Goal: Task Accomplishment & Management: Manage account settings

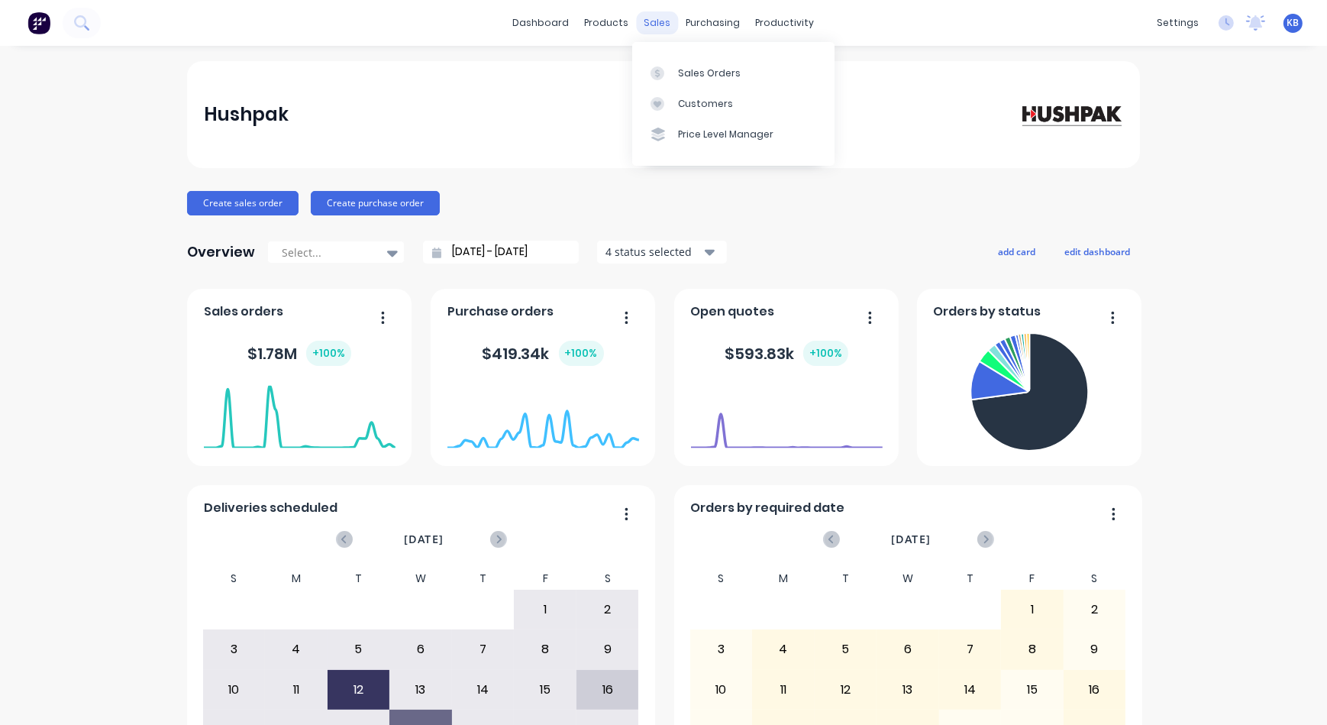
click at [648, 12] on div "sales" at bounding box center [658, 22] width 42 height 23
click at [770, 27] on div "productivity" at bounding box center [785, 22] width 74 height 23
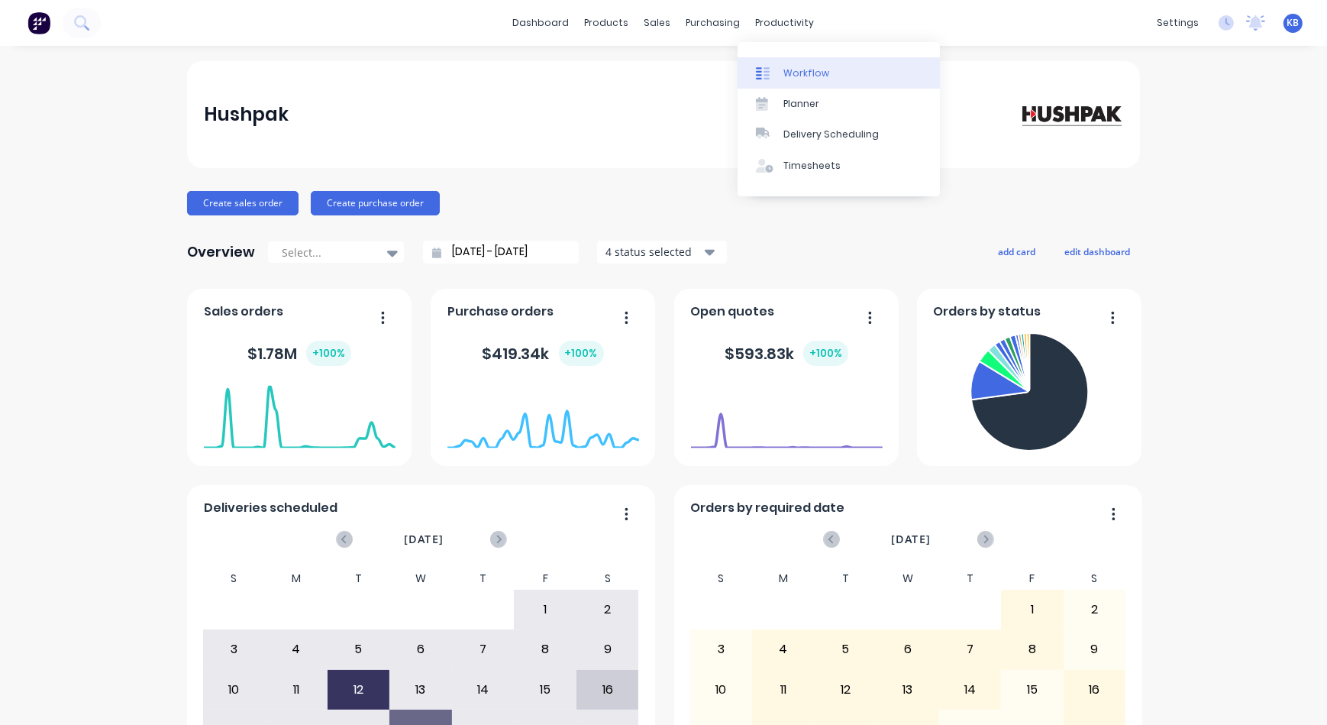
click at [785, 65] on link "Workflow" at bounding box center [839, 72] width 202 height 31
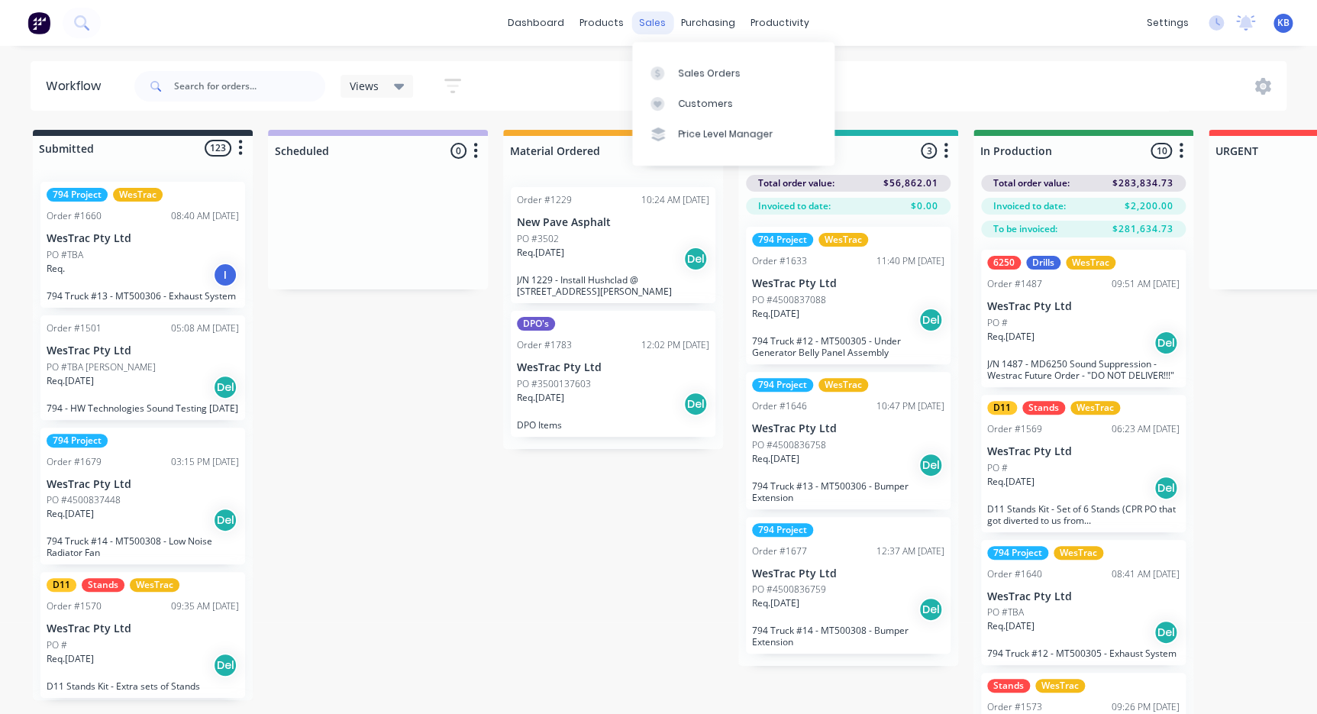
click at [661, 25] on div "sales" at bounding box center [653, 22] width 42 height 23
click at [681, 53] on div "Sales Orders Customers Price Level Manager" at bounding box center [733, 103] width 202 height 123
click at [684, 66] on link "Sales Orders" at bounding box center [733, 72] width 202 height 31
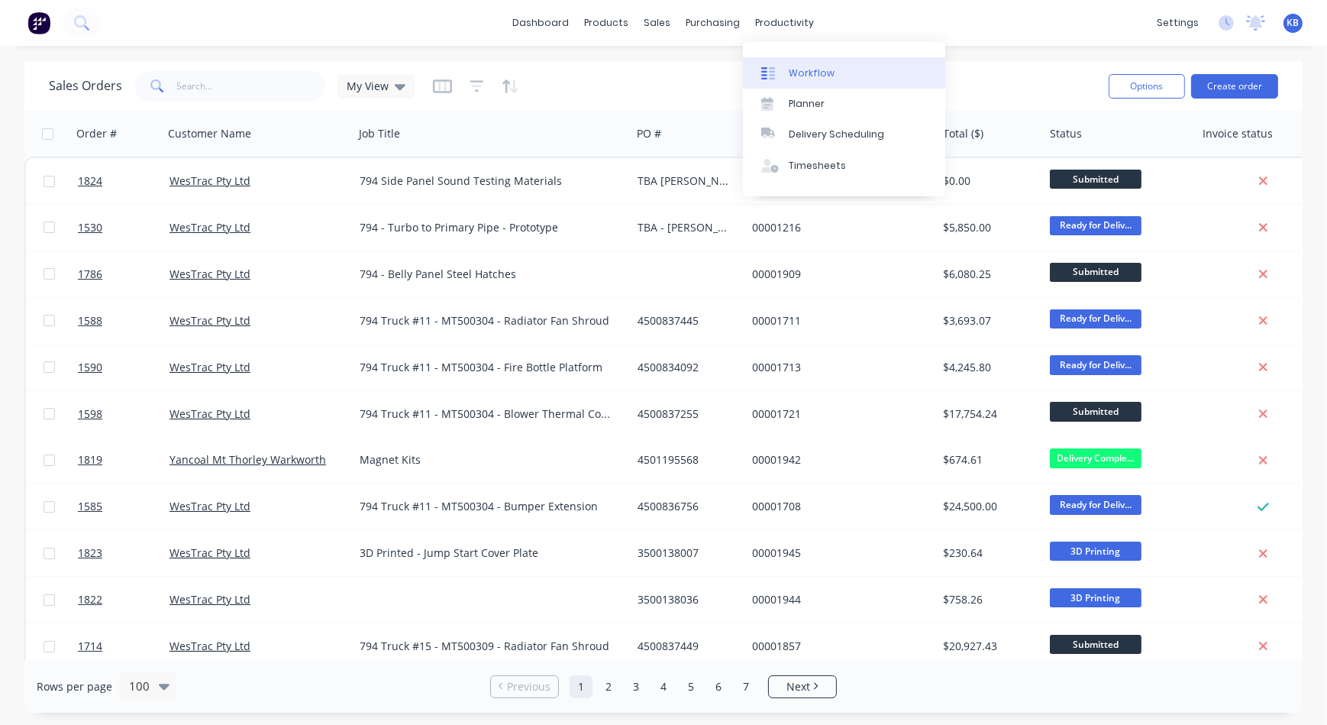
click at [778, 69] on div at bounding box center [772, 73] width 23 height 14
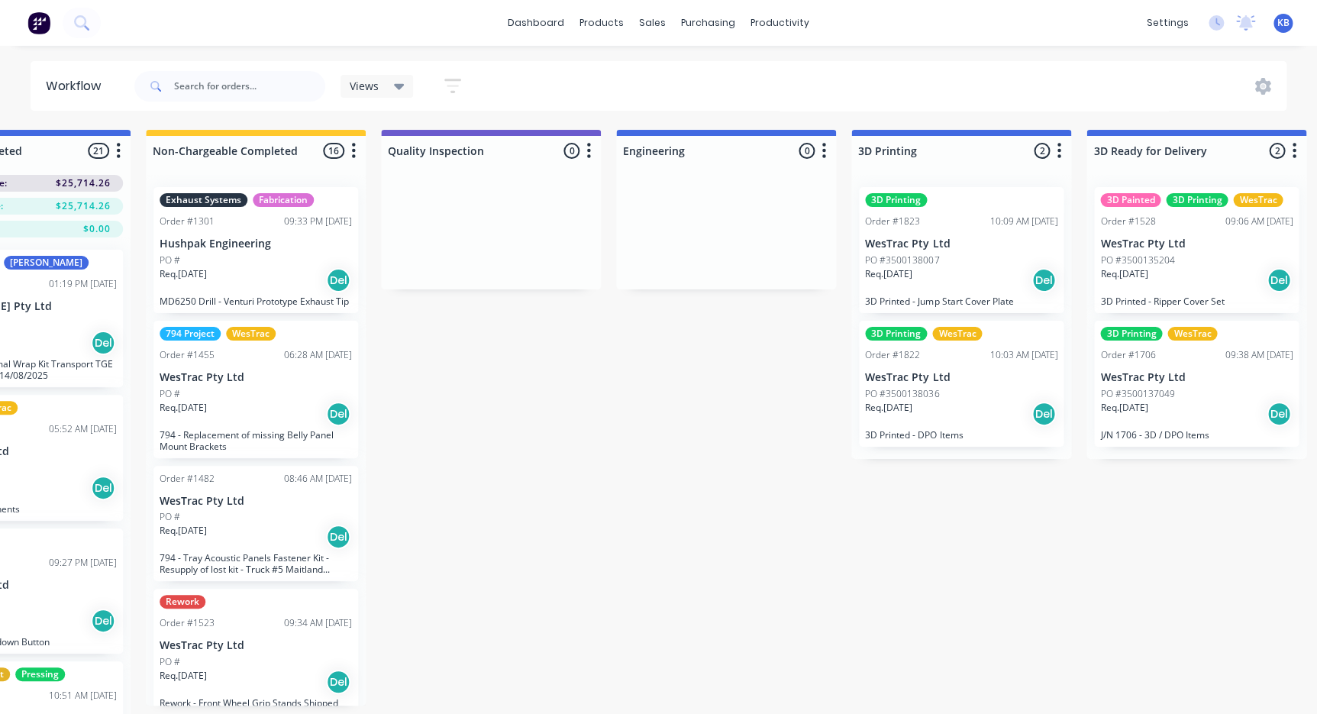
scroll to position [0, 3666]
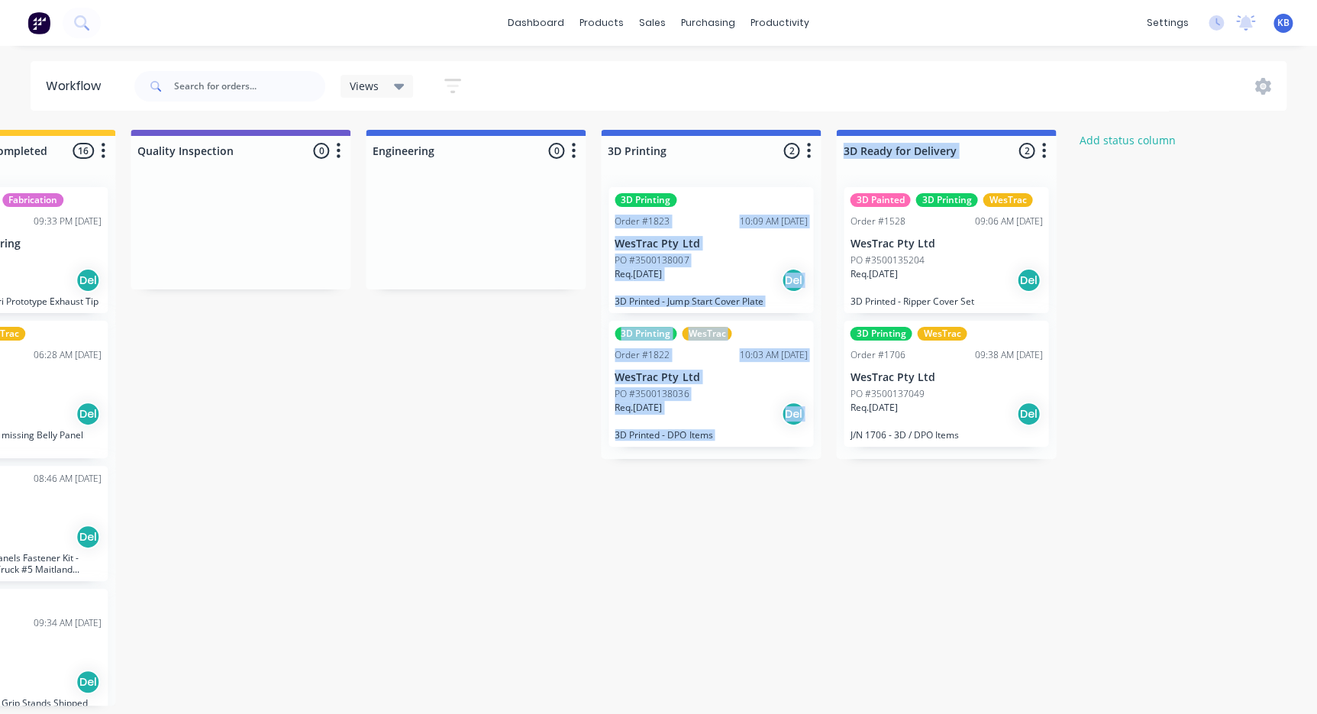
drag, startPoint x: 1006, startPoint y: 133, endPoint x: 862, endPoint y: 173, distance: 149.7
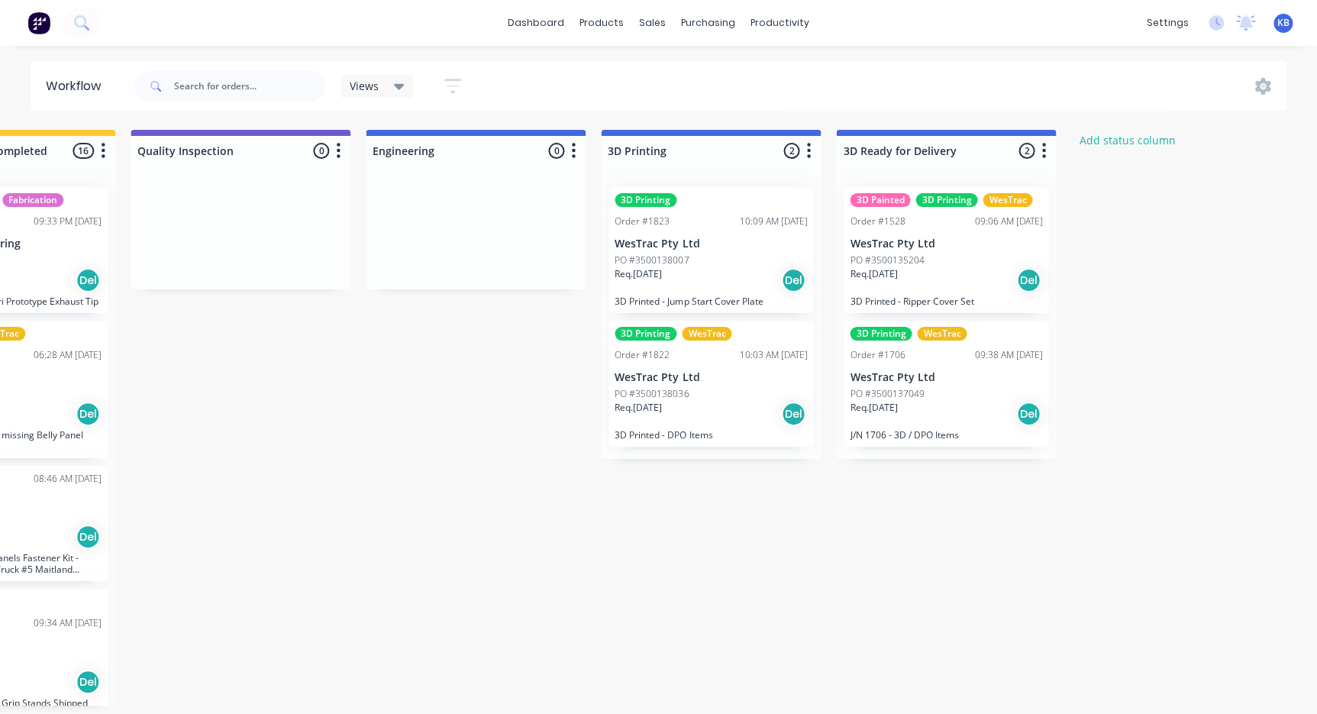
click at [928, 79] on div "Views Save new view None (Default) edit 3D only edit Show/Hide statuses Show li…" at bounding box center [709, 86] width 1156 height 46
drag, startPoint x: 1038, startPoint y: 152, endPoint x: 771, endPoint y: 165, distance: 267.6
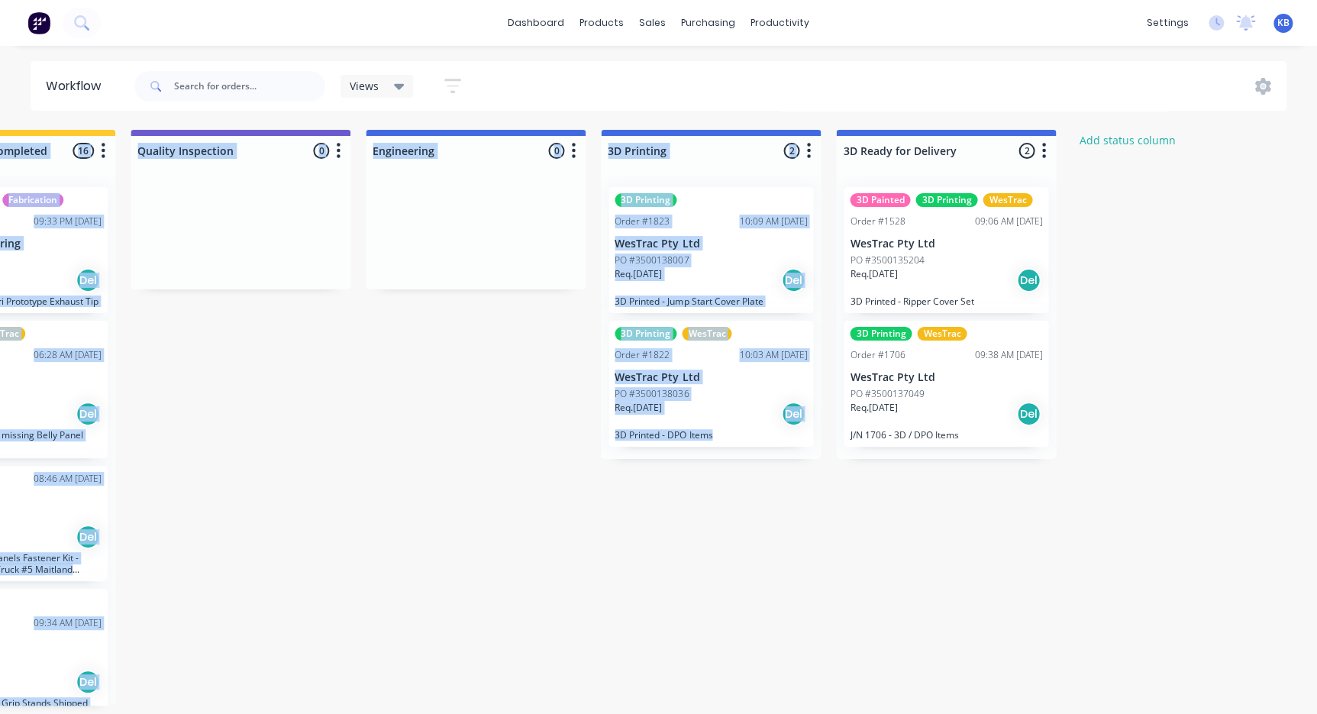
drag, startPoint x: 925, startPoint y: 132, endPoint x: 800, endPoint y: 129, distance: 125.3
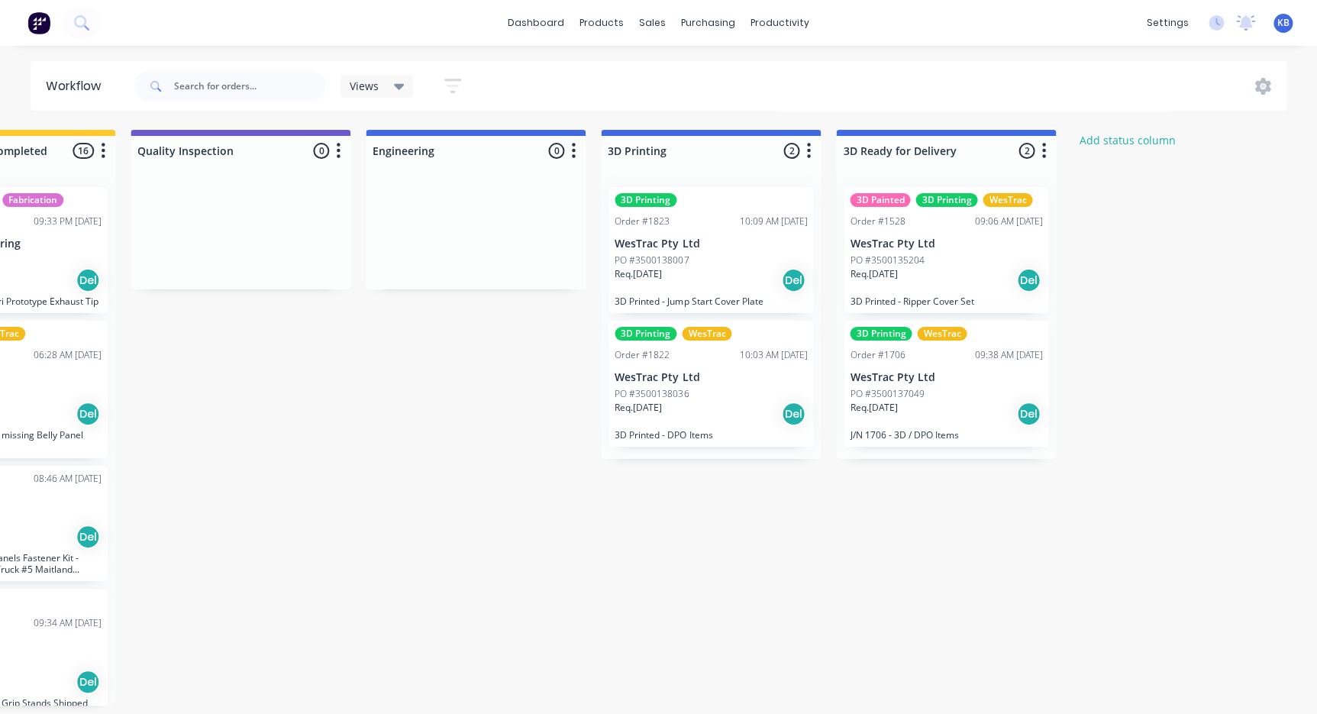
click at [748, 90] on div "Views Save new view None (Default) edit 3D only edit Show/Hide statuses Show li…" at bounding box center [709, 86] width 1156 height 46
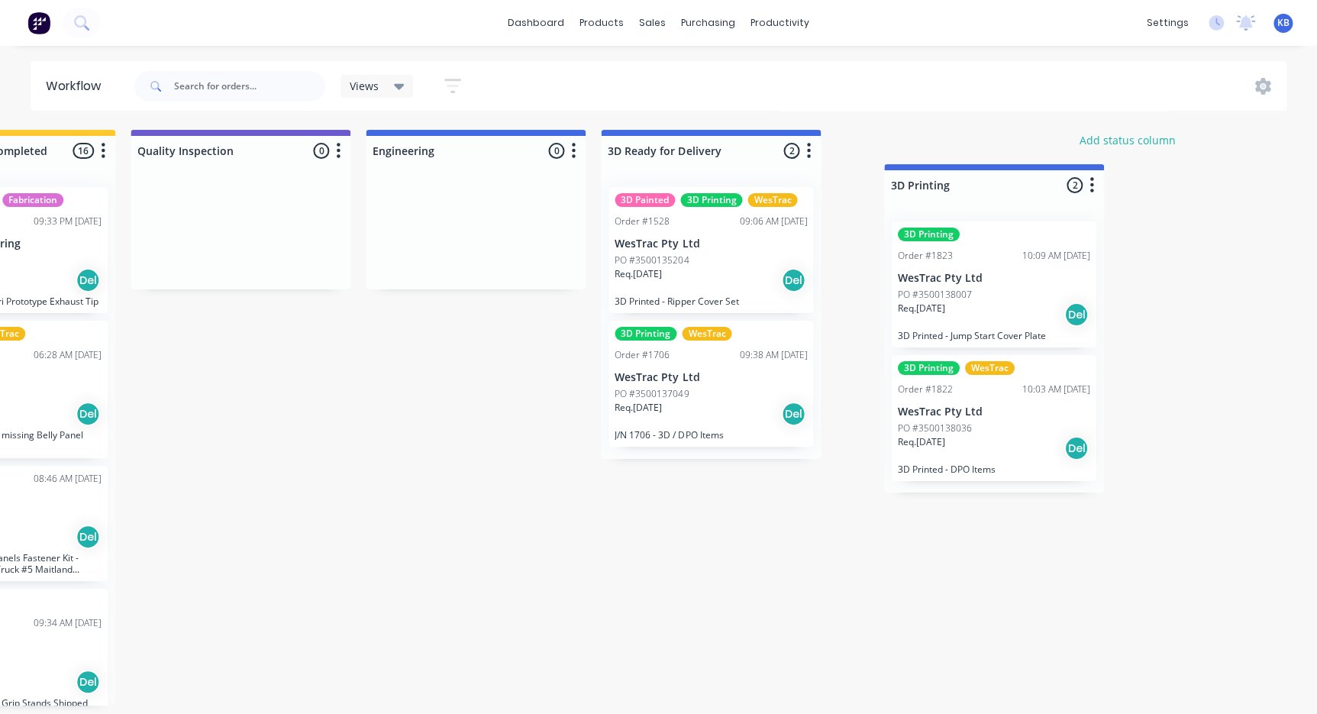
drag, startPoint x: 737, startPoint y: 157, endPoint x: 988, endPoint y: 154, distance: 250.5
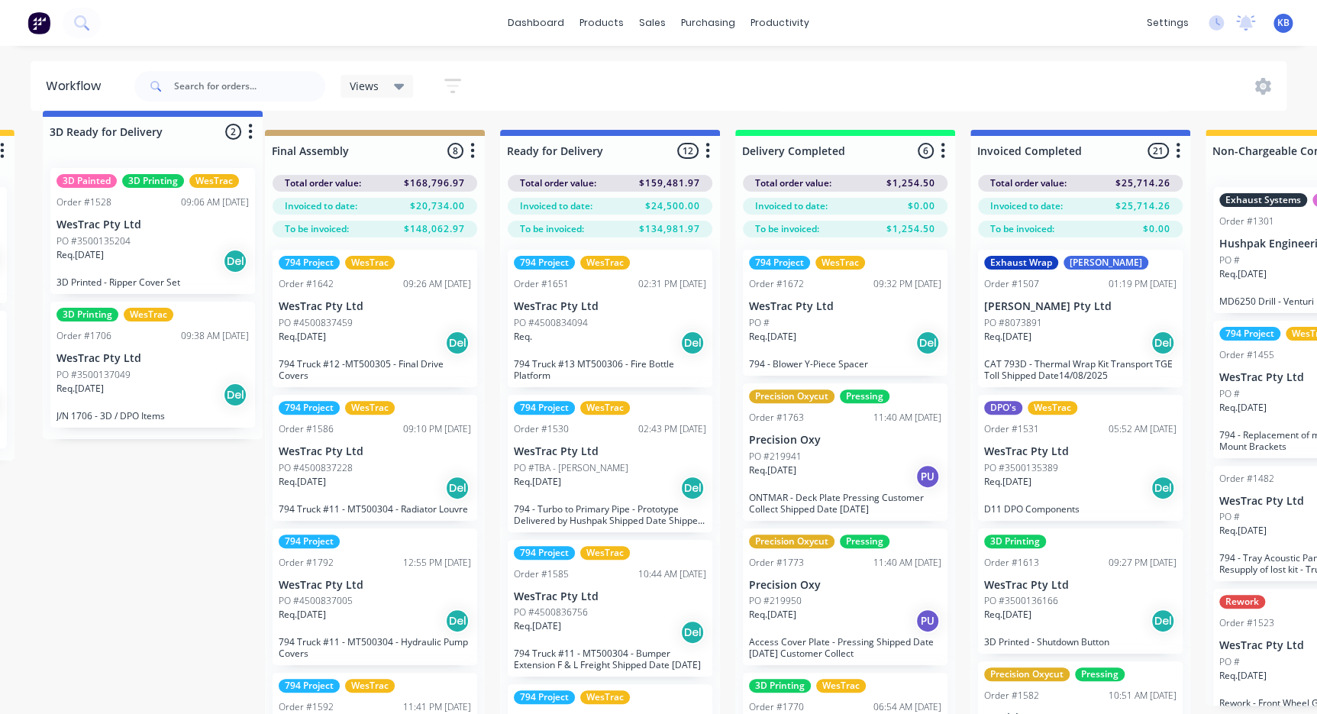
scroll to position [0, 2589]
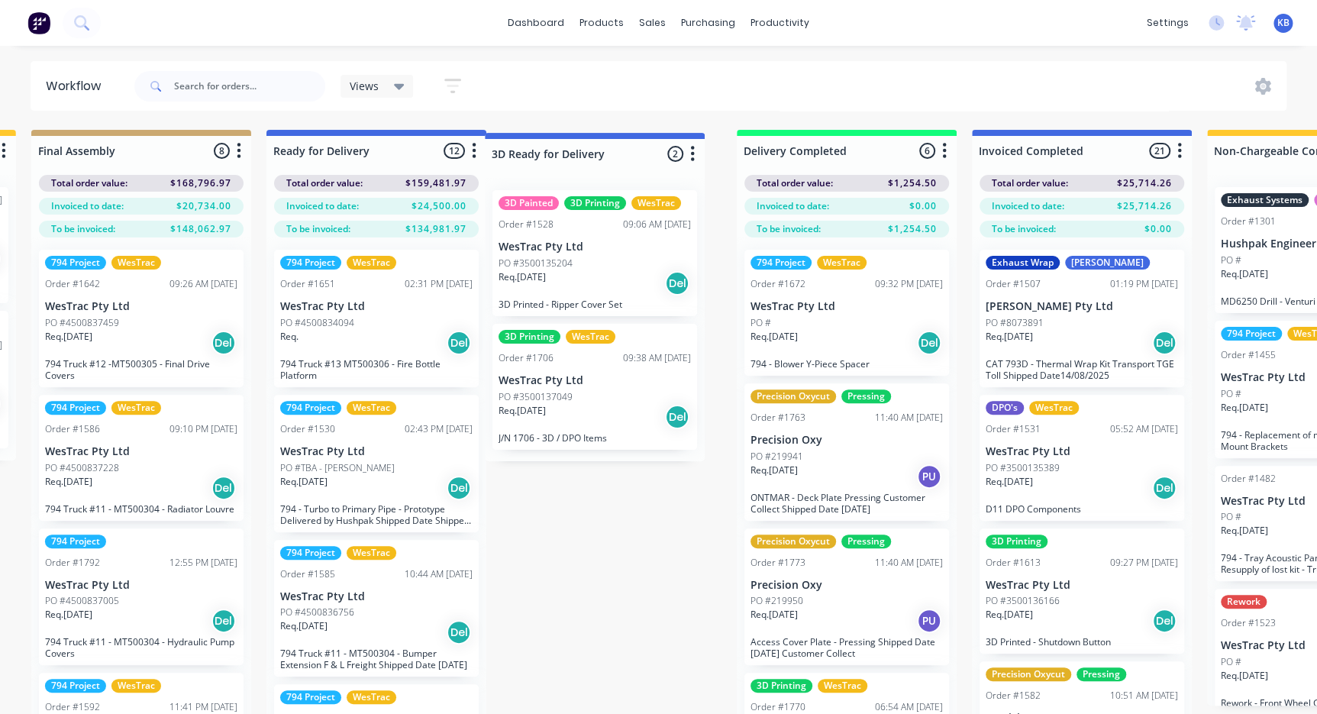
drag, startPoint x: 765, startPoint y: 160, endPoint x: 650, endPoint y: 171, distance: 115.1
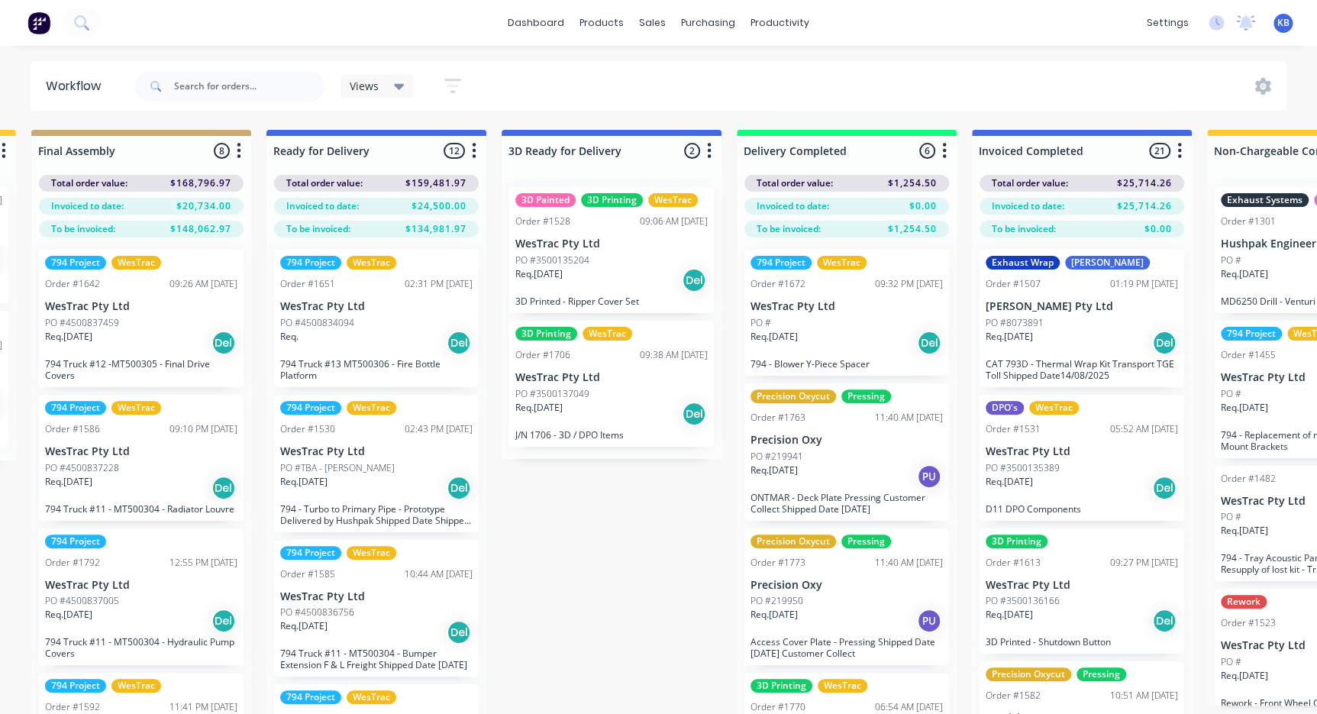
click at [397, 84] on icon at bounding box center [399, 87] width 11 height 6
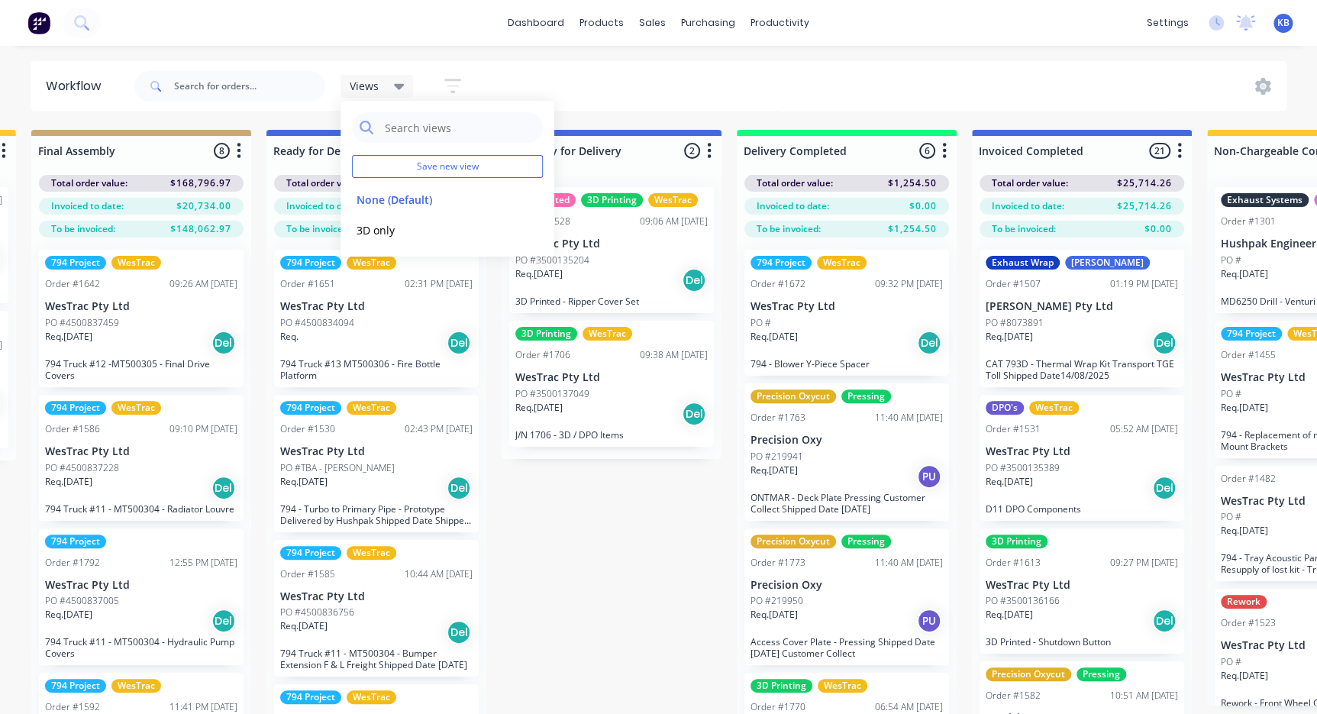
click at [397, 84] on icon at bounding box center [399, 87] width 11 height 6
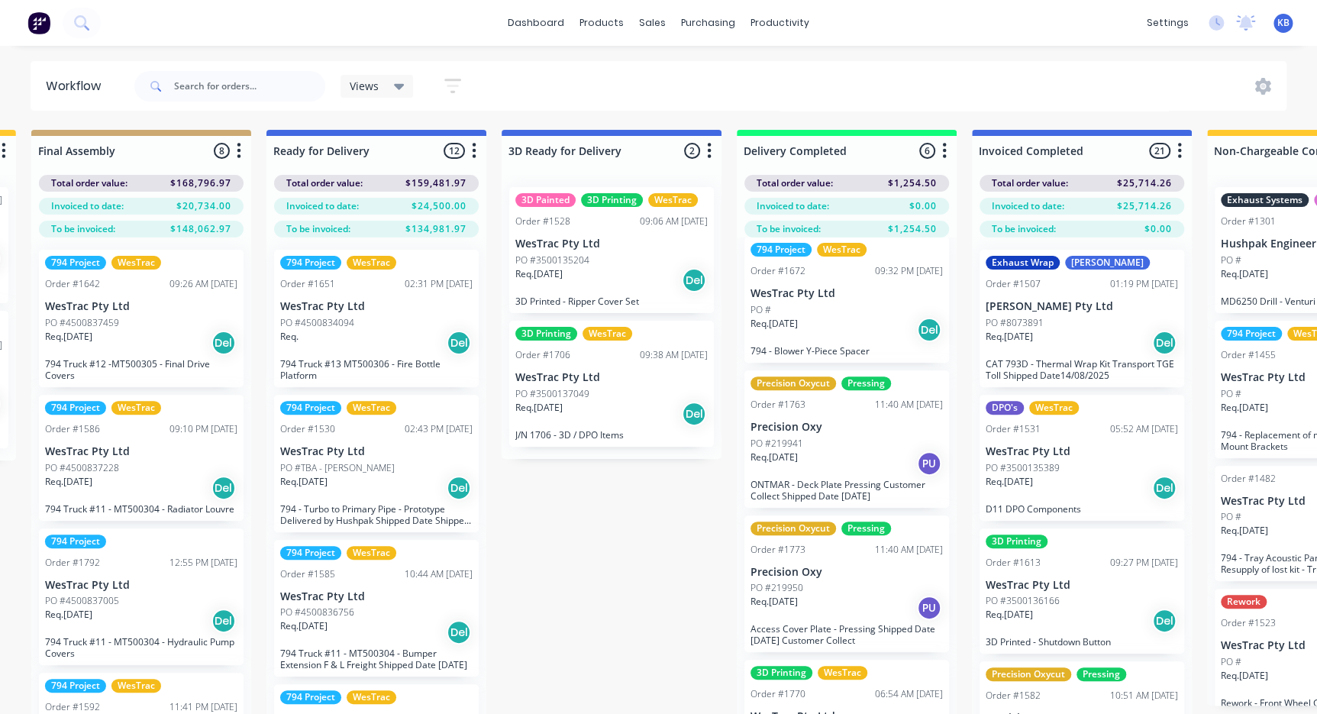
scroll to position [0, 0]
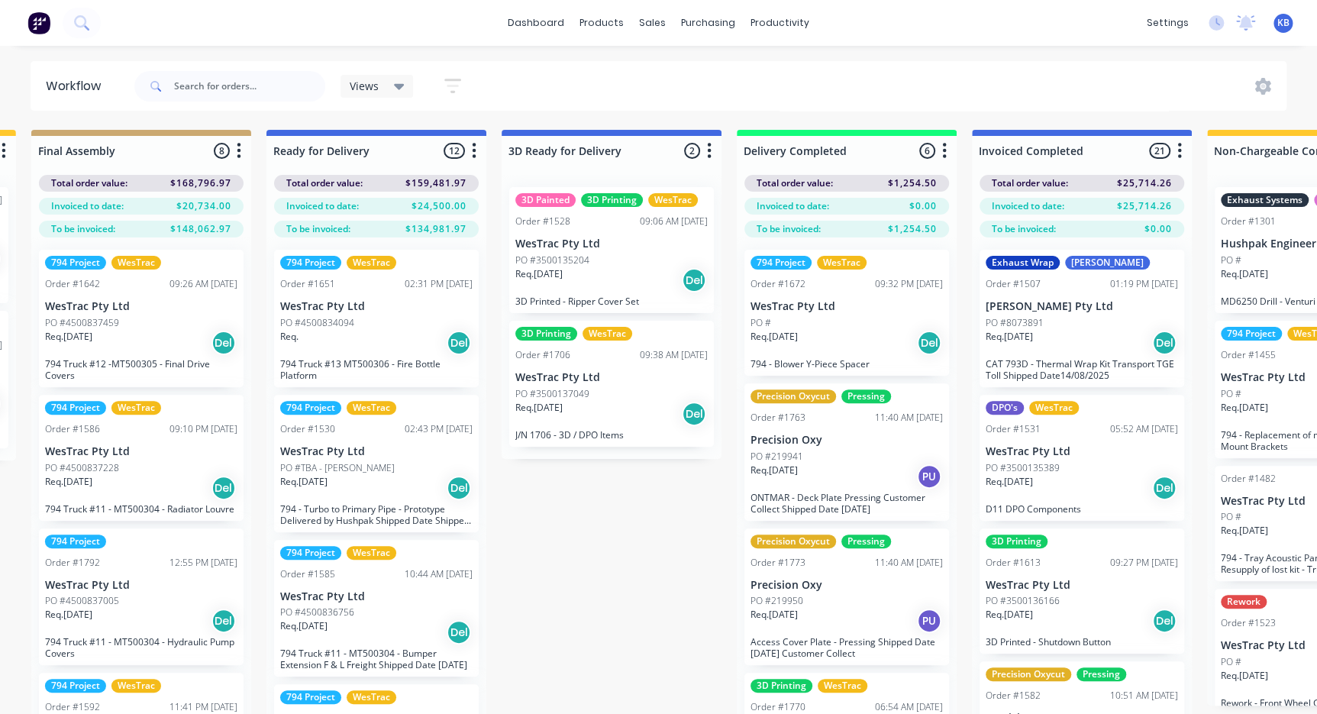
click at [800, 450] on p "PO #219941" at bounding box center [777, 457] width 53 height 14
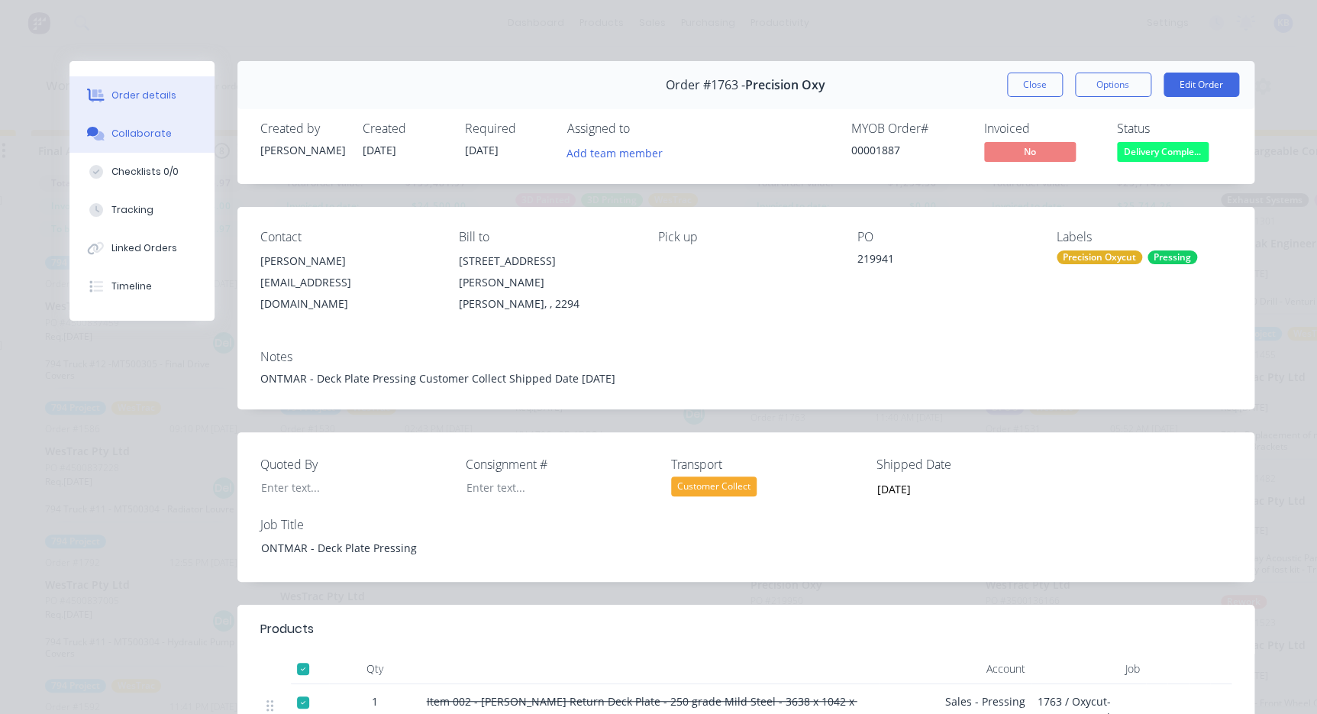
click at [164, 131] on button "Collaborate" at bounding box center [142, 134] width 145 height 38
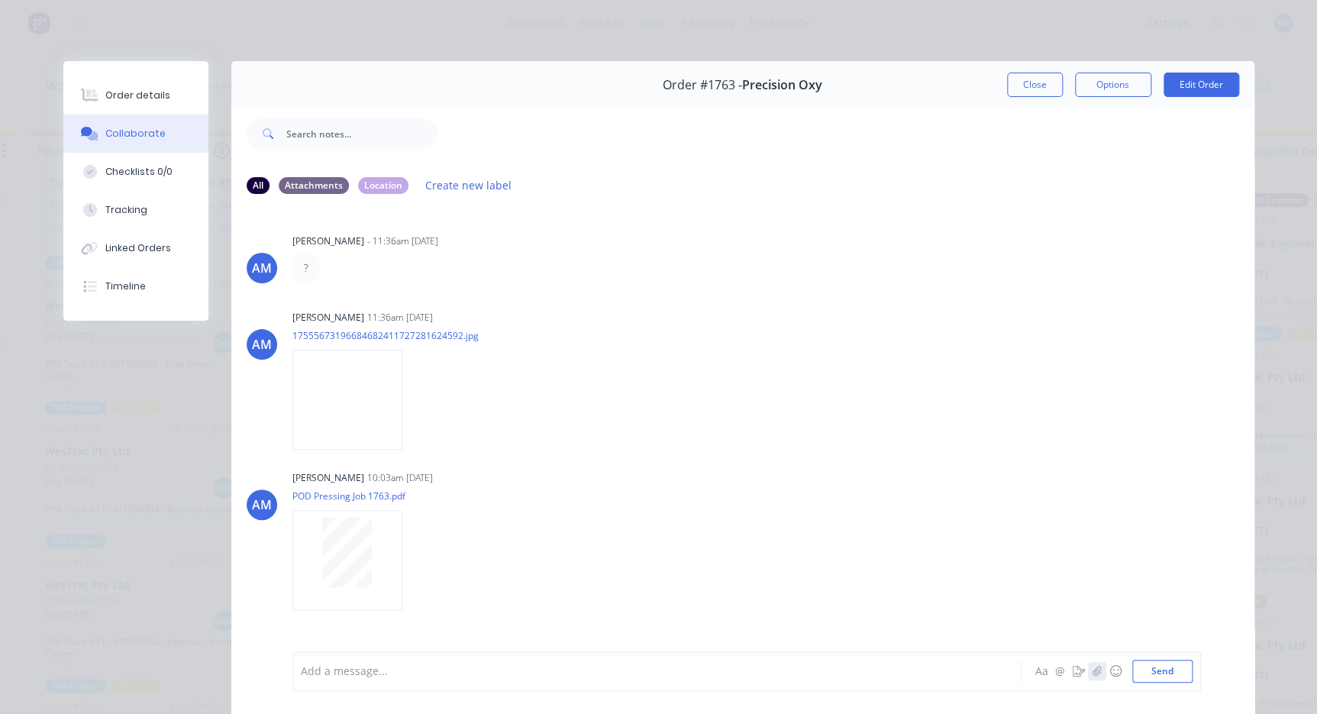
click at [1094, 674] on icon "button" at bounding box center [1096, 671] width 9 height 11
click at [1172, 679] on button "Send" at bounding box center [1163, 671] width 60 height 23
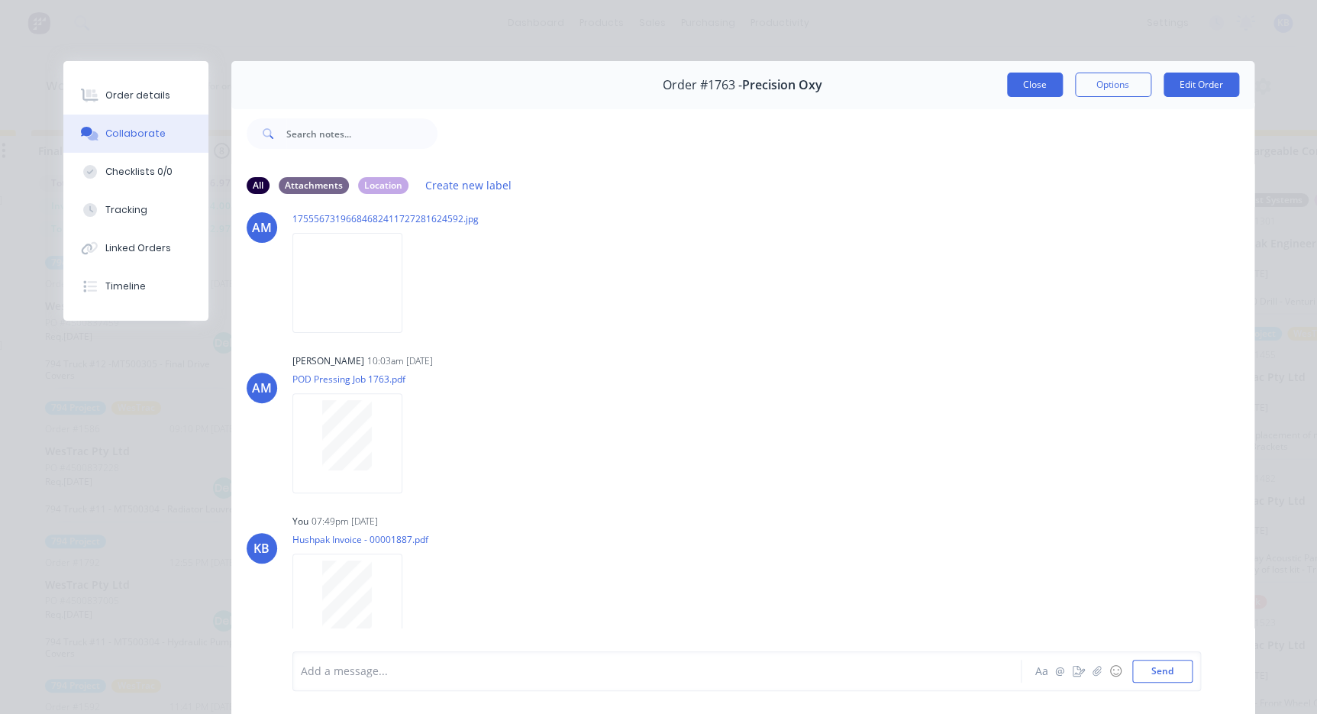
click at [1010, 79] on button "Close" at bounding box center [1035, 85] width 56 height 24
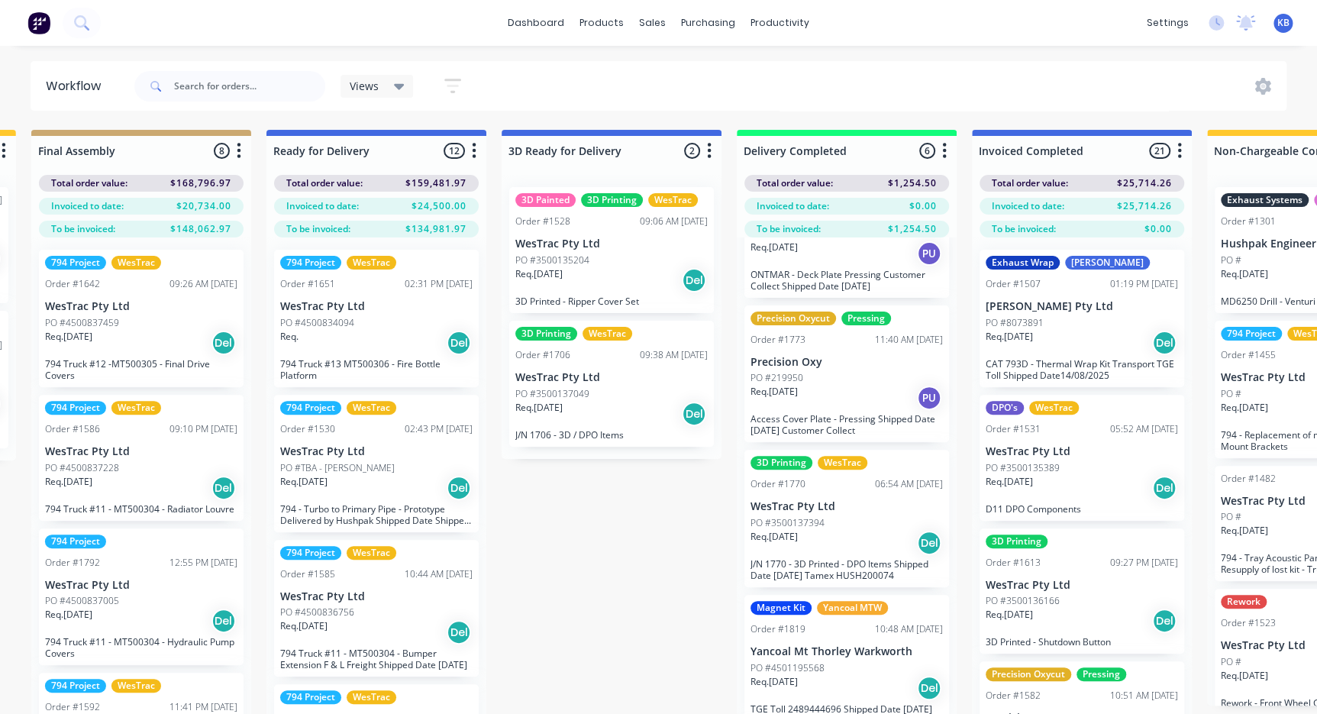
scroll to position [208, 0]
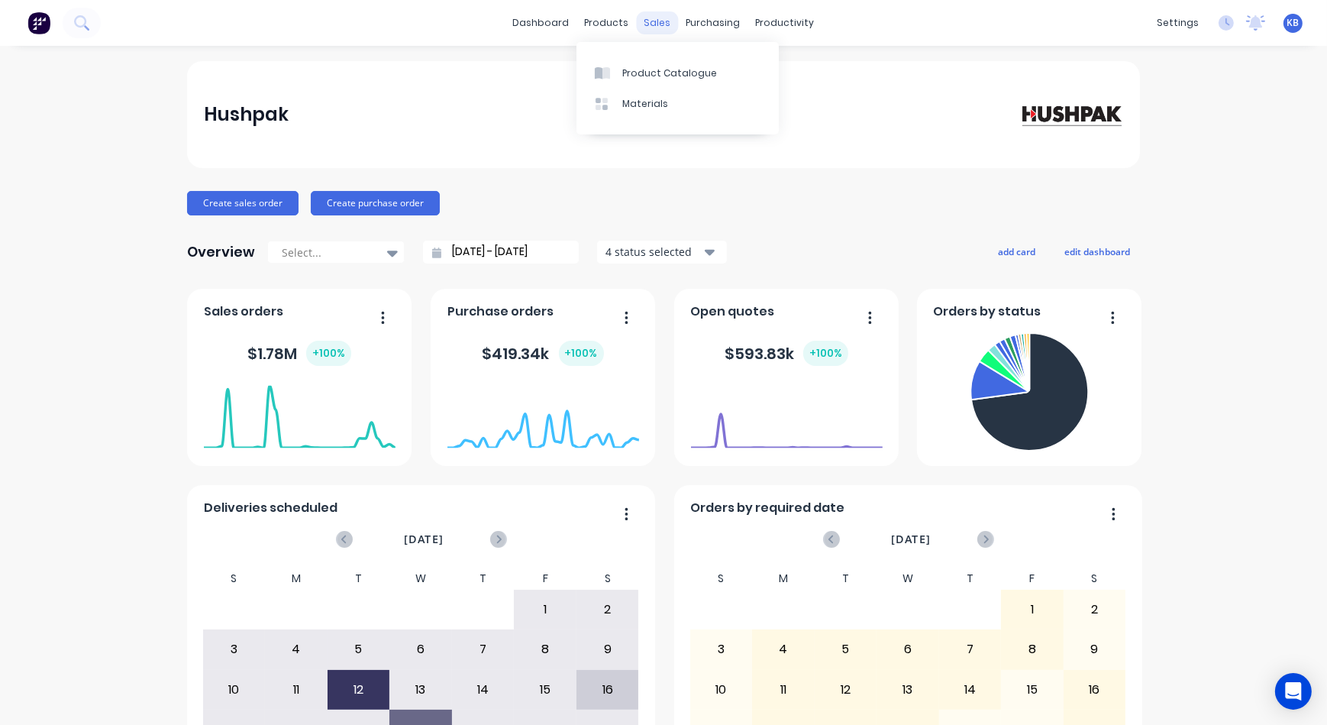
click at [645, 24] on div "sales" at bounding box center [658, 22] width 42 height 23
click at [671, 78] on div at bounding box center [662, 73] width 23 height 14
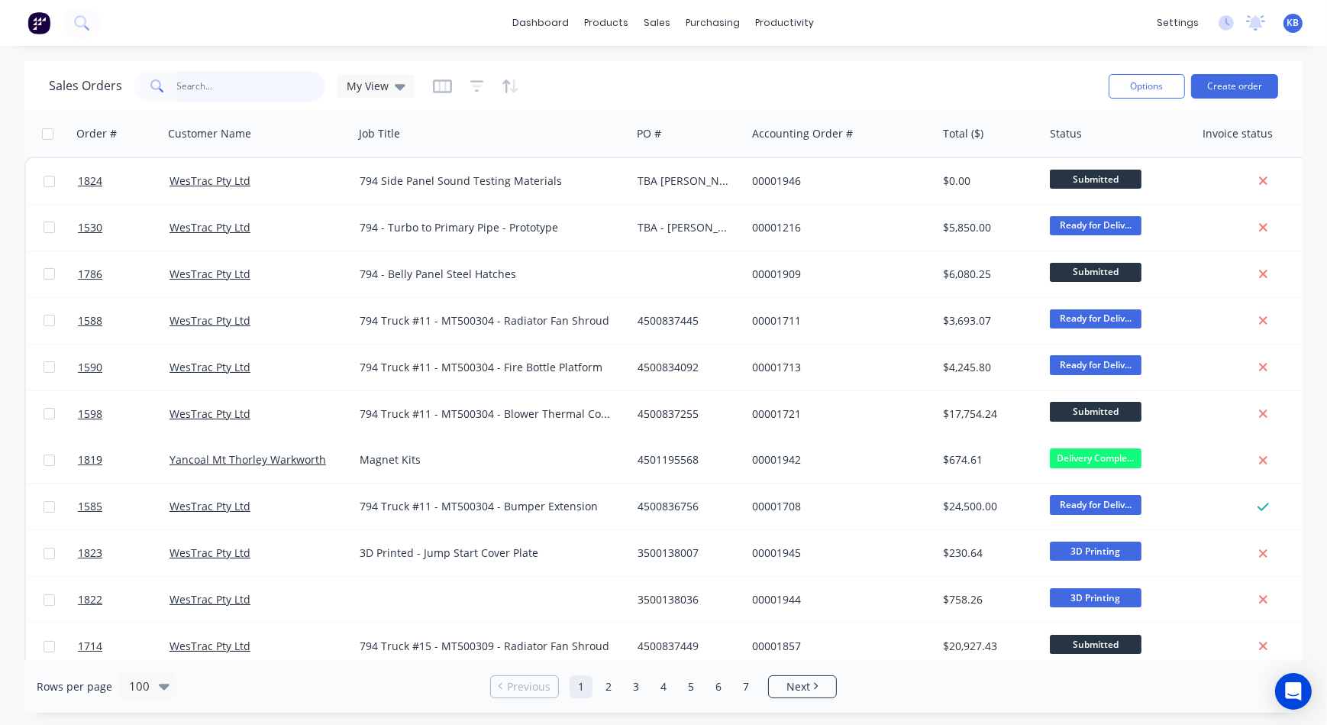
click at [256, 75] on input "text" at bounding box center [251, 86] width 149 height 31
type input "1763"
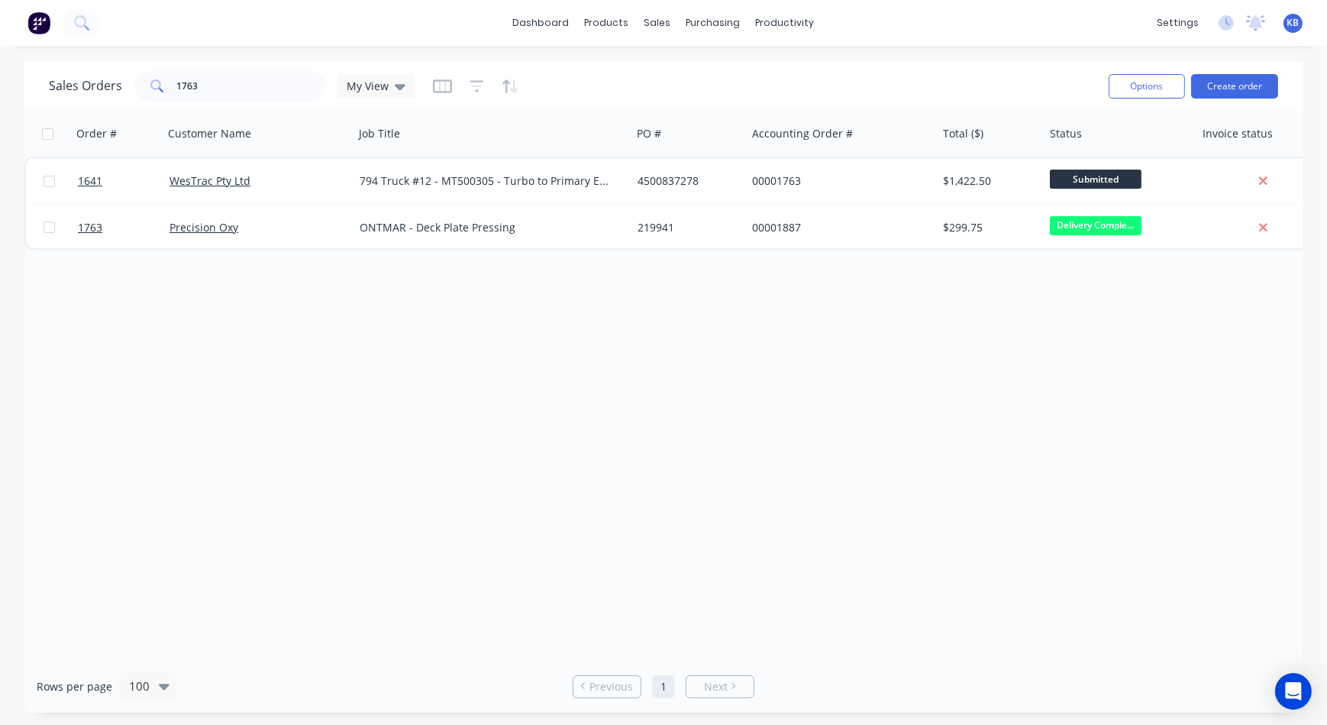
click at [985, 471] on div "Order # Customer Name Job Title PO # Accounting Order # Total ($) Status Invoic…" at bounding box center [663, 385] width 1279 height 549
click at [1107, 499] on div "Order # Customer Name Job Title PO # Accounting Order # Total ($) Status Invoic…" at bounding box center [663, 385] width 1279 height 549
click at [849, 342] on div "Order # Customer Name Job Title PO # Accounting Order # Total ($) Status Invoic…" at bounding box center [663, 385] width 1279 height 549
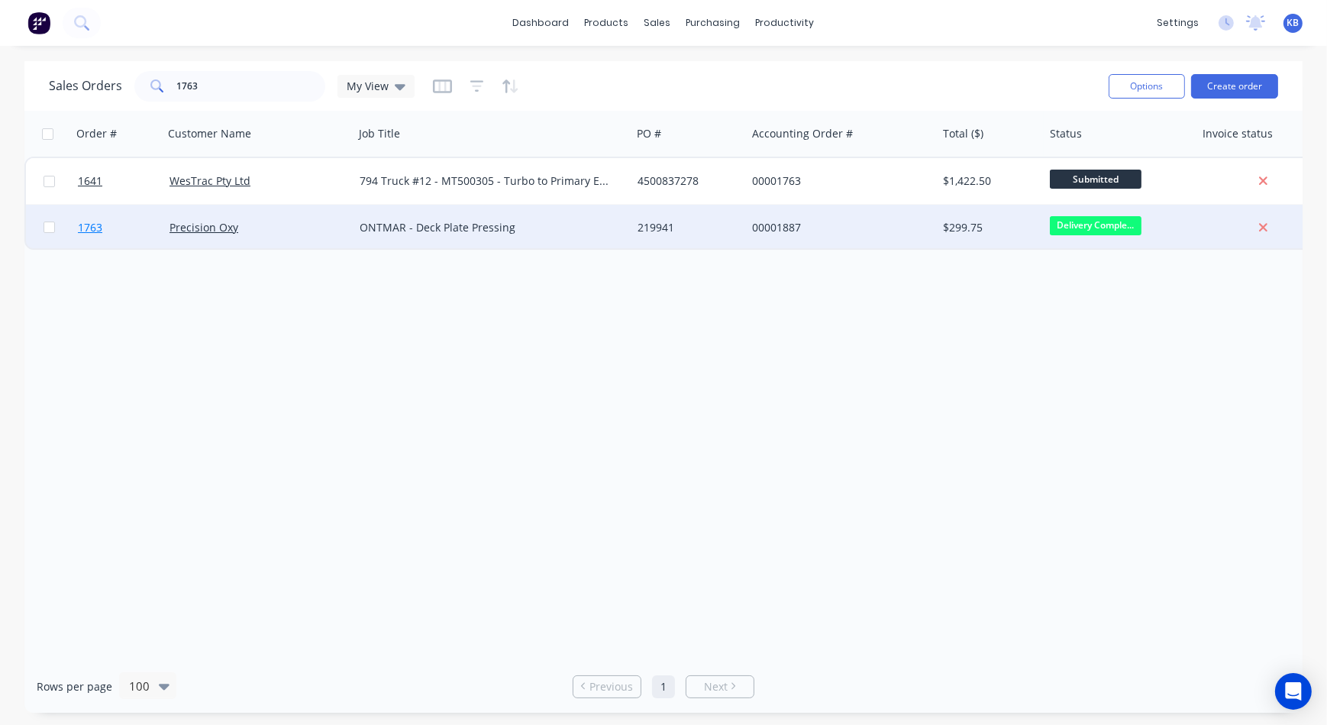
click at [115, 231] on link "1763" at bounding box center [124, 228] width 92 height 46
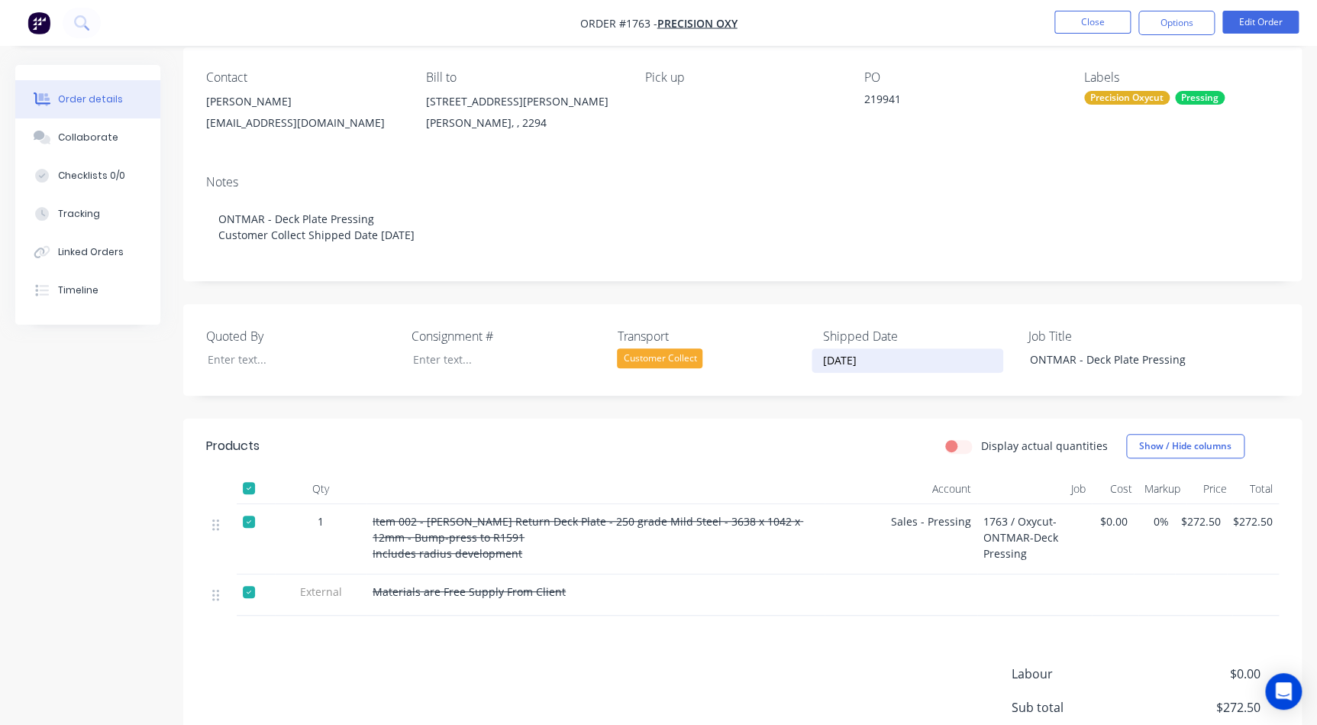
scroll to position [283, 0]
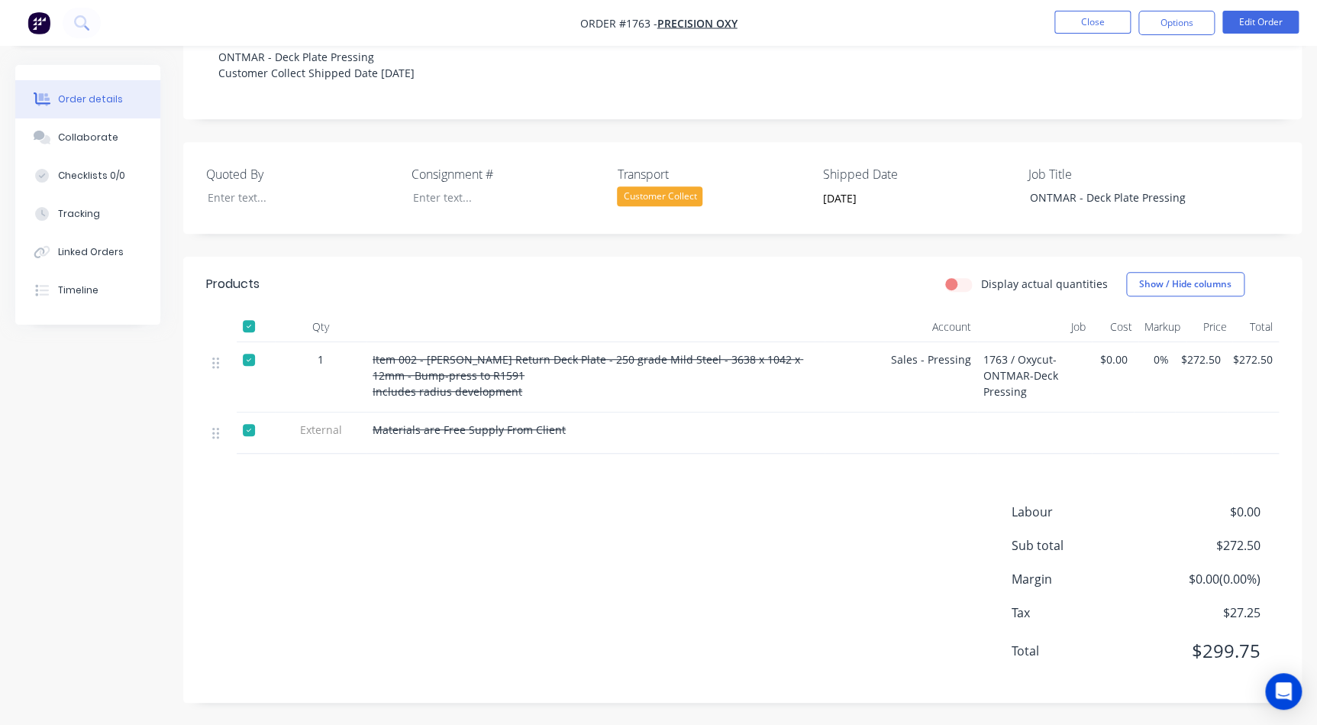
click at [813, 504] on div "Labour $0.00 Sub total $272.50 Margin $0.00 ( 0.00 %) Tax $27.25 Total $299.75" at bounding box center [742, 591] width 1073 height 177
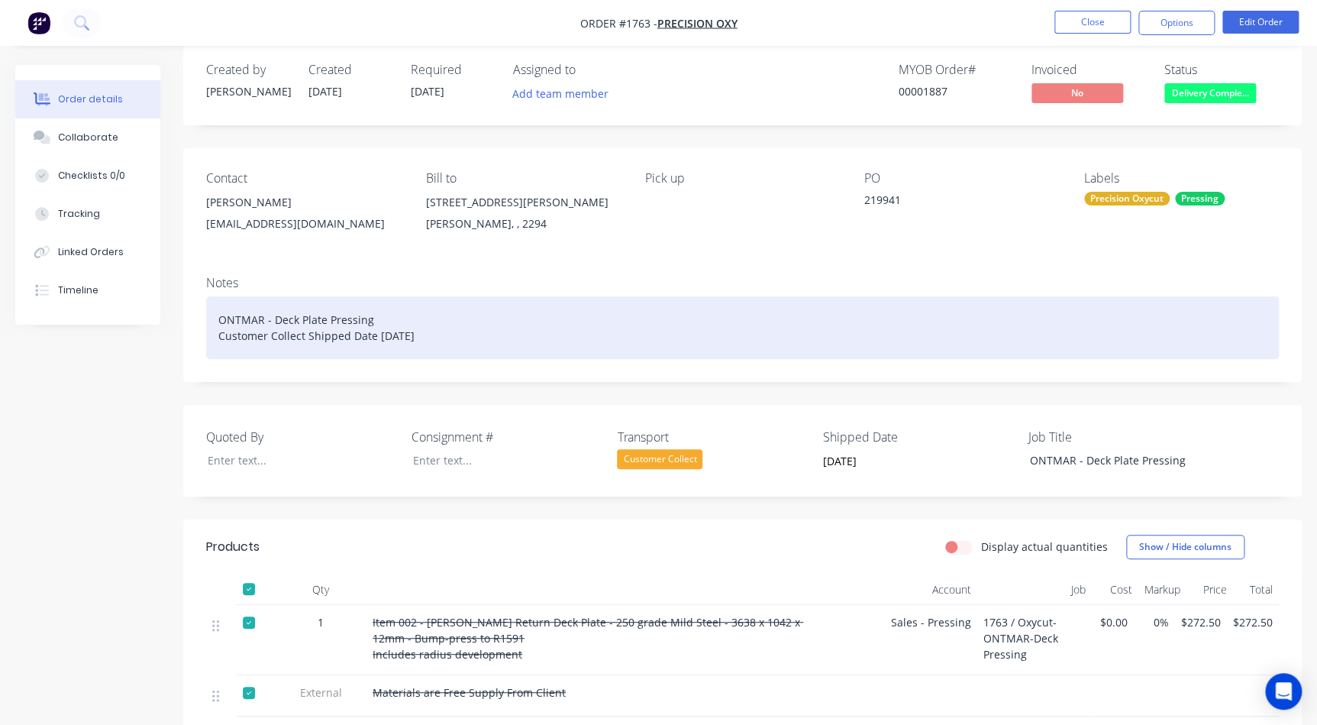
scroll to position [6, 0]
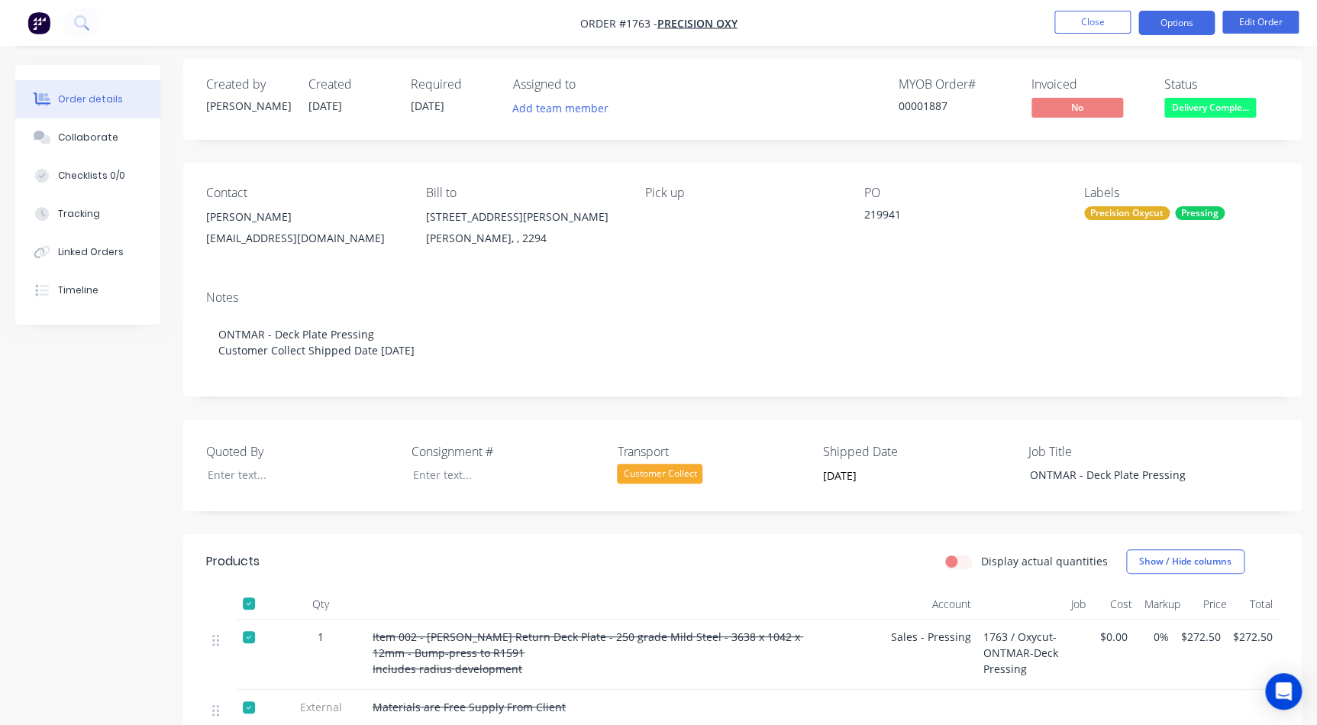
click at [1170, 12] on button "Options" at bounding box center [1177, 23] width 76 height 24
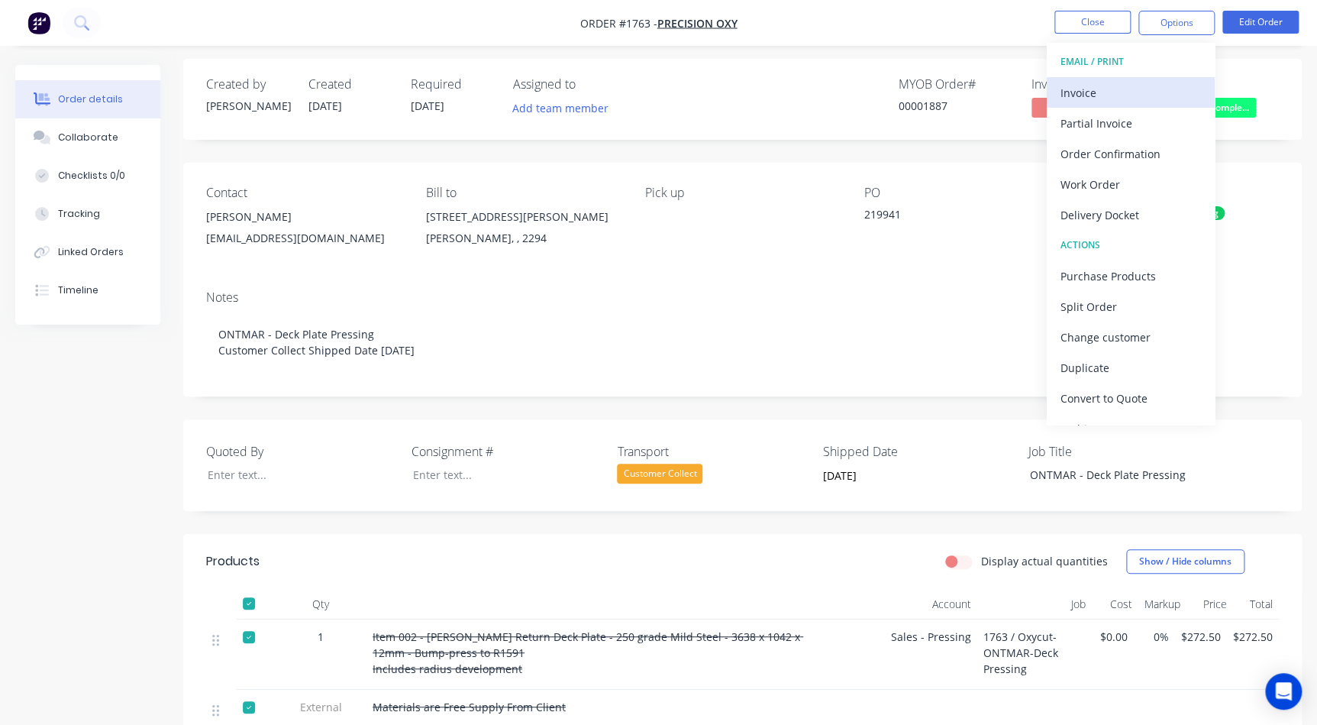
click at [1102, 94] on div "Invoice" at bounding box center [1131, 93] width 141 height 22
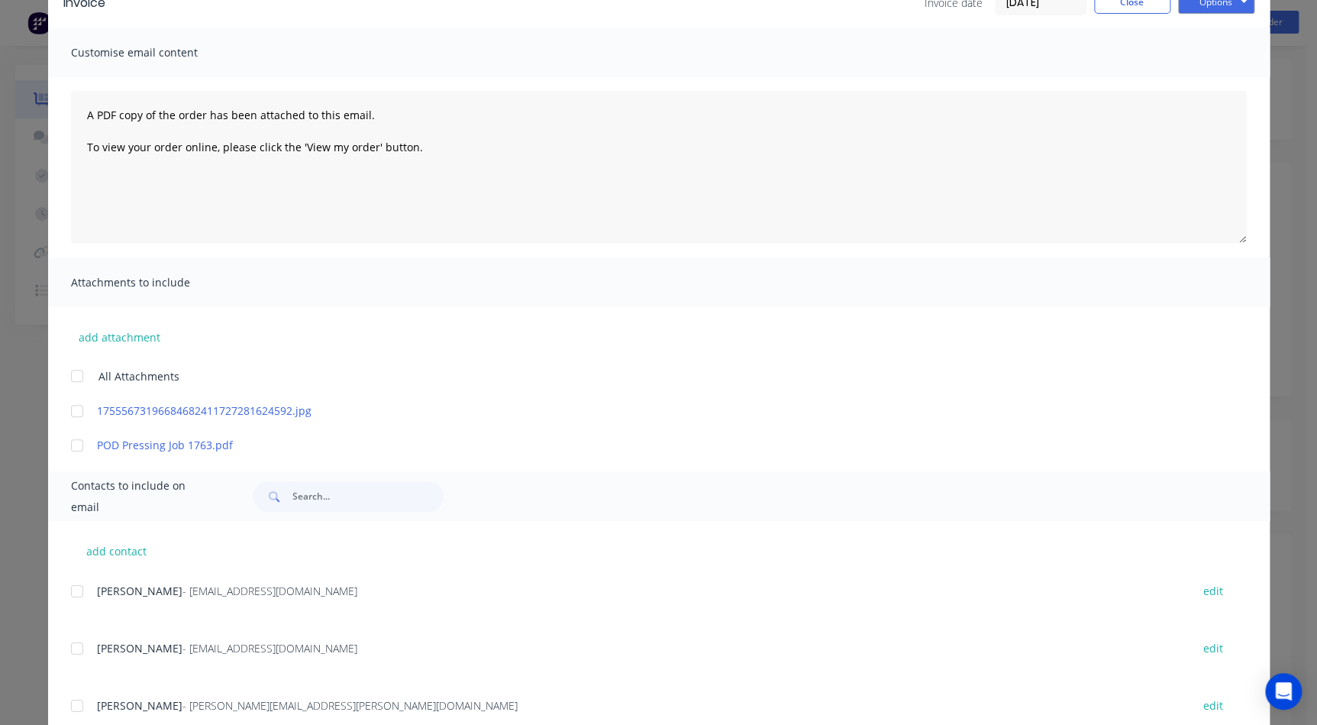
scroll to position [0, 0]
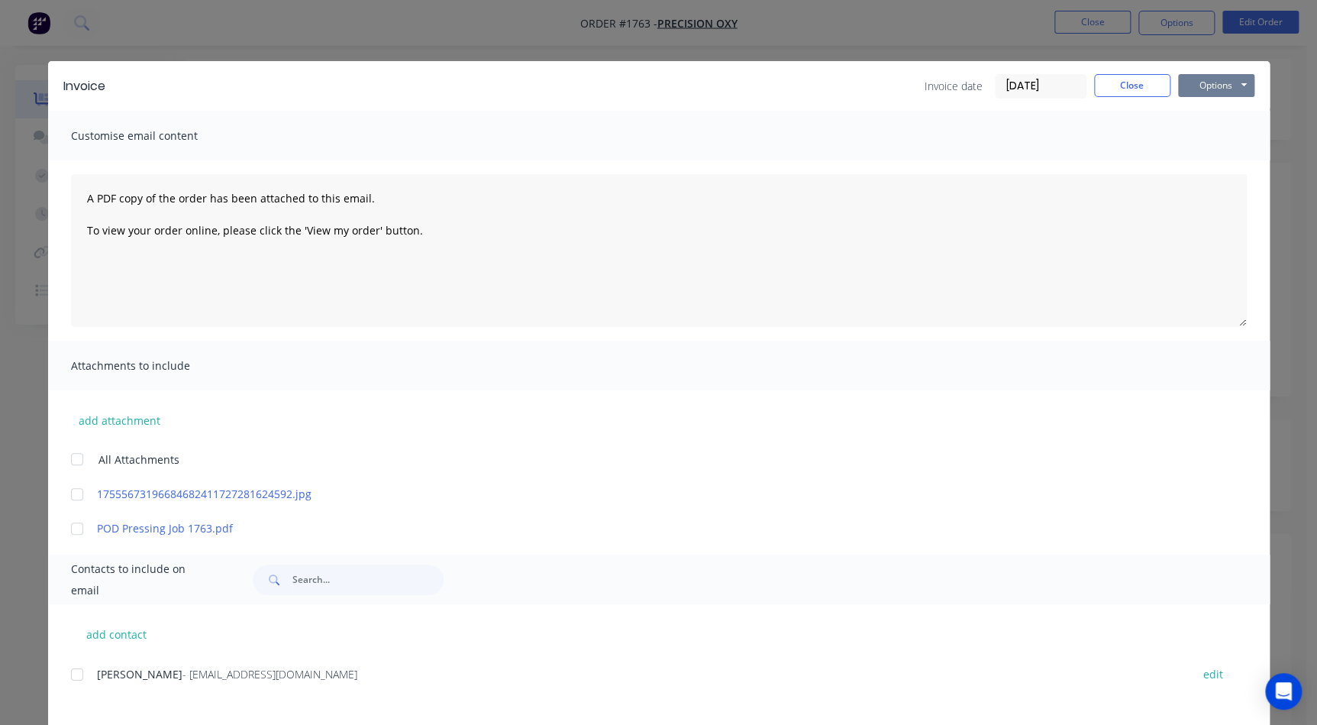
click at [1199, 93] on button "Options" at bounding box center [1216, 85] width 76 height 23
click at [1199, 128] on button "Print" at bounding box center [1227, 137] width 98 height 25
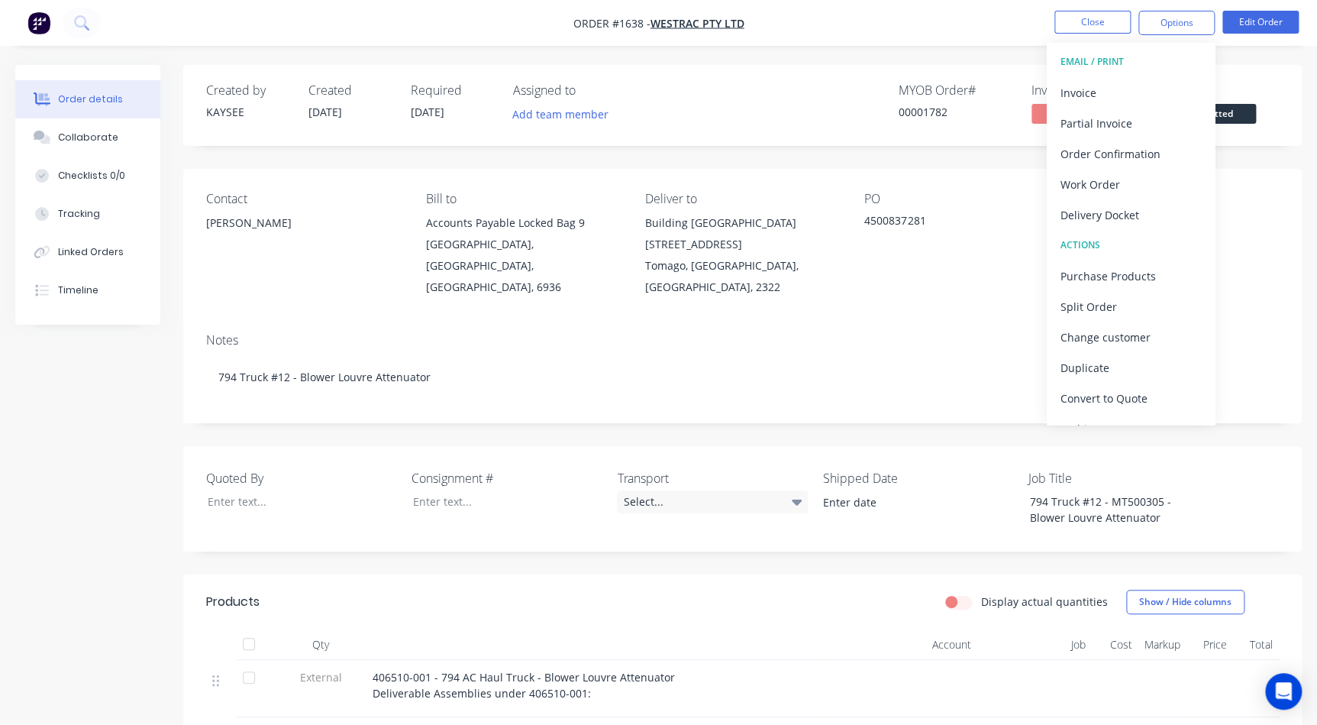
click at [1017, 187] on div "Contact Richard Lofberg Bill to Accounts Payable Locked Bag 9 MIDLAND, Western …" at bounding box center [742, 245] width 1119 height 152
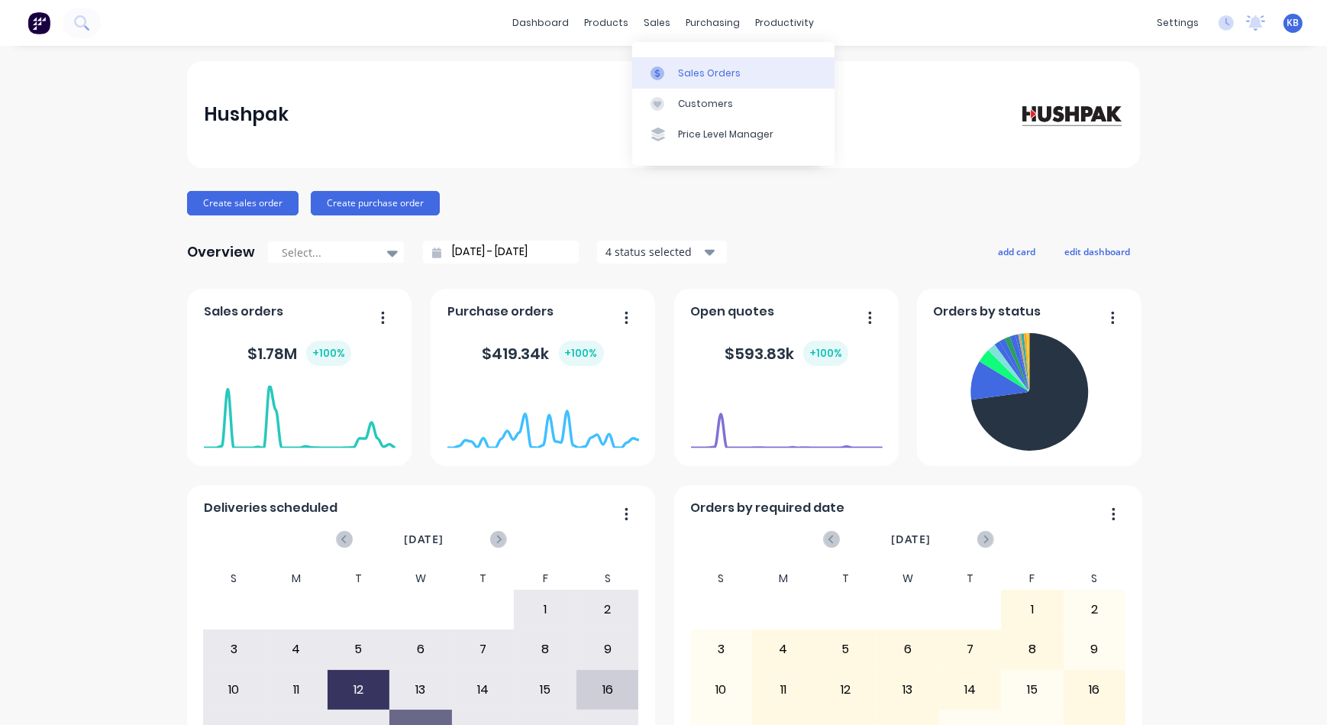
click at [669, 76] on div at bounding box center [662, 73] width 23 height 14
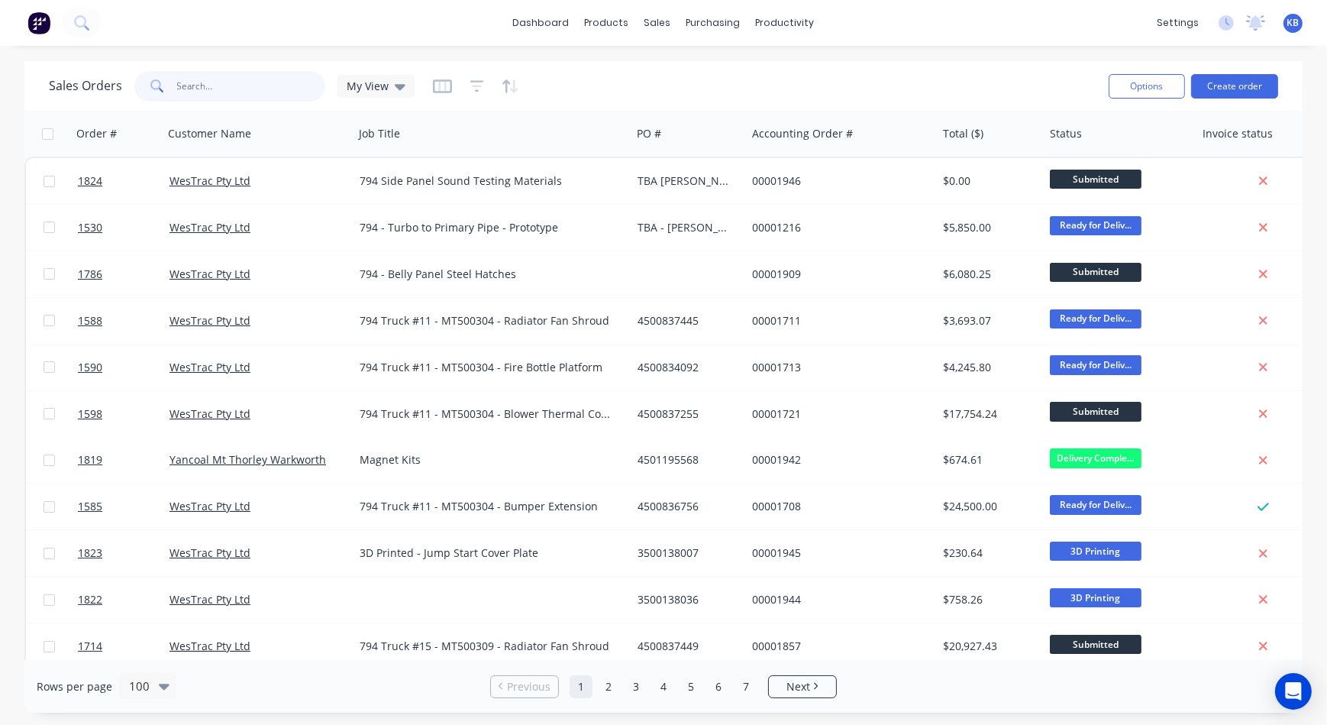
click at [280, 80] on input "text" at bounding box center [251, 86] width 149 height 31
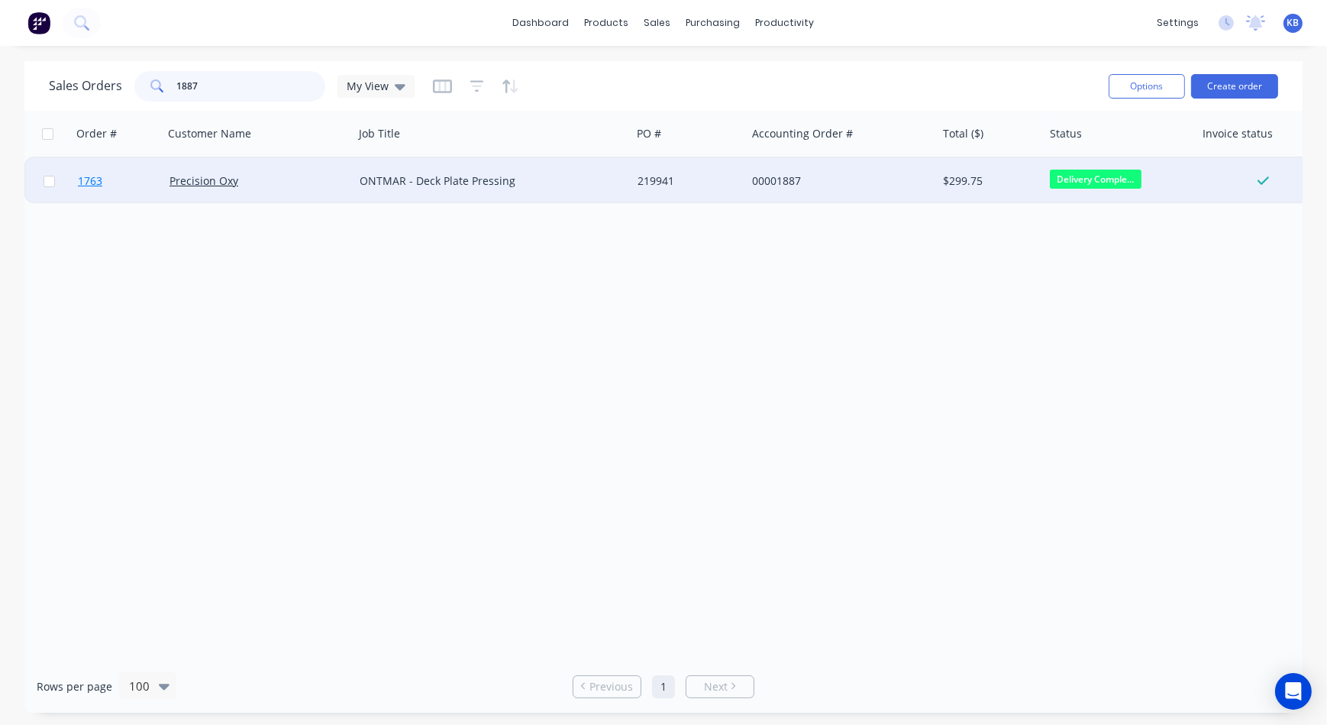
type input "1887"
click at [78, 181] on span "1763" at bounding box center [90, 180] width 24 height 15
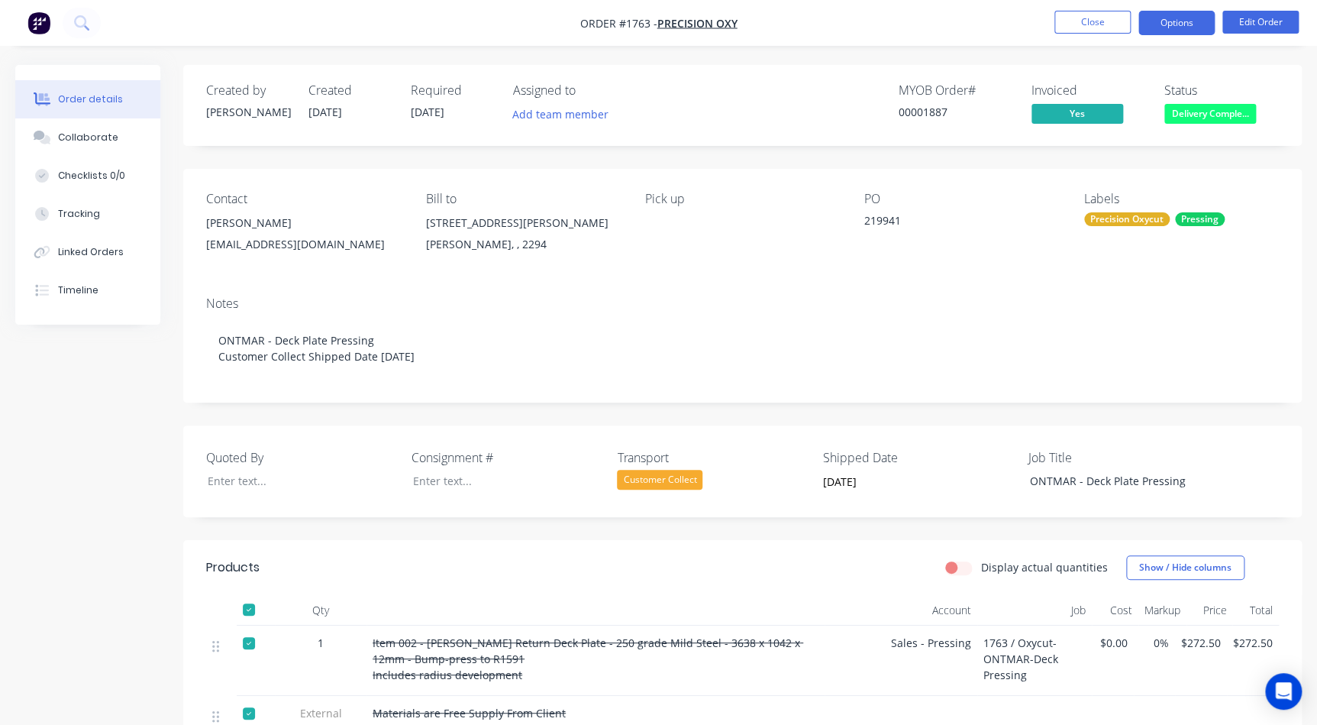
click at [1180, 21] on button "Options" at bounding box center [1177, 23] width 76 height 24
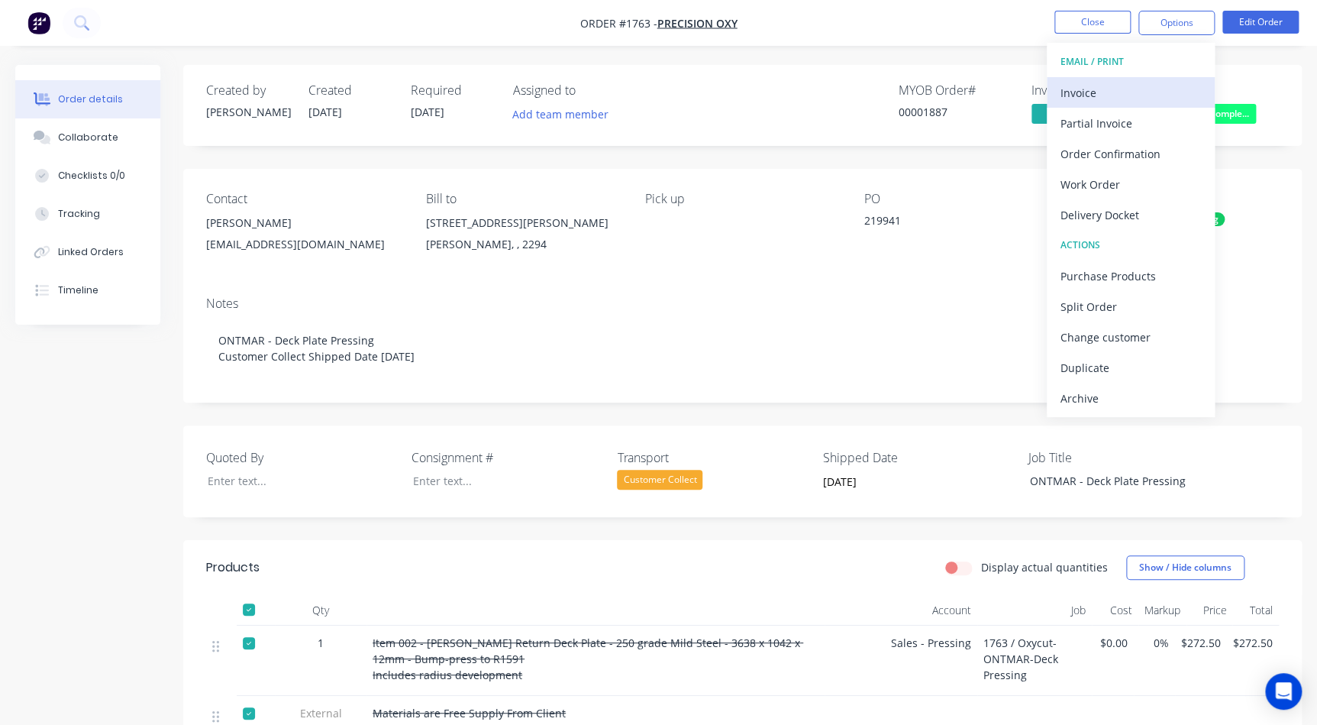
click at [1116, 93] on div "Invoice" at bounding box center [1131, 93] width 141 height 22
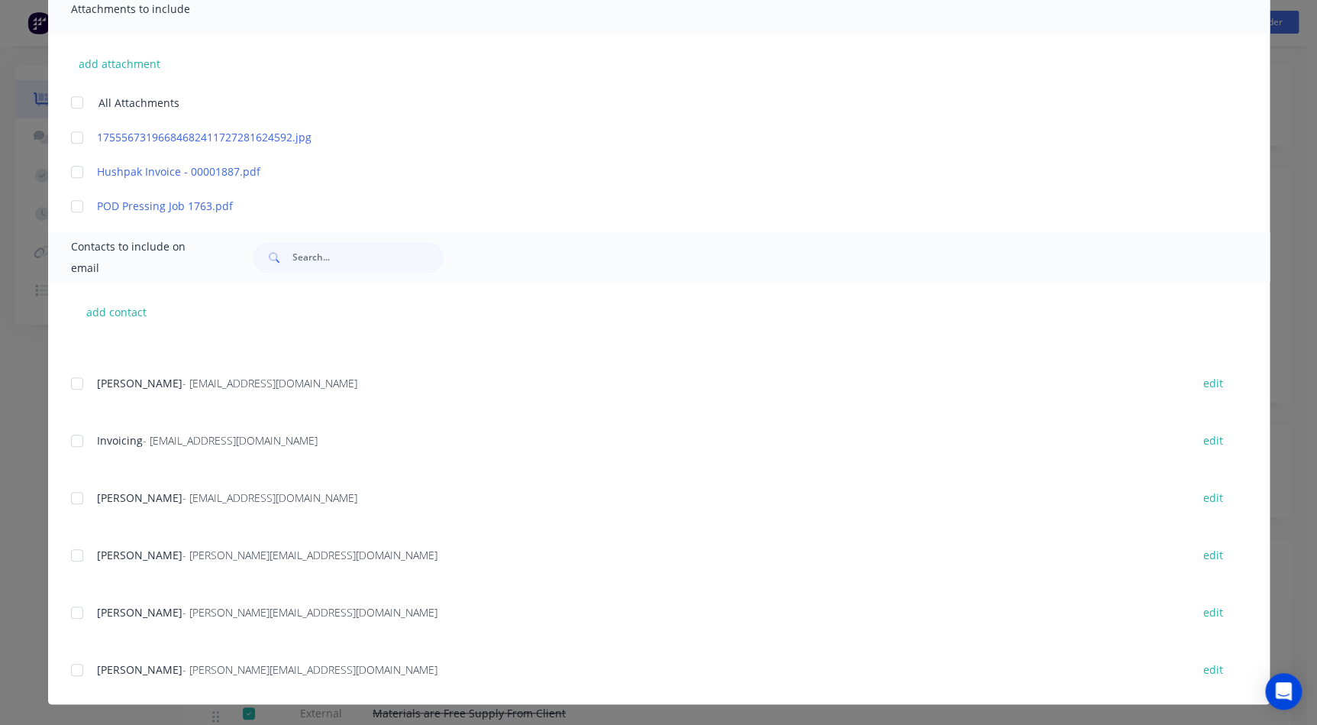
scroll to position [403, 0]
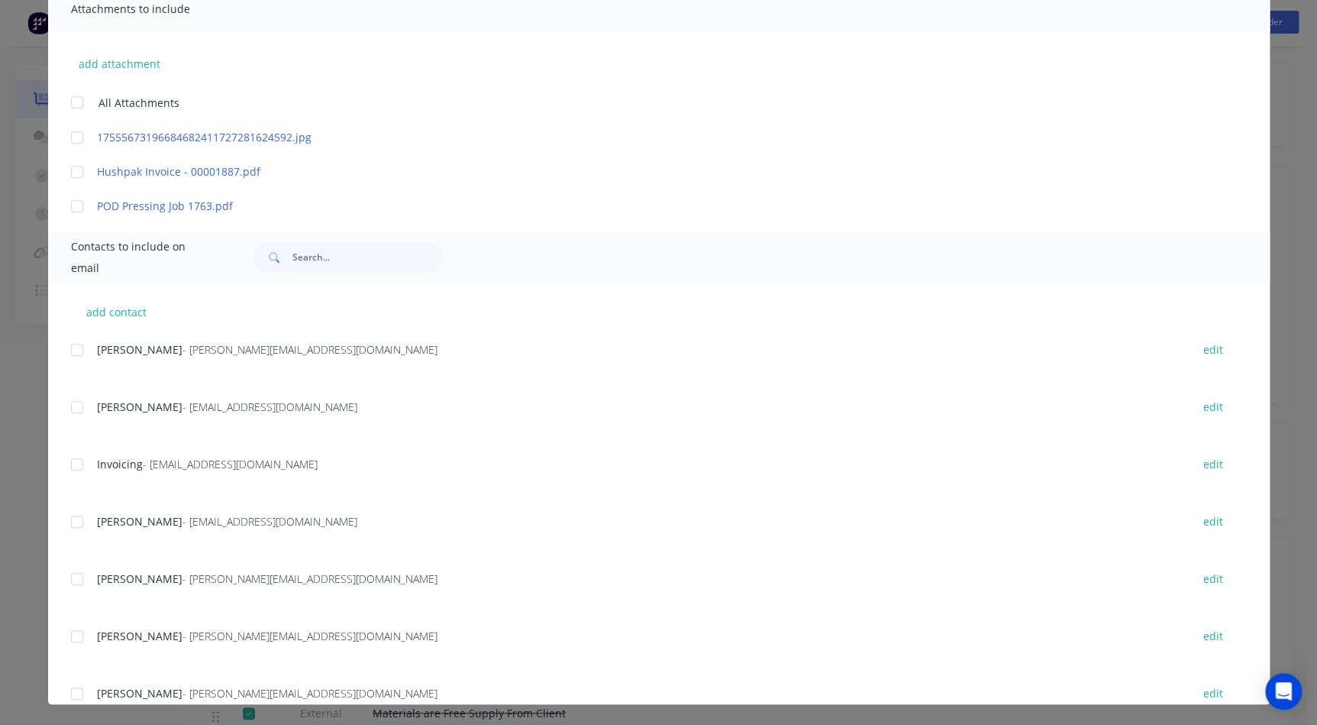
click at [70, 467] on div at bounding box center [77, 464] width 31 height 31
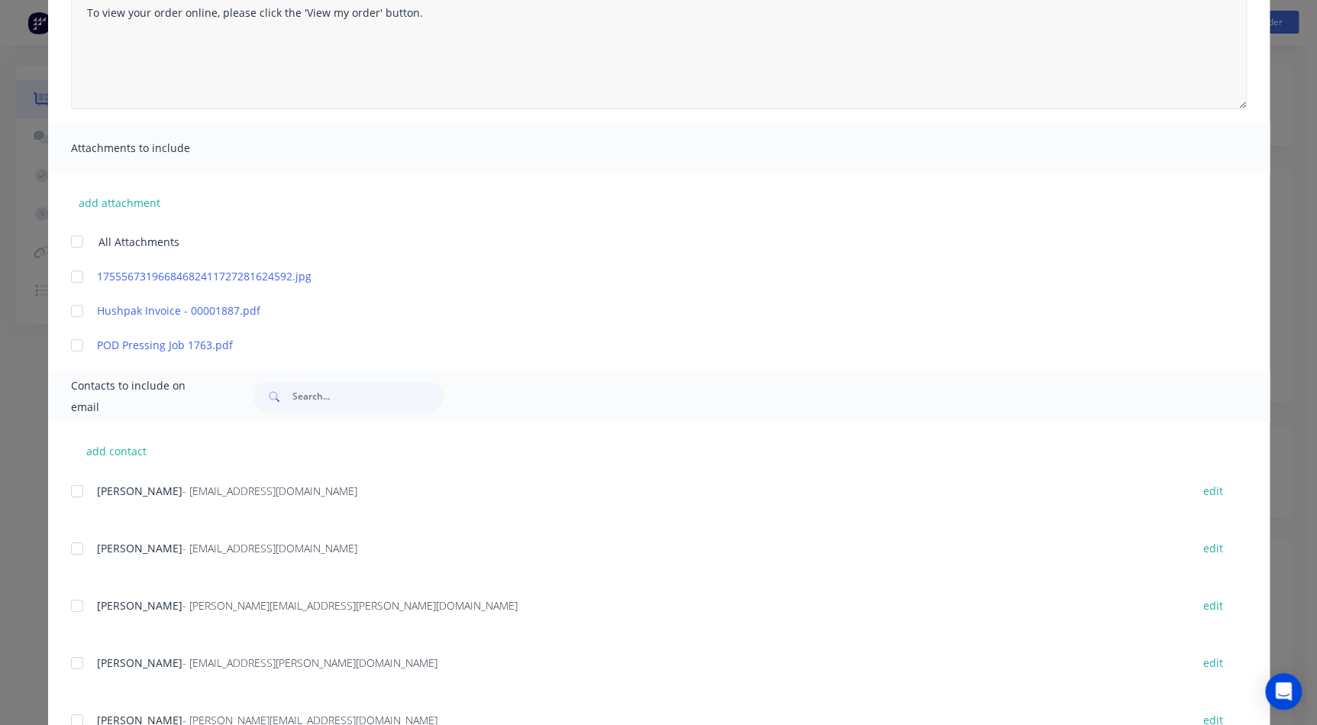
scroll to position [0, 0]
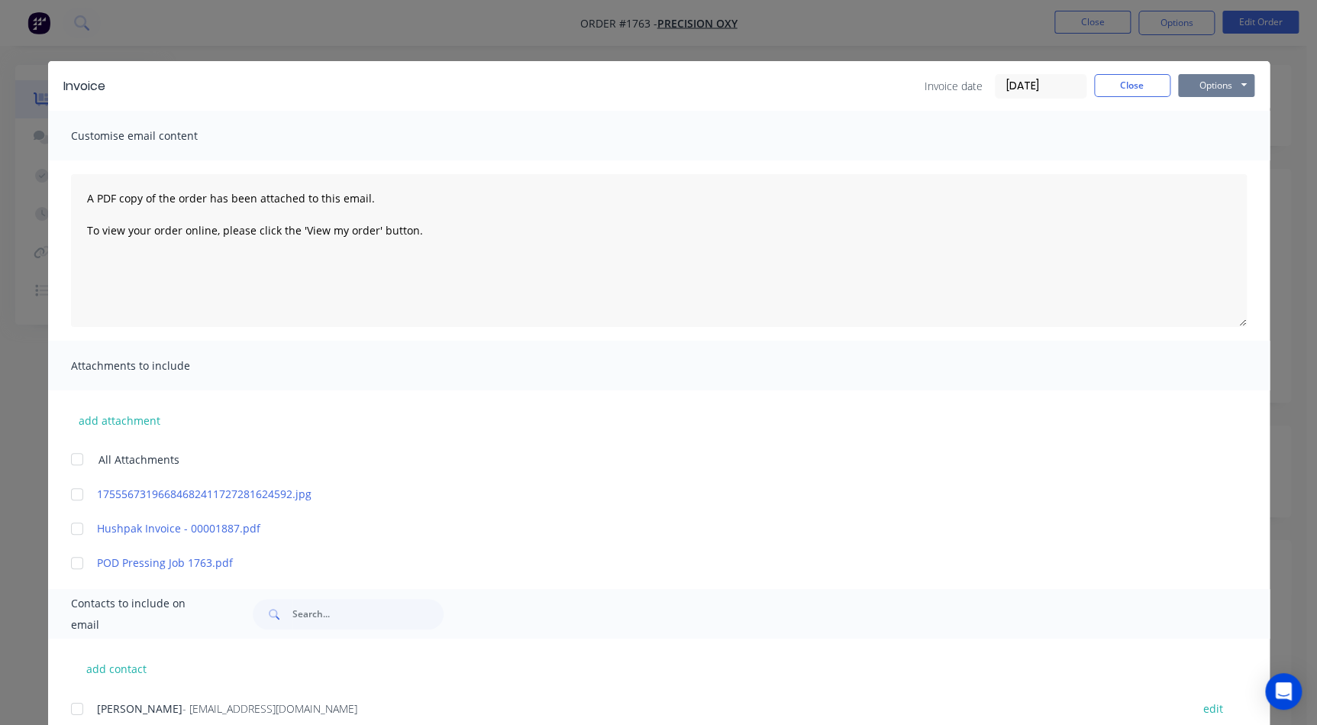
click at [1188, 84] on button "Options" at bounding box center [1216, 85] width 76 height 23
click at [1200, 166] on button "Email" at bounding box center [1227, 162] width 98 height 25
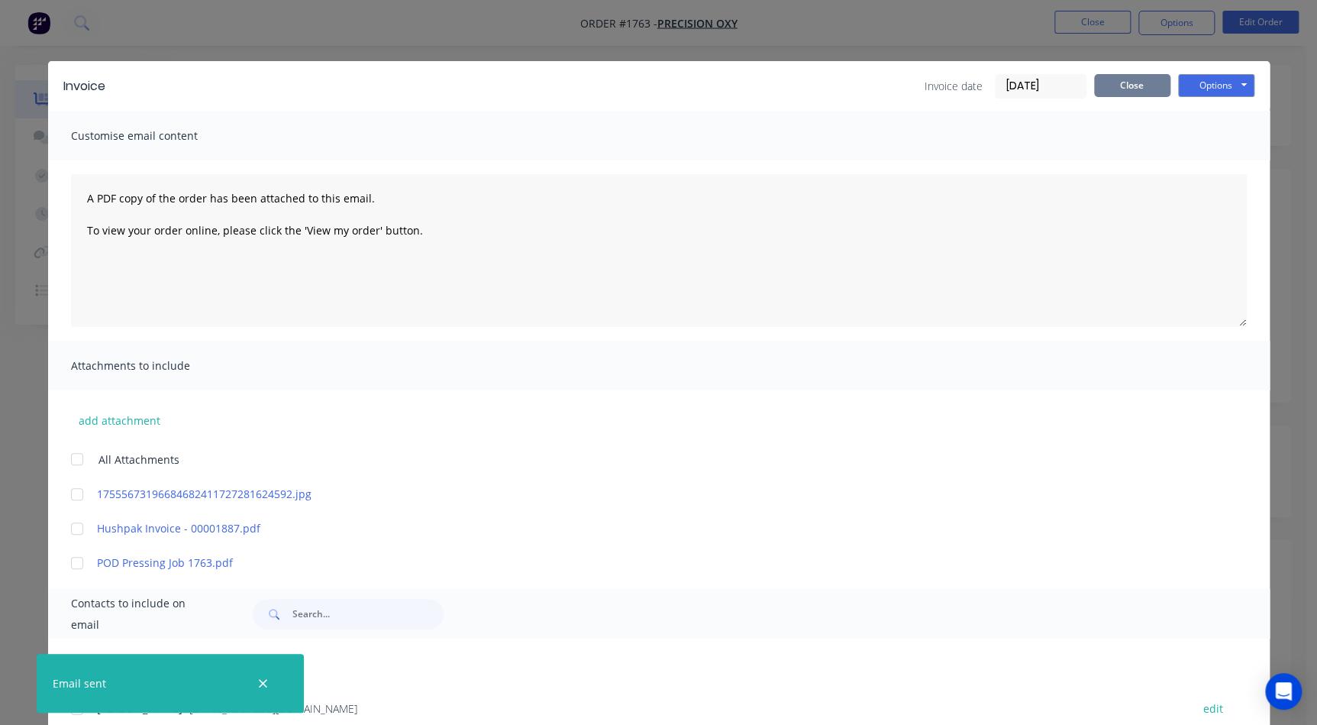
click at [1143, 86] on button "Close" at bounding box center [1132, 85] width 76 height 23
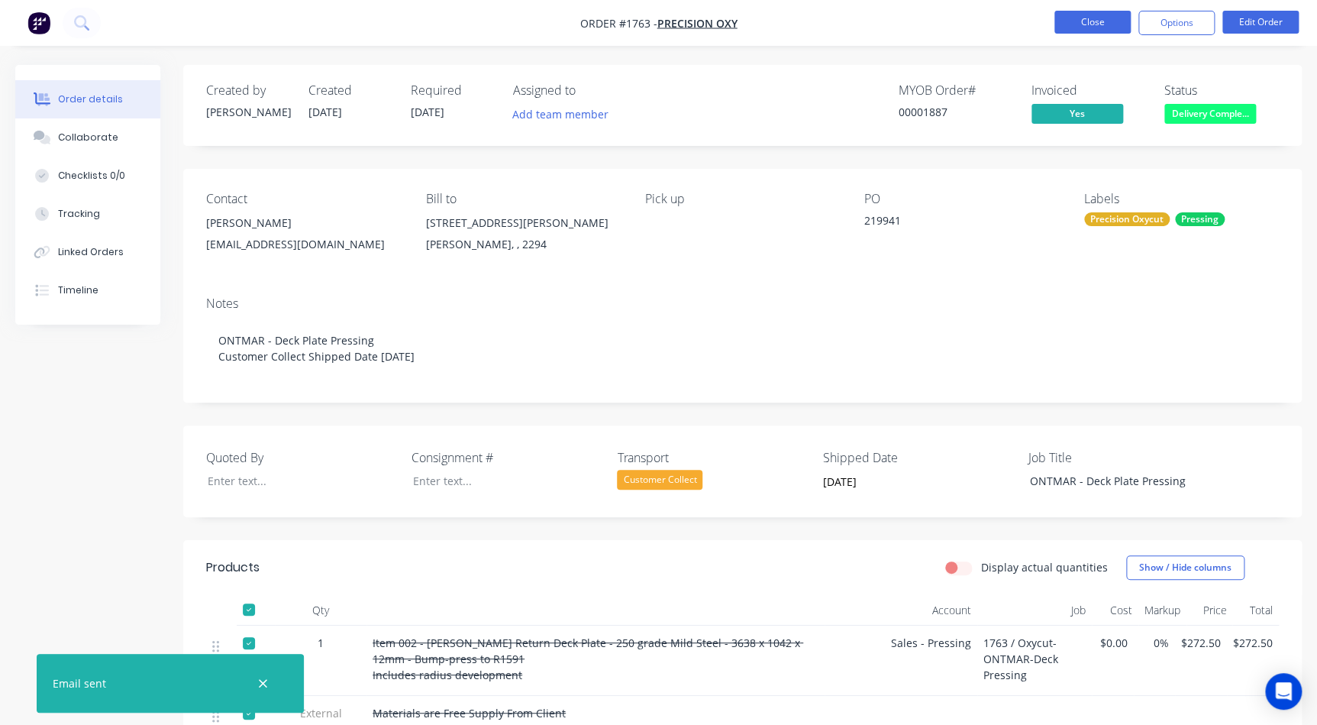
click at [1101, 19] on button "Close" at bounding box center [1093, 22] width 76 height 23
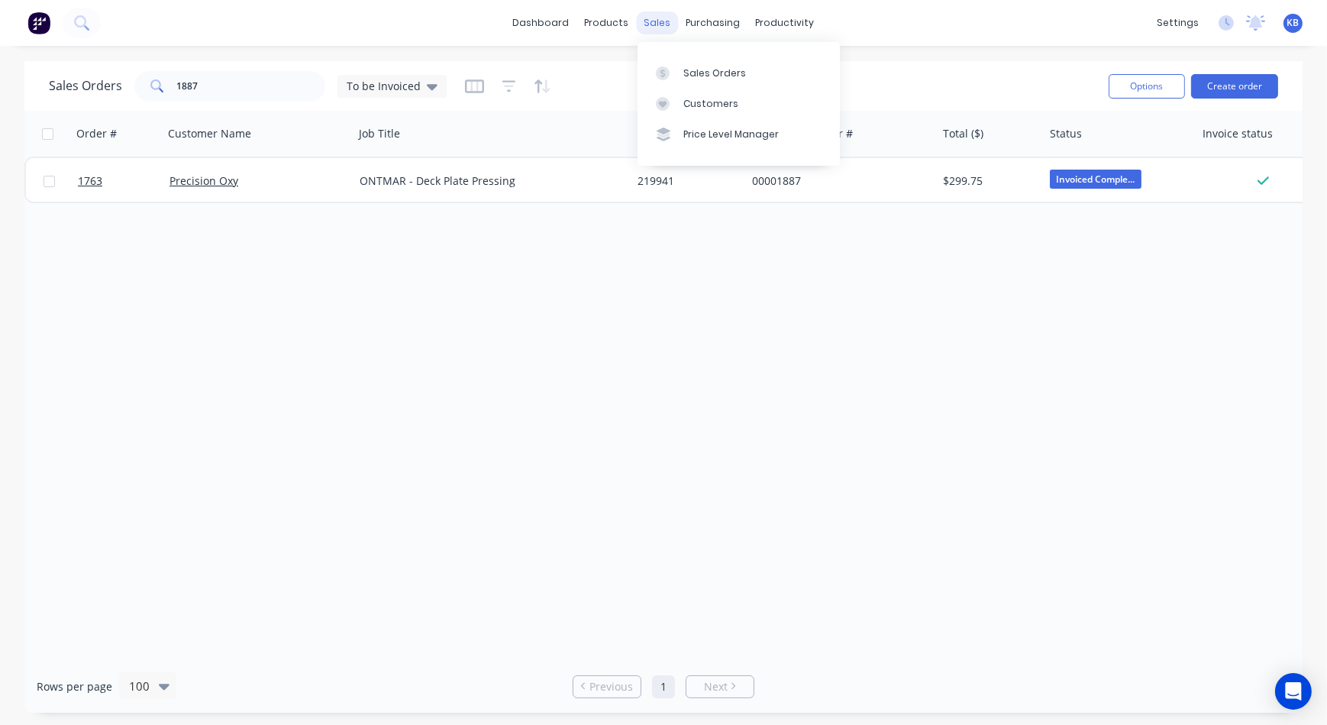
click at [668, 24] on div "sales" at bounding box center [658, 22] width 42 height 23
click at [671, 66] on div at bounding box center [667, 73] width 23 height 14
drag, startPoint x: 225, startPoint y: 73, endPoint x: 114, endPoint y: 75, distance: 111.5
click at [114, 75] on div "Sales Orders 1887 To be Invoiced" at bounding box center [248, 86] width 398 height 31
type input "1773"
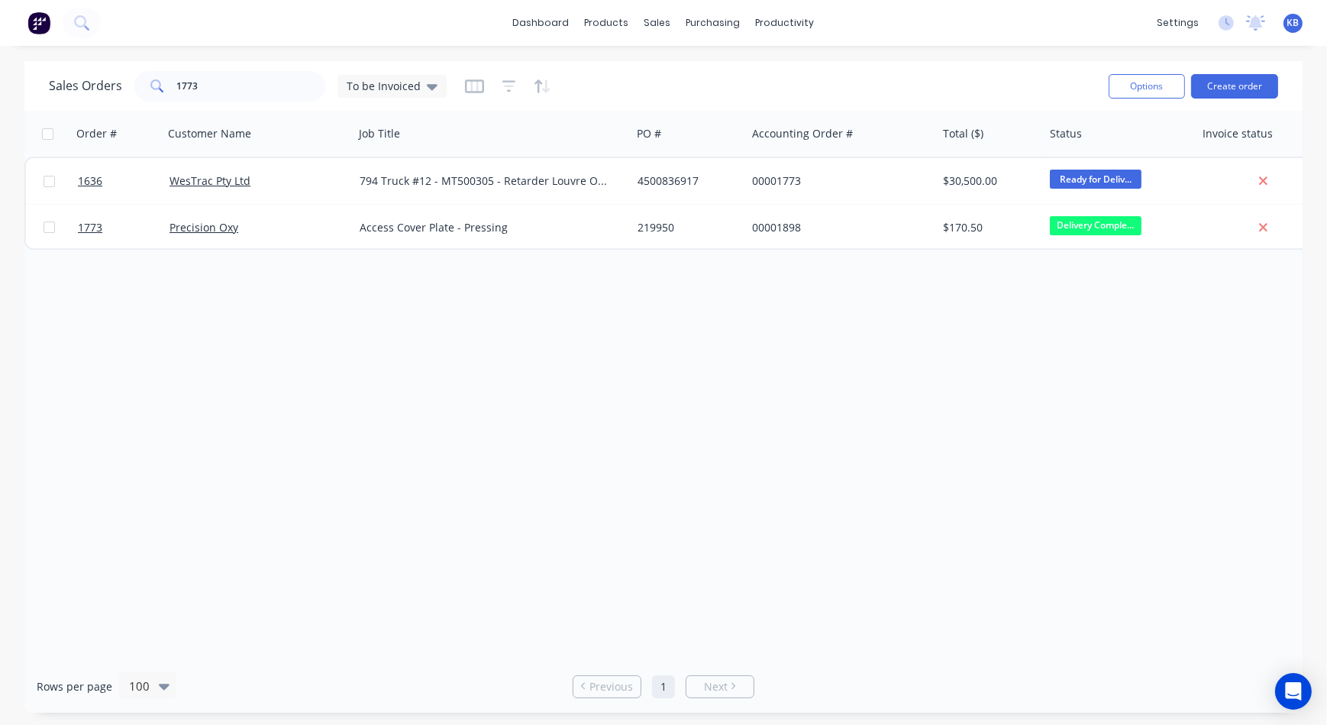
click at [910, 302] on div "Order # Customer Name Job Title PO # Accounting Order # Total ($) Status Invoic…" at bounding box center [663, 385] width 1279 height 549
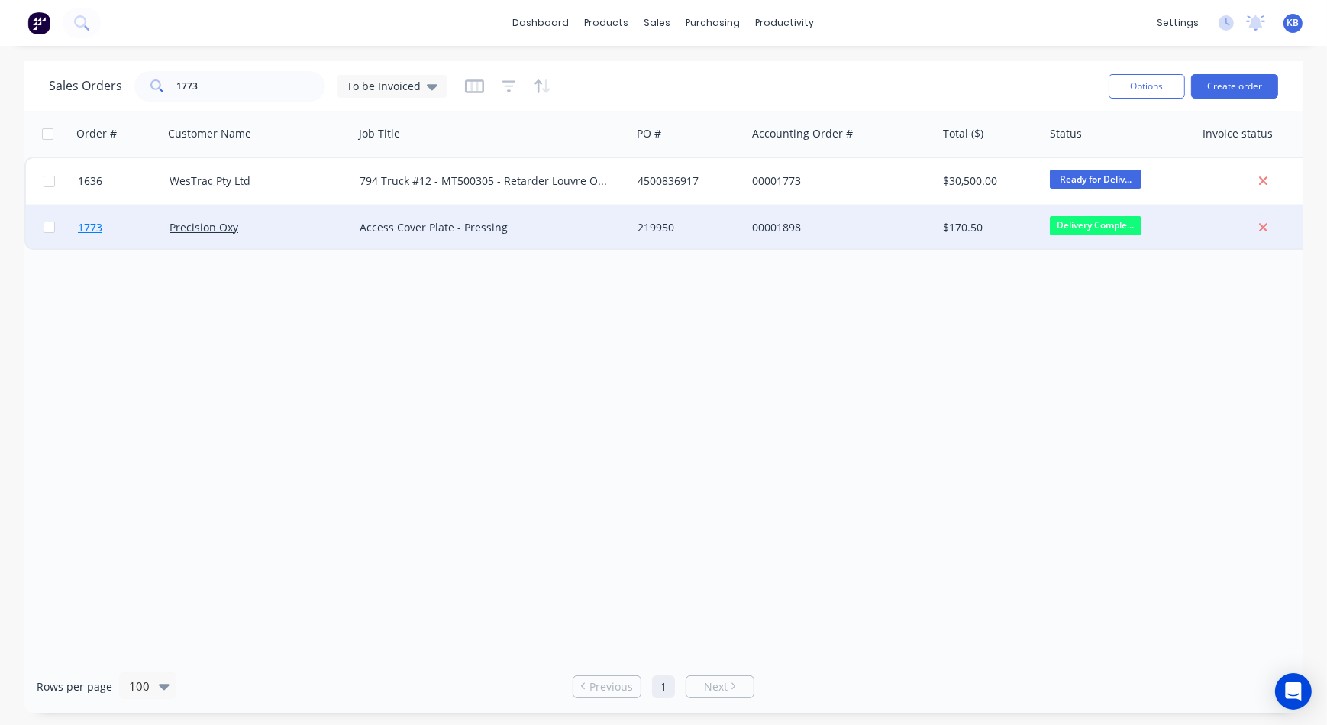
click at [110, 226] on link "1773" at bounding box center [124, 228] width 92 height 46
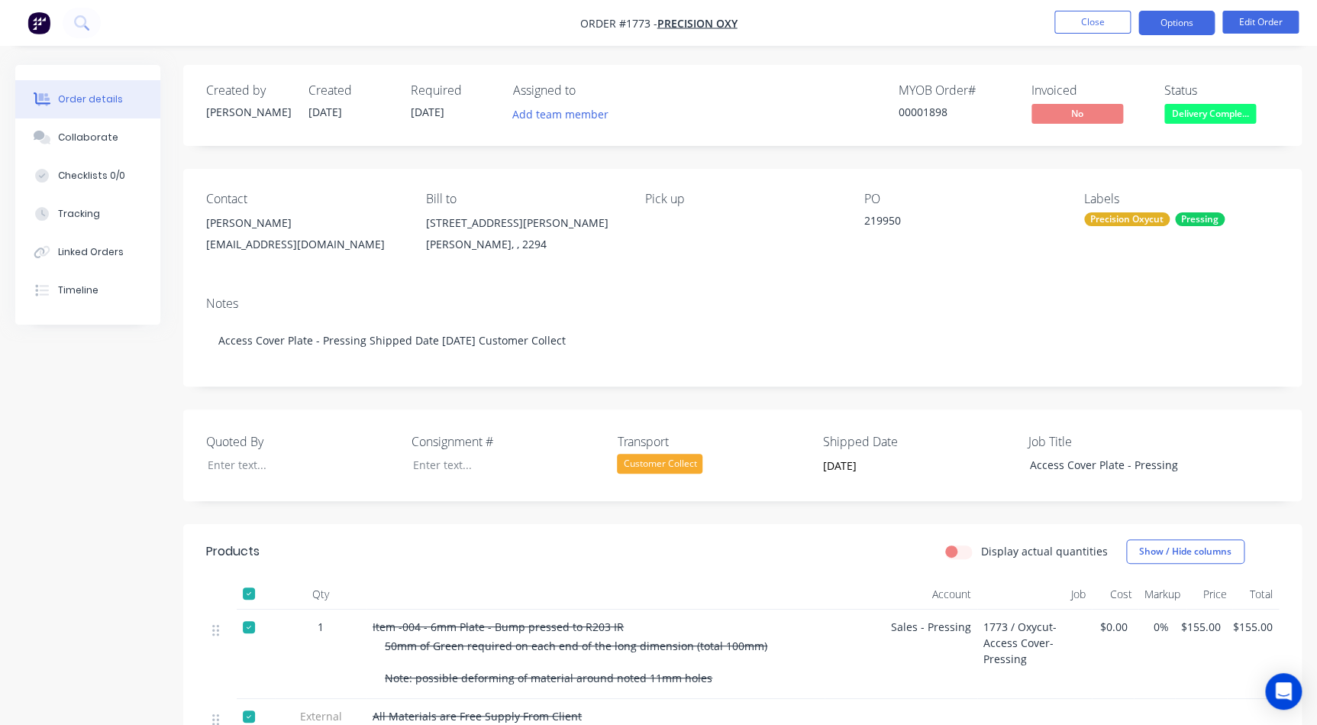
click at [1206, 15] on button "Options" at bounding box center [1177, 23] width 76 height 24
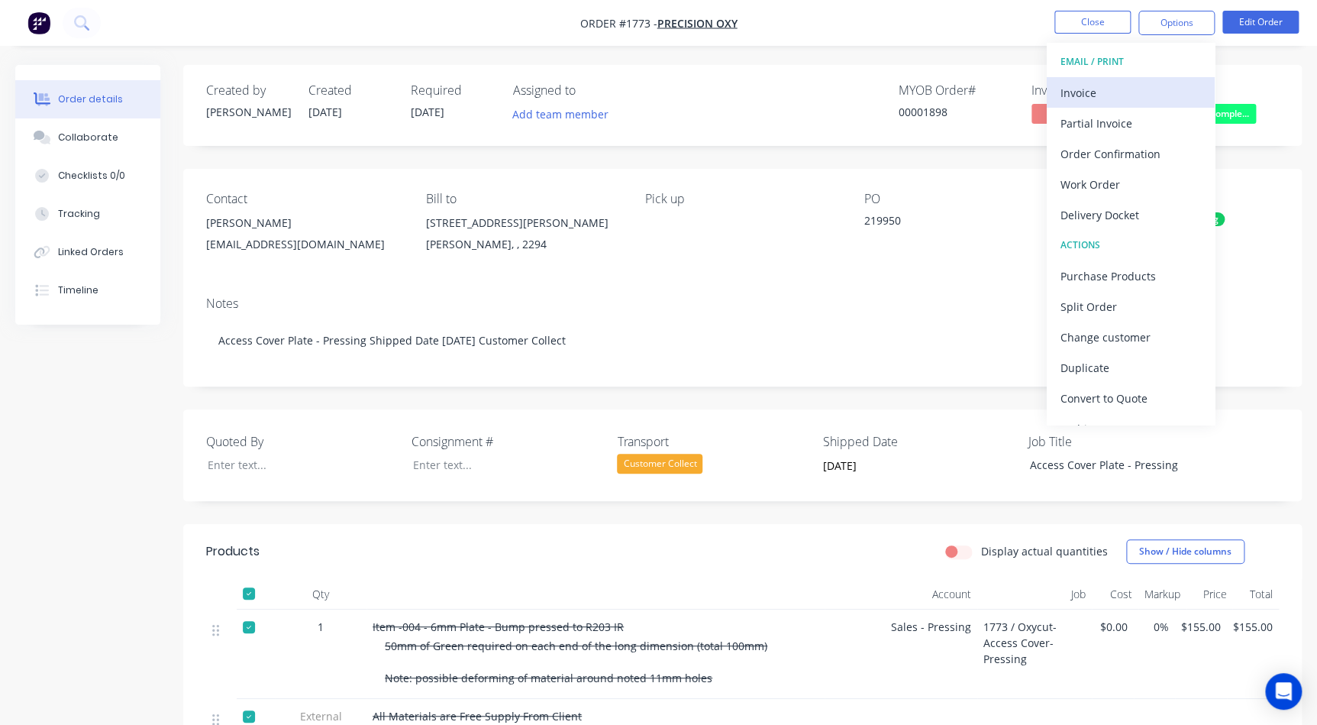
click at [1124, 95] on div "Invoice" at bounding box center [1131, 93] width 141 height 22
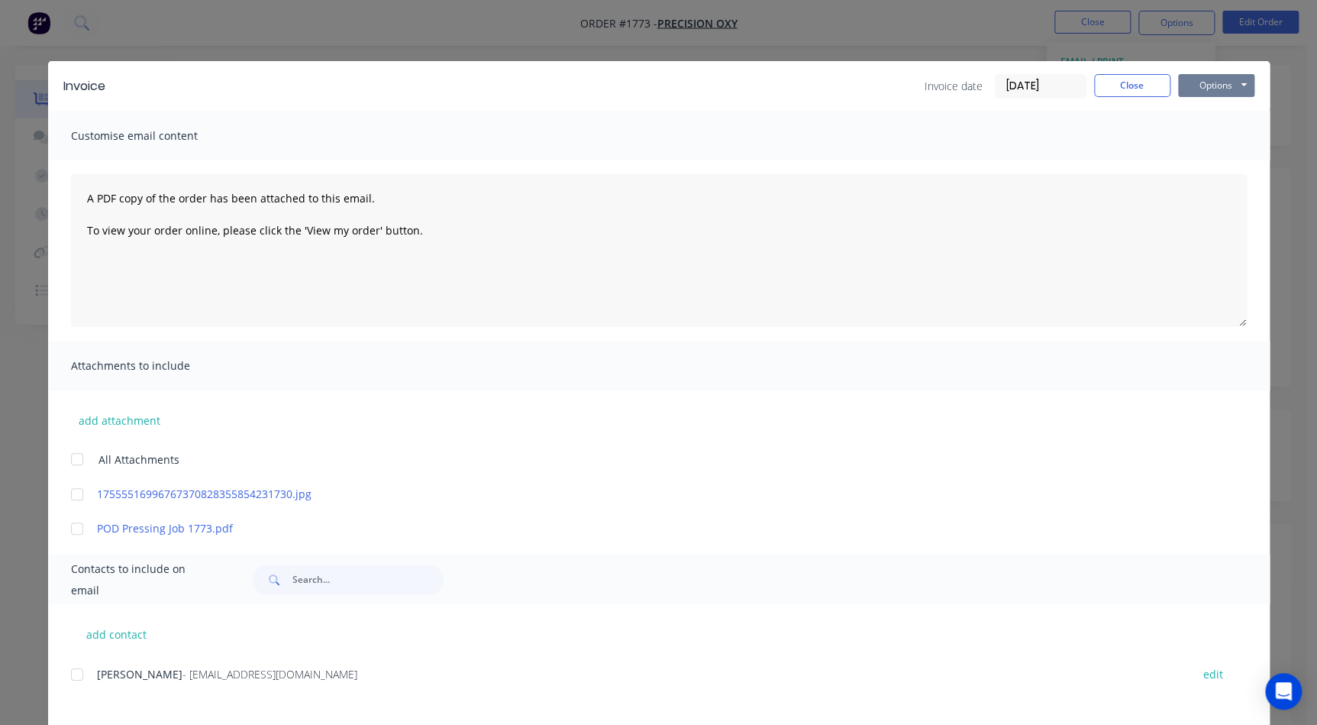
click at [1203, 85] on button "Options" at bounding box center [1216, 85] width 76 height 23
click at [1204, 132] on button "Print" at bounding box center [1227, 137] width 98 height 25
click at [1112, 88] on button "Close" at bounding box center [1132, 85] width 76 height 23
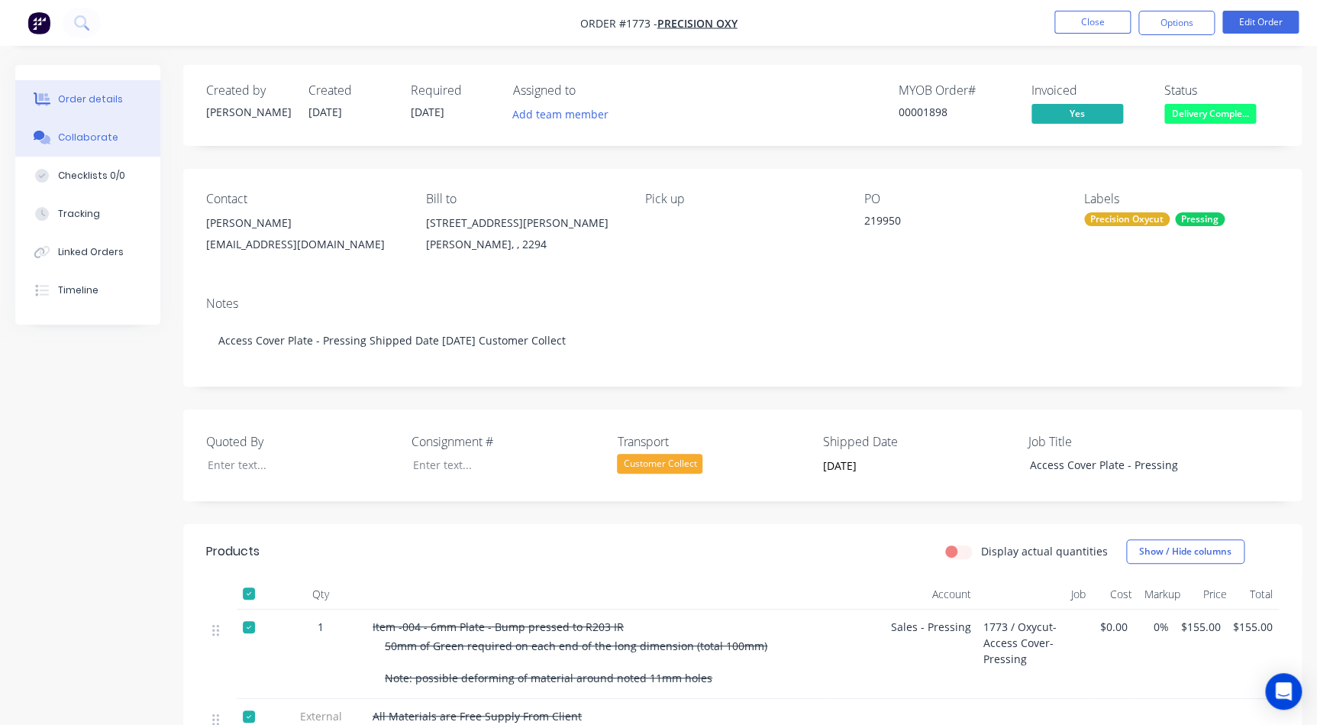
click at [105, 135] on div "Collaborate" at bounding box center [88, 138] width 60 height 14
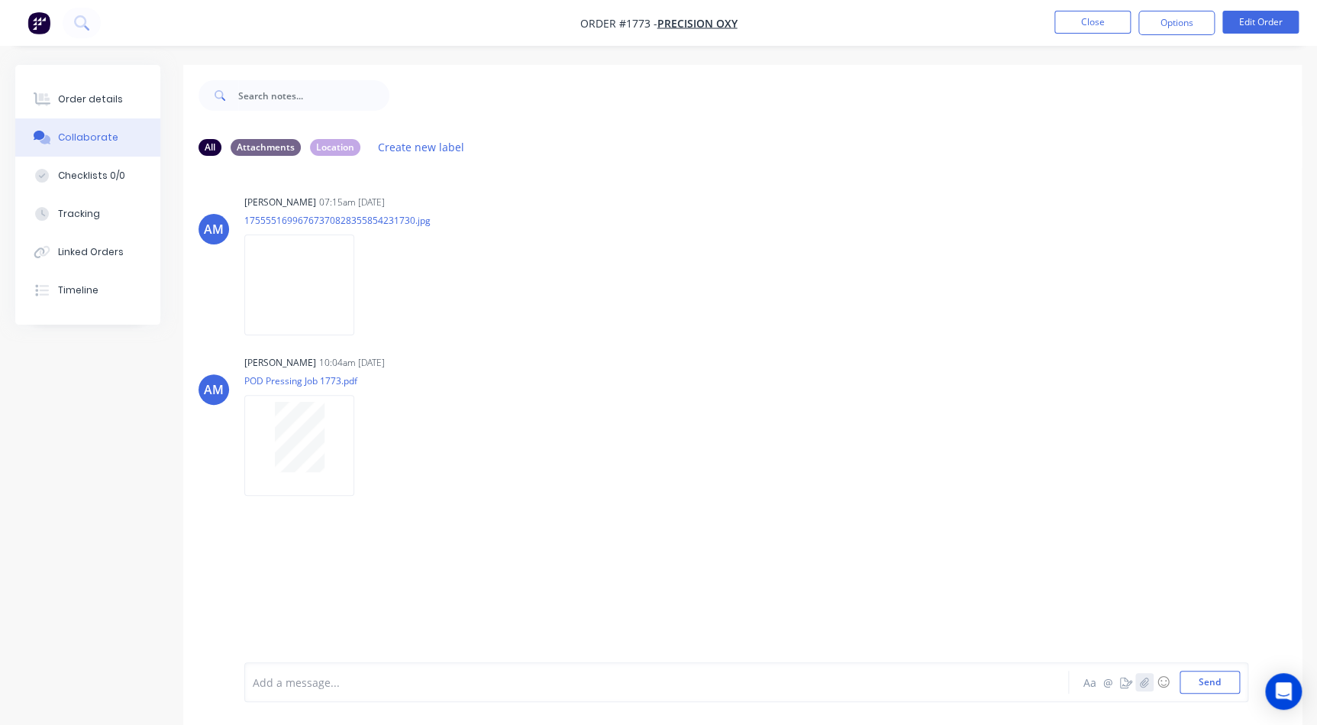
click at [1144, 682] on icon "button" at bounding box center [1144, 682] width 8 height 10
click at [1227, 675] on button "Send" at bounding box center [1210, 682] width 60 height 23
click at [129, 88] on button "Order details" at bounding box center [87, 99] width 145 height 38
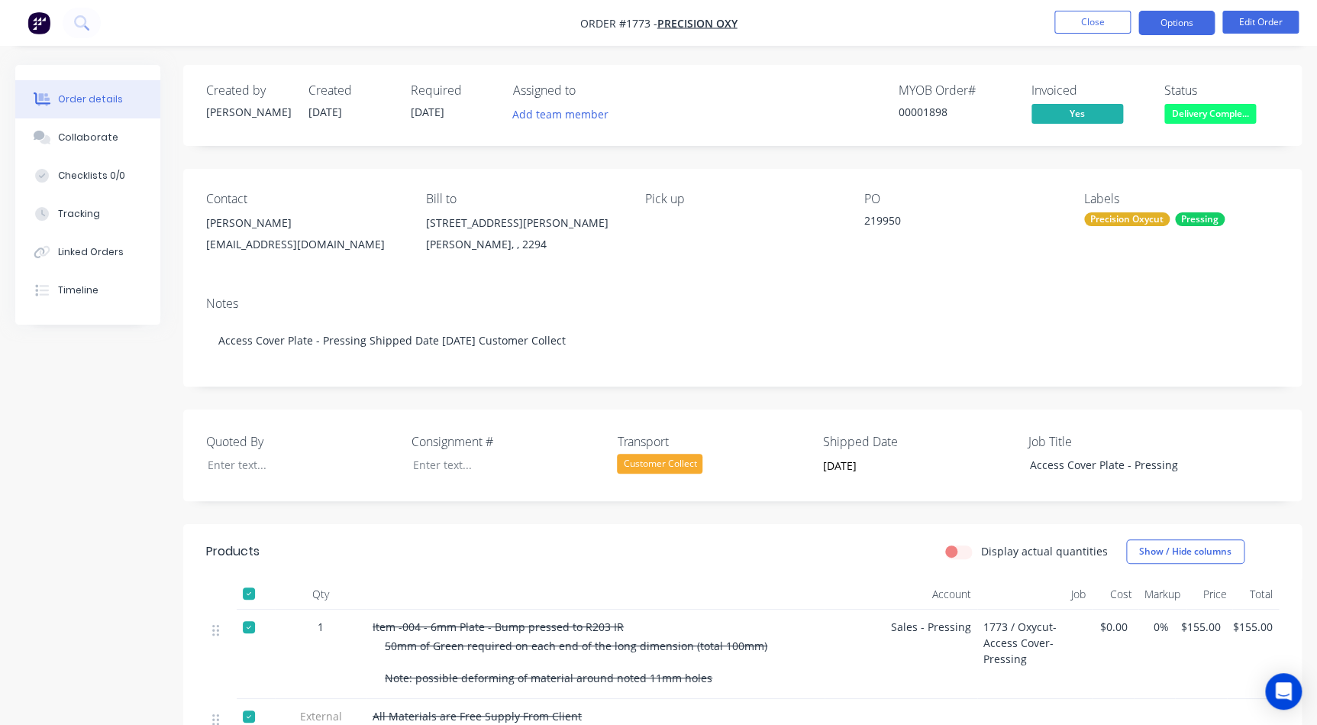
click at [1165, 17] on button "Options" at bounding box center [1177, 23] width 76 height 24
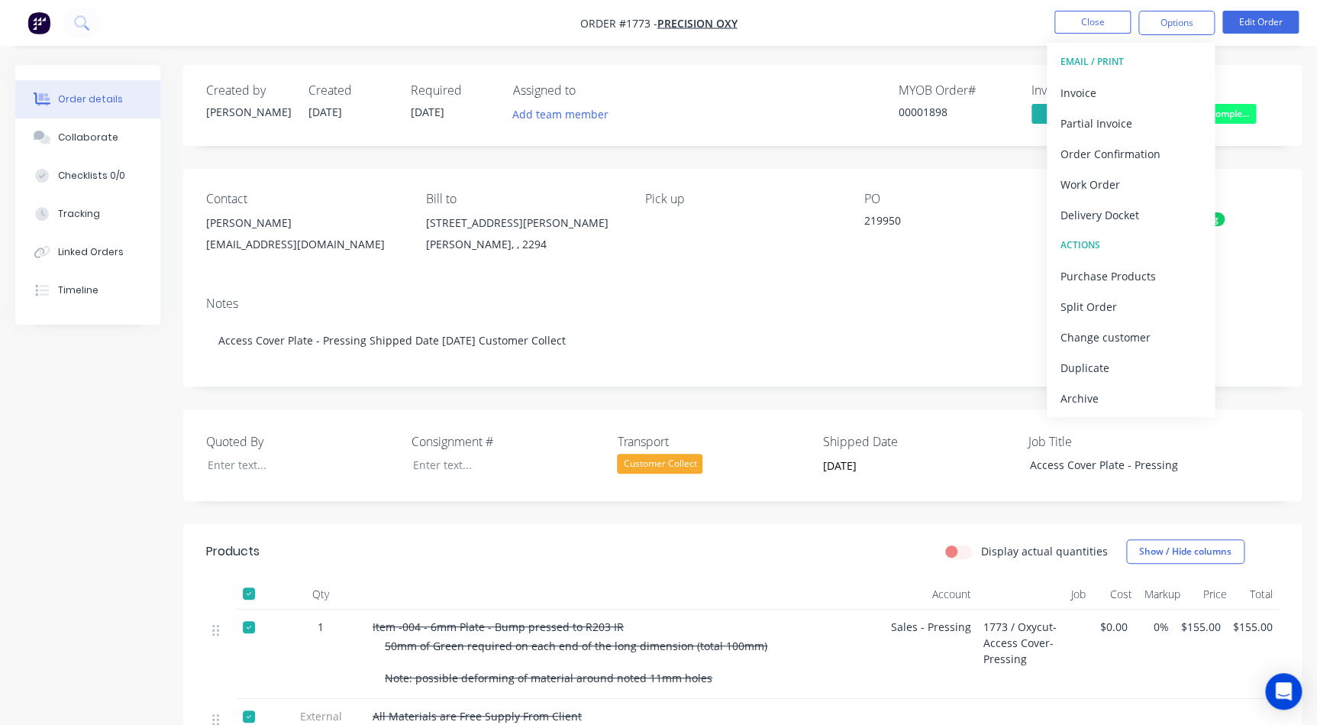
click at [1136, 76] on button "EMAIL / PRINT" at bounding box center [1131, 62] width 168 height 31
click at [1123, 88] on div "Invoice" at bounding box center [1131, 93] width 141 height 22
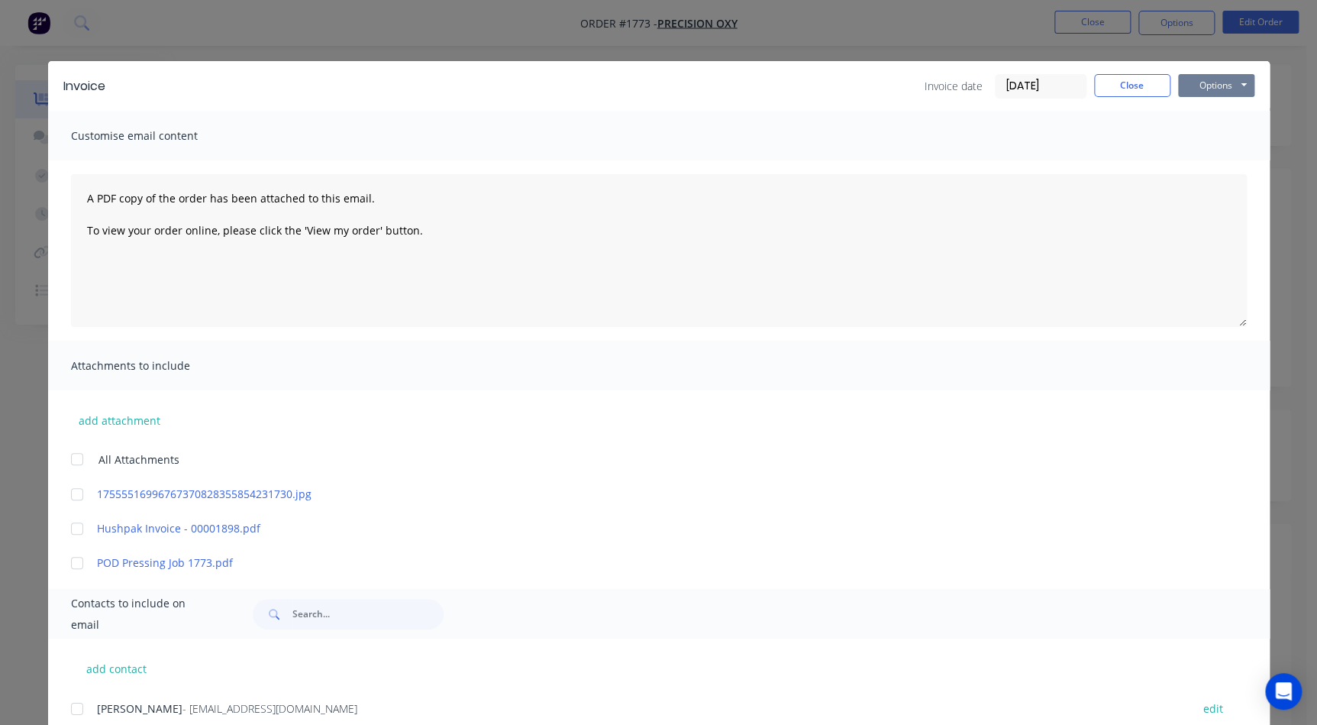
click at [1197, 82] on button "Options" at bounding box center [1216, 85] width 76 height 23
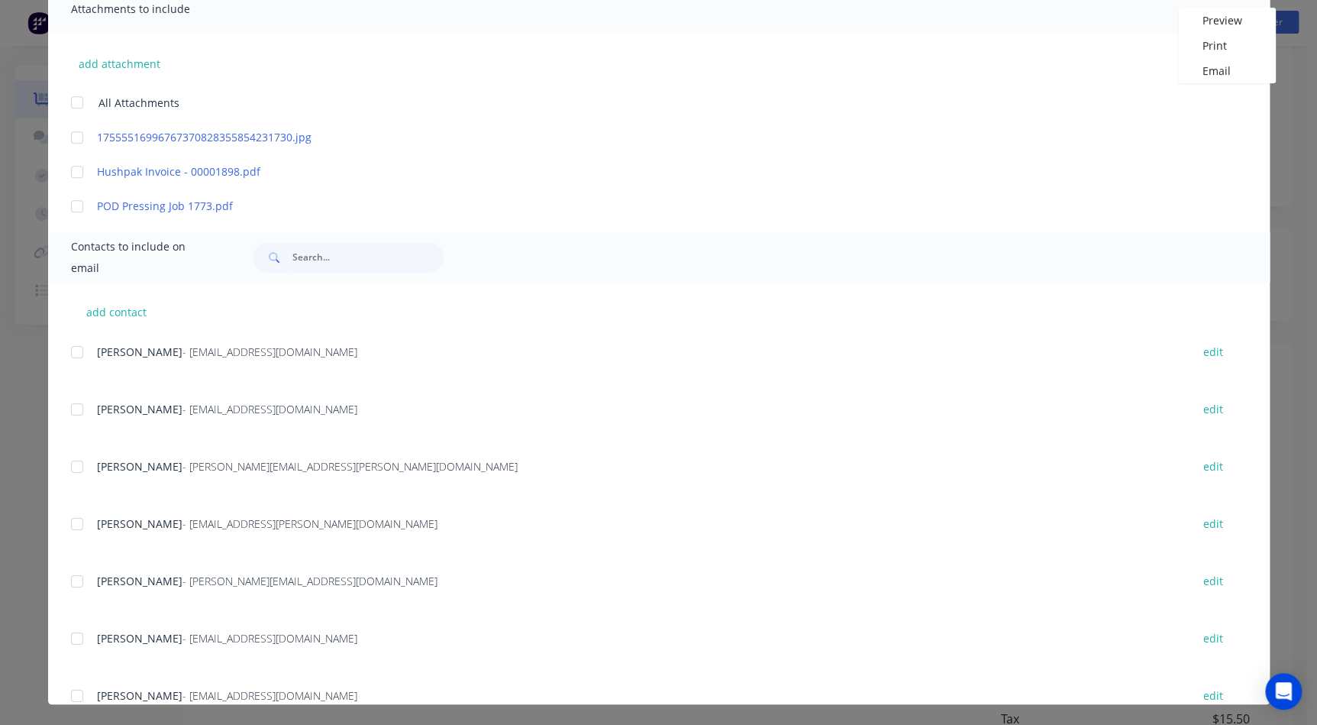
scroll to position [277, 0]
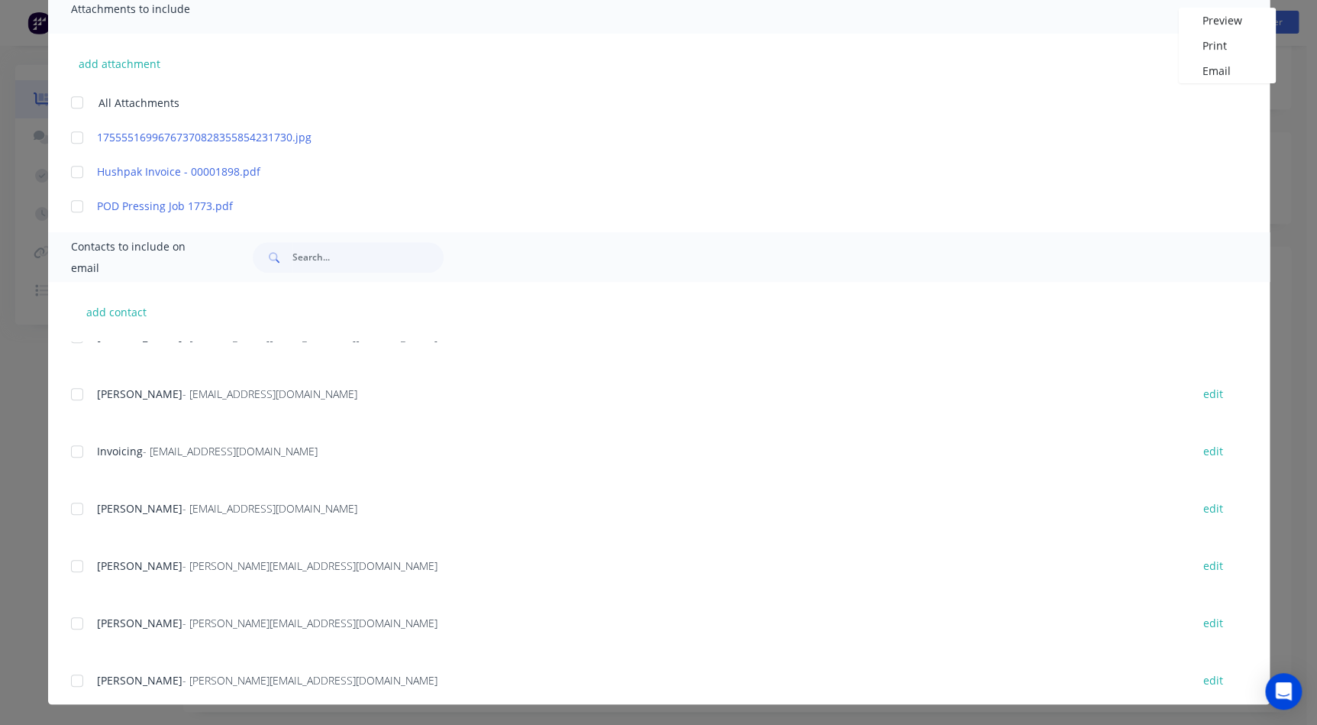
click at [73, 453] on div at bounding box center [77, 451] width 31 height 31
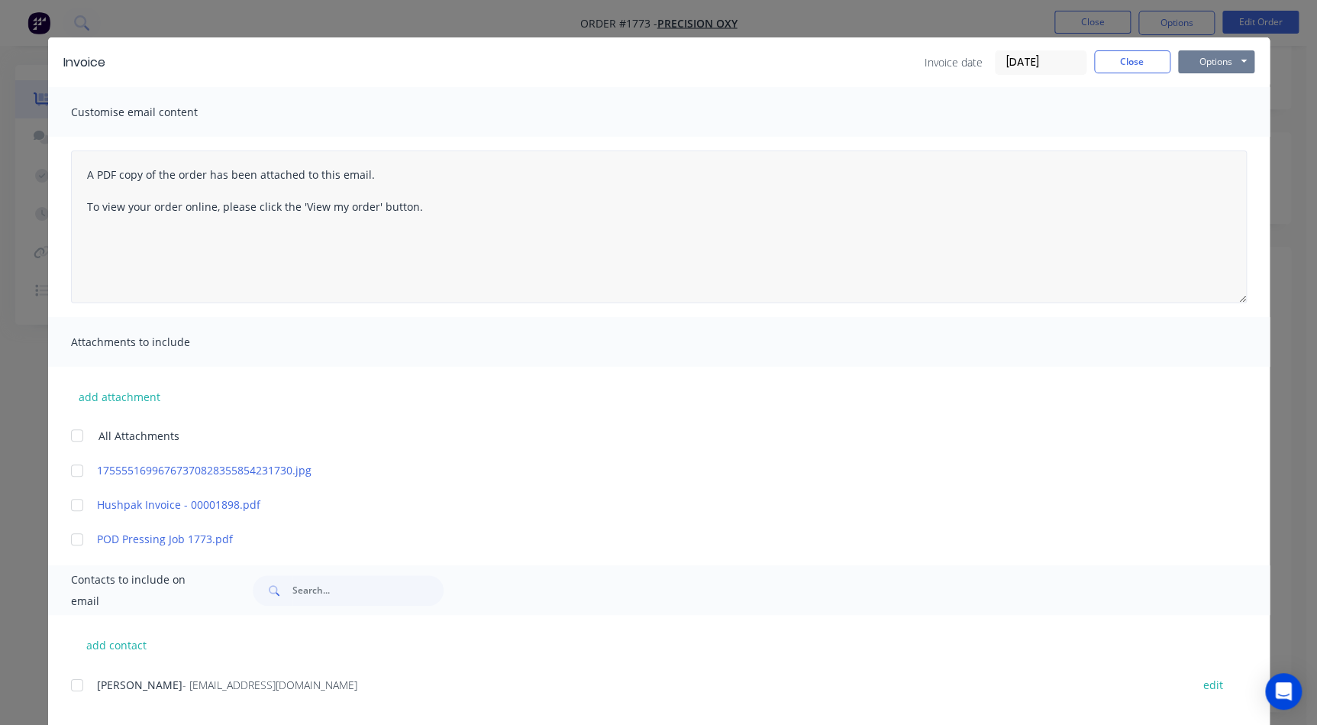
scroll to position [0, 0]
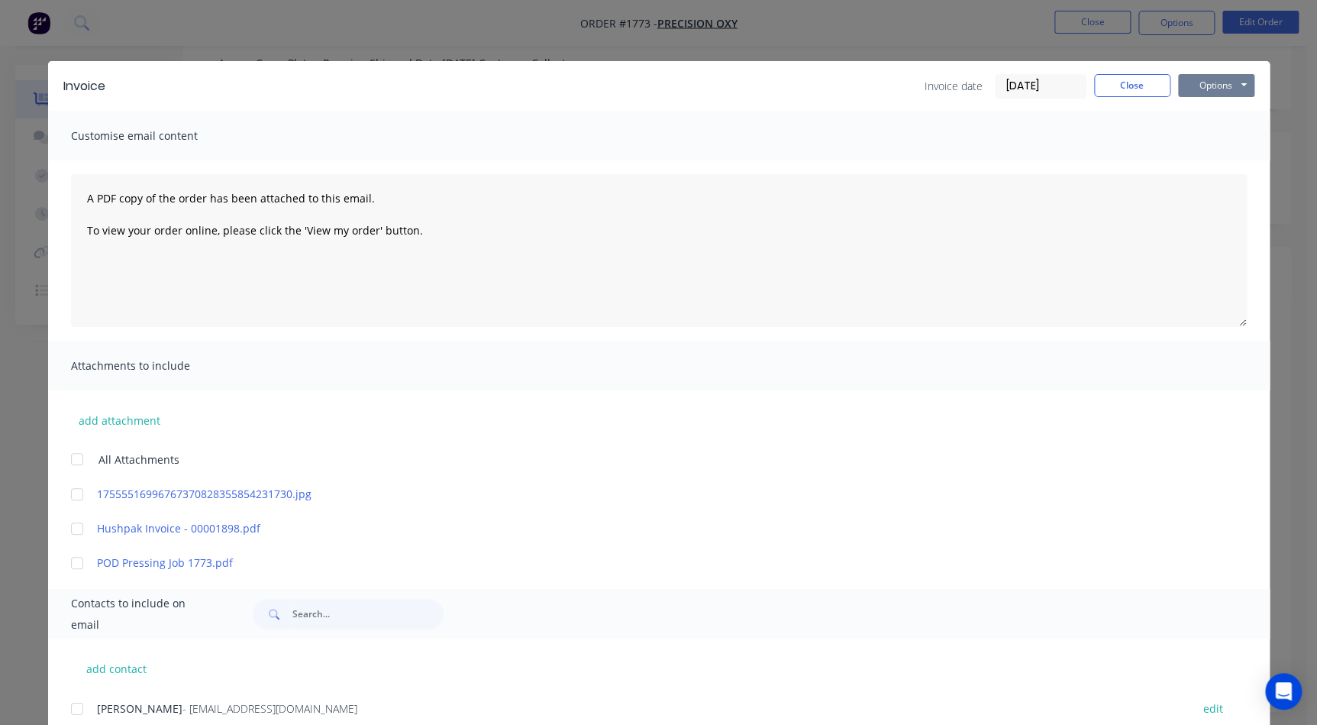
click at [1201, 89] on button "Options" at bounding box center [1216, 85] width 76 height 23
click at [1210, 162] on button "Email" at bounding box center [1227, 162] width 98 height 25
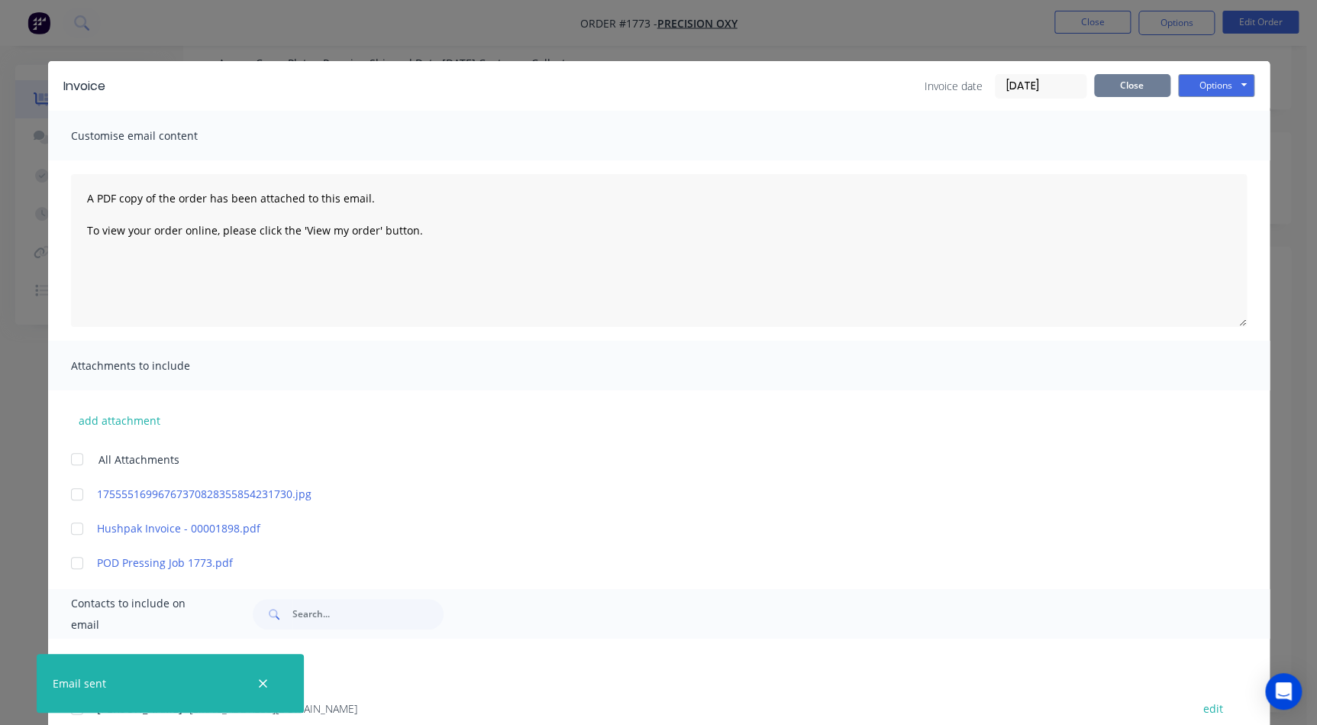
click at [1140, 89] on button "Close" at bounding box center [1132, 85] width 76 height 23
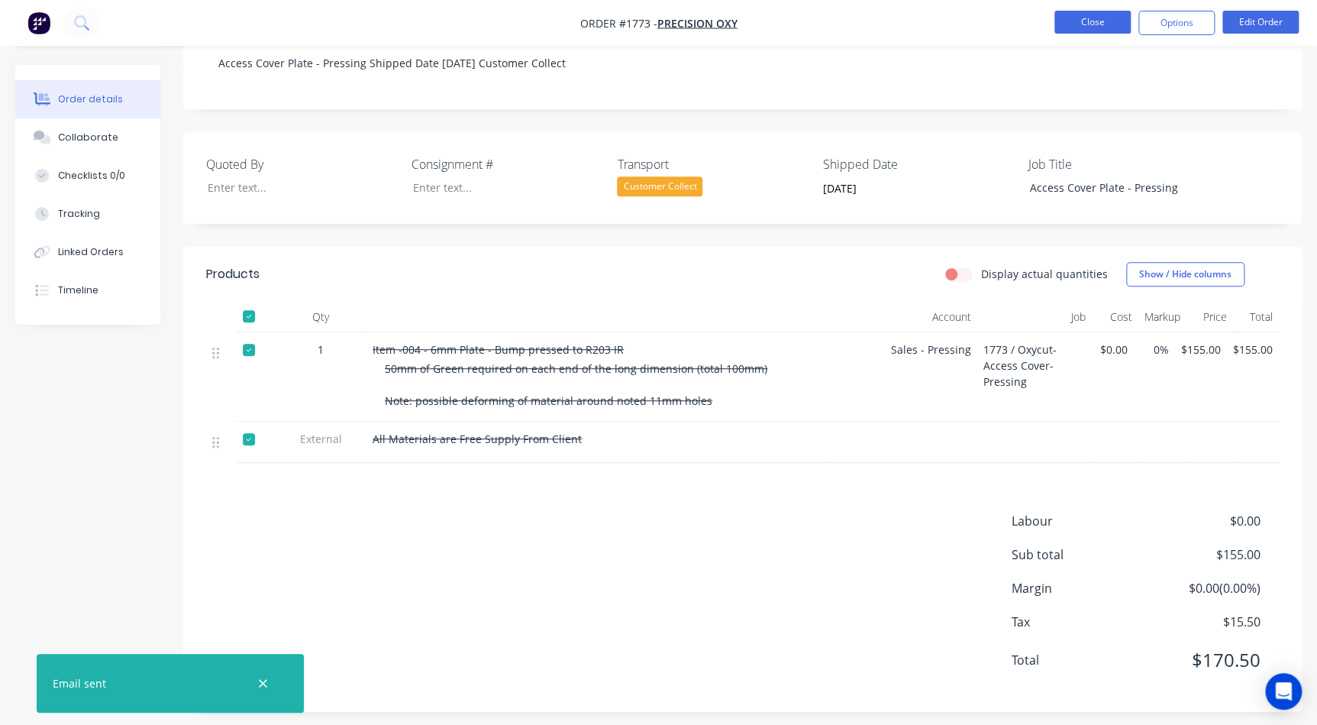
click at [1098, 30] on button "Close" at bounding box center [1093, 22] width 76 height 23
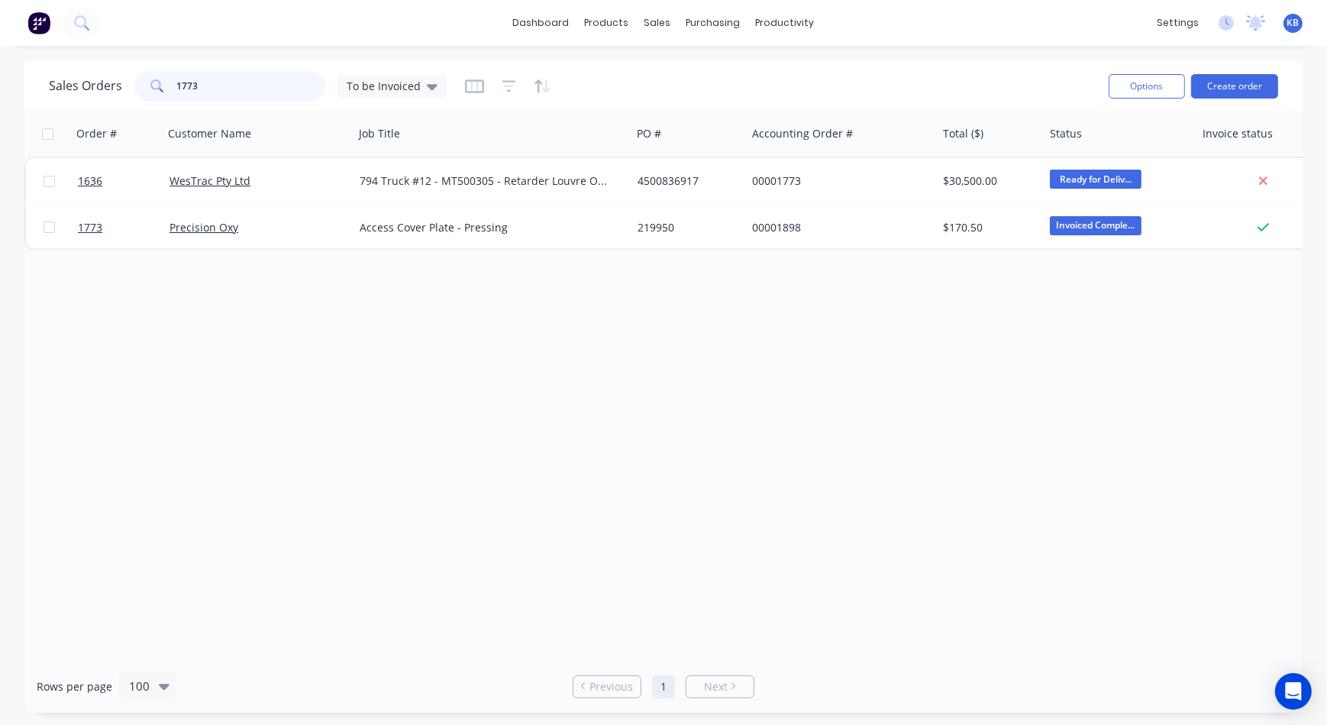
drag, startPoint x: 296, startPoint y: 82, endPoint x: 105, endPoint y: 81, distance: 190.9
click at [105, 80] on div "Sales Orders 1773 To be Invoiced" at bounding box center [248, 86] width 398 height 31
type input "1770"
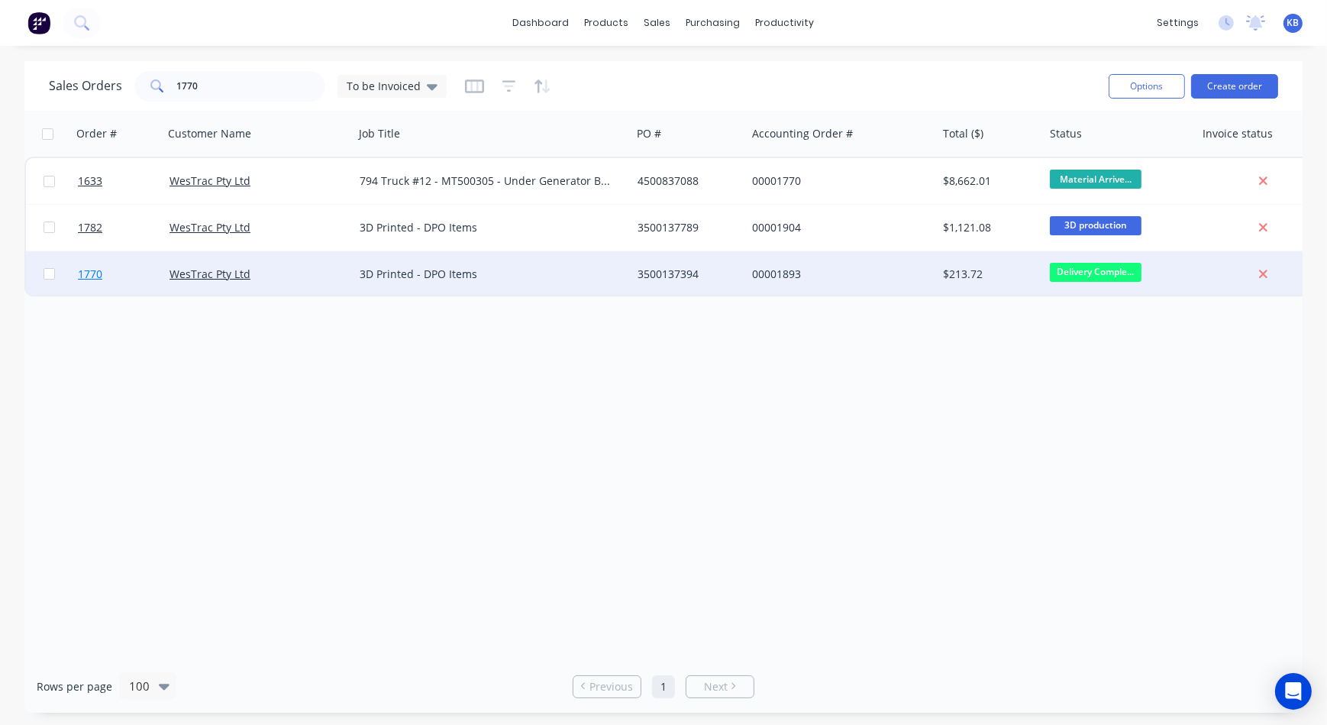
click at [95, 277] on span "1770" at bounding box center [90, 274] width 24 height 15
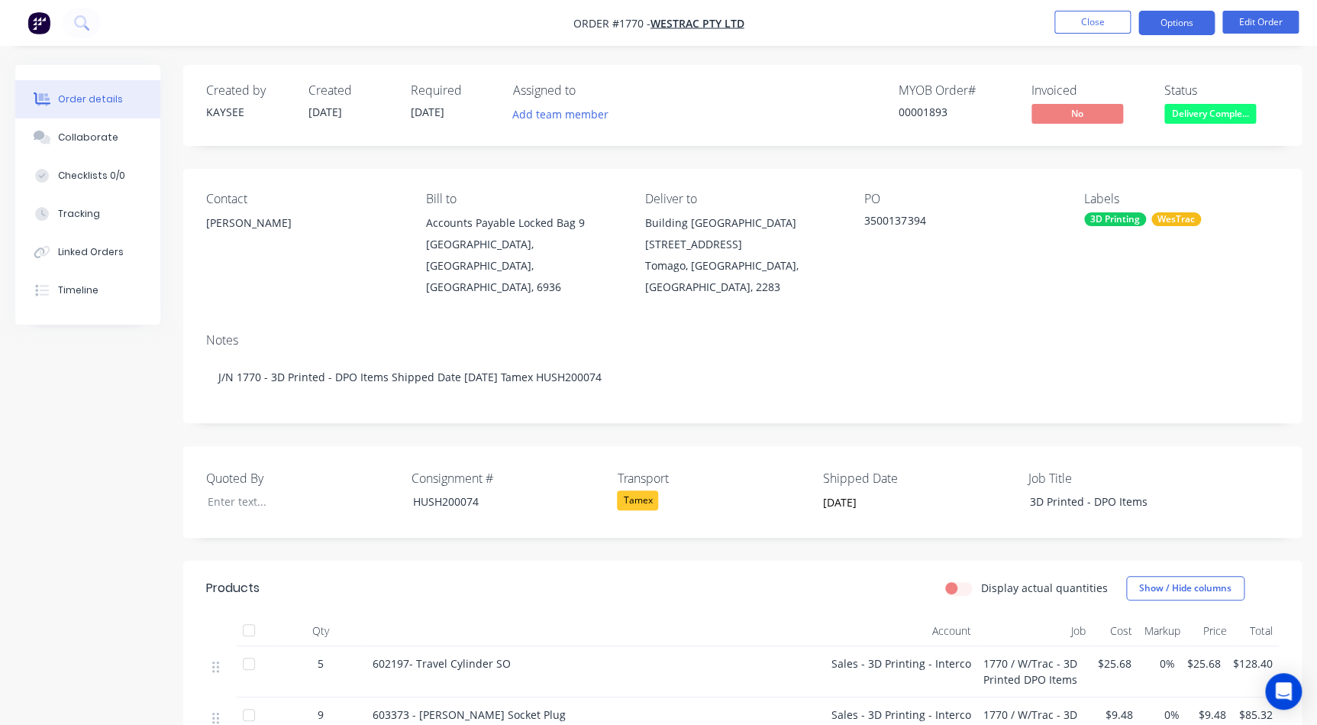
click at [1158, 28] on button "Options" at bounding box center [1177, 23] width 76 height 24
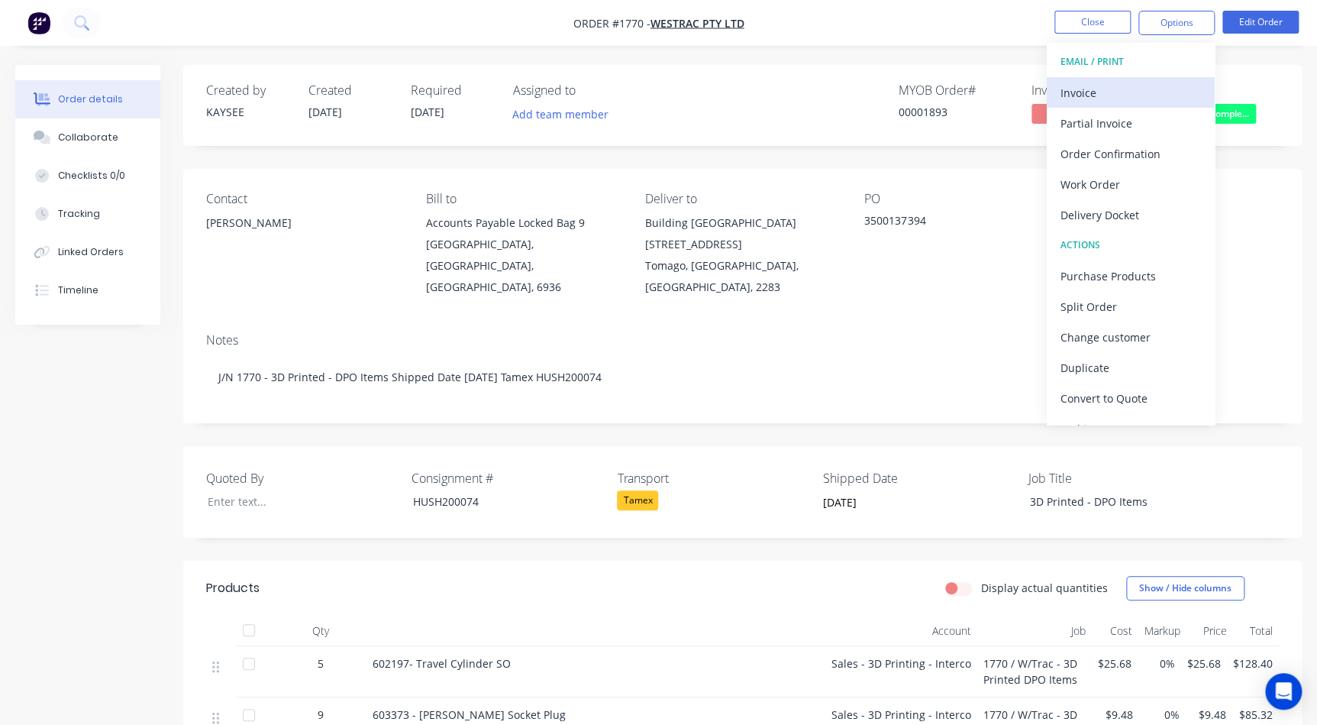
drag, startPoint x: 1153, startPoint y: 109, endPoint x: 1157, endPoint y: 95, distance: 14.5
click at [1157, 95] on div "EMAIL / PRINT Invoice Partial Invoice Order Confirmation Work Order Delivery Do…" at bounding box center [1131, 234] width 168 height 382
click at [1101, 88] on div "Invoice" at bounding box center [1131, 93] width 141 height 22
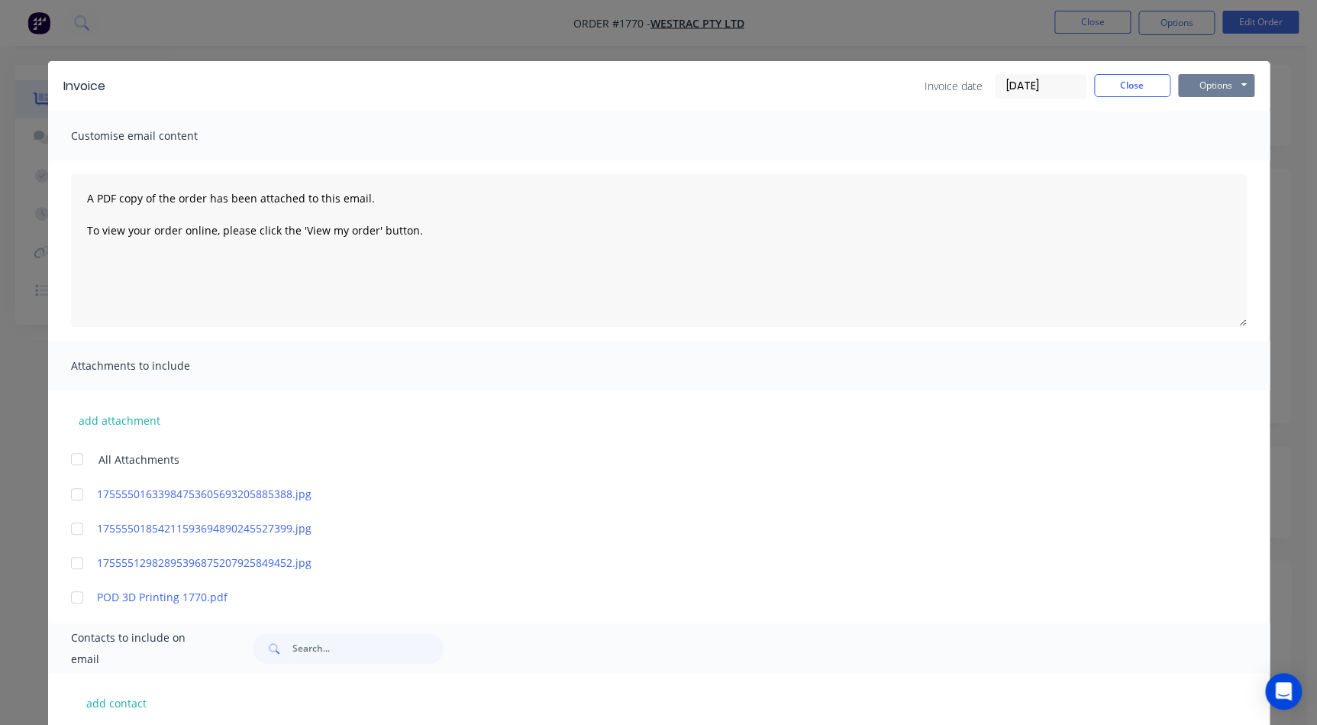
click at [1189, 89] on button "Options" at bounding box center [1216, 85] width 76 height 23
click at [1192, 141] on button "Print" at bounding box center [1227, 137] width 98 height 25
click at [1099, 89] on button "Close" at bounding box center [1132, 85] width 76 height 23
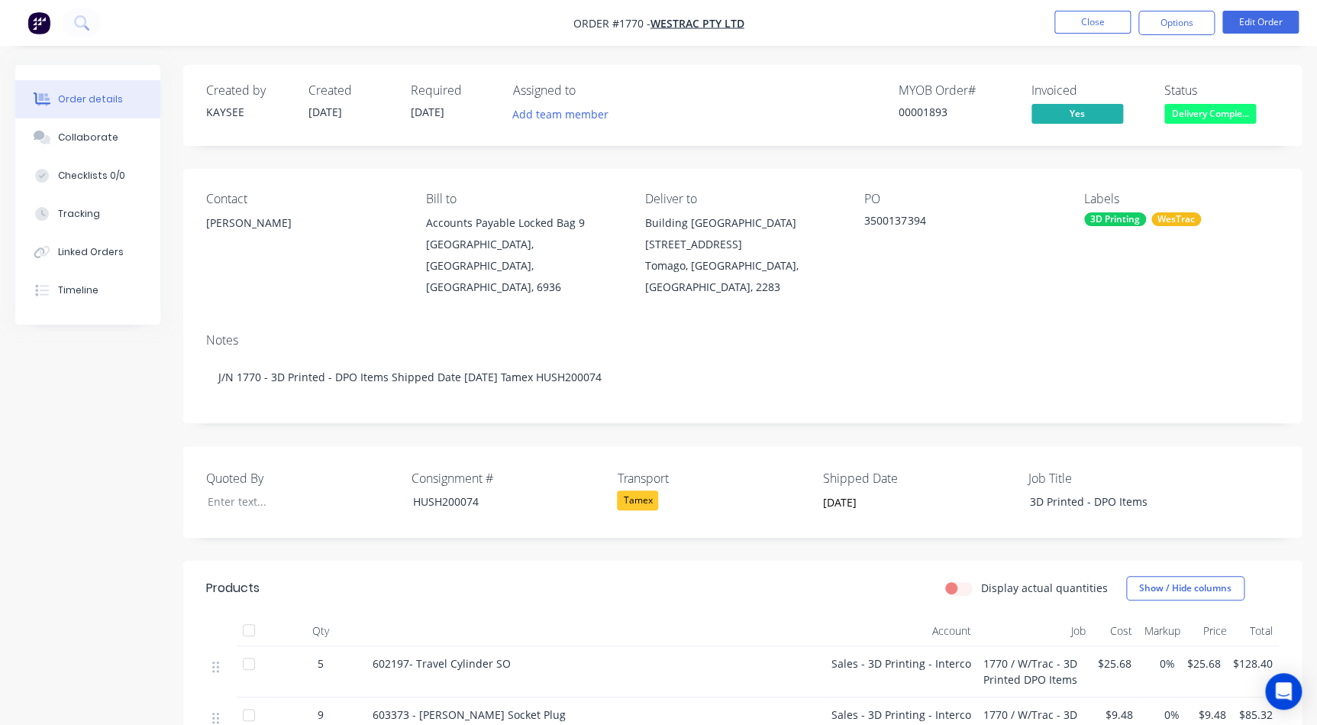
click at [1188, 105] on span "Delivery Comple..." at bounding box center [1211, 113] width 92 height 19
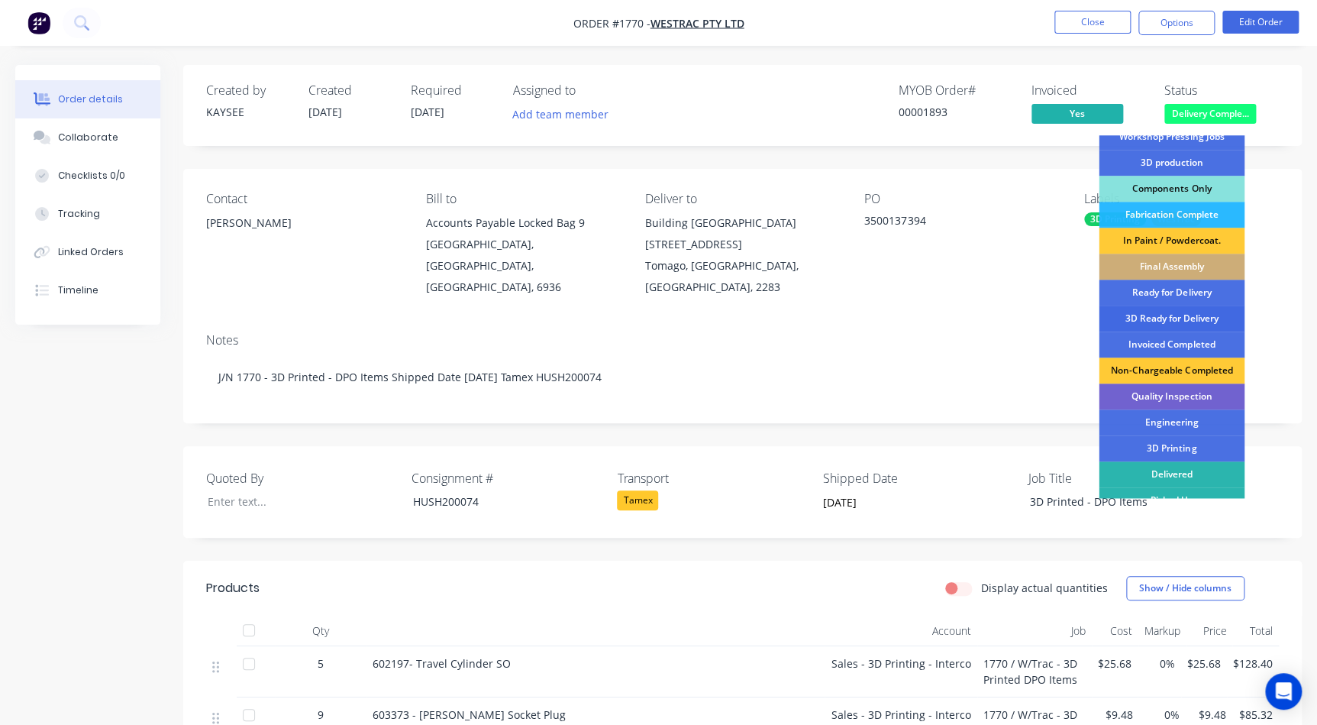
scroll to position [183, 0]
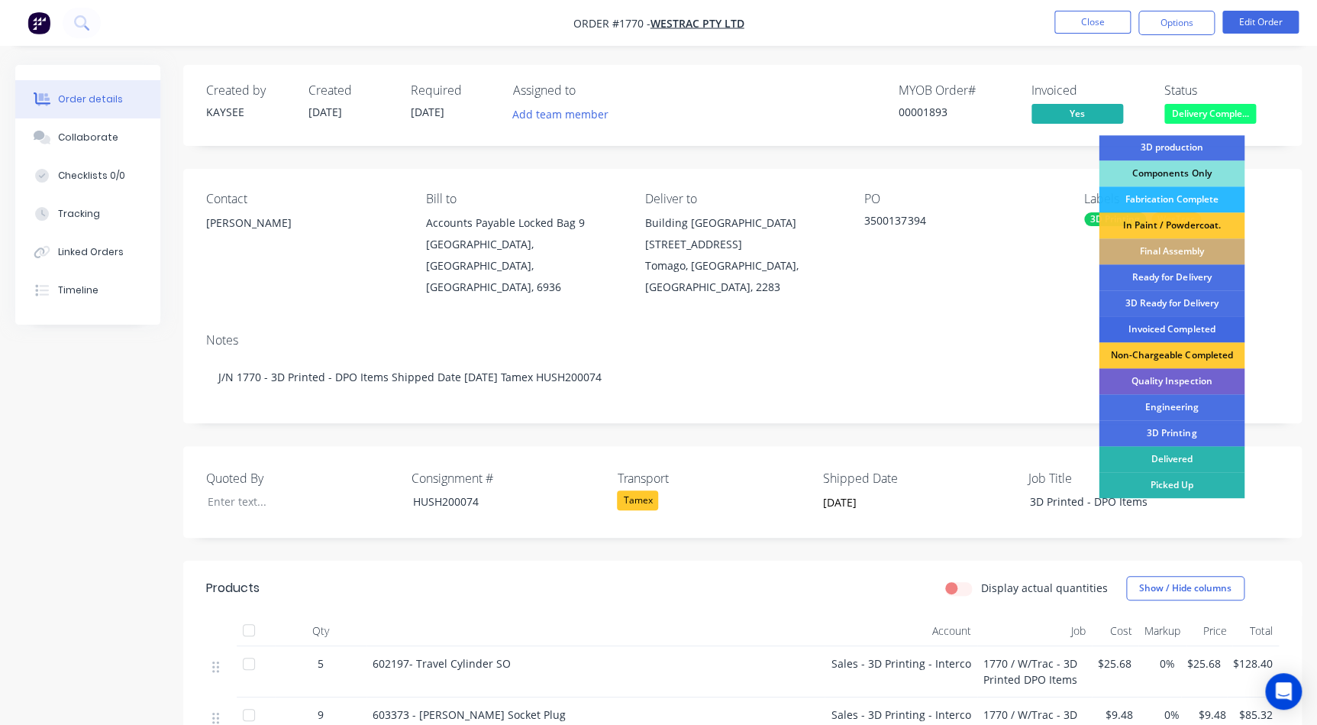
click at [1153, 328] on div "Invoiced Completed" at bounding box center [1172, 329] width 146 height 26
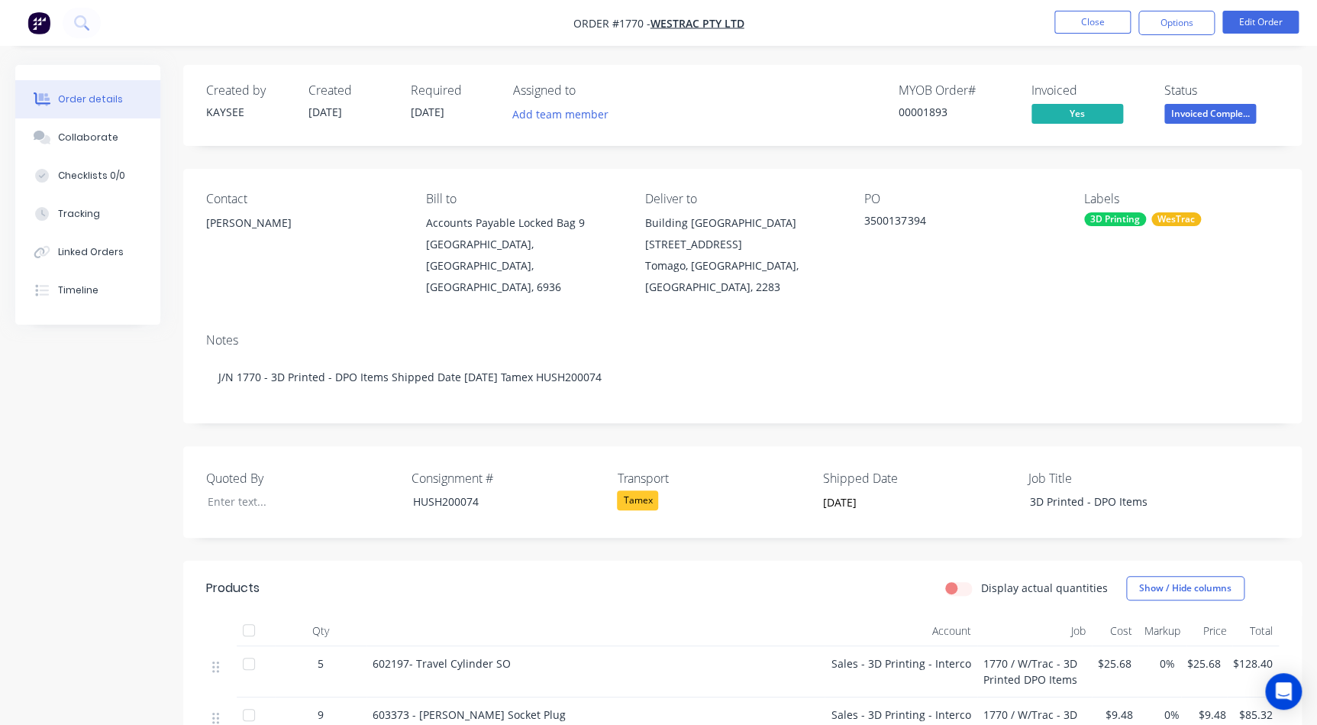
click at [1119, 34] on li "Close" at bounding box center [1093, 23] width 76 height 24
click at [1115, 24] on button "Close" at bounding box center [1093, 22] width 76 height 23
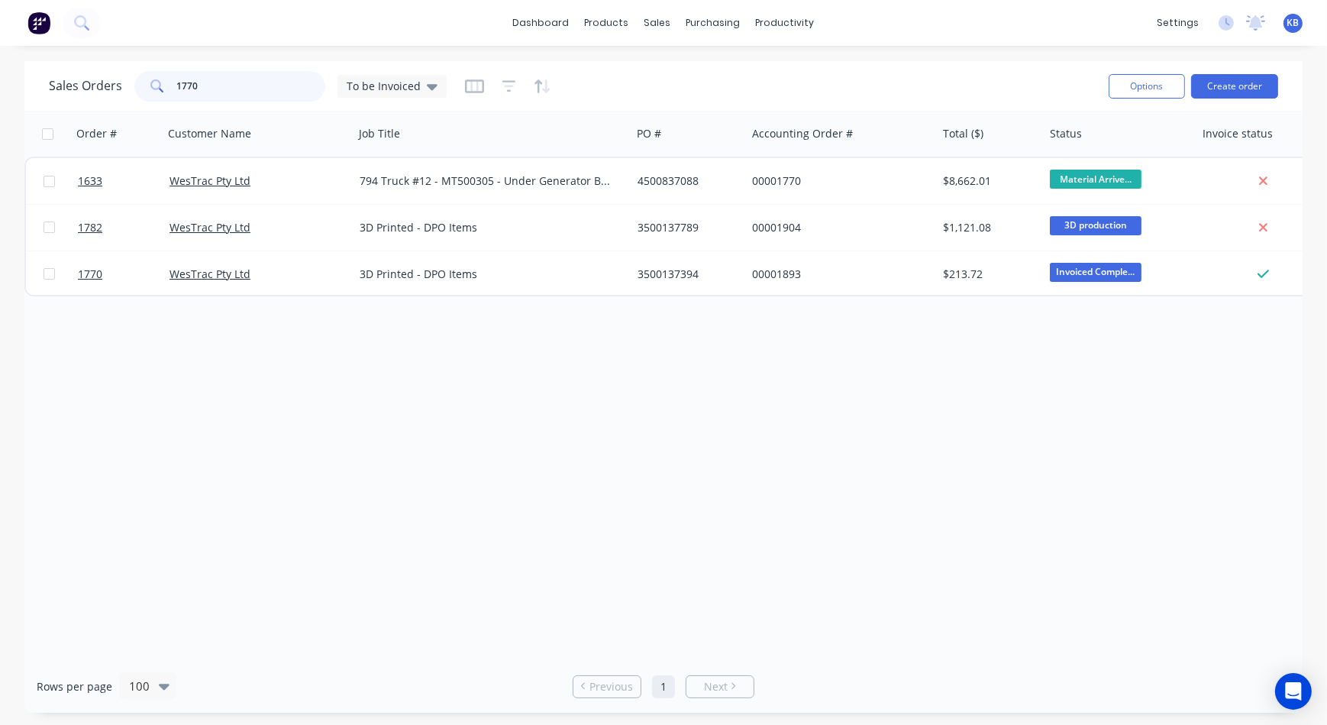
drag, startPoint x: 255, startPoint y: 89, endPoint x: 0, endPoint y: 145, distance: 261.3
click at [69, 79] on div "Sales Orders 1770 To be Invoiced" at bounding box center [248, 86] width 398 height 31
type input "1819"
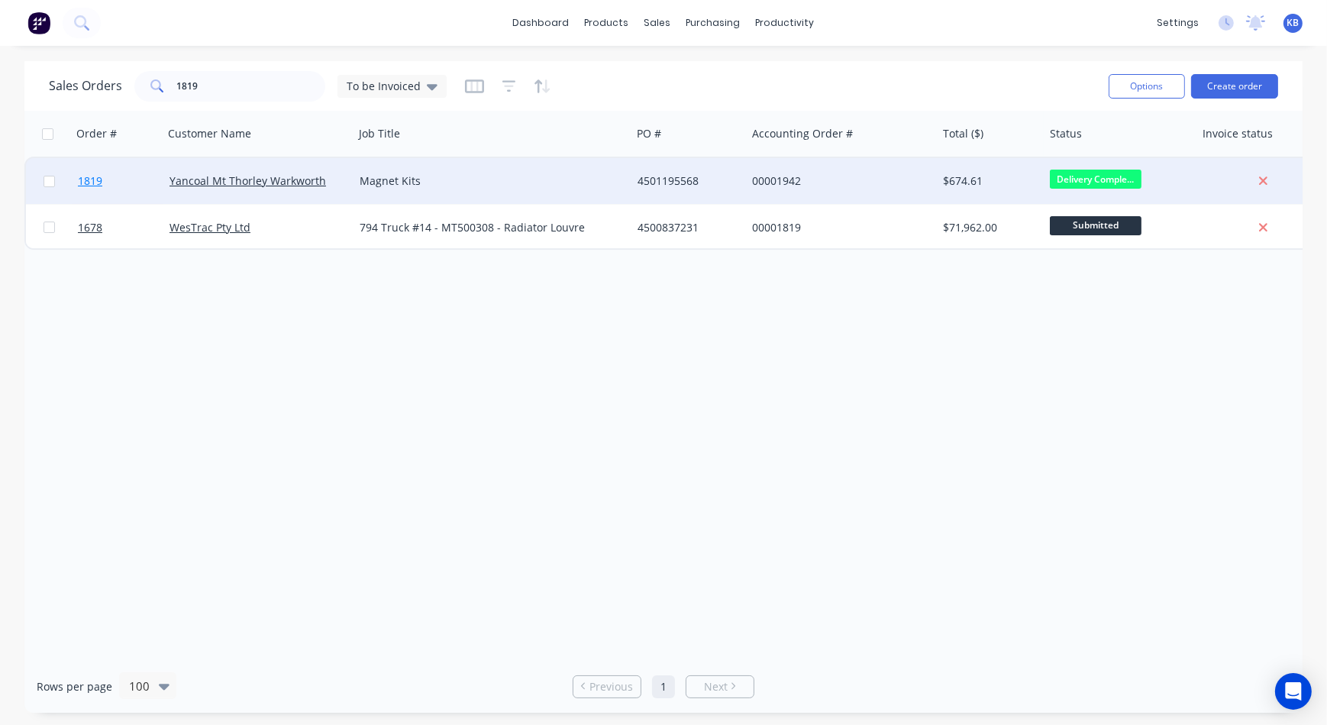
click at [99, 180] on span "1819" at bounding box center [90, 180] width 24 height 15
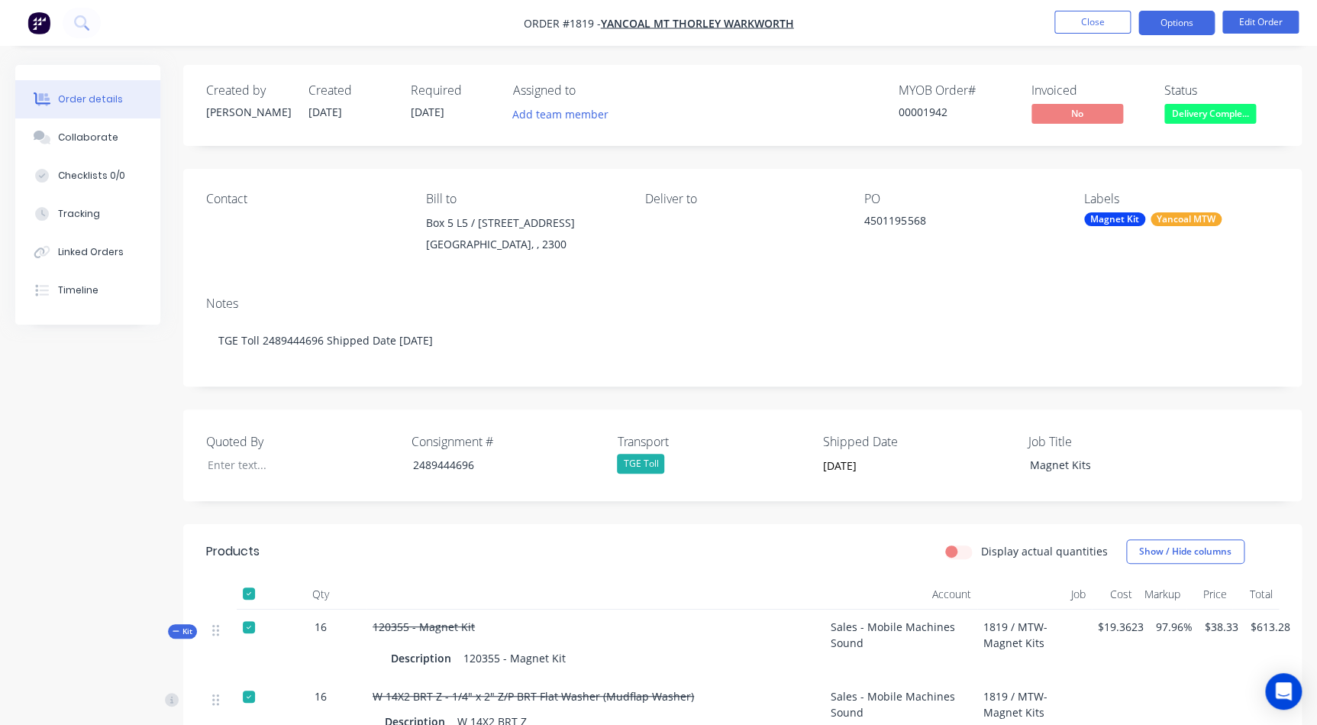
click at [1175, 20] on button "Options" at bounding box center [1177, 23] width 76 height 24
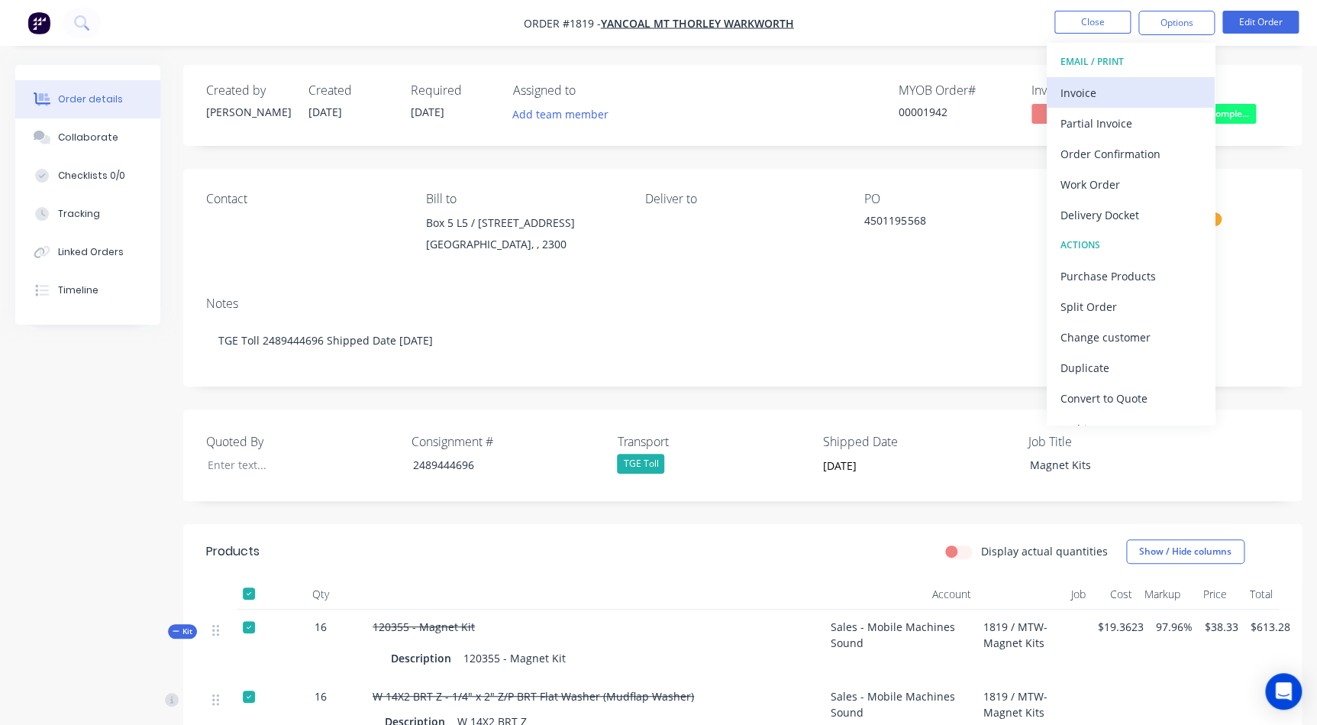
click at [1072, 93] on div "Invoice" at bounding box center [1131, 93] width 141 height 22
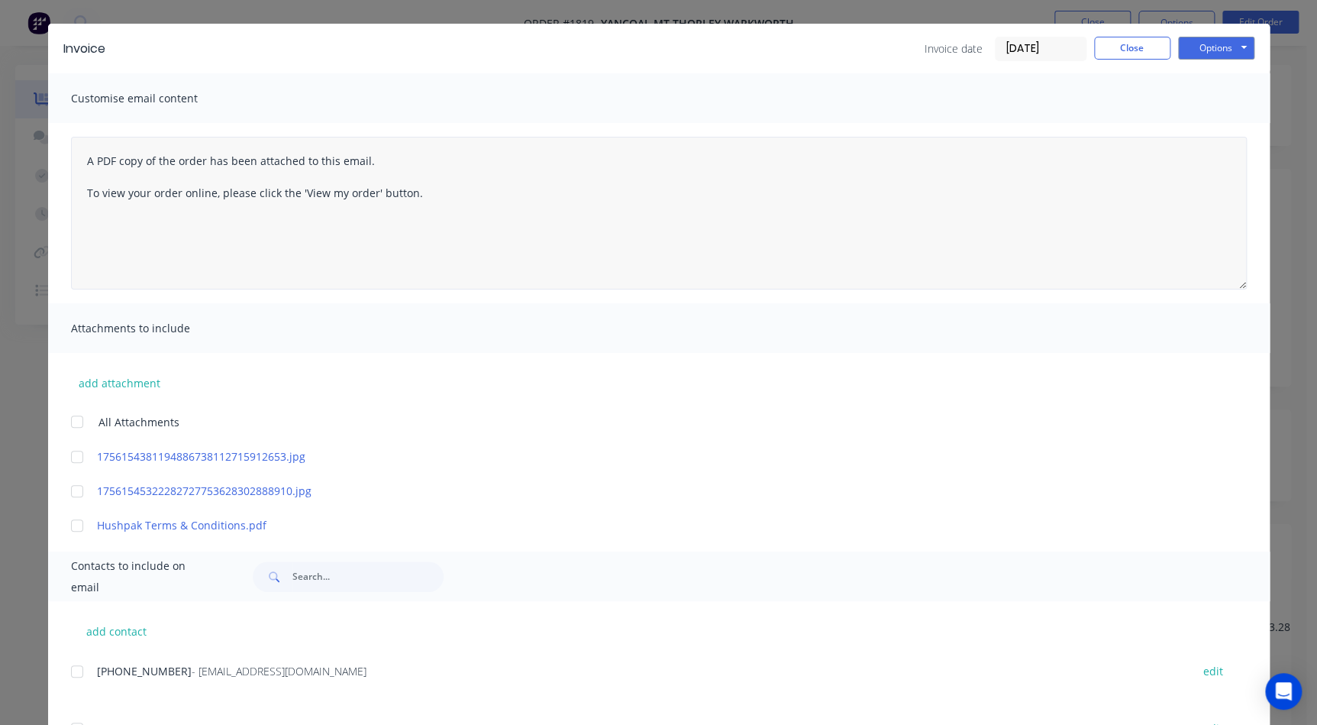
scroll to position [69, 0]
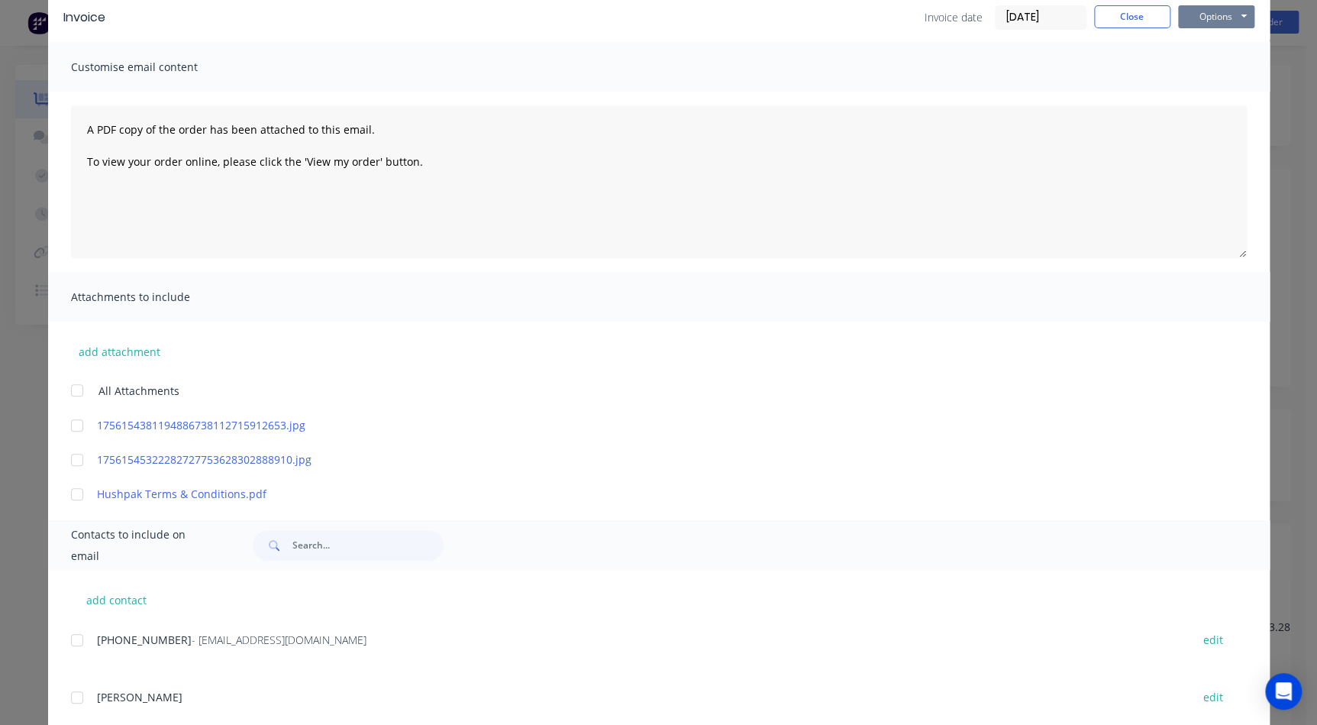
click at [1199, 15] on button "Options" at bounding box center [1216, 16] width 76 height 23
click at [1212, 69] on button "Print" at bounding box center [1227, 69] width 98 height 25
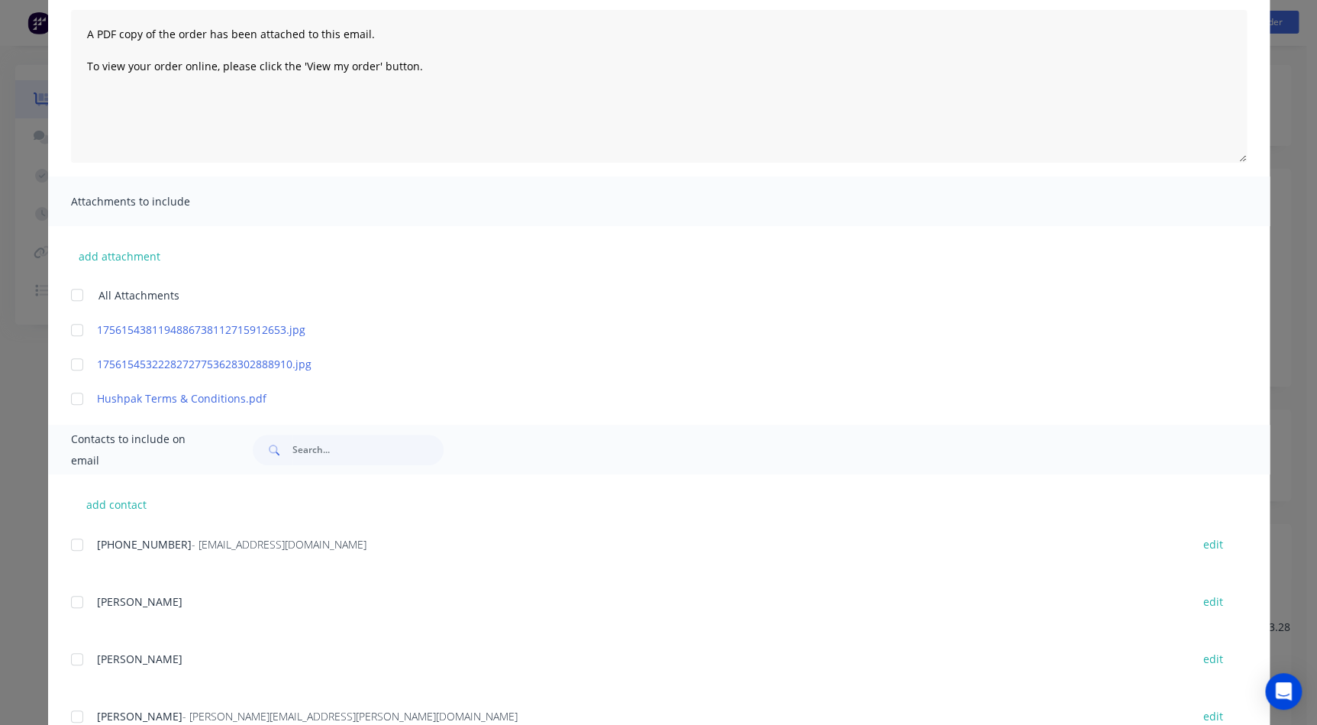
scroll to position [281, 0]
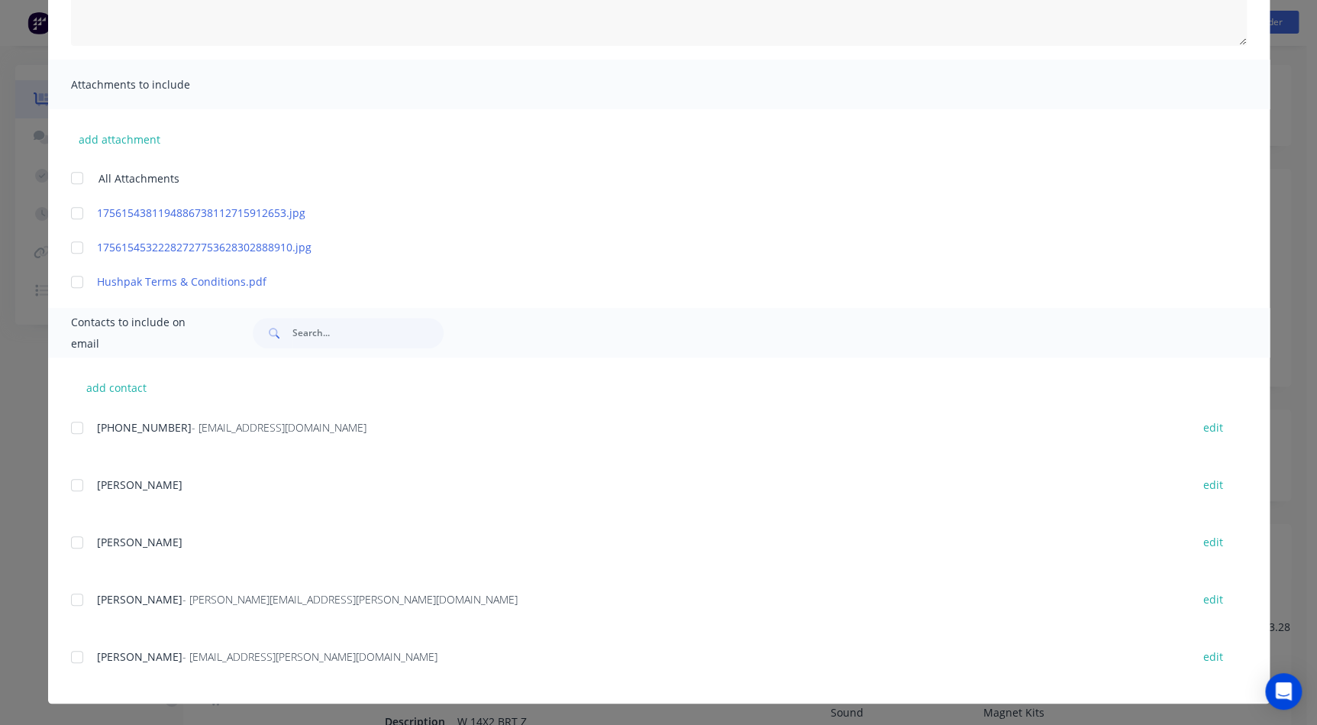
click at [68, 428] on div at bounding box center [77, 427] width 31 height 31
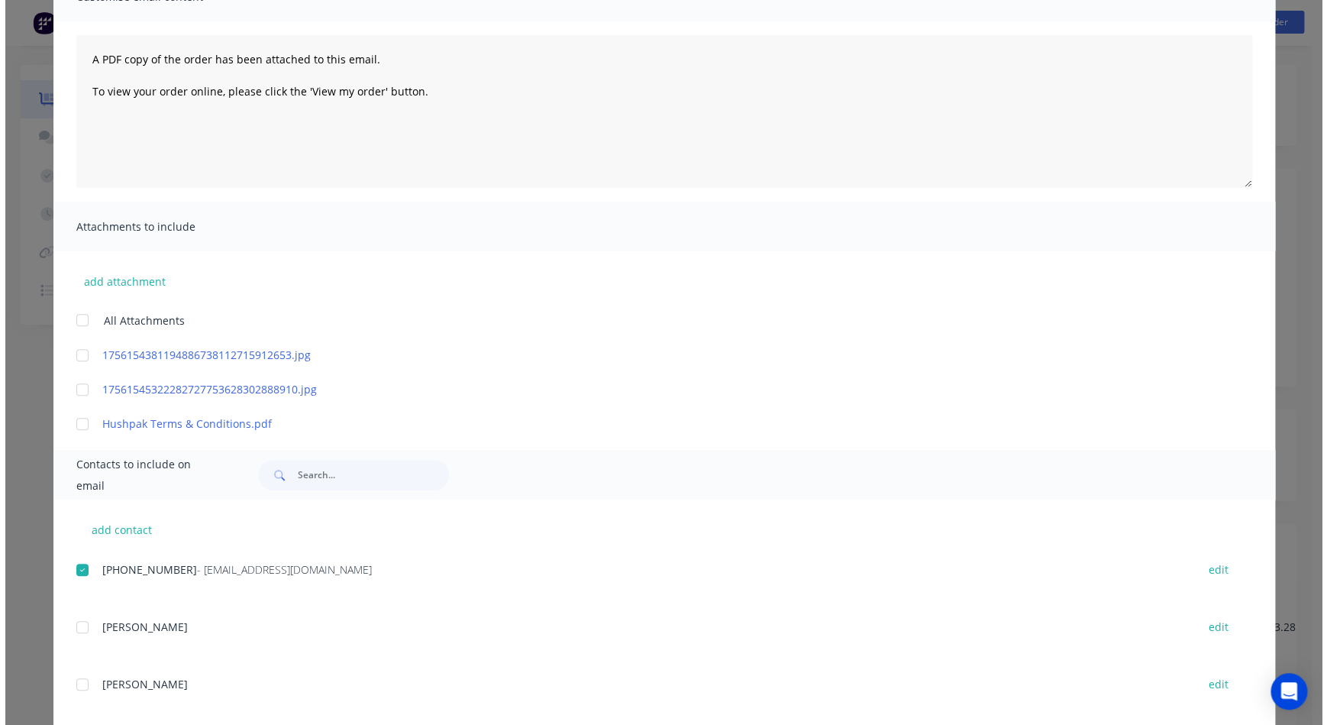
scroll to position [0, 0]
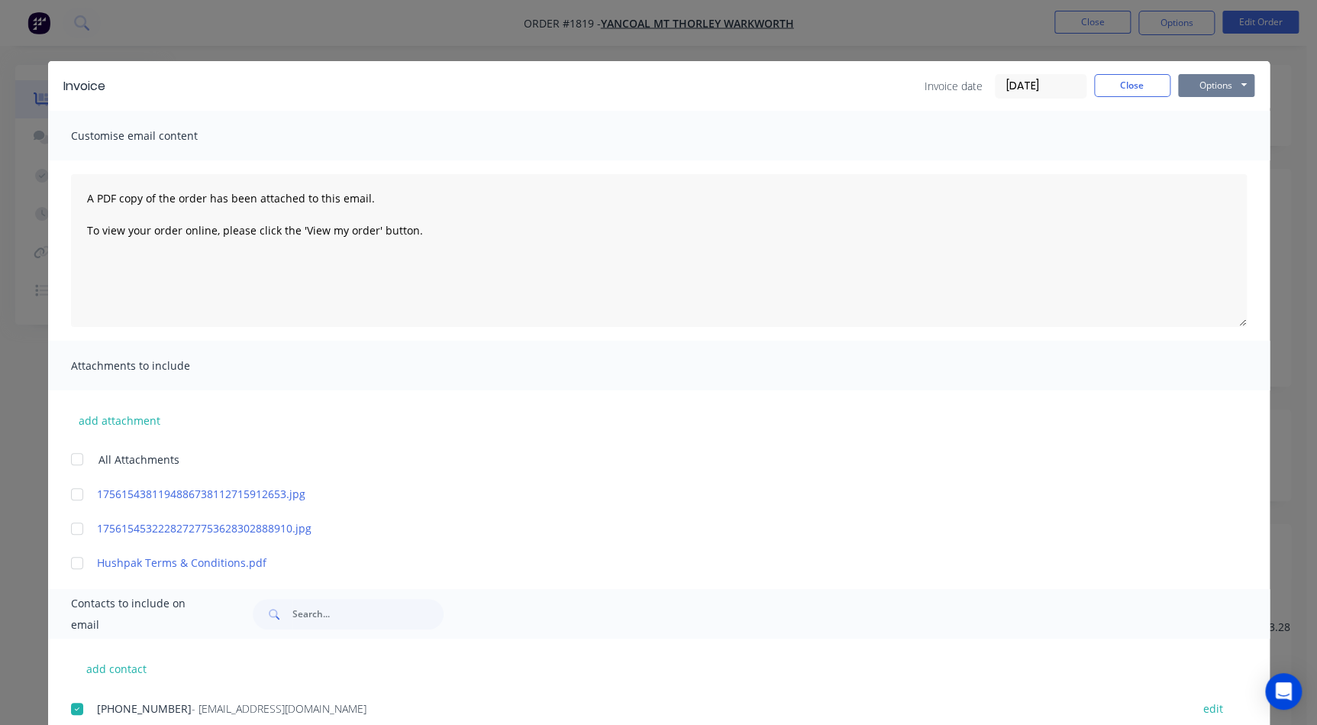
click at [1224, 89] on button "Options" at bounding box center [1216, 85] width 76 height 23
click at [1227, 157] on button "Email" at bounding box center [1227, 162] width 98 height 25
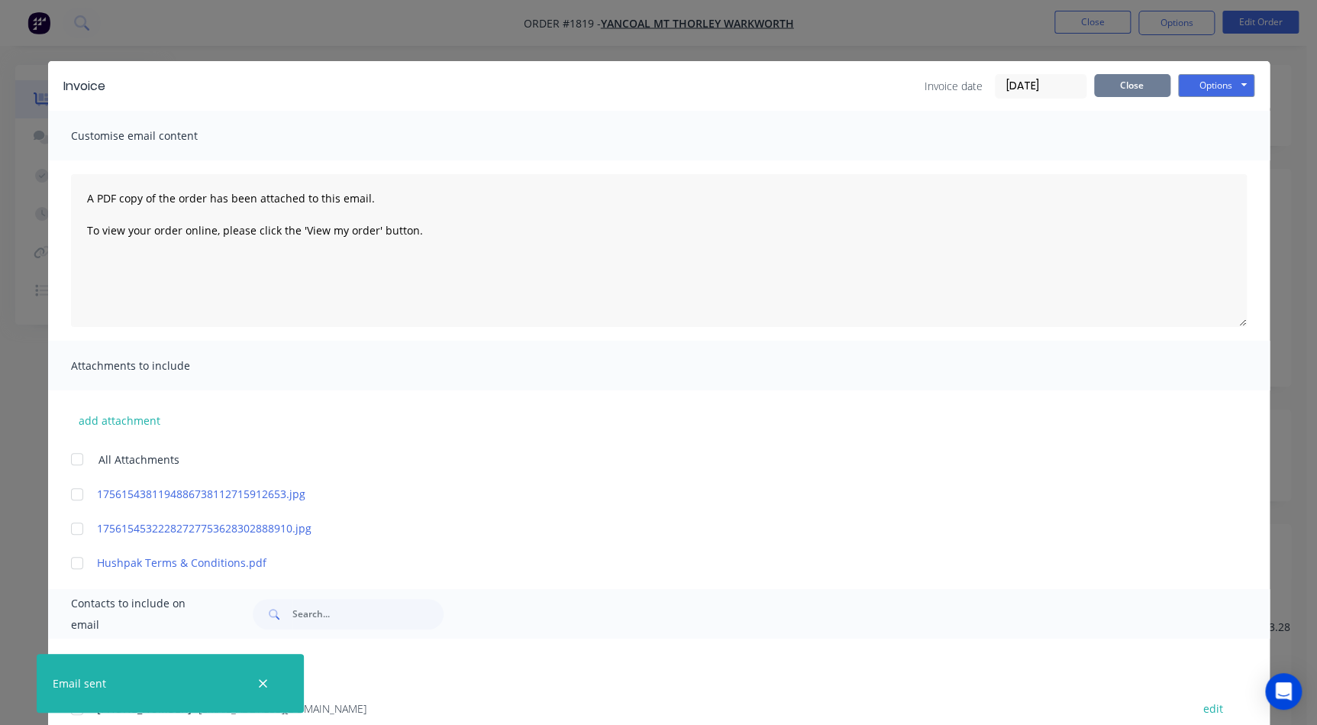
click at [1125, 87] on button "Close" at bounding box center [1132, 85] width 76 height 23
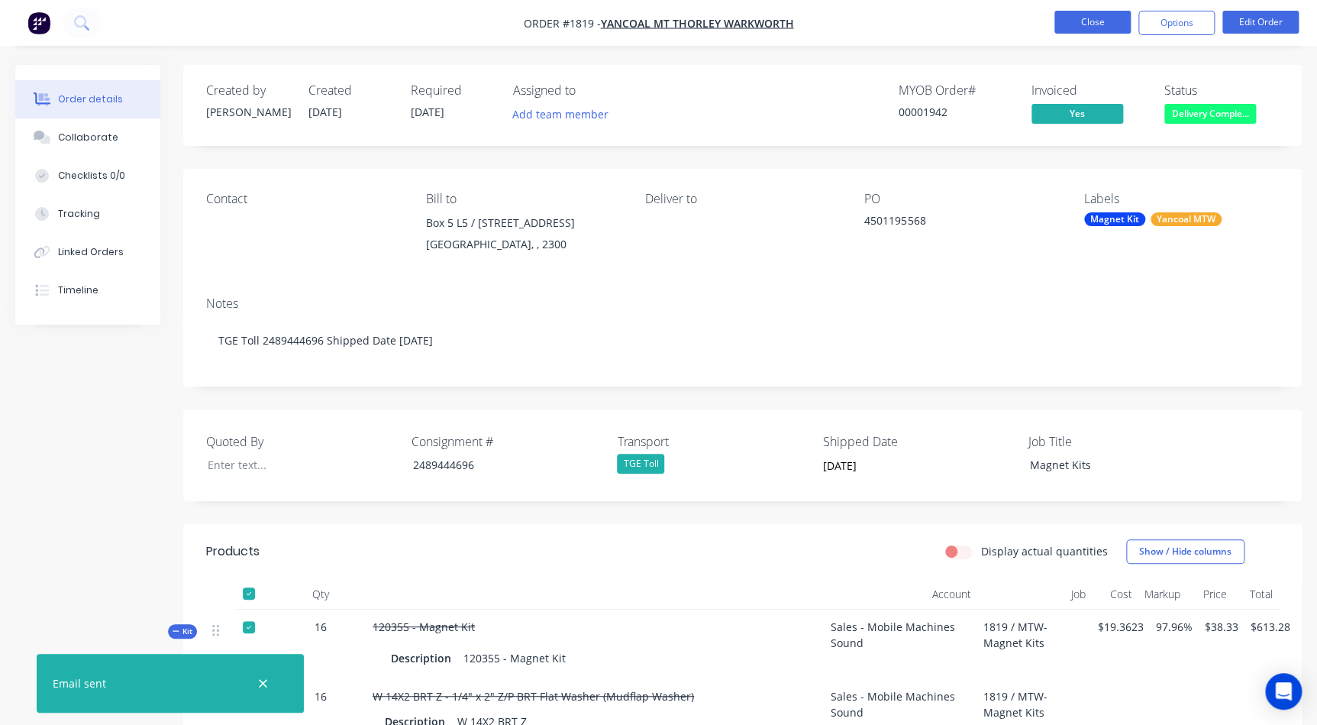
click at [1104, 22] on button "Close" at bounding box center [1093, 22] width 76 height 23
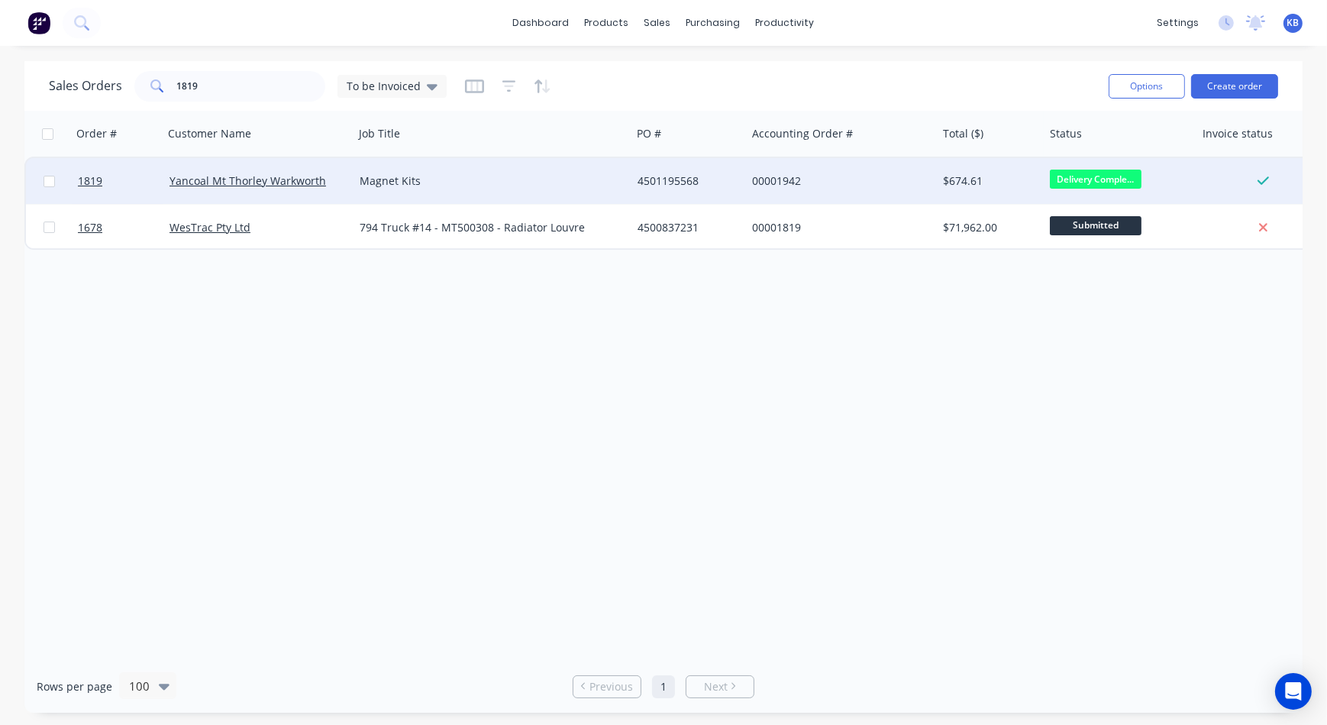
click at [1081, 174] on span "Delivery Comple..." at bounding box center [1096, 179] width 92 height 19
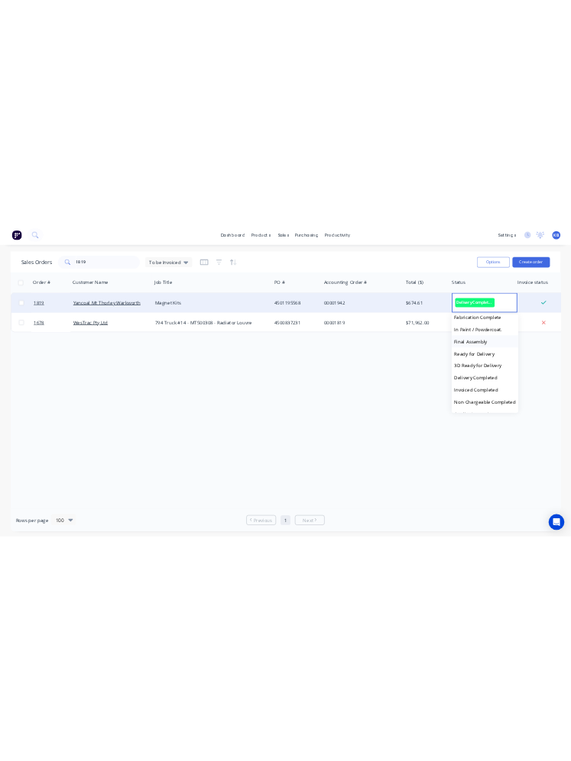
scroll to position [277, 0]
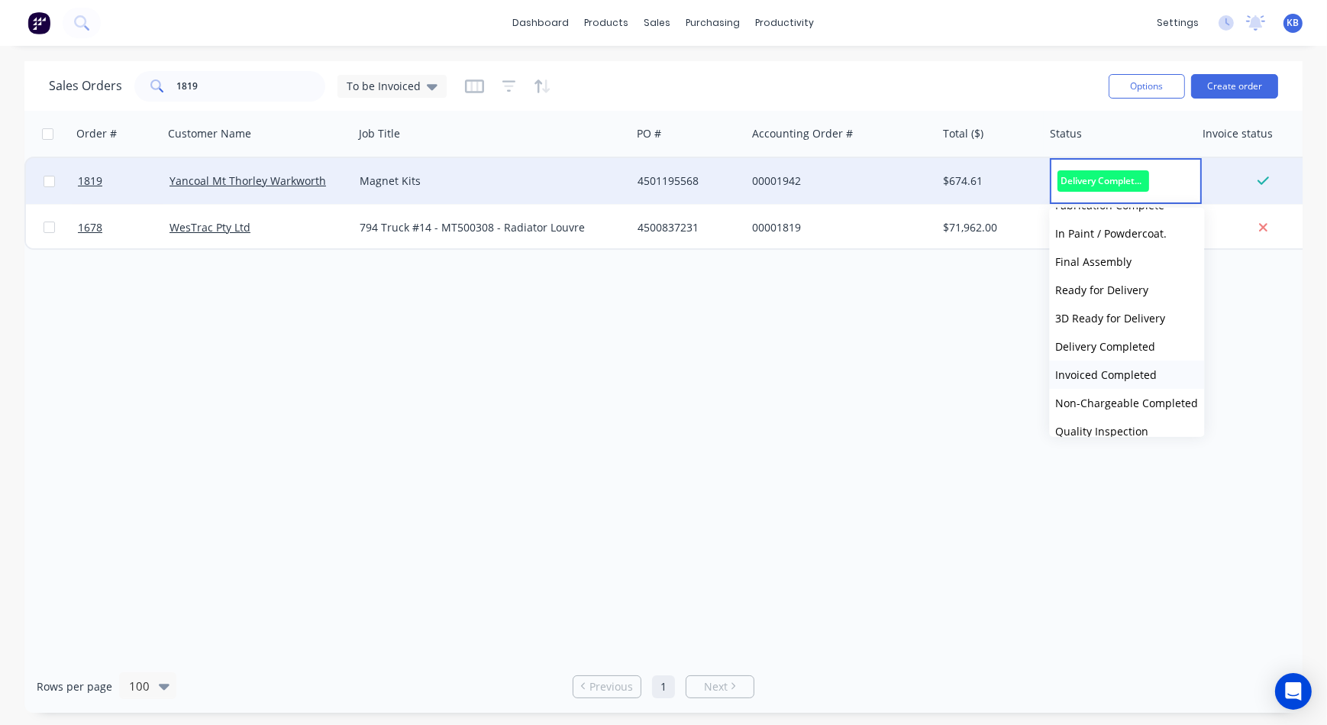
click at [1096, 367] on span "Invoiced Completed" at bounding box center [1107, 374] width 102 height 15
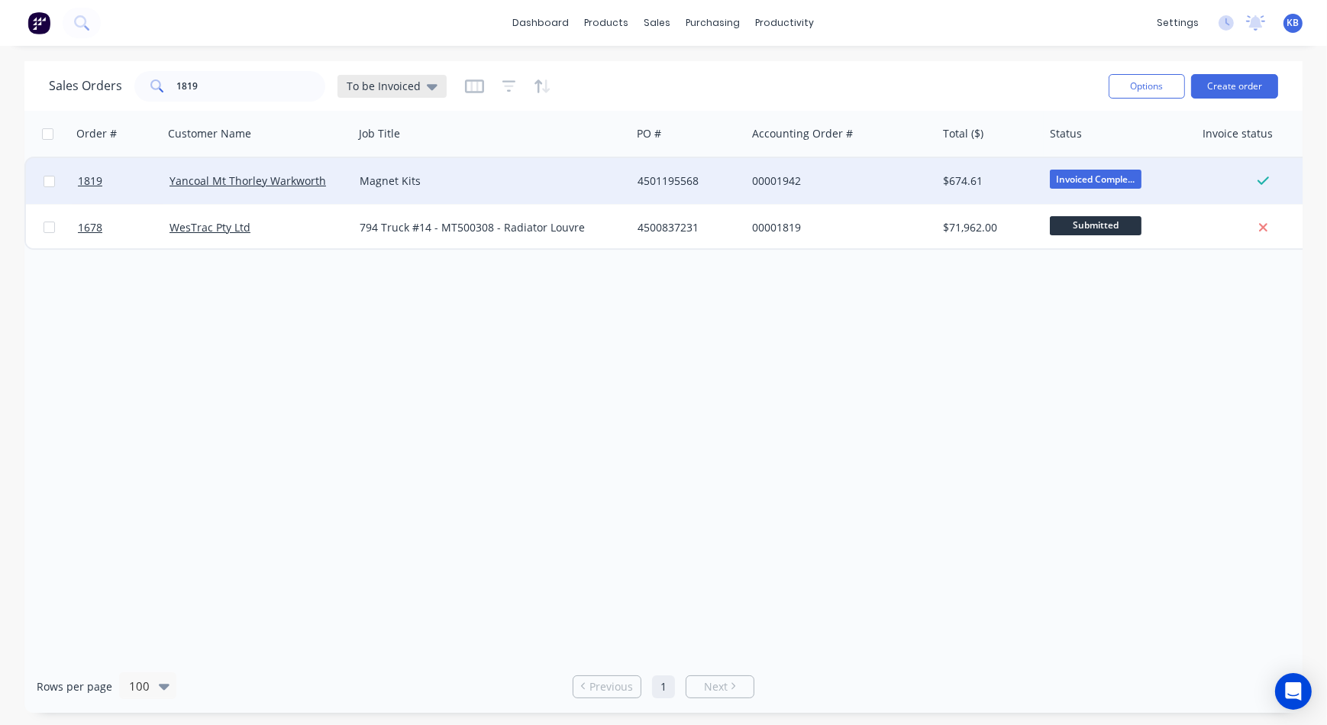
click at [418, 96] on div "To be Invoiced" at bounding box center [392, 86] width 109 height 23
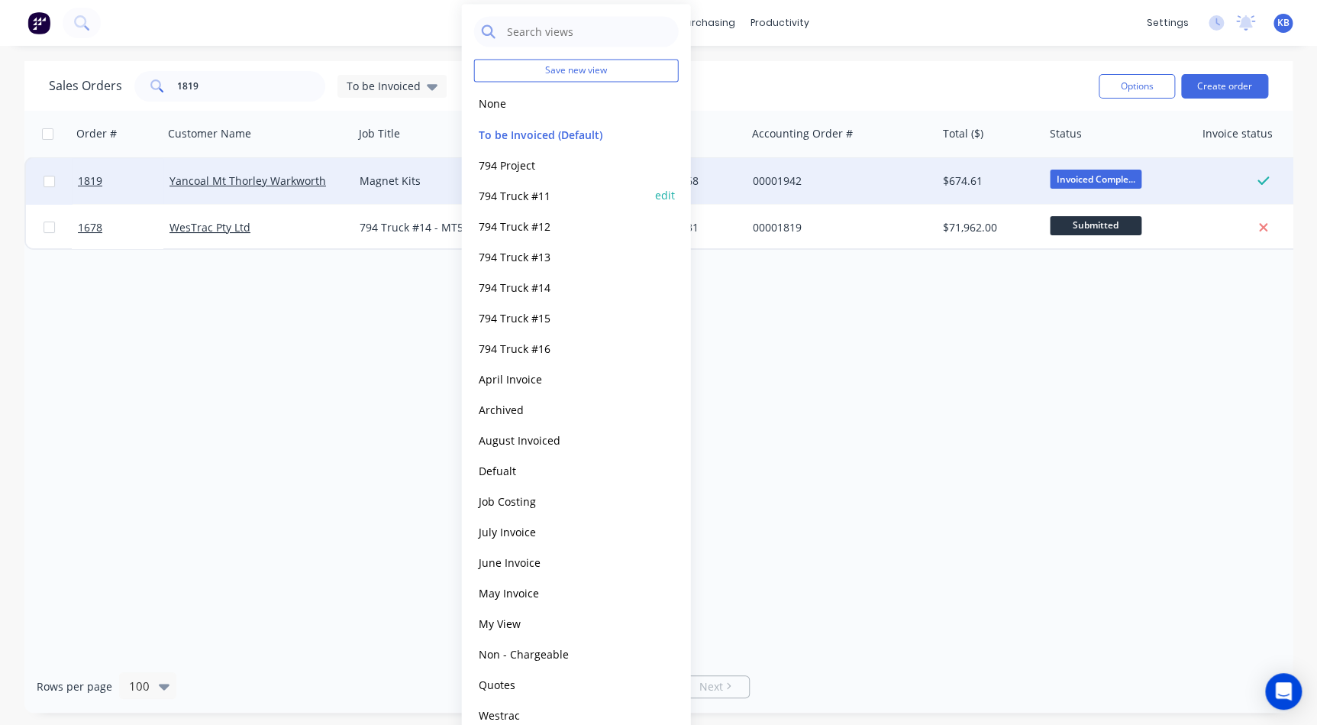
click at [515, 196] on button "794 Truck #11" at bounding box center [561, 195] width 174 height 18
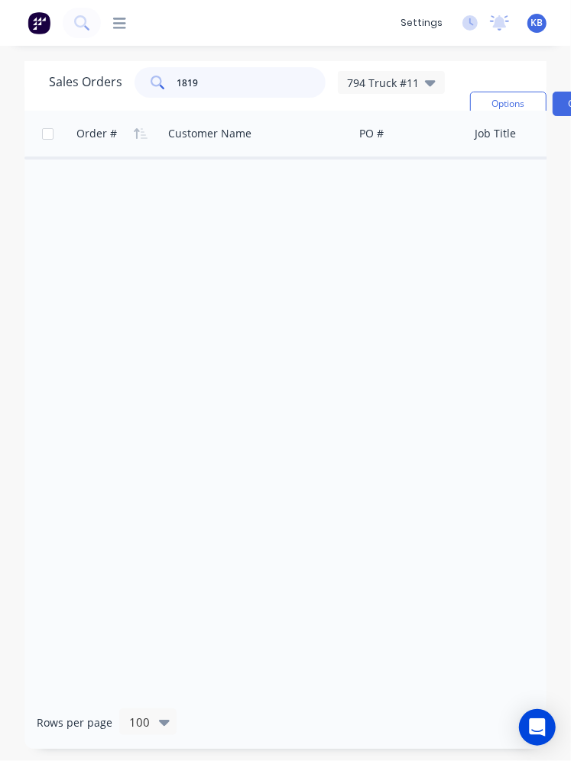
click at [265, 74] on input "1819" at bounding box center [251, 82] width 149 height 31
type input "1"
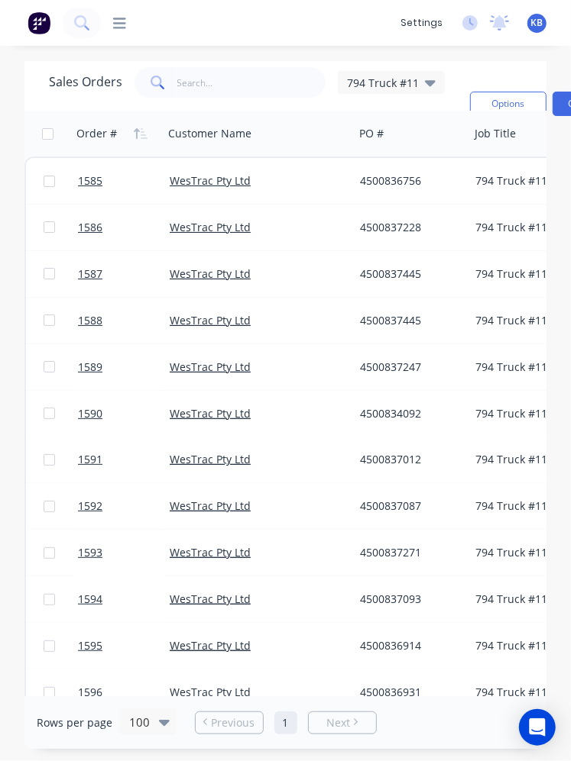
click at [570, 391] on div "Sales Orders 794 Truck #11 Filters: Job Title Sorting: Order # Reset Options Cr…" at bounding box center [285, 405] width 571 height 688
click at [571, 392] on html "dashboard products sales purchasing productivity dashboard products Product Cat…" at bounding box center [285, 380] width 571 height 761
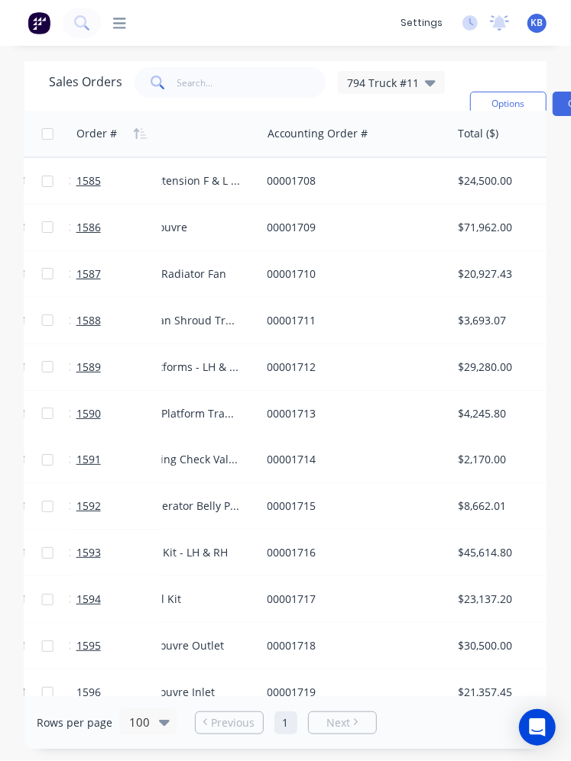
scroll to position [0, 914]
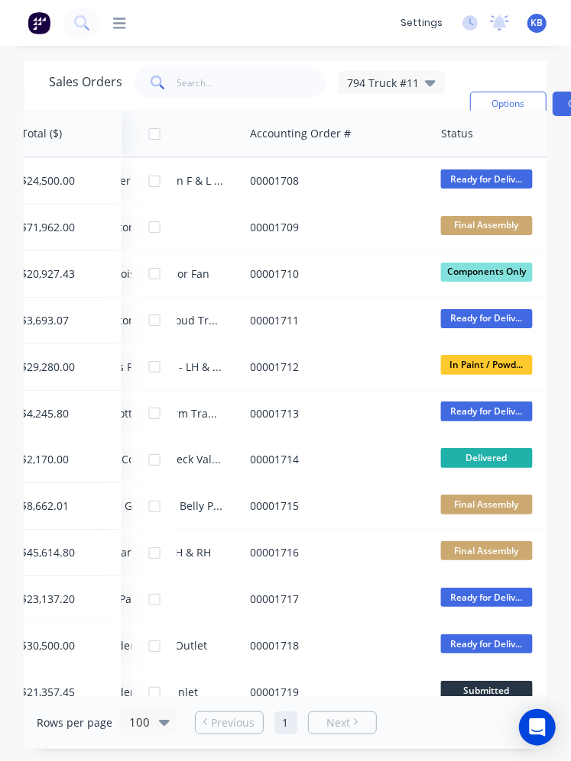
drag, startPoint x: 351, startPoint y: 129, endPoint x: 42, endPoint y: 88, distance: 312.1
click at [42, 88] on div "Sales Orders 794 Truck #11 Filters: Job Title Sorting: Order # Reset Options Cr…" at bounding box center [285, 405] width 522 height 688
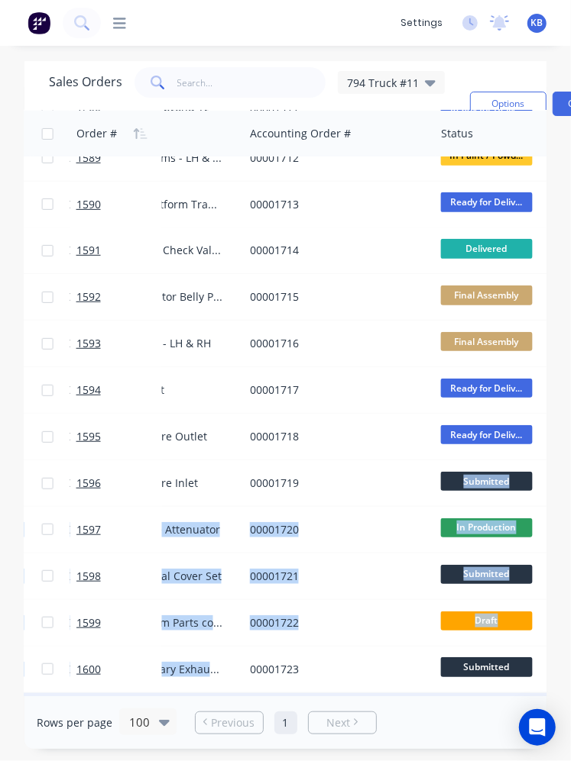
scroll to position [252, 914]
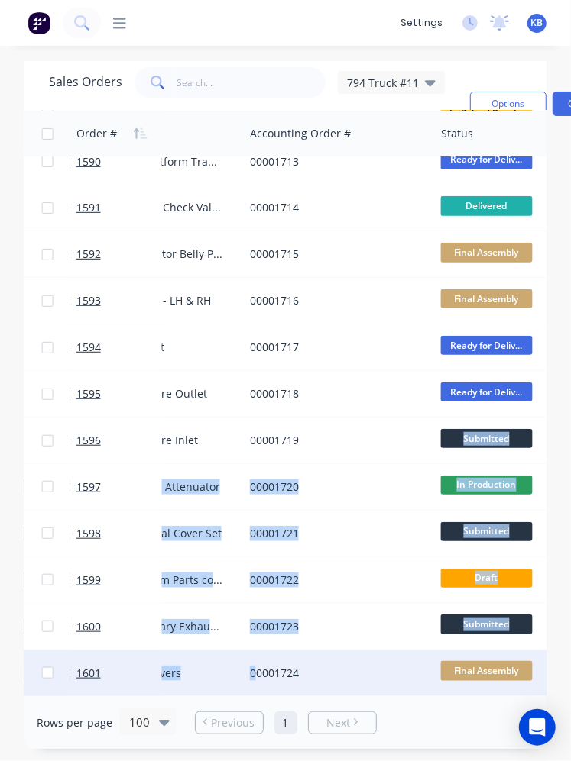
drag, startPoint x: 311, startPoint y: 687, endPoint x: 262, endPoint y: 682, distance: 49.2
click at [260, 682] on div "1585 $24,500.00 WesTrac Pty Ltd 4500836756 794 Truck #11 - MT500304 - Bumper Ex…" at bounding box center [42, 510] width 1864 height 1210
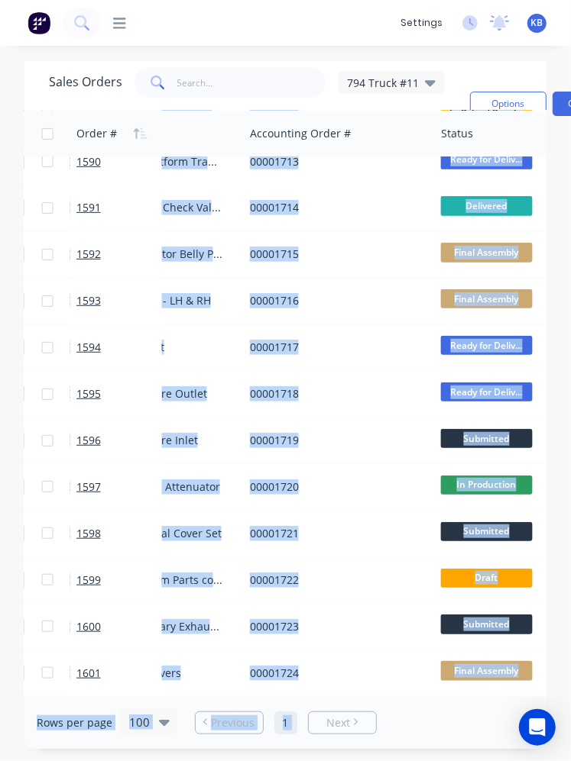
drag, startPoint x: 312, startPoint y: 698, endPoint x: 301, endPoint y: 694, distance: 12.1
click at [246, 694] on div "Sales Orders 794 Truck #11 Filters: Job Title Sorting: Order # Reset Options Cr…" at bounding box center [285, 405] width 522 height 688
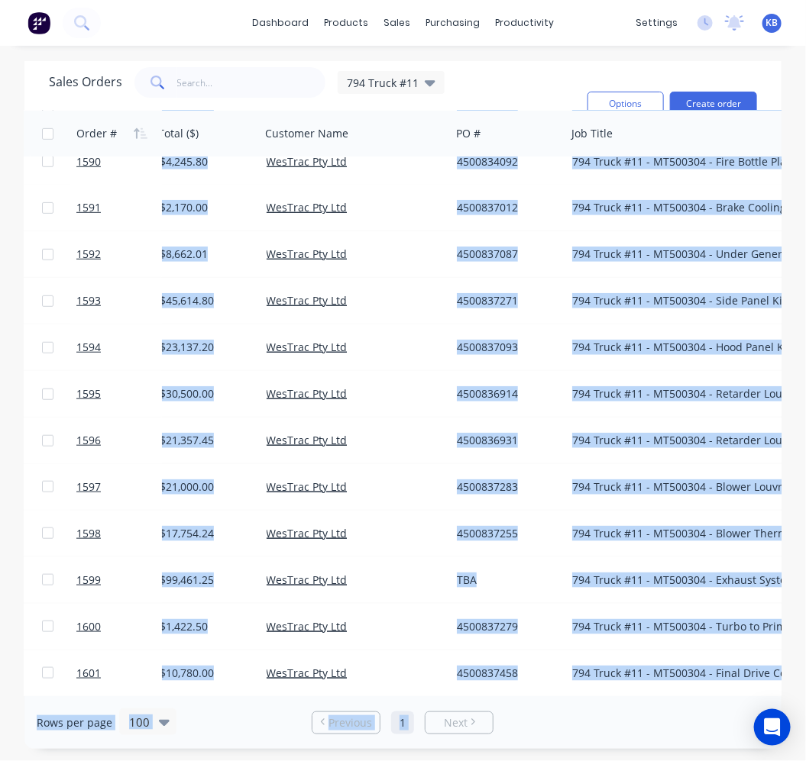
scroll to position [252, 0]
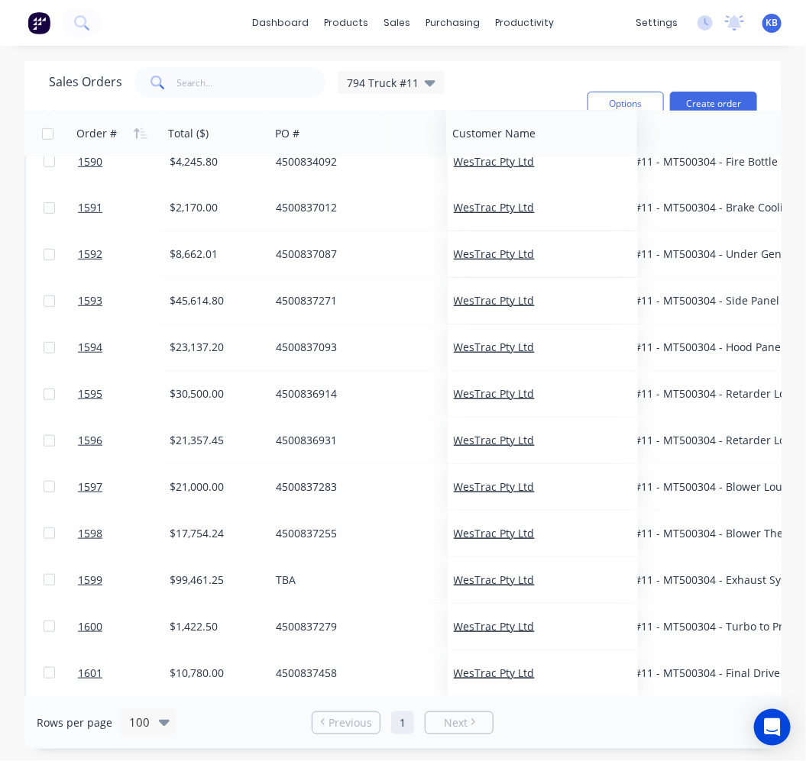
drag, startPoint x: 308, startPoint y: 130, endPoint x: 485, endPoint y: 153, distance: 178.7
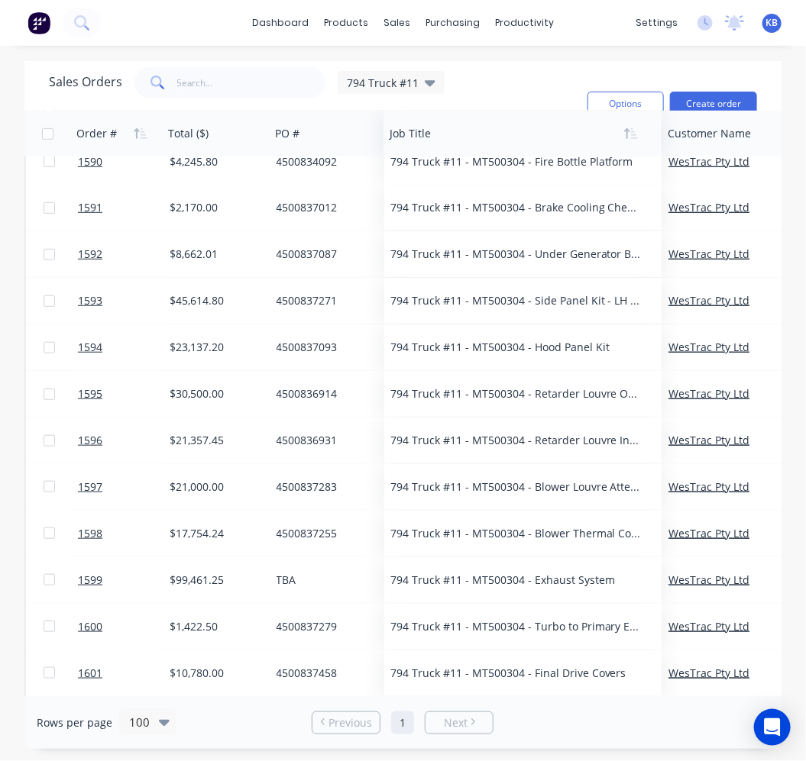
drag, startPoint x: 619, startPoint y: 135, endPoint x: 402, endPoint y: 129, distance: 217.0
click at [402, 129] on div at bounding box center [516, 133] width 253 height 31
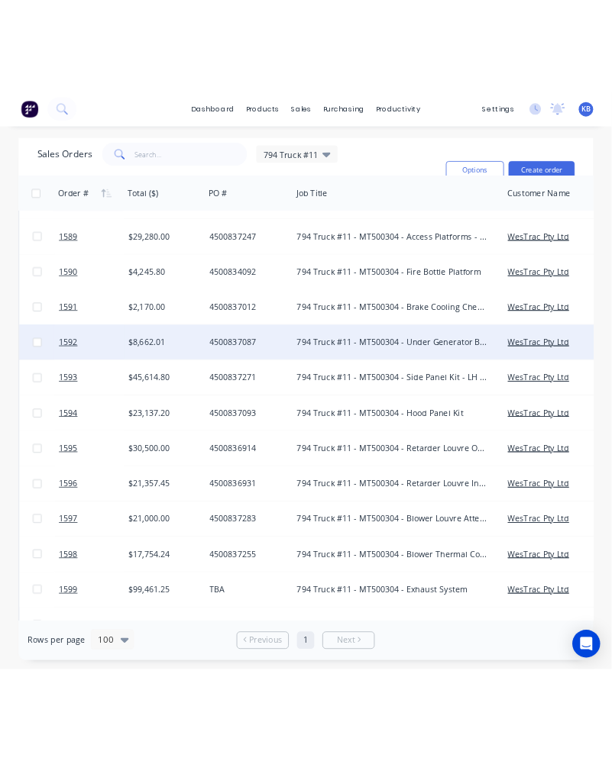
scroll to position [0, 0]
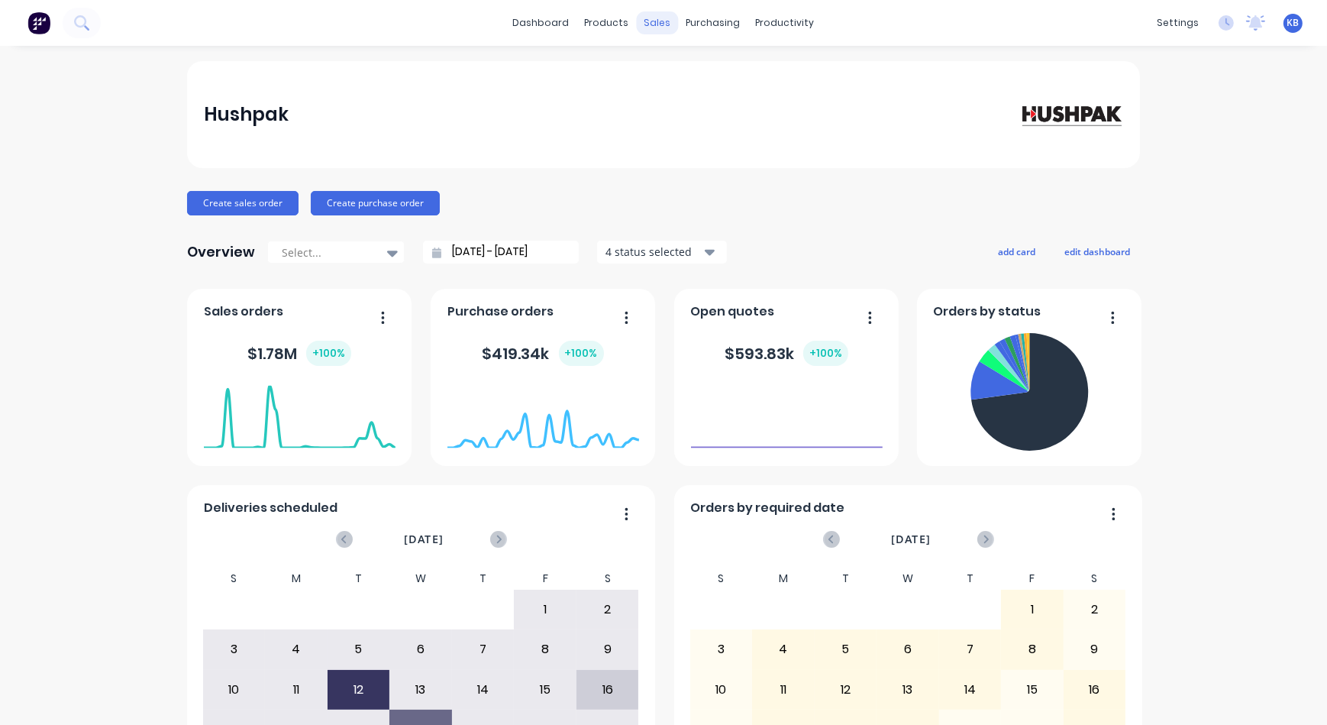
click at [645, 22] on div "sales" at bounding box center [658, 22] width 42 height 23
click at [674, 64] on link "Sales Orders" at bounding box center [733, 72] width 202 height 31
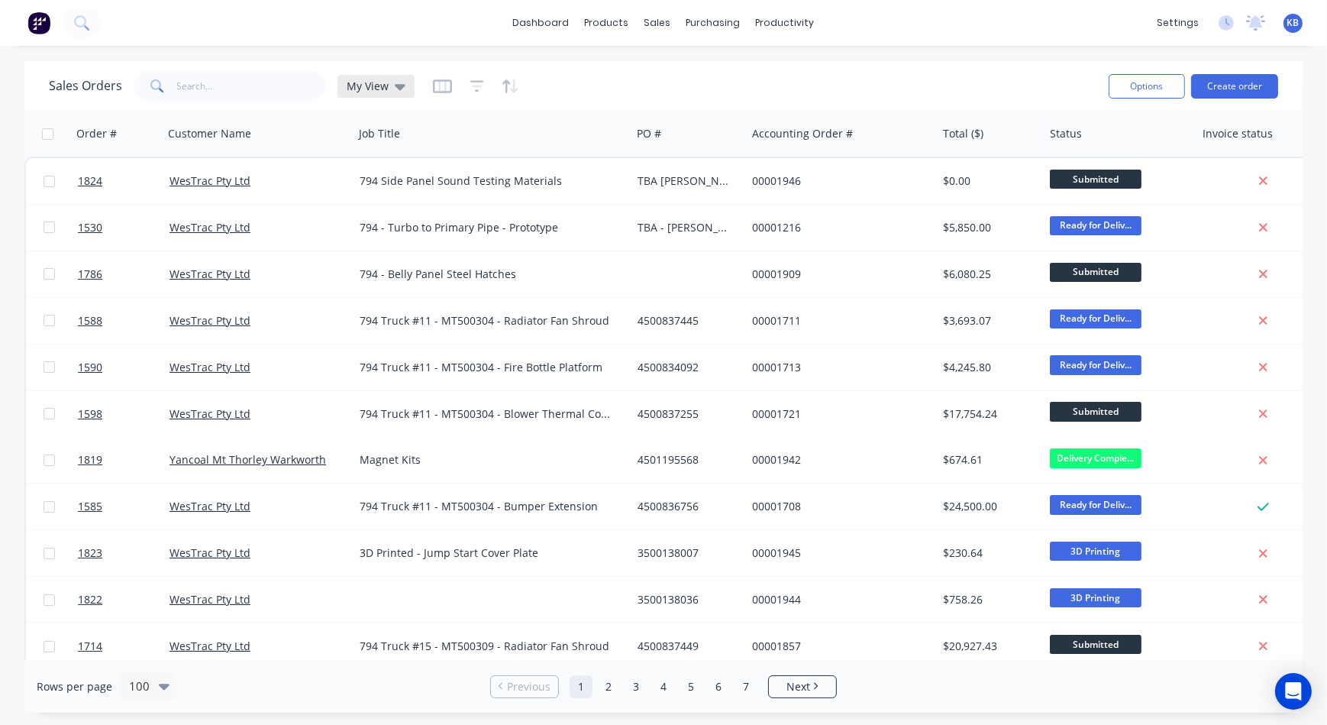
click at [408, 89] on div "My View" at bounding box center [376, 86] width 77 height 23
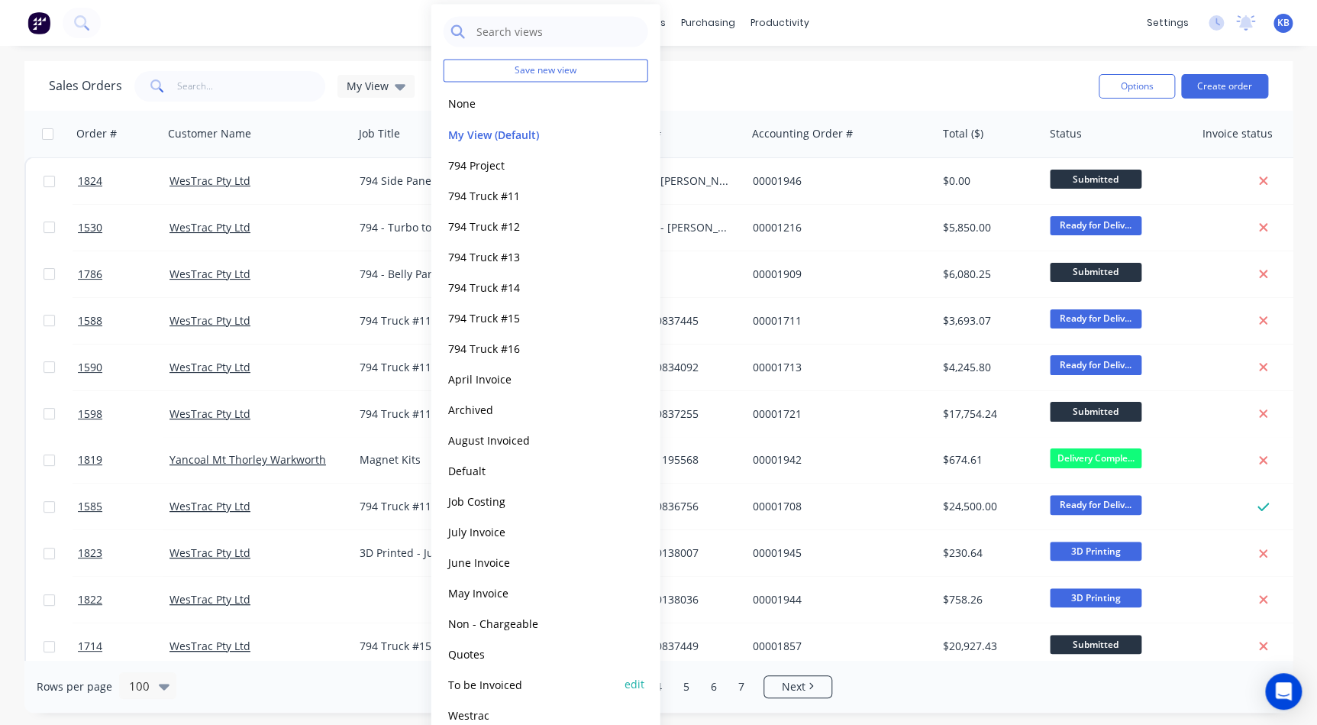
click at [638, 684] on button "edit" at bounding box center [635, 684] width 20 height 16
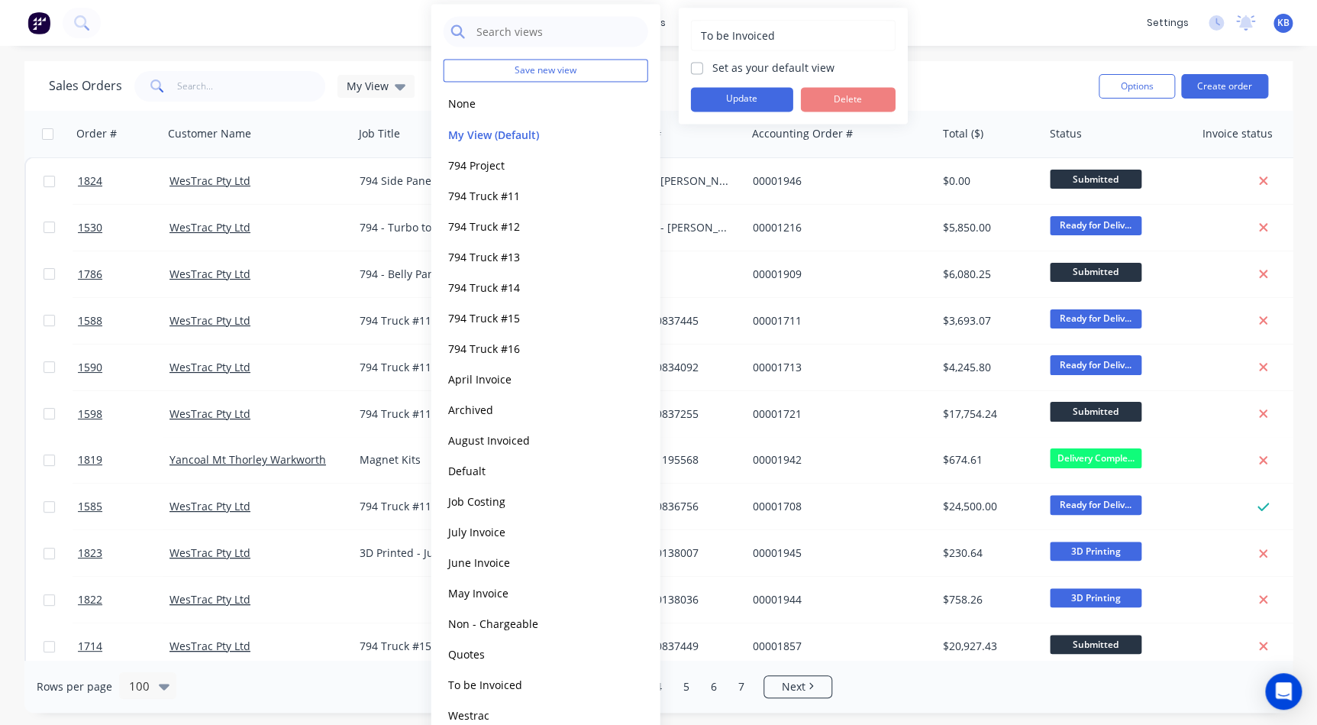
click at [693, 61] on div "Set as your default view" at bounding box center [793, 68] width 205 height 16
click at [713, 63] on label "Set as your default view" at bounding box center [774, 68] width 122 height 16
click at [694, 63] on input "Set as your default view" at bounding box center [697, 67] width 12 height 15
checkbox input "true"
click at [706, 89] on button "Update" at bounding box center [742, 99] width 102 height 24
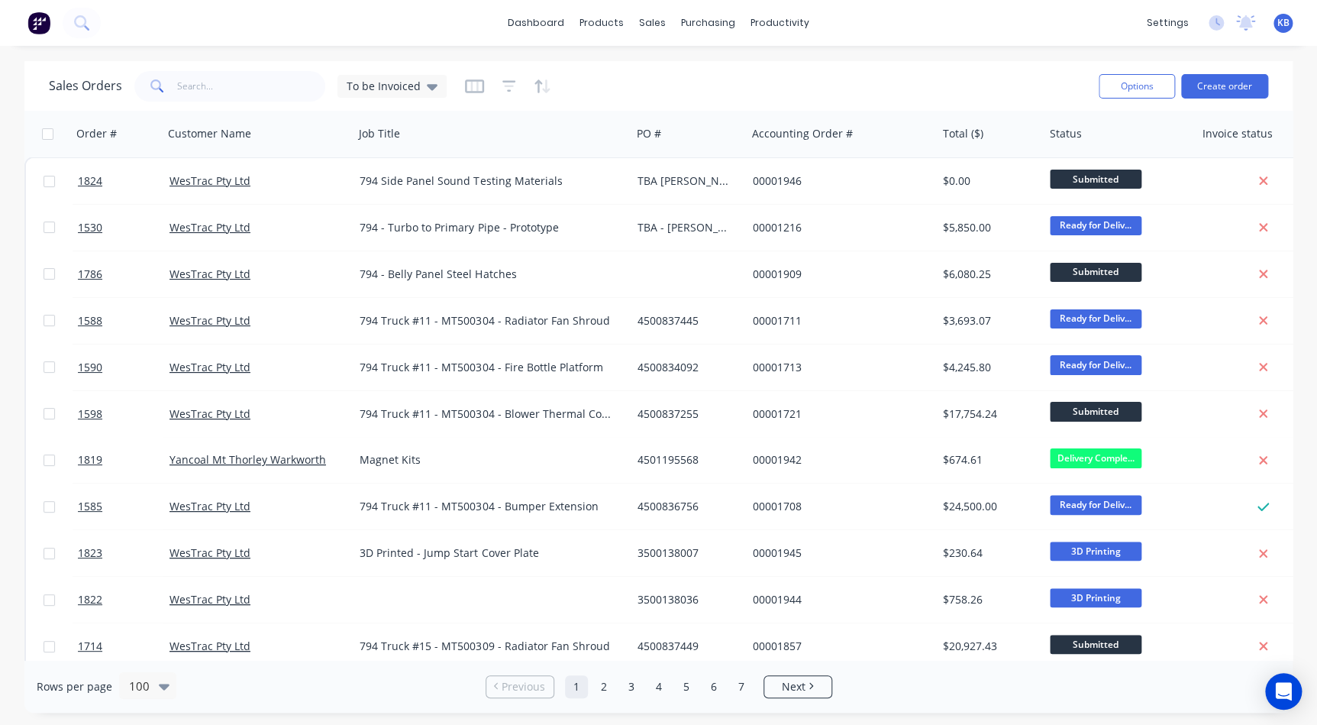
click at [767, 76] on div "Sales Orders To be Invoiced" at bounding box center [568, 85] width 1038 height 37
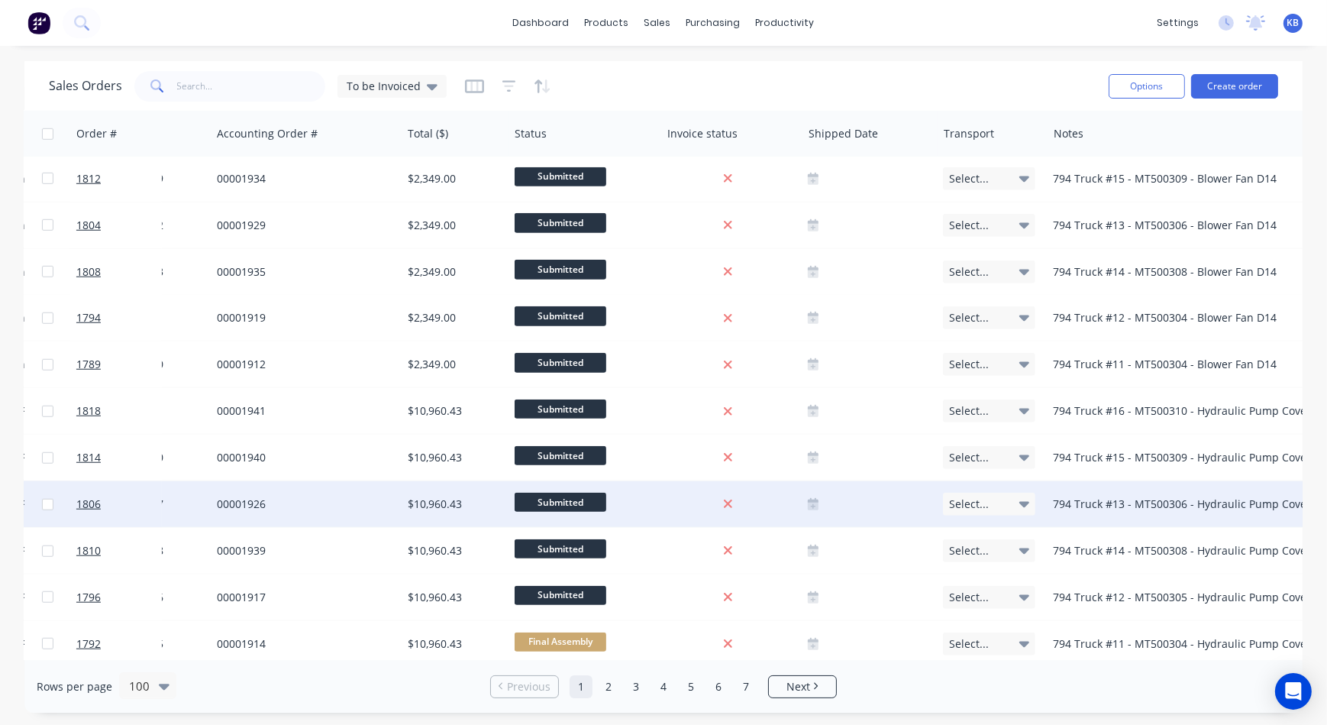
scroll to position [1874, 535]
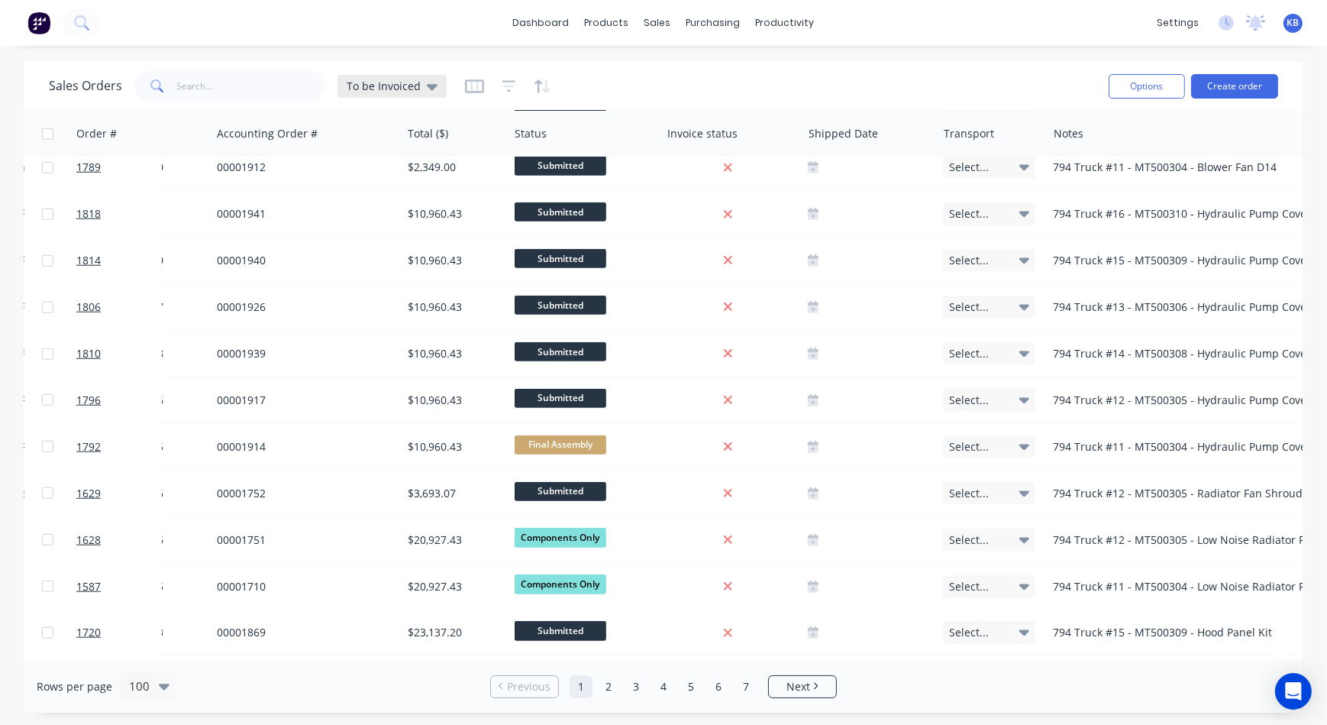
click at [399, 81] on span "To be Invoiced" at bounding box center [384, 86] width 74 height 16
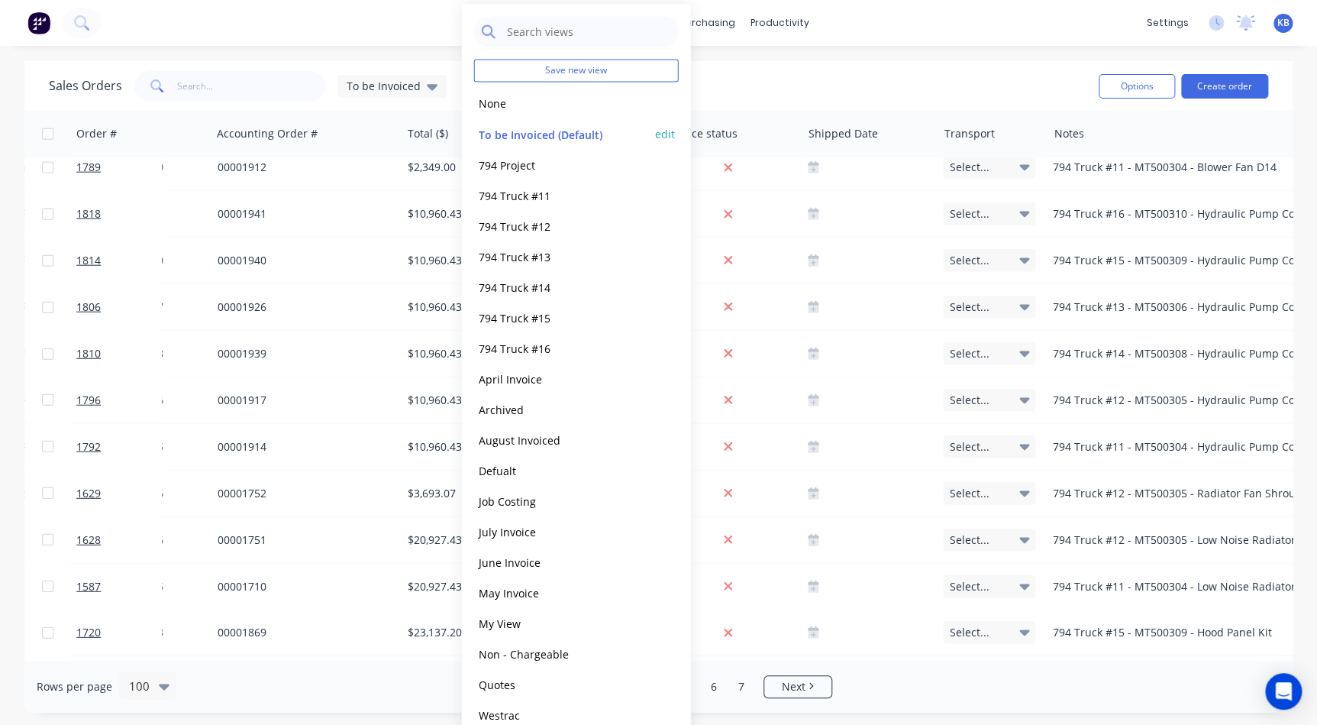
click at [533, 124] on div "To be Invoiced (Default) edit" at bounding box center [576, 133] width 205 height 31
click at [532, 131] on button "To be Invoiced (Default)" at bounding box center [561, 134] width 174 height 18
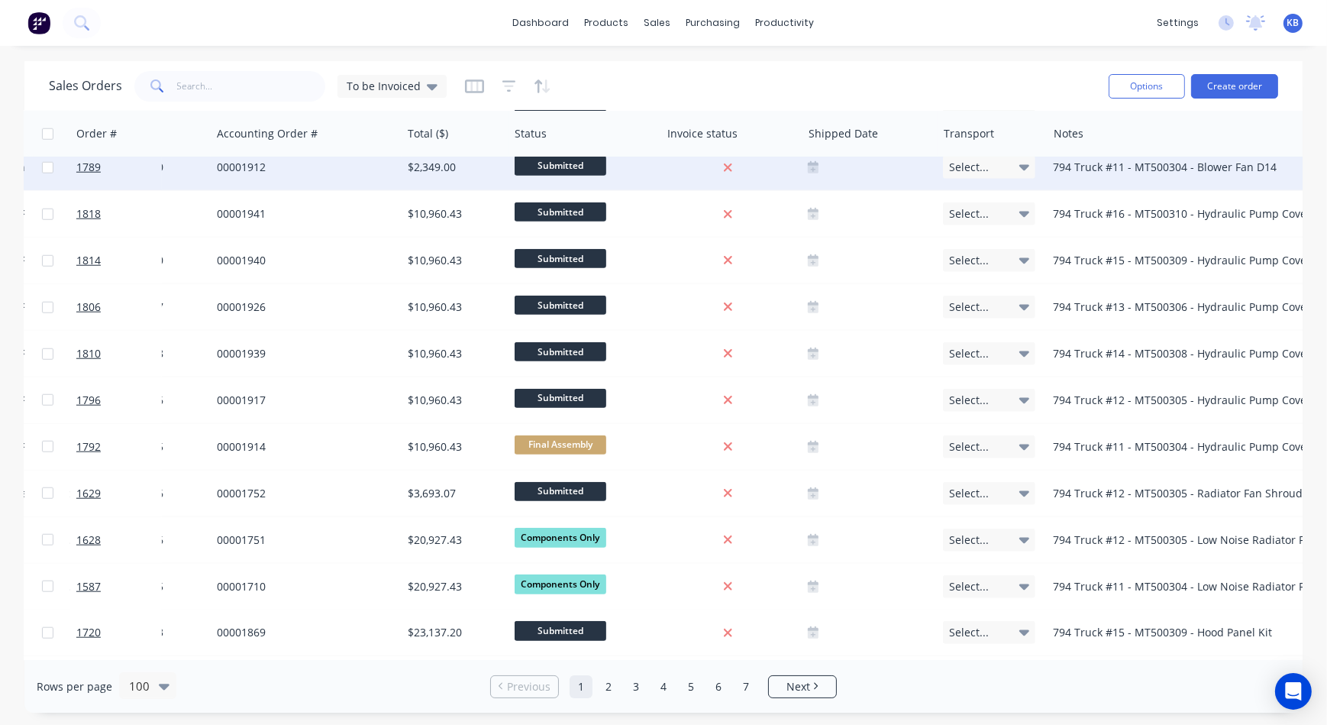
click at [512, 160] on div "Submitted" at bounding box center [585, 167] width 153 height 46
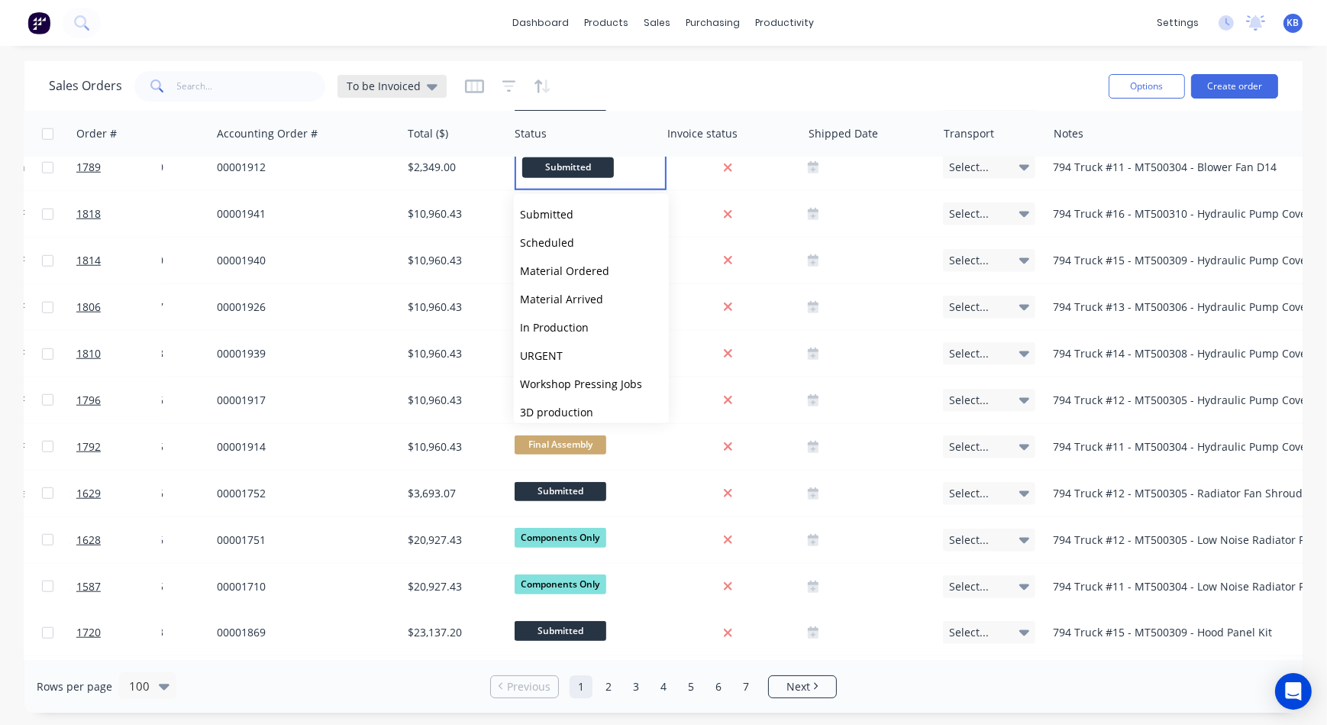
click at [428, 93] on div "To be Invoiced" at bounding box center [392, 86] width 109 height 23
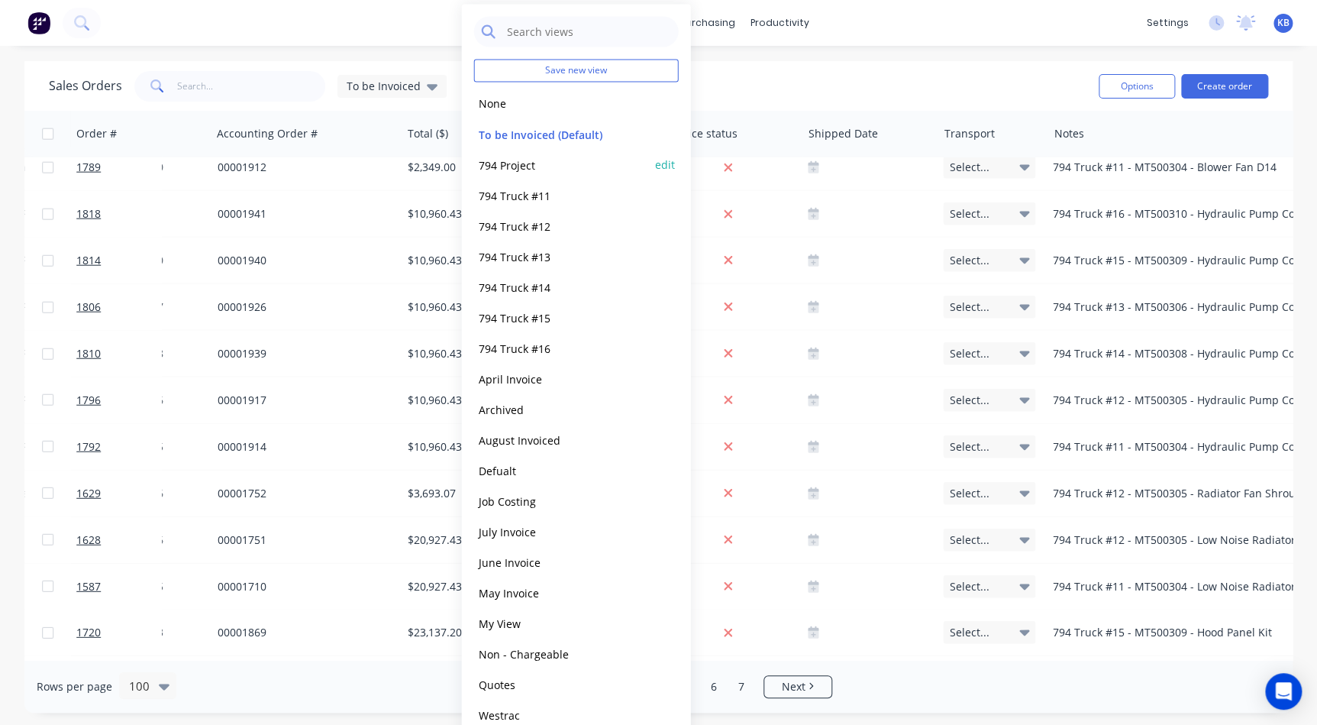
click at [501, 159] on button "794 Project" at bounding box center [561, 165] width 174 height 18
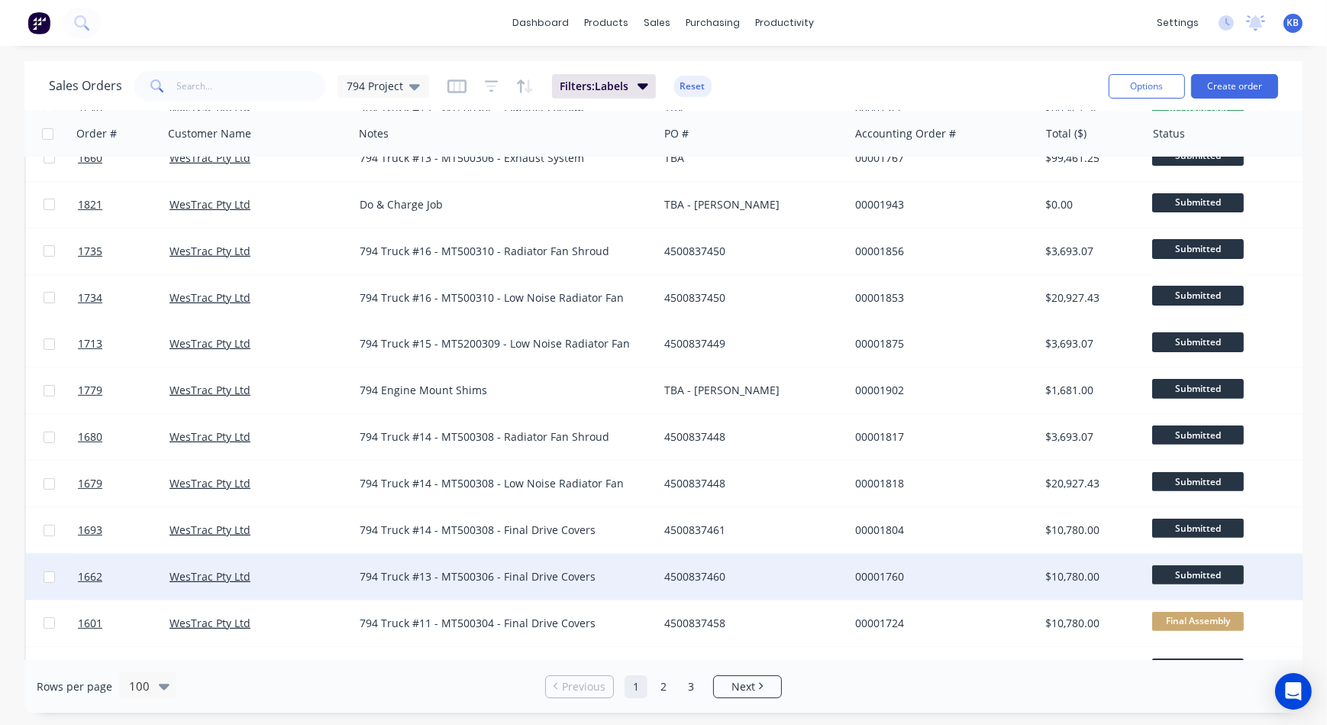
scroll to position [625, 0]
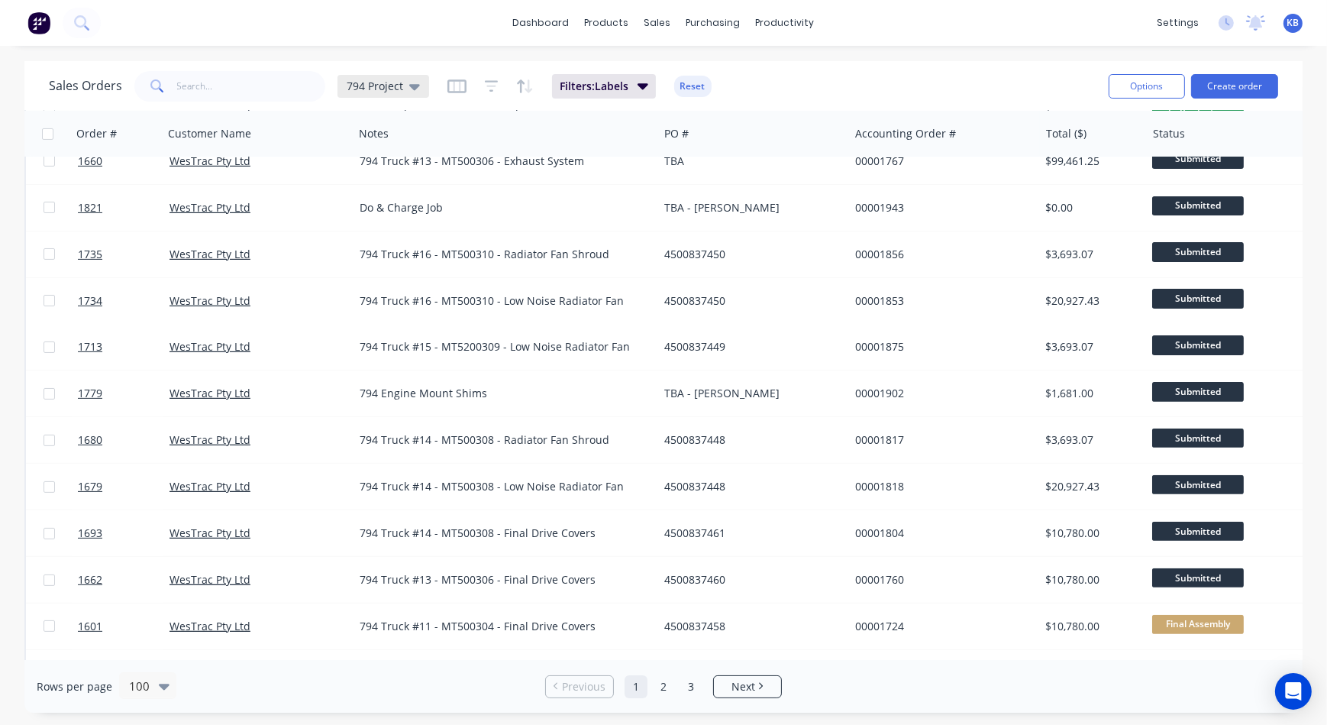
click at [415, 86] on icon at bounding box center [414, 87] width 11 height 6
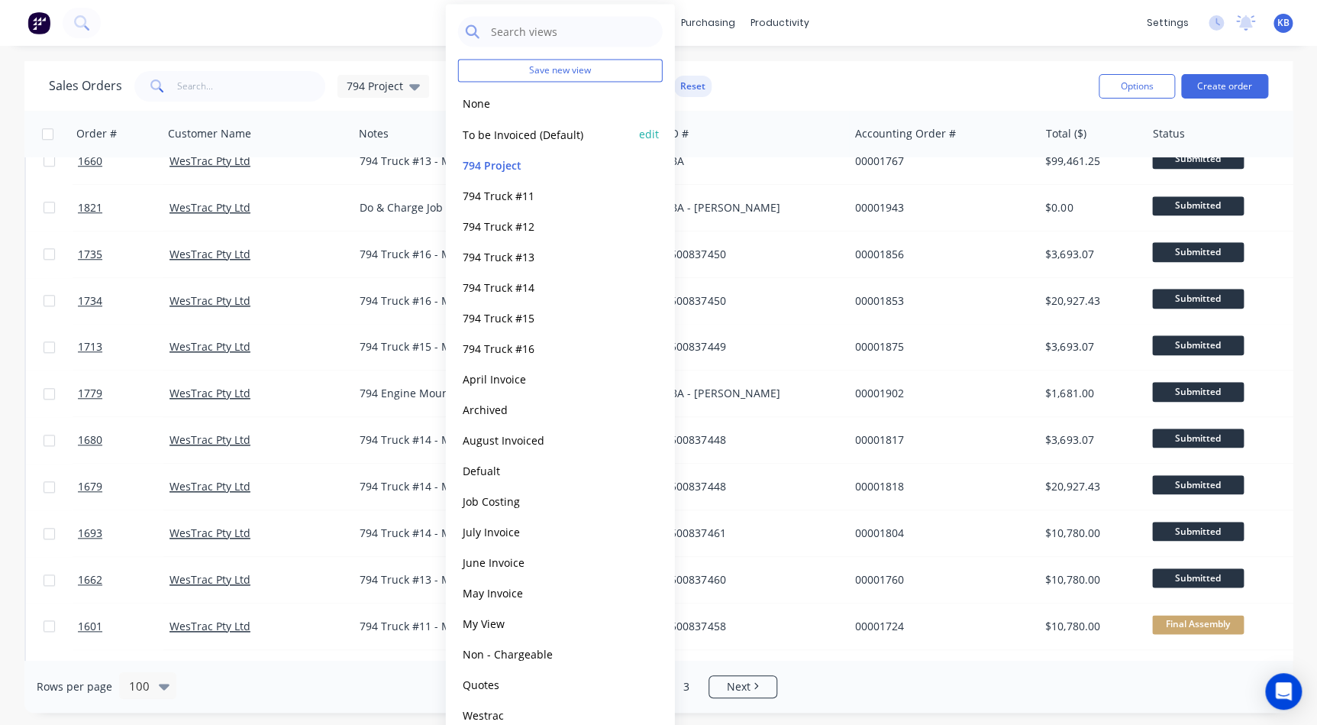
click at [496, 132] on button "To be Invoiced (Default)" at bounding box center [545, 134] width 174 height 18
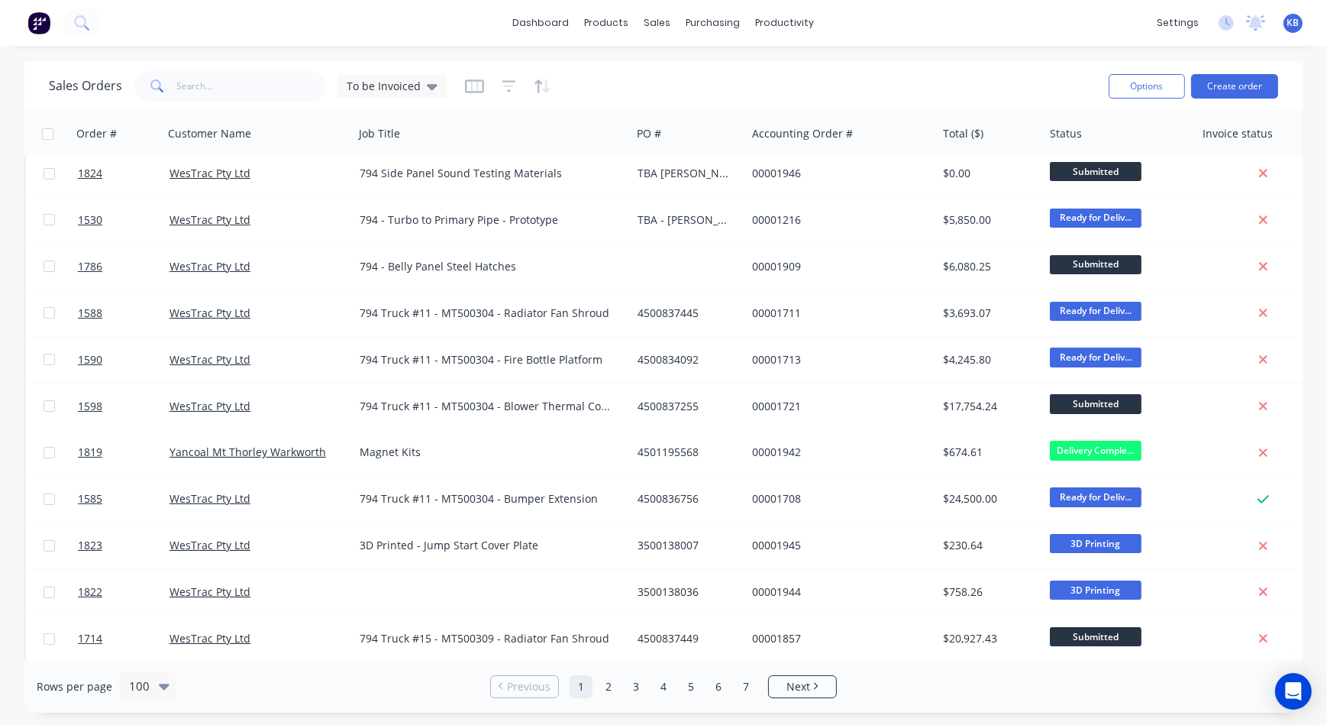
scroll to position [0, 0]
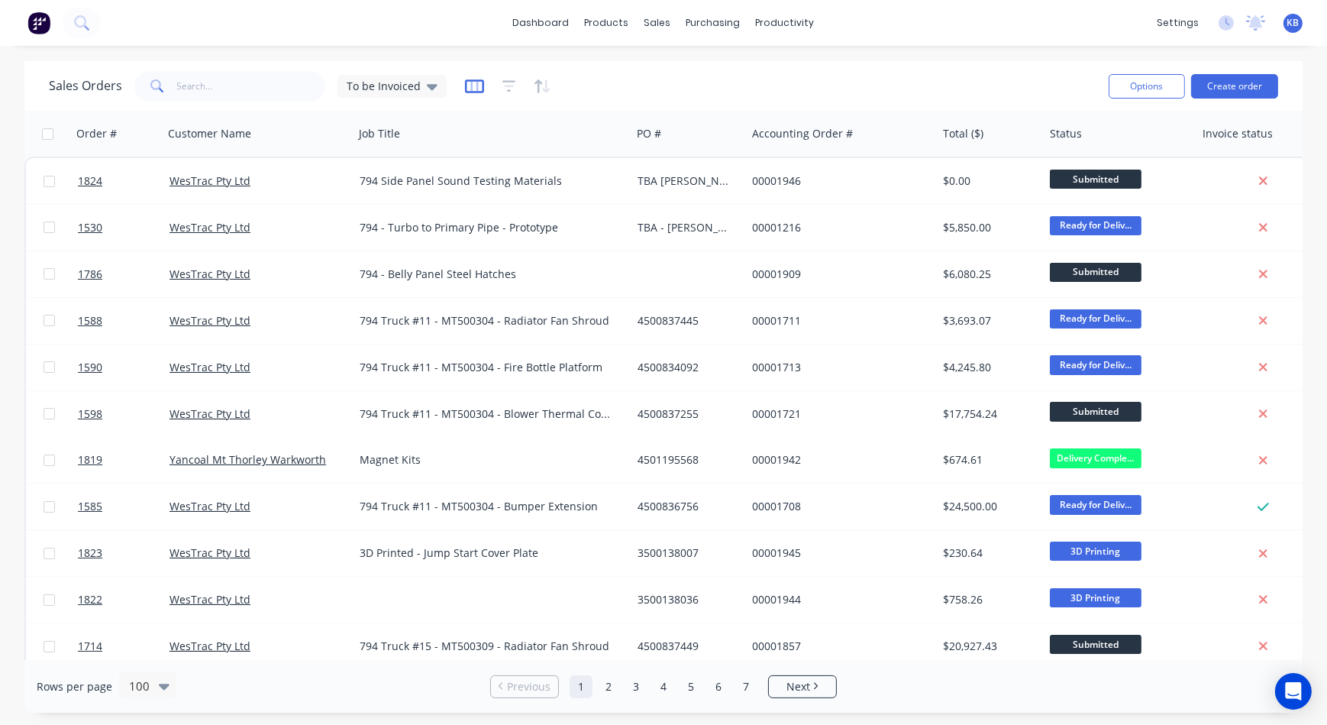
click at [474, 91] on icon "button" at bounding box center [474, 86] width 19 height 14
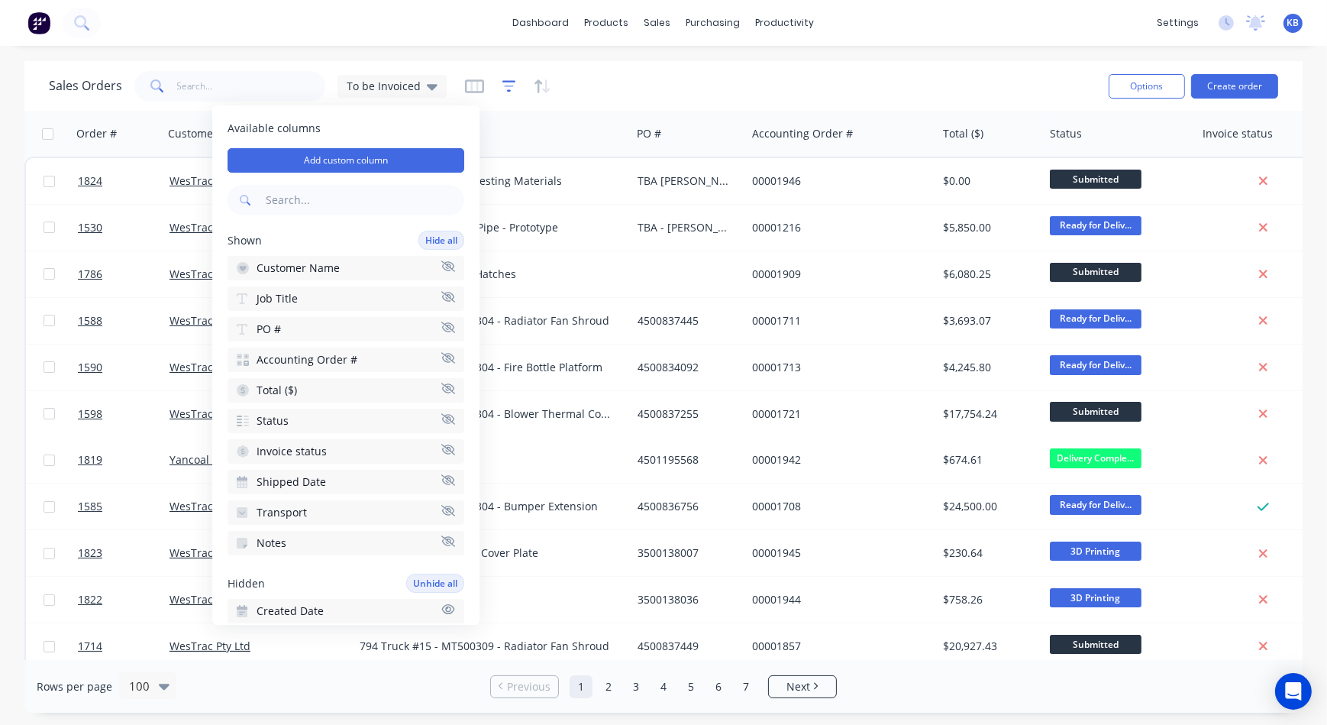
click at [503, 79] on icon "button" at bounding box center [510, 86] width 14 height 15
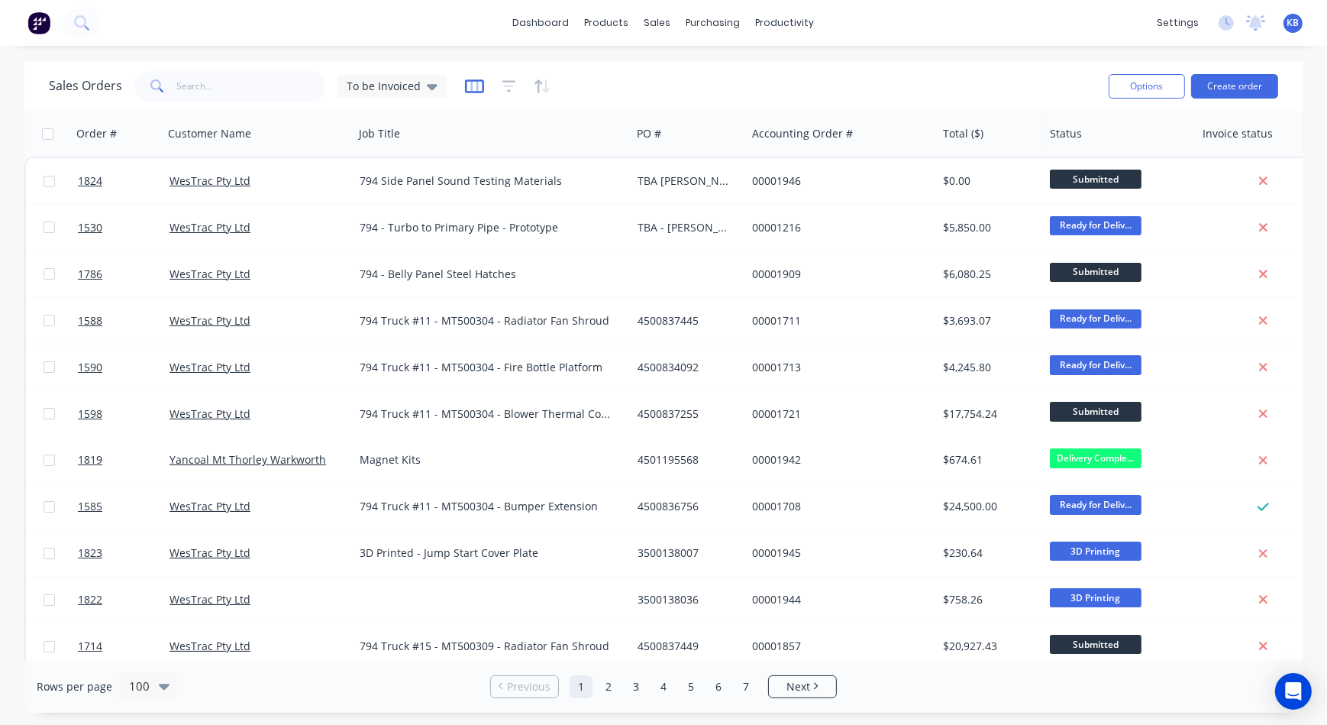
click at [471, 82] on icon "button" at bounding box center [474, 86] width 19 height 15
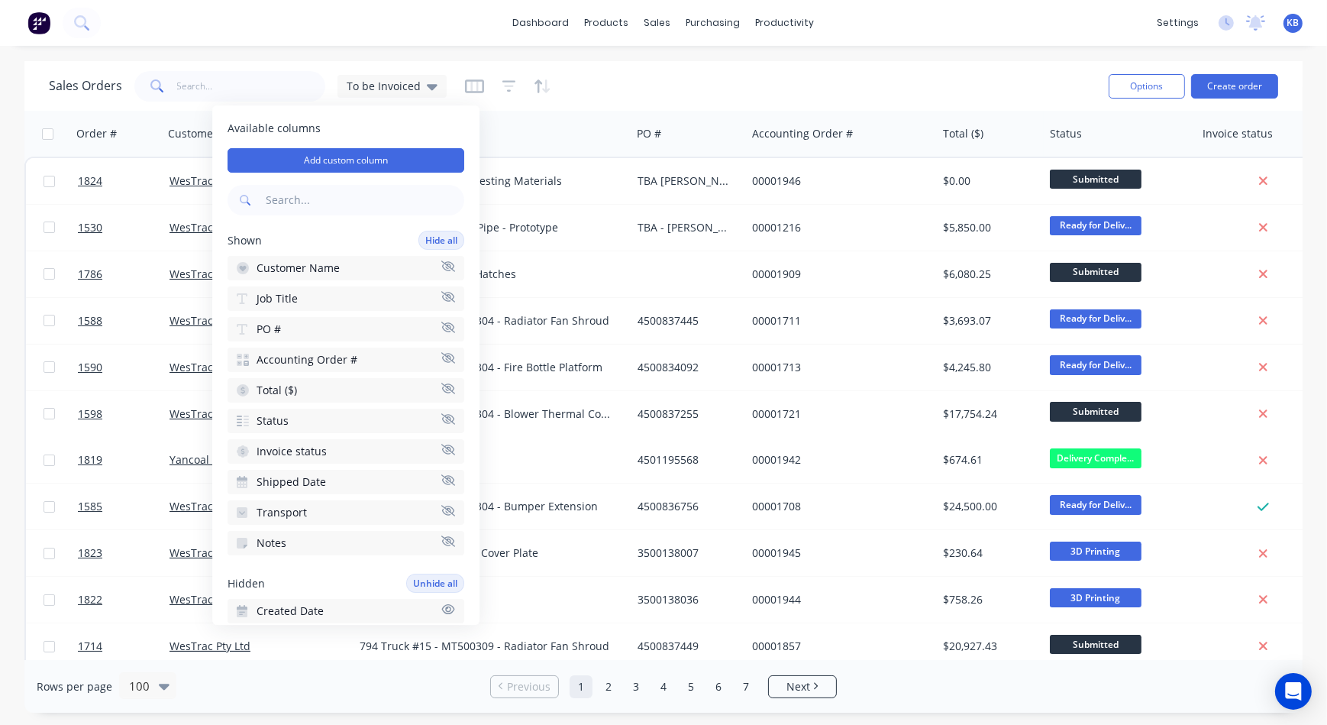
click at [831, 99] on div "Sales Orders To be Invoiced" at bounding box center [573, 85] width 1048 height 37
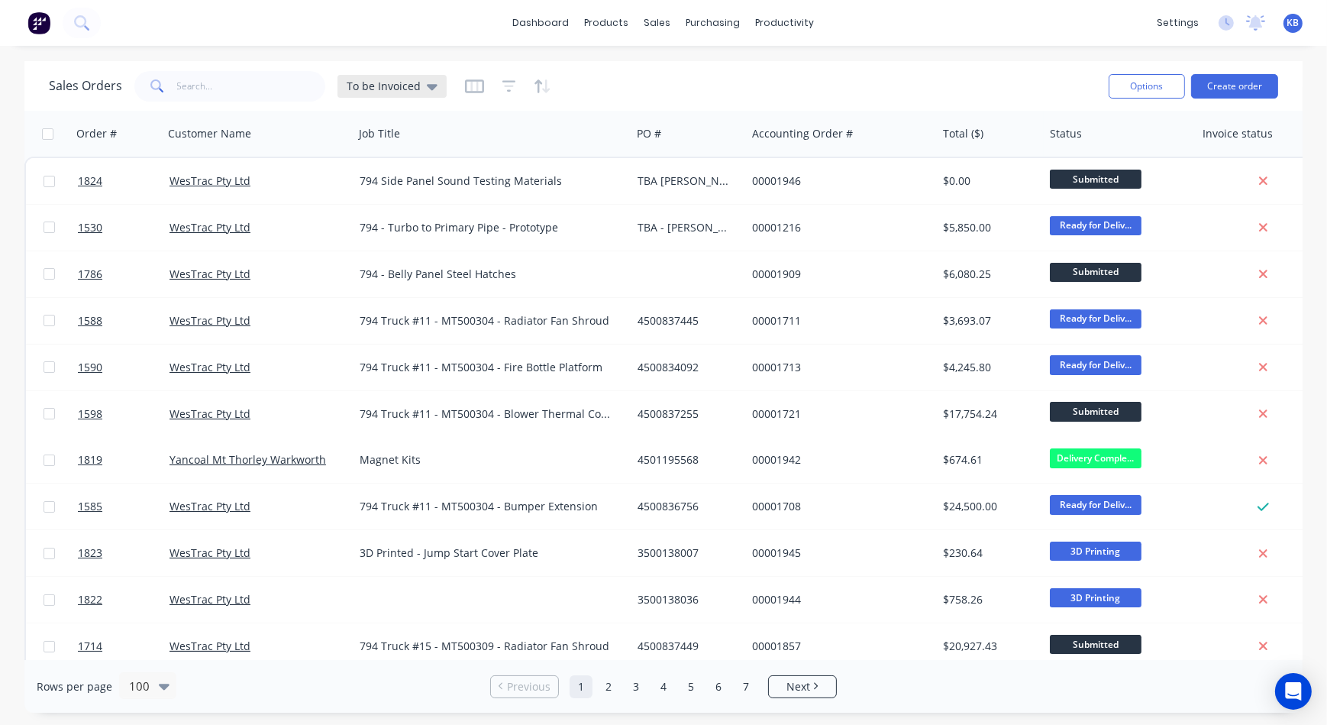
click at [427, 80] on icon at bounding box center [432, 86] width 11 height 17
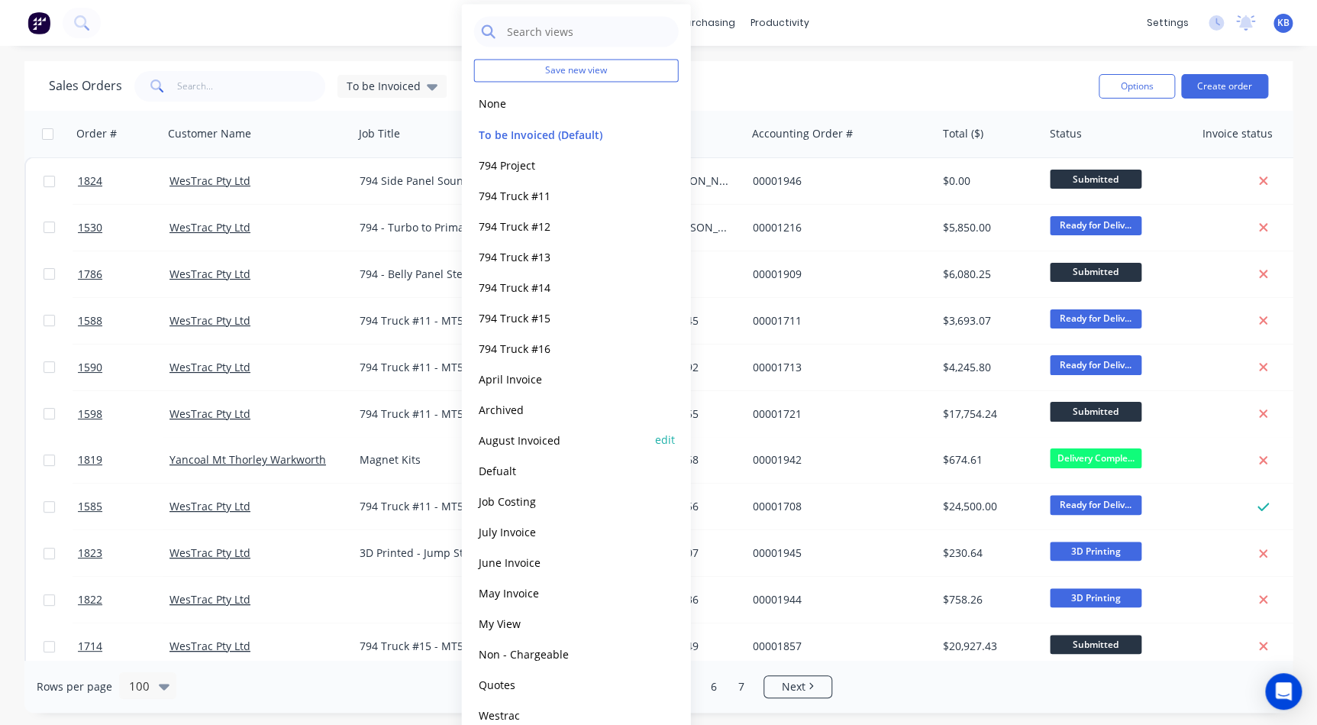
click at [542, 445] on button "August Invoiced" at bounding box center [561, 440] width 174 height 18
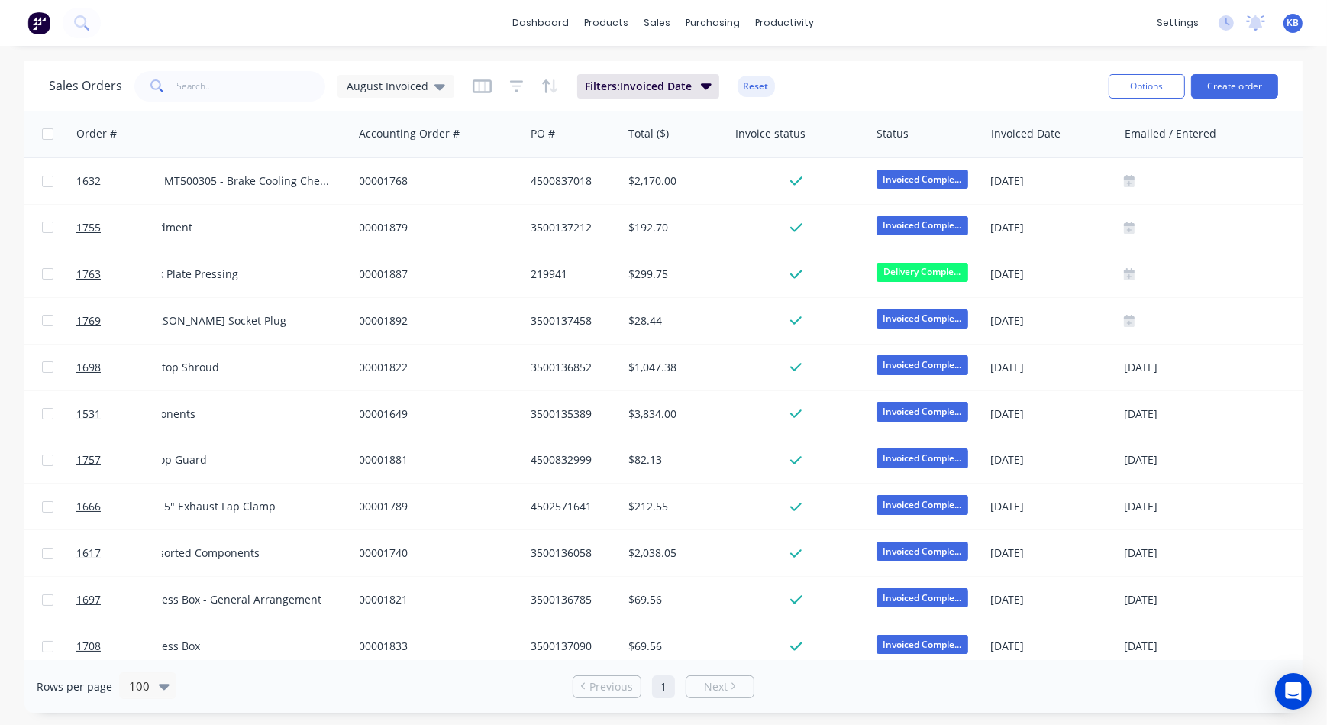
scroll to position [0, 367]
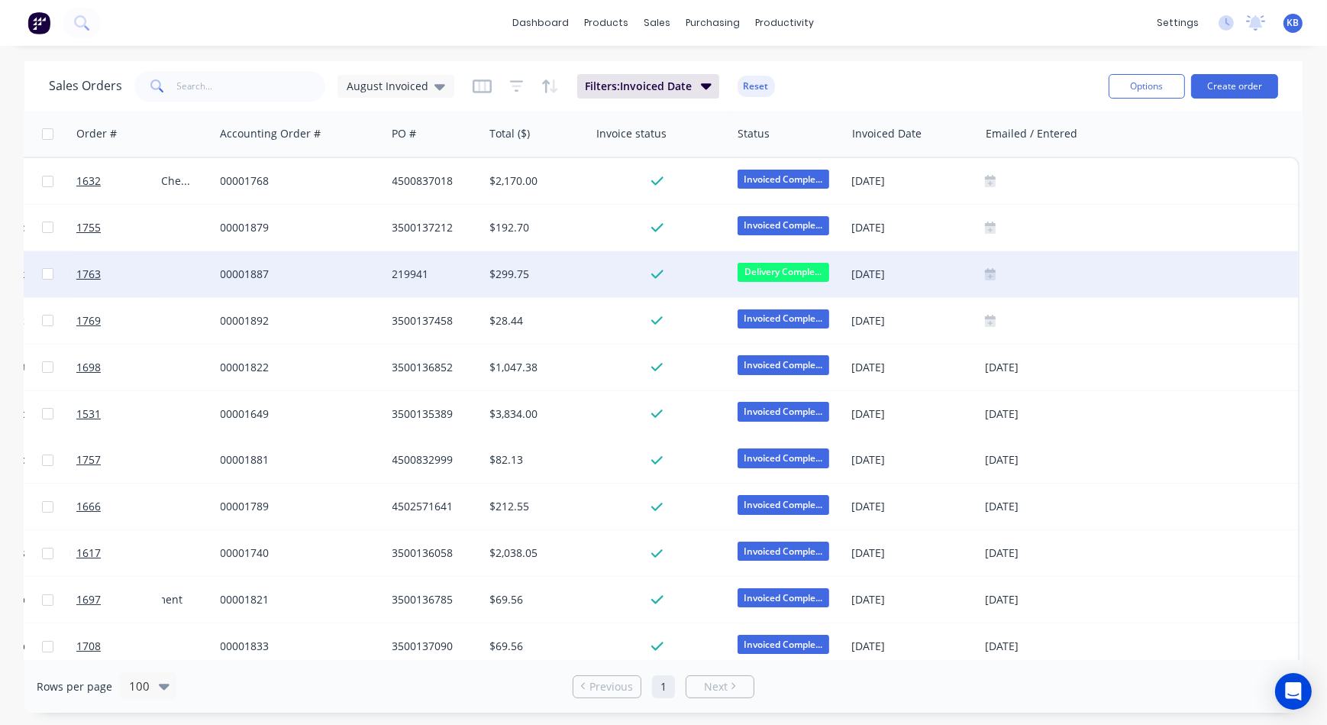
click at [985, 275] on icon at bounding box center [990, 277] width 11 height 8
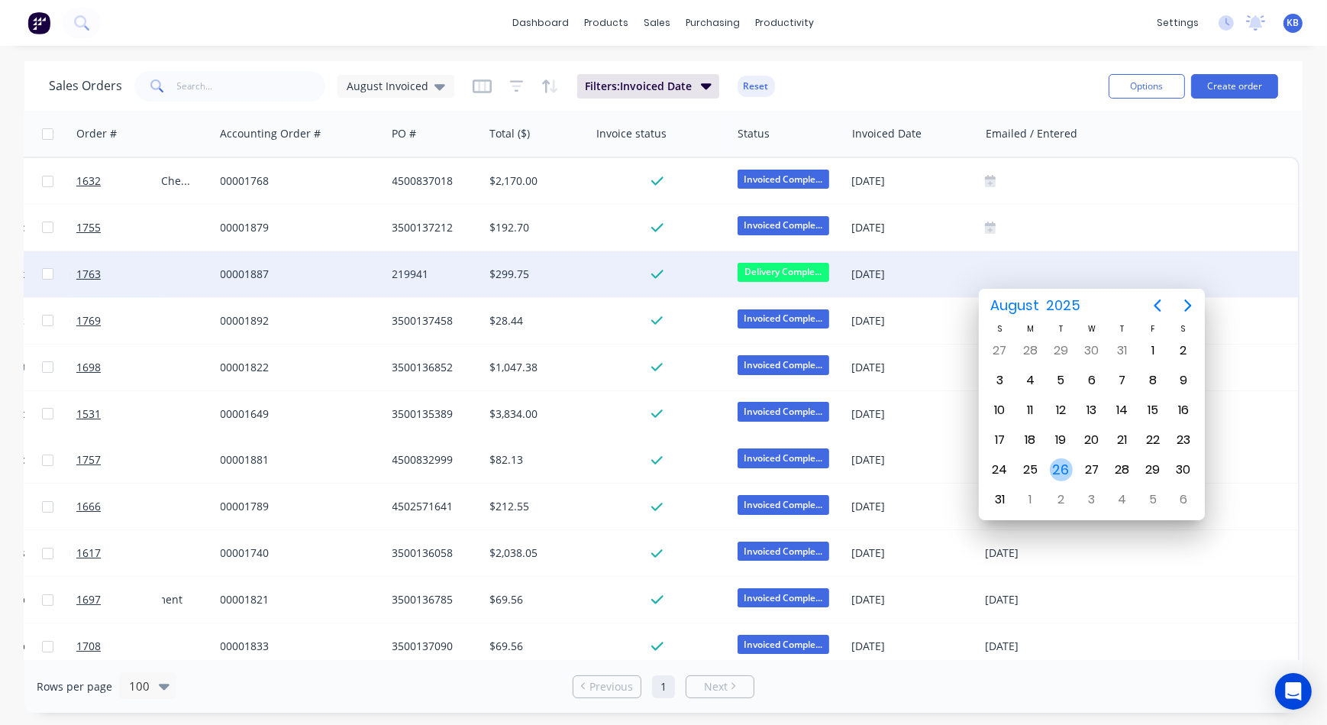
click at [1069, 470] on div "26" at bounding box center [1061, 469] width 23 height 23
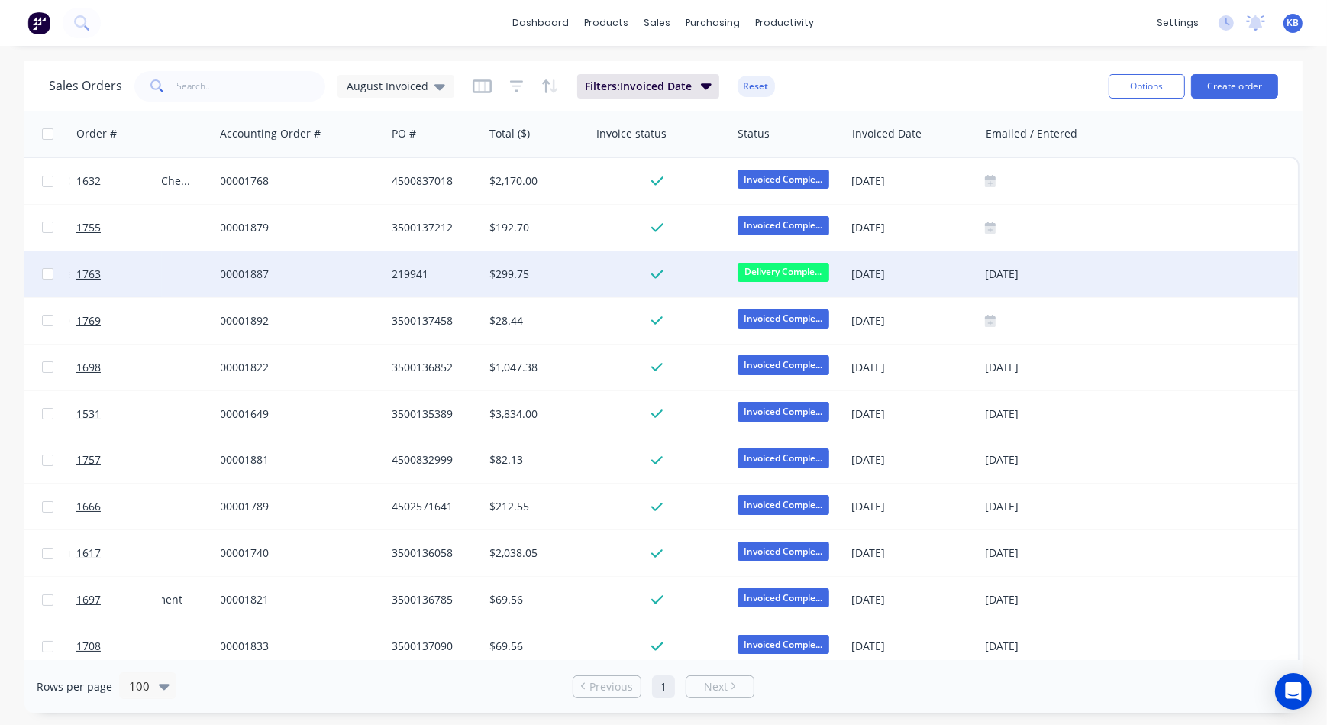
click at [754, 276] on span "Delivery Comple..." at bounding box center [784, 272] width 92 height 19
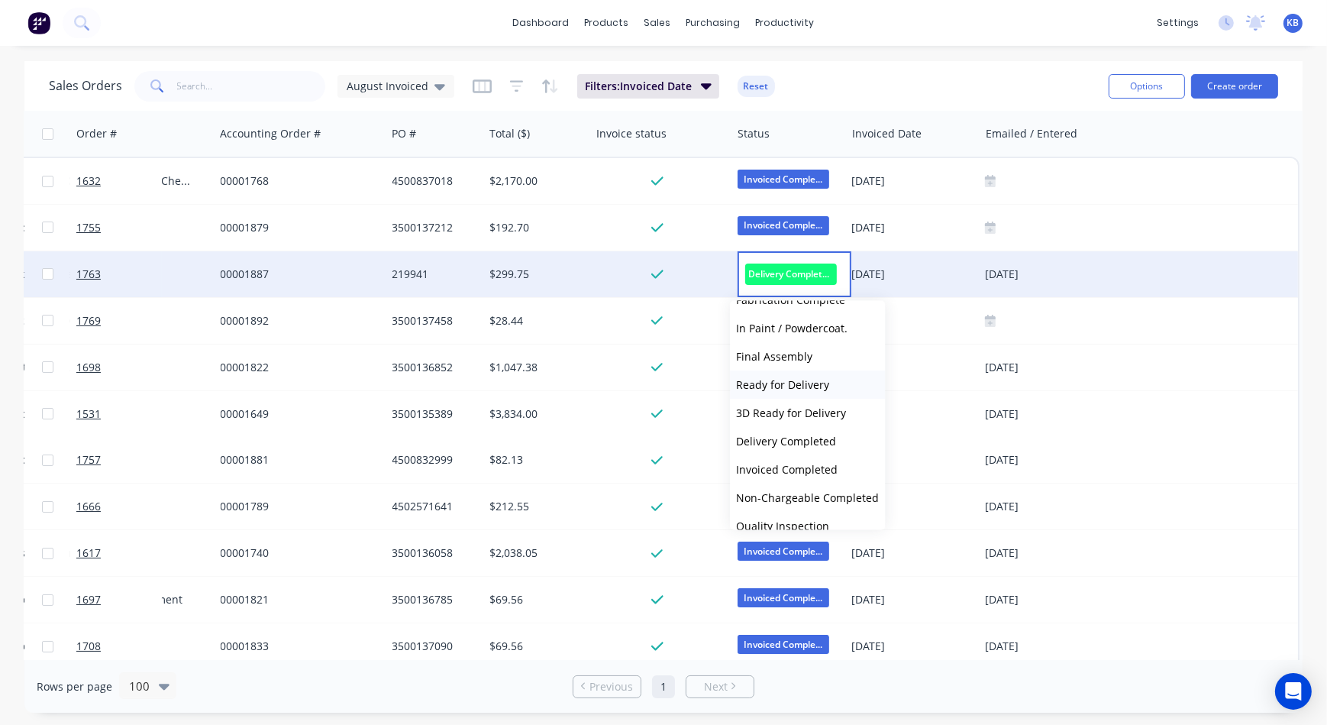
scroll to position [277, 0]
click at [789, 476] on button "Invoiced Completed" at bounding box center [807, 468] width 155 height 28
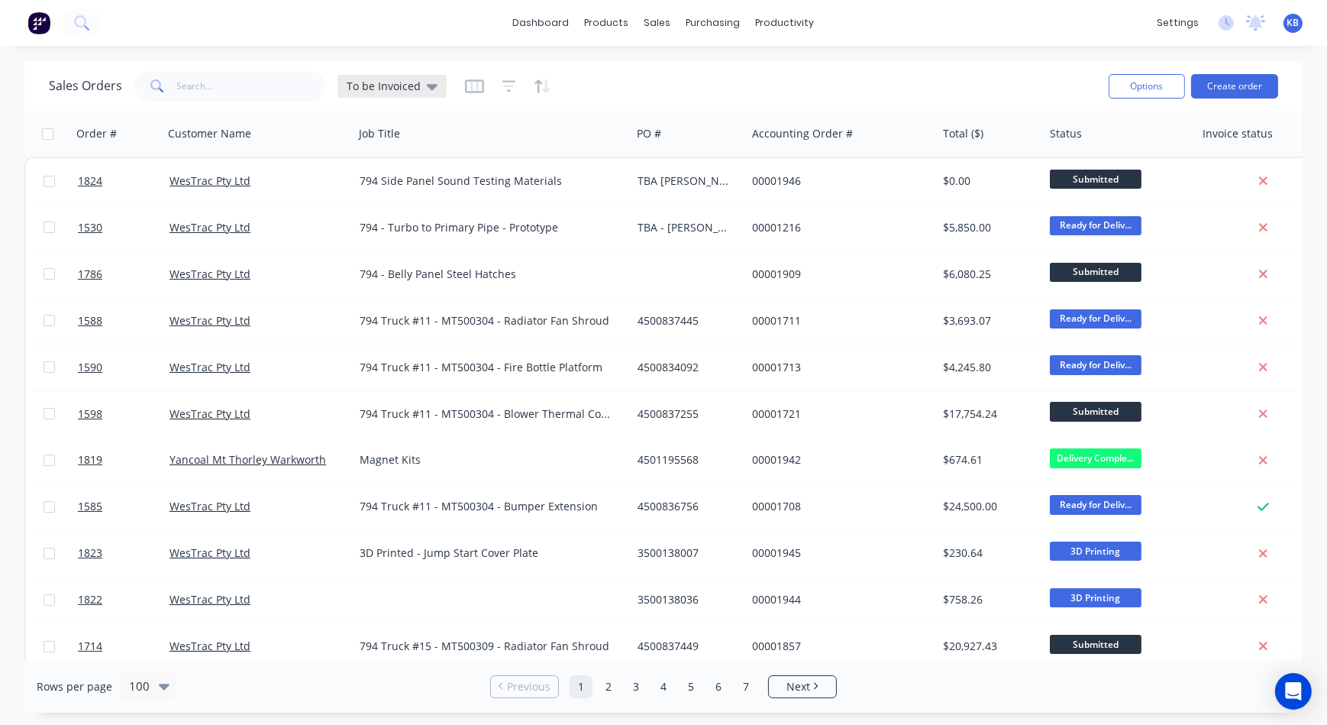
click at [419, 84] on div "To be Invoiced" at bounding box center [392, 86] width 91 height 14
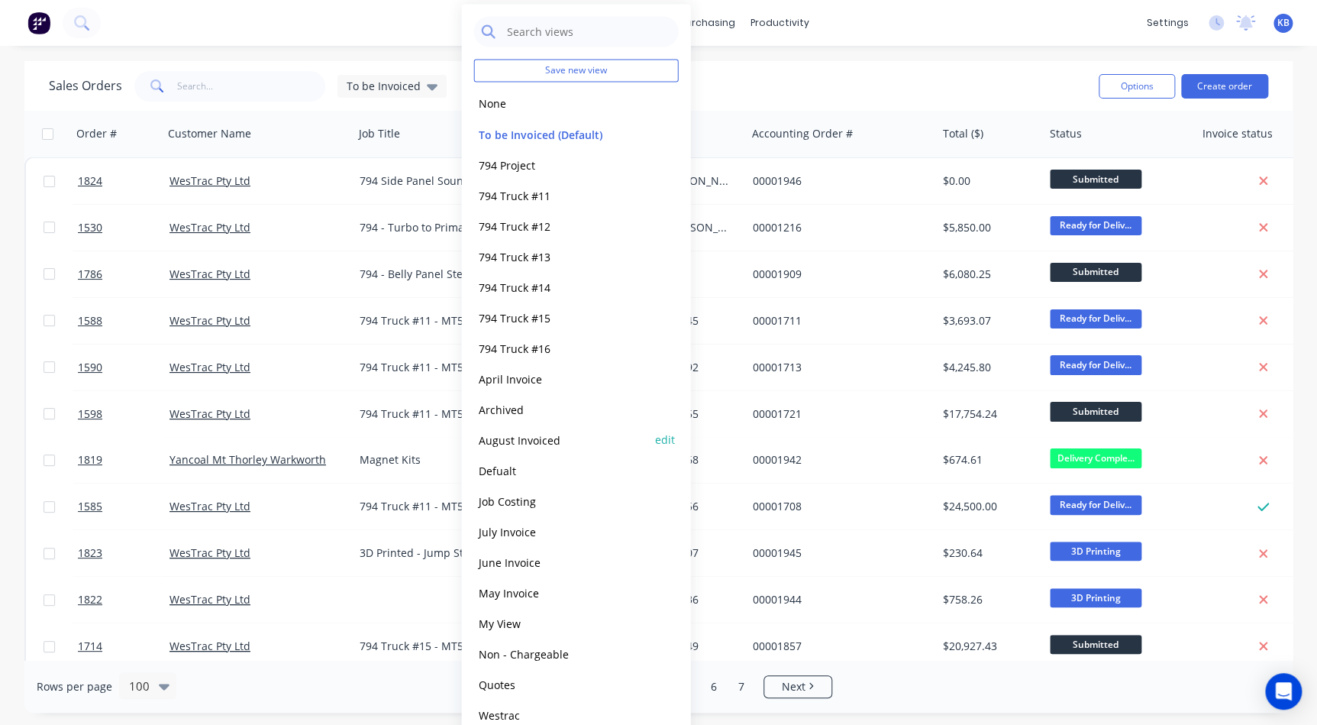
click at [546, 439] on button "August Invoiced" at bounding box center [561, 440] width 174 height 18
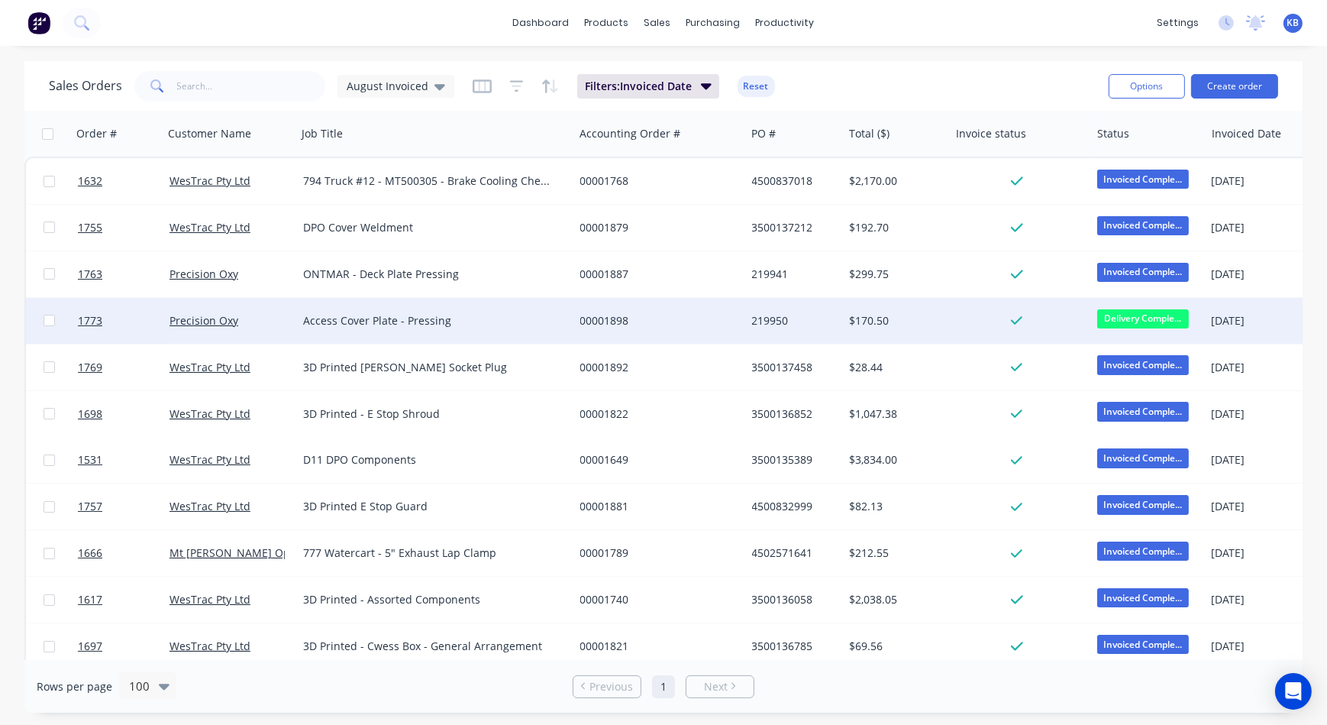
click at [1127, 321] on span "Delivery Comple..." at bounding box center [1144, 318] width 92 height 19
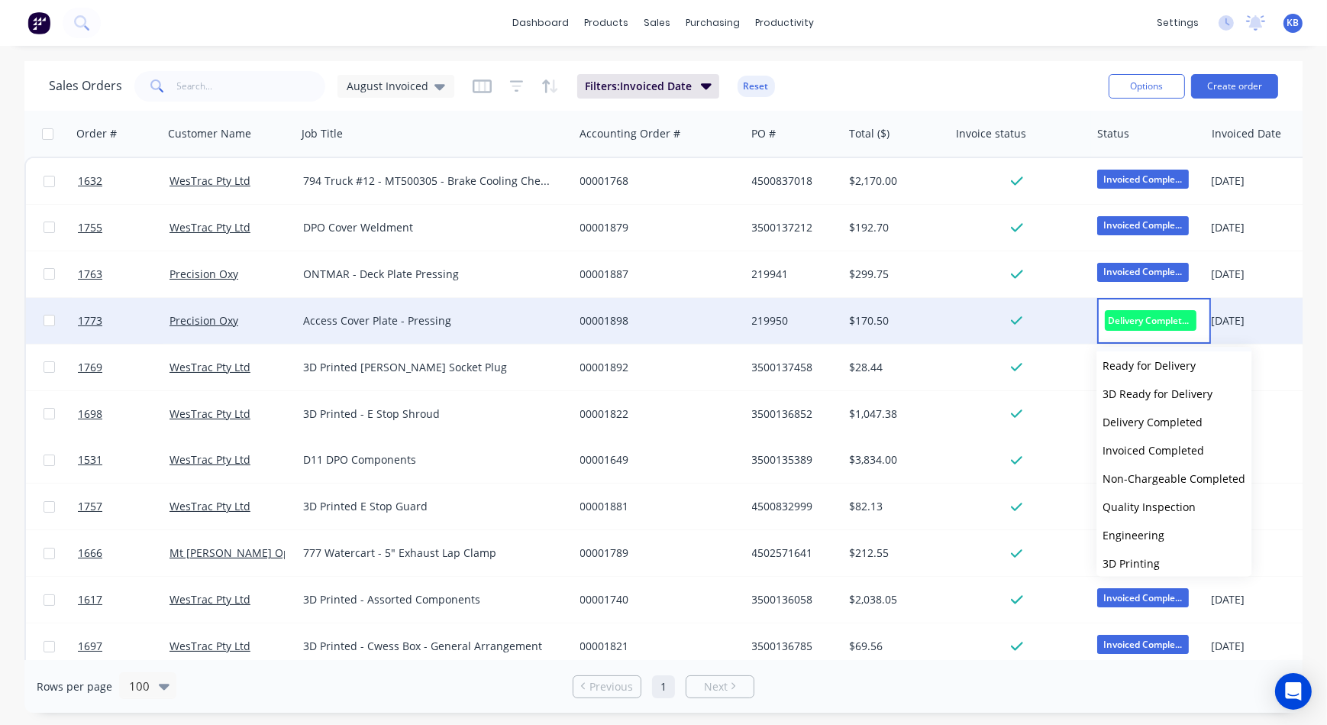
scroll to position [347, 0]
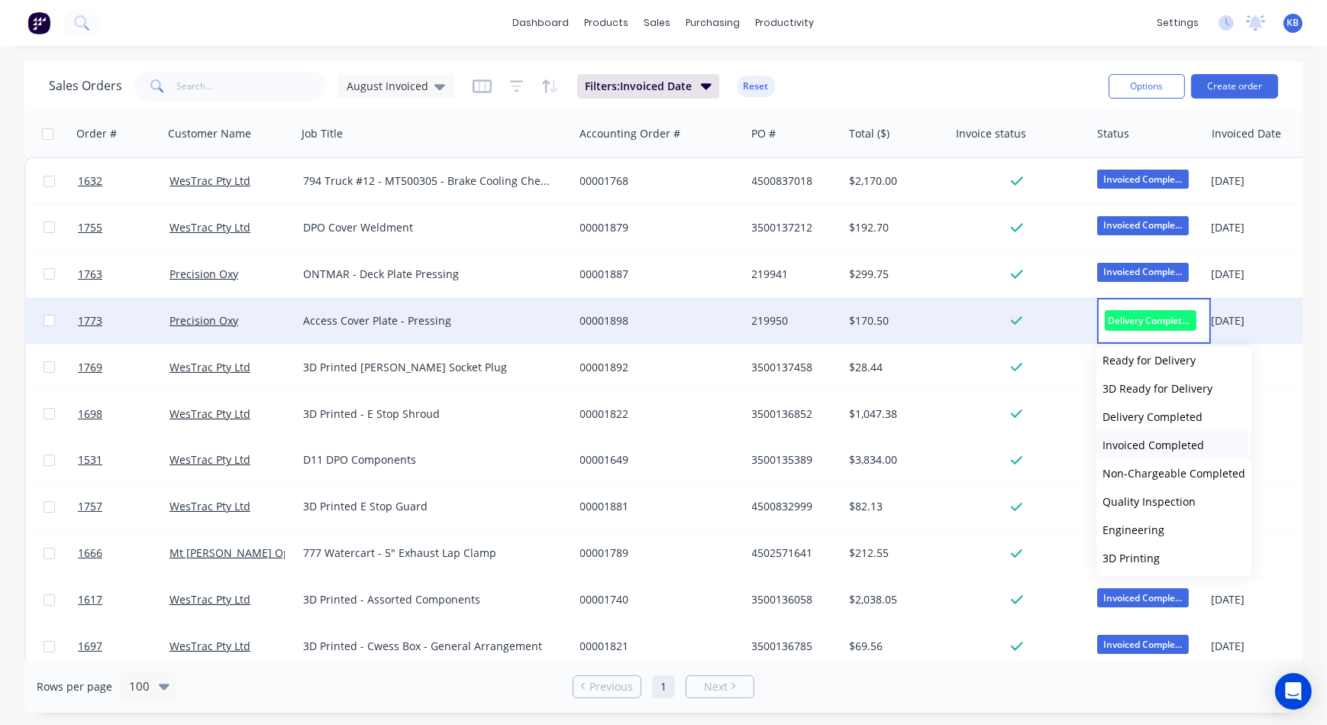
click at [1146, 443] on span "Invoiced Completed" at bounding box center [1154, 445] width 102 height 15
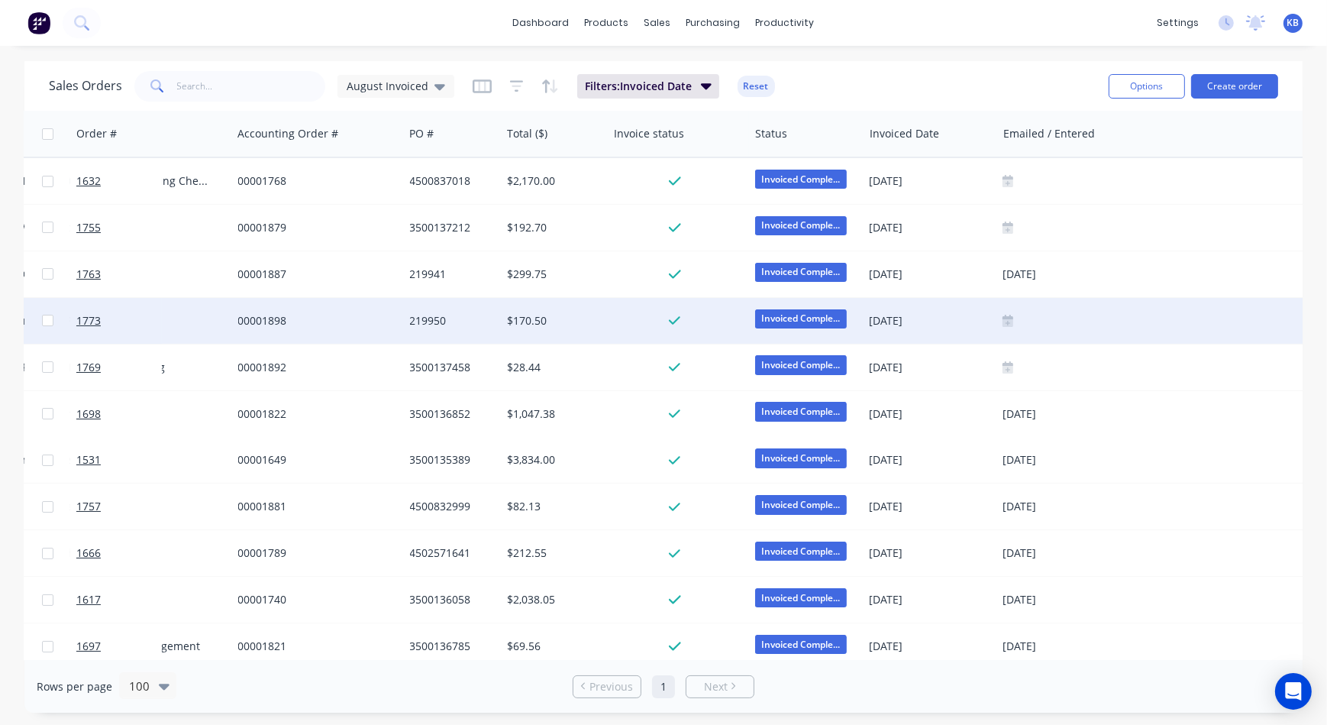
scroll to position [0, 367]
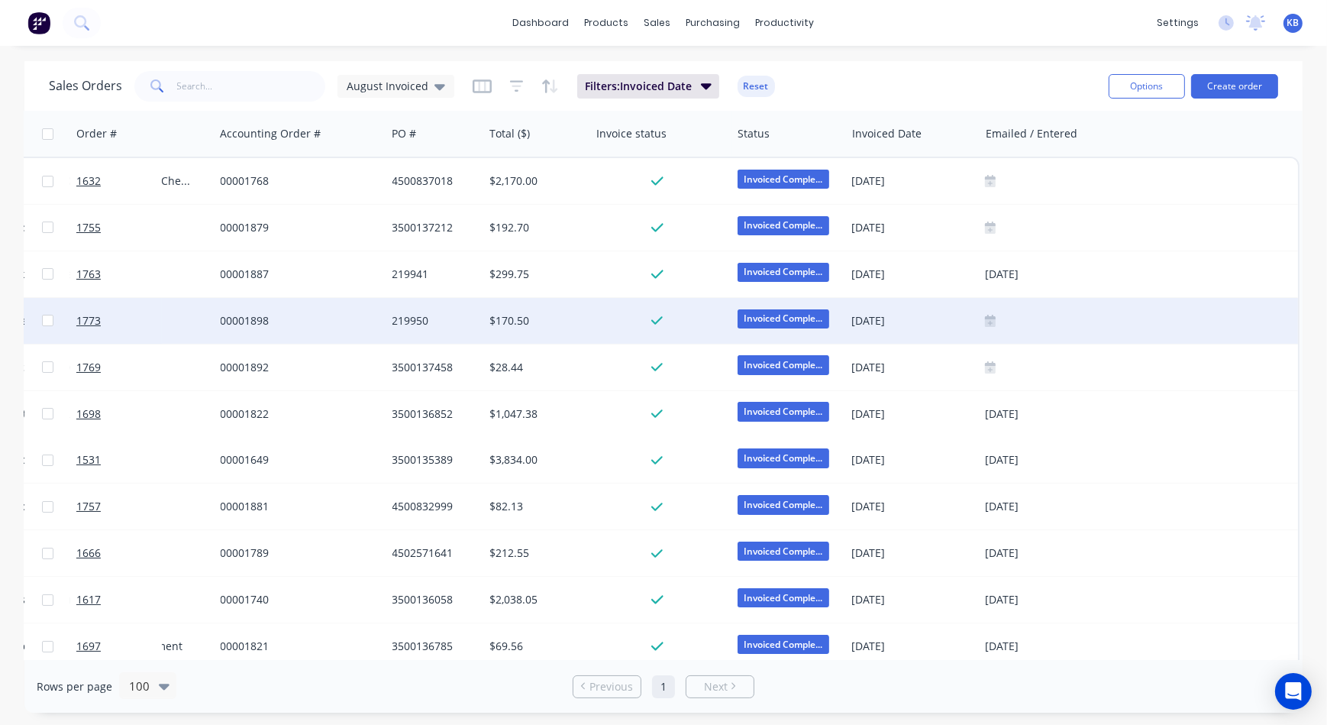
click at [1001, 318] on div at bounding box center [1138, 321] width 307 height 12
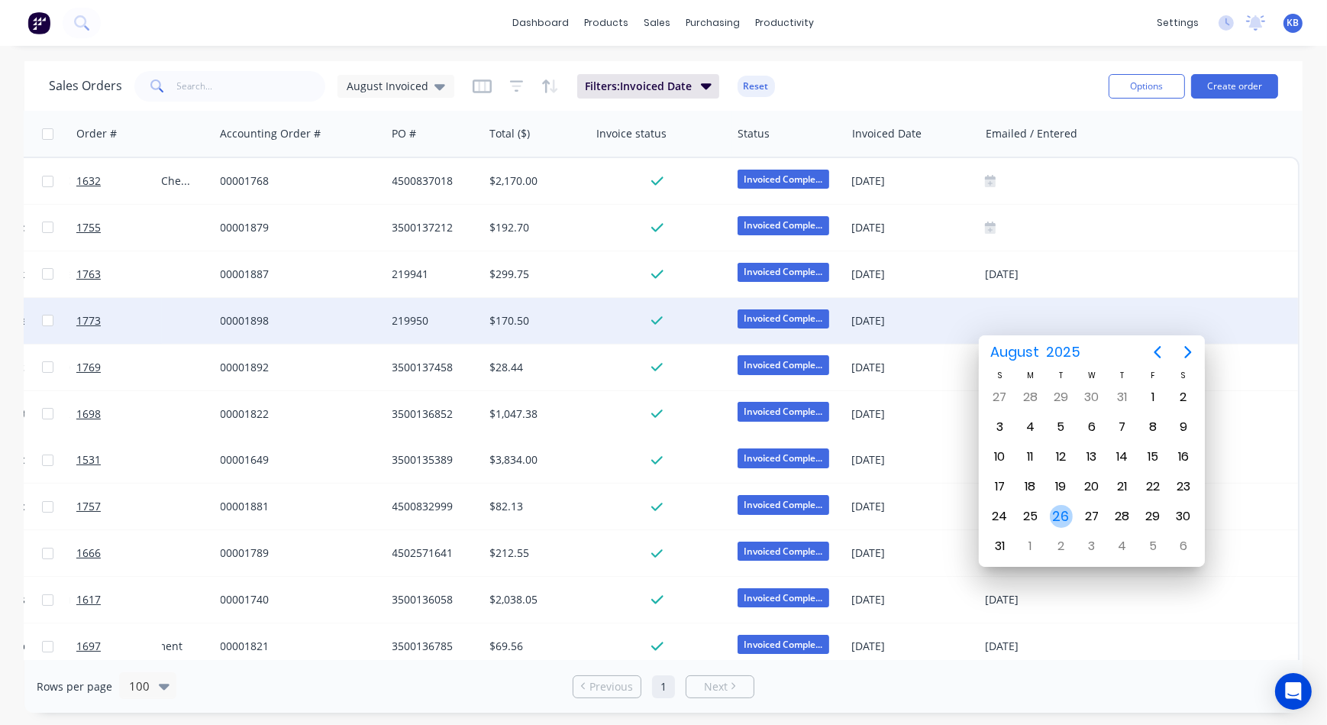
click at [1062, 519] on div "26" at bounding box center [1061, 516] width 23 height 23
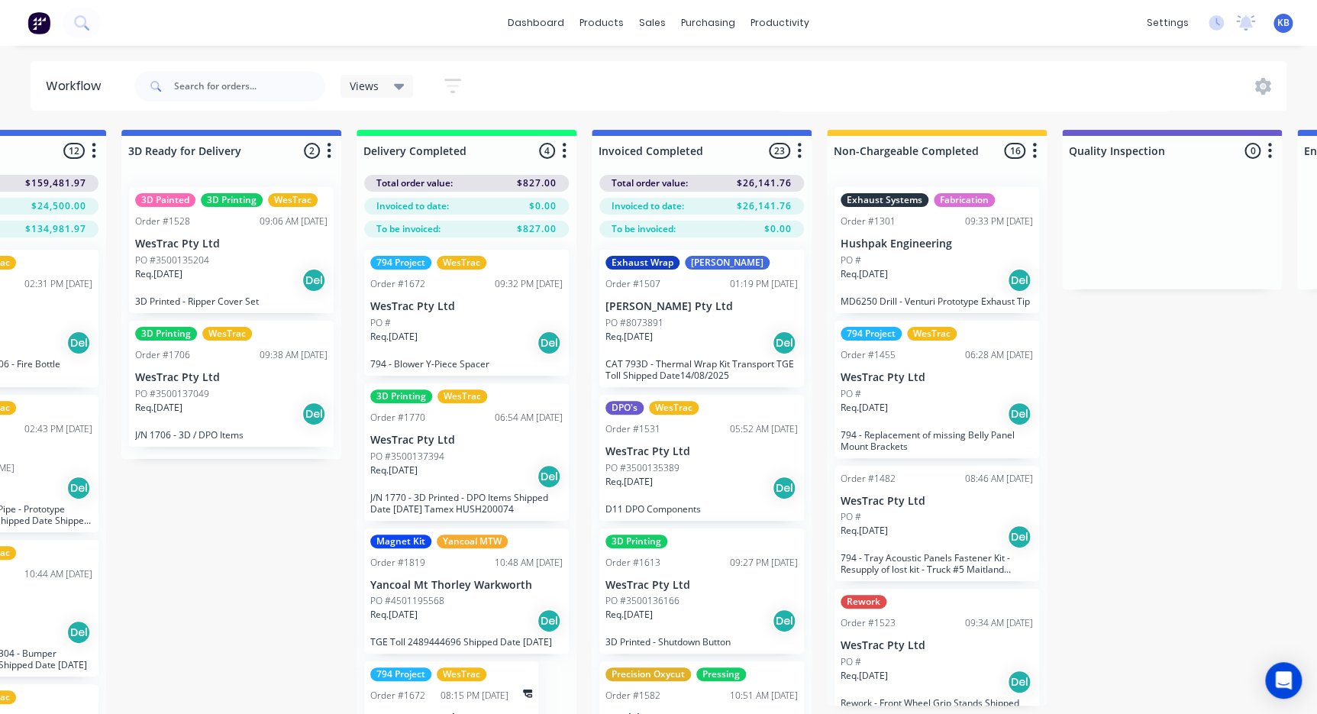
click at [445, 458] on div "PO #3500137394" at bounding box center [466, 457] width 192 height 14
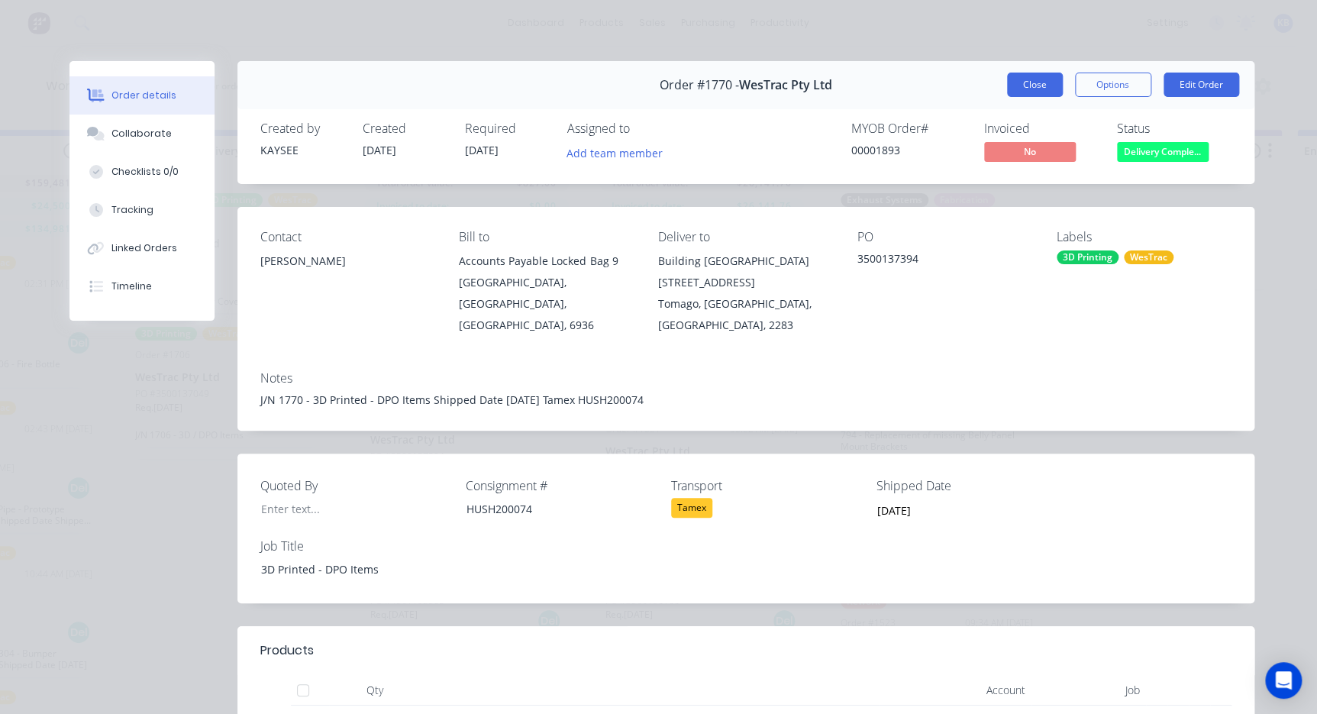
click at [1049, 81] on button "Close" at bounding box center [1035, 85] width 56 height 24
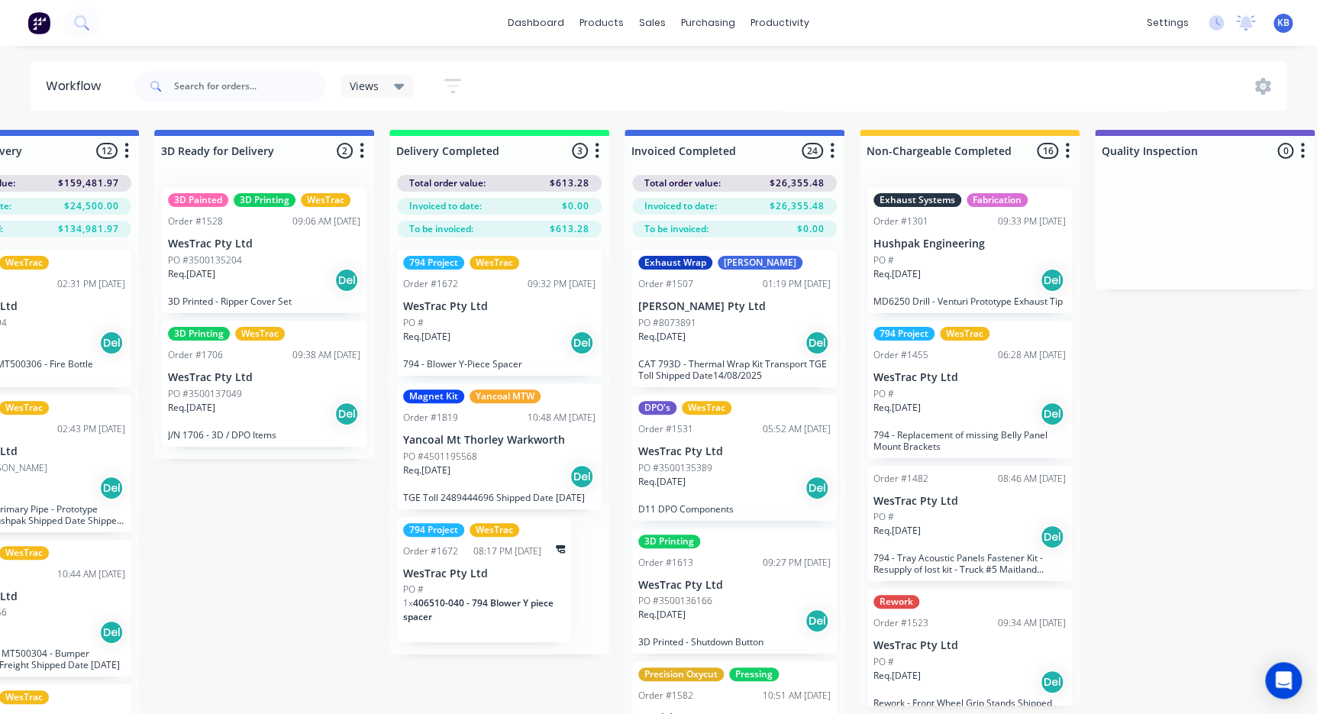
scroll to position [0, 2910]
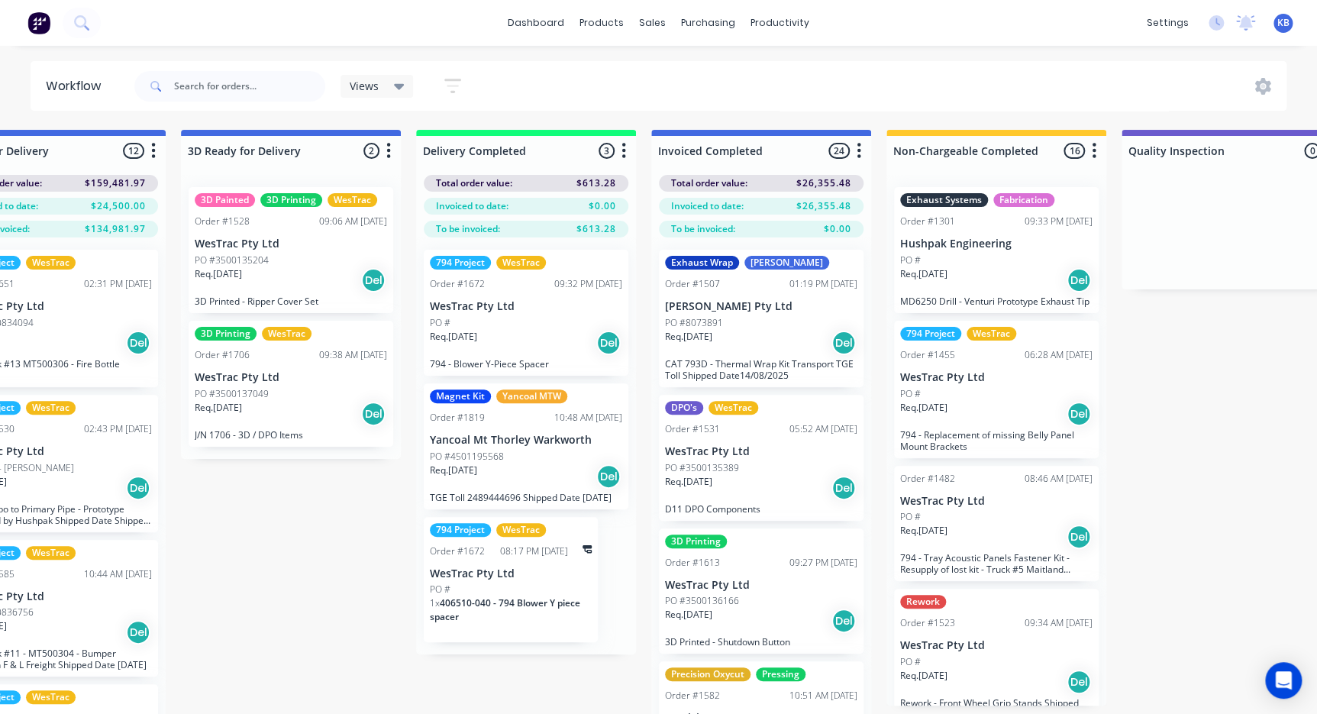
click at [512, 434] on p "Yancoal Mt Thorley Warkworth" at bounding box center [526, 440] width 192 height 13
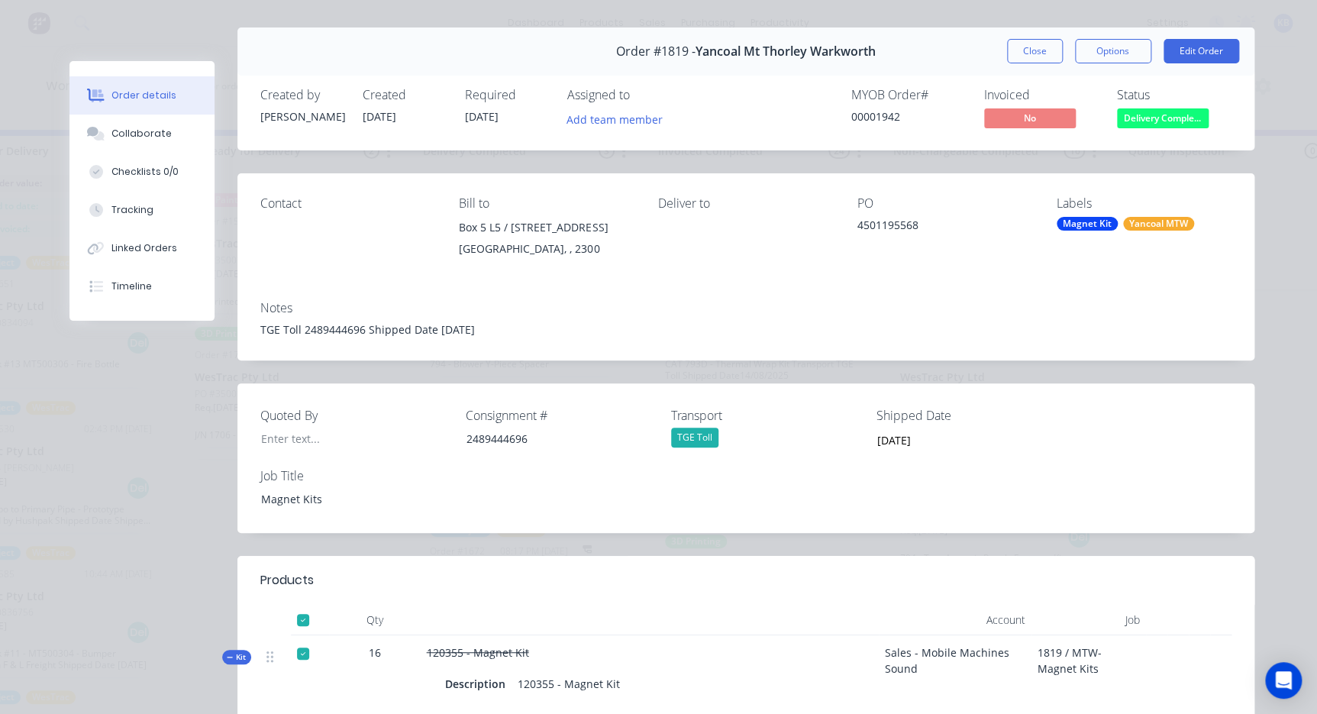
scroll to position [0, 0]
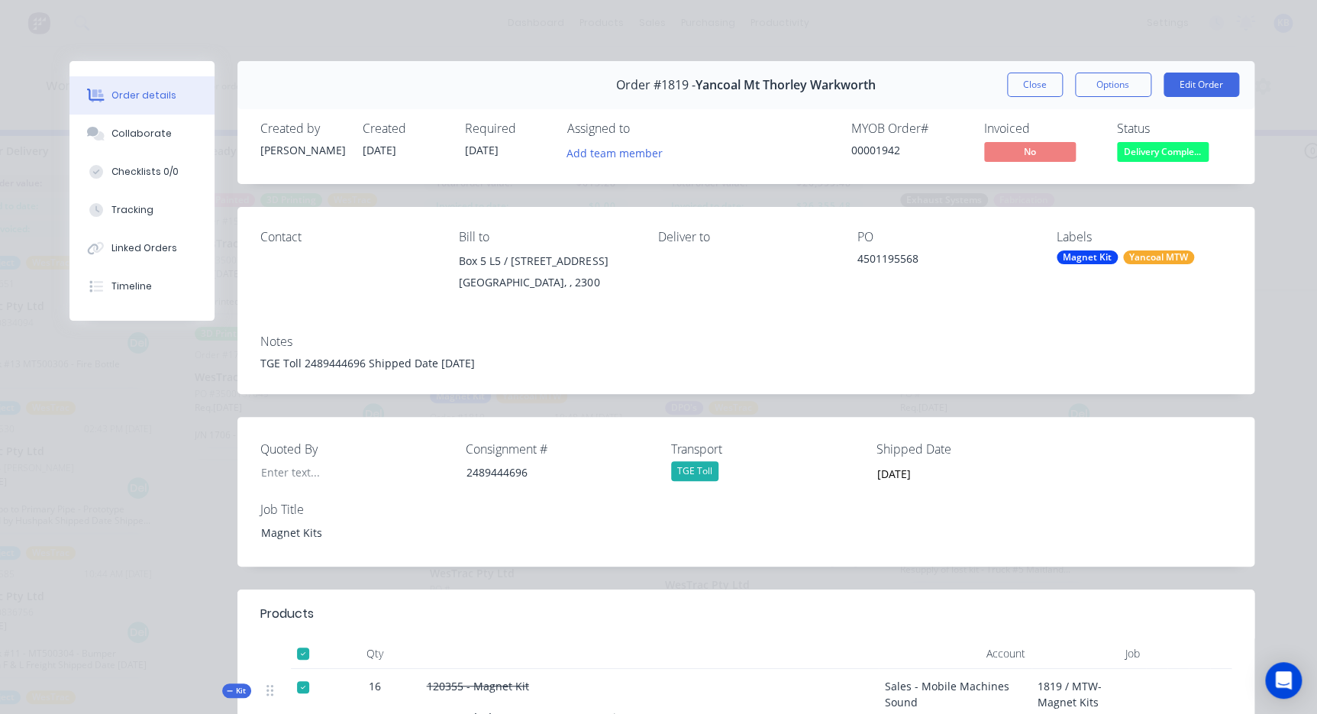
click at [1033, 85] on button "Close" at bounding box center [1035, 85] width 56 height 24
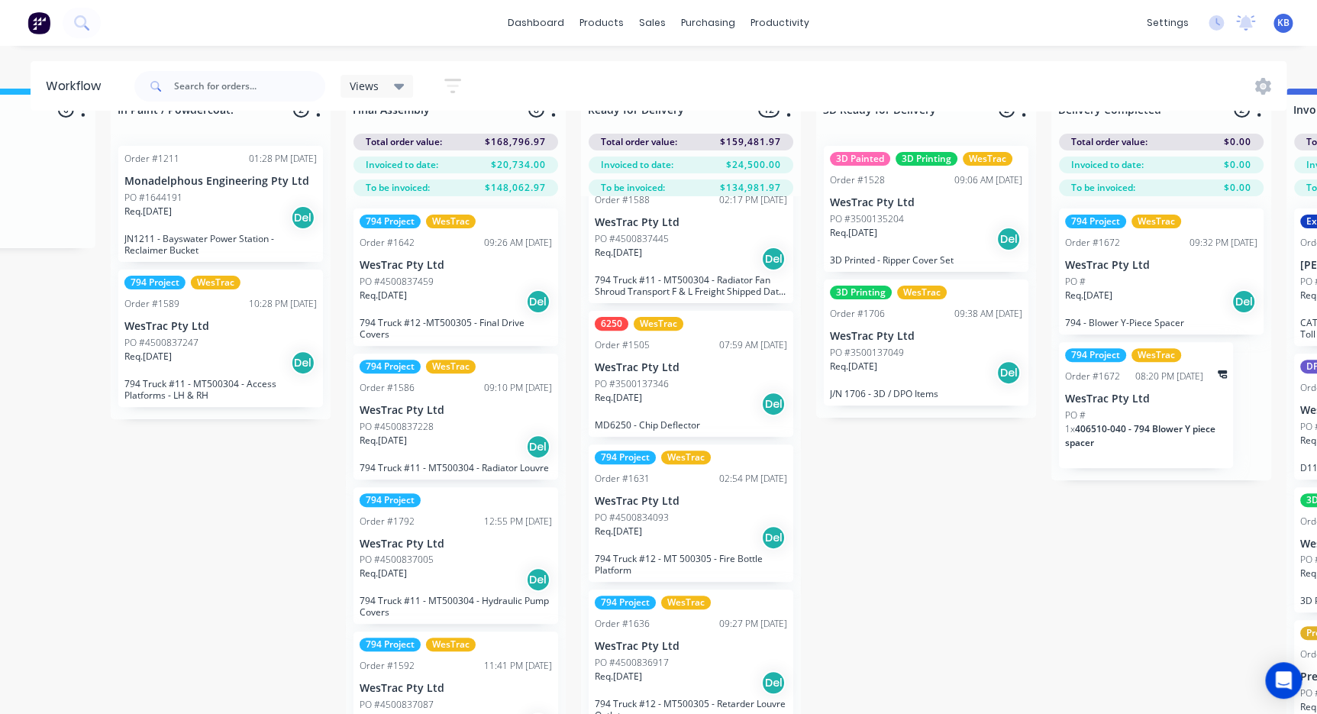
scroll to position [63, 2274]
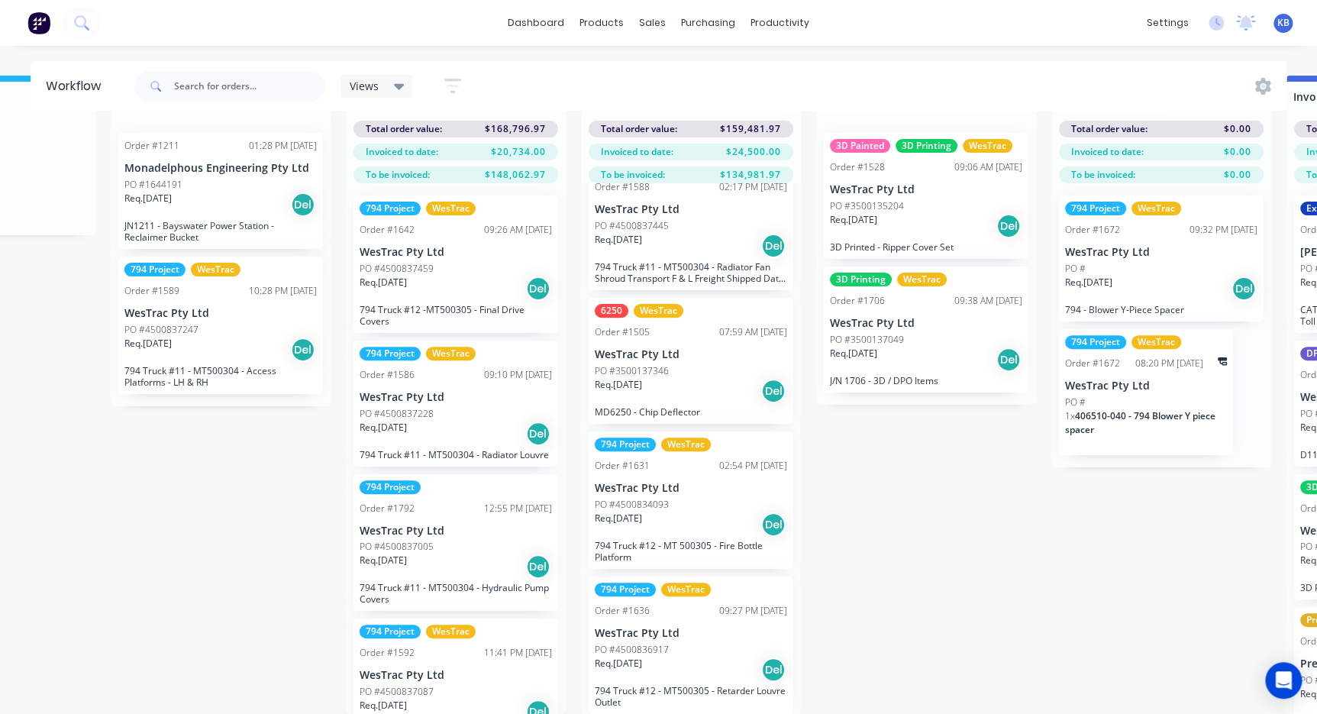
click at [717, 657] on div "Req. [DATE] Del" at bounding box center [691, 670] width 192 height 26
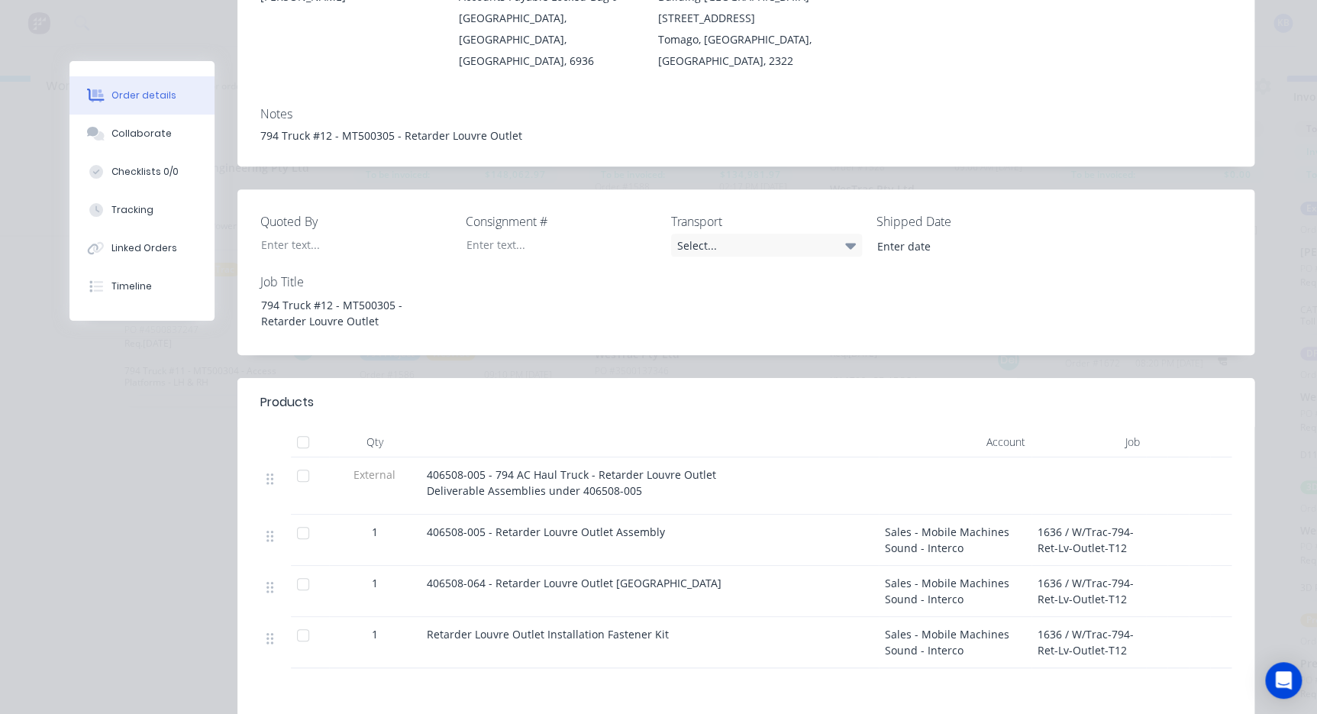
scroll to position [69, 0]
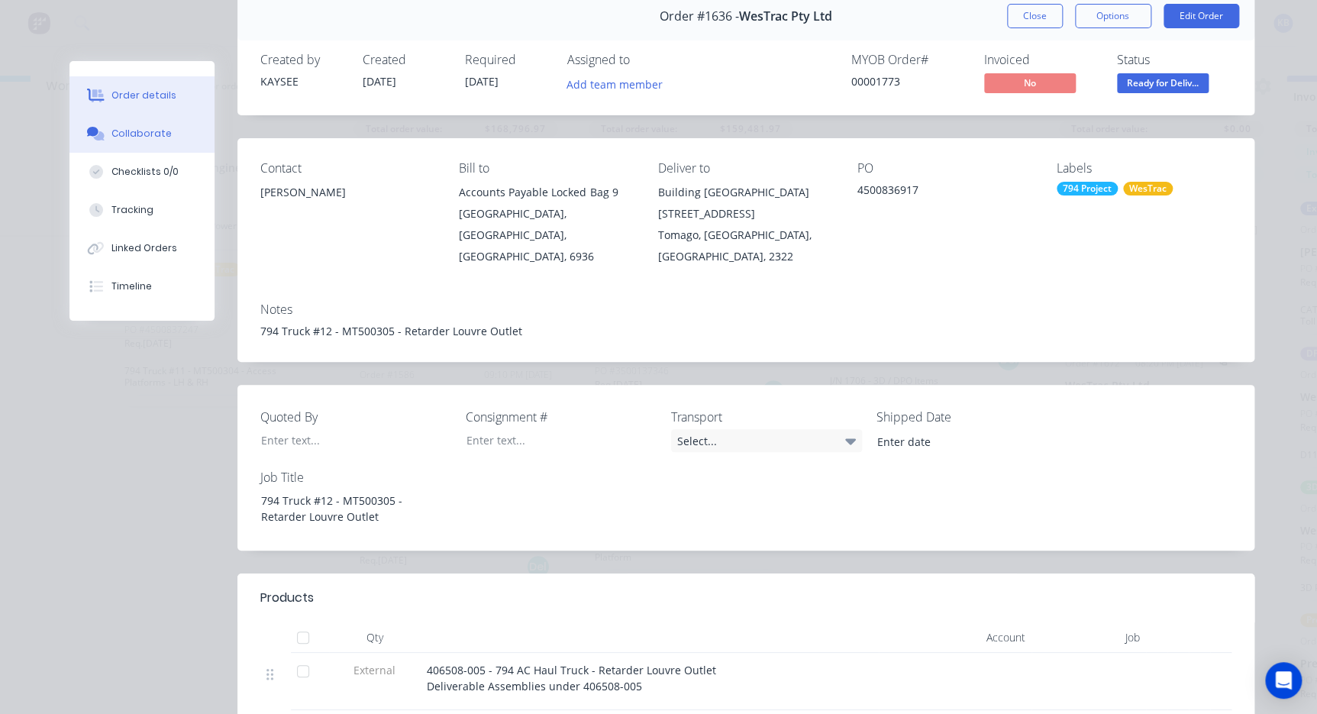
click at [158, 134] on div "Collaborate" at bounding box center [142, 134] width 60 height 14
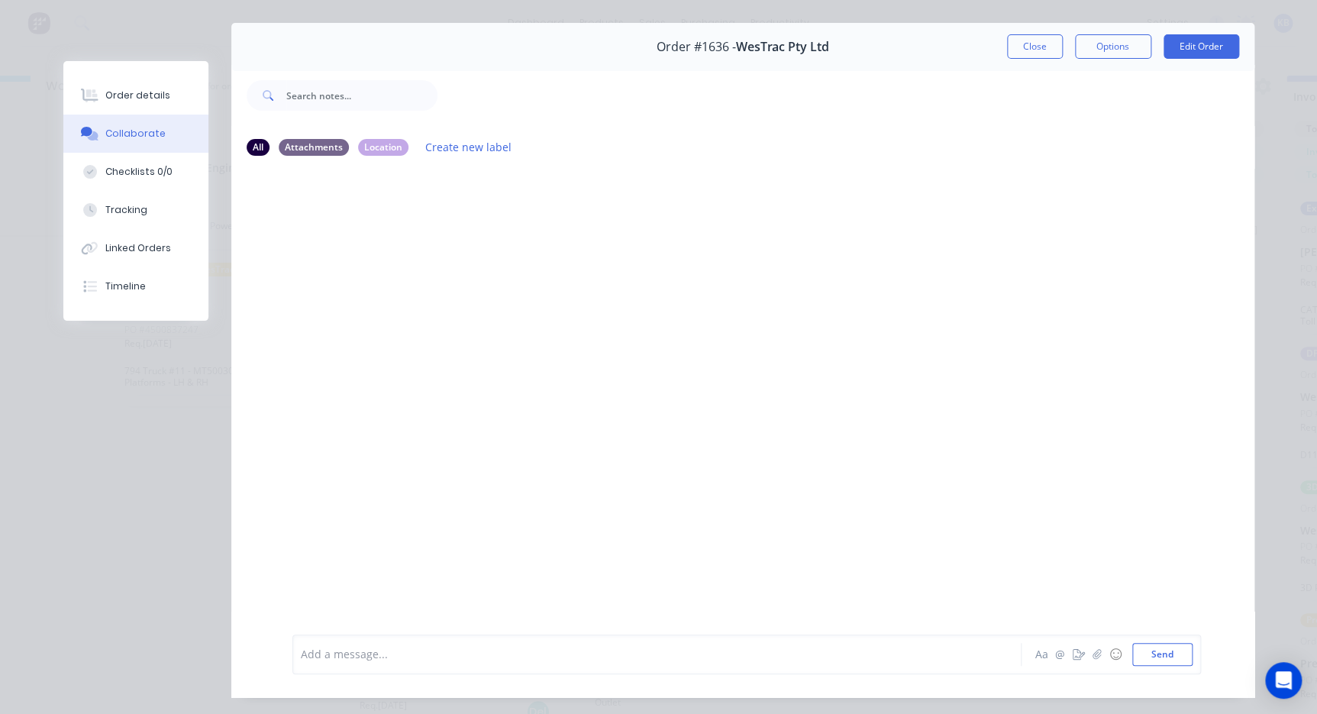
scroll to position [0, 0]
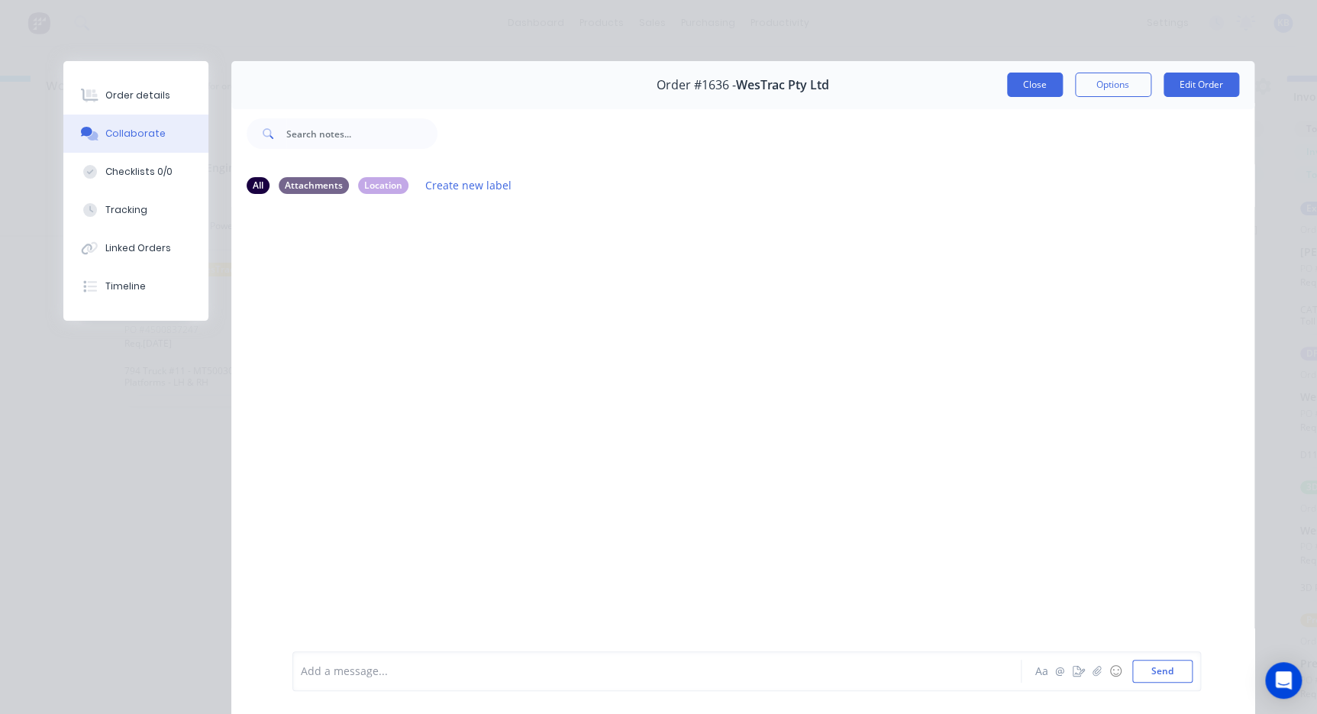
click at [1031, 80] on button "Close" at bounding box center [1035, 85] width 56 height 24
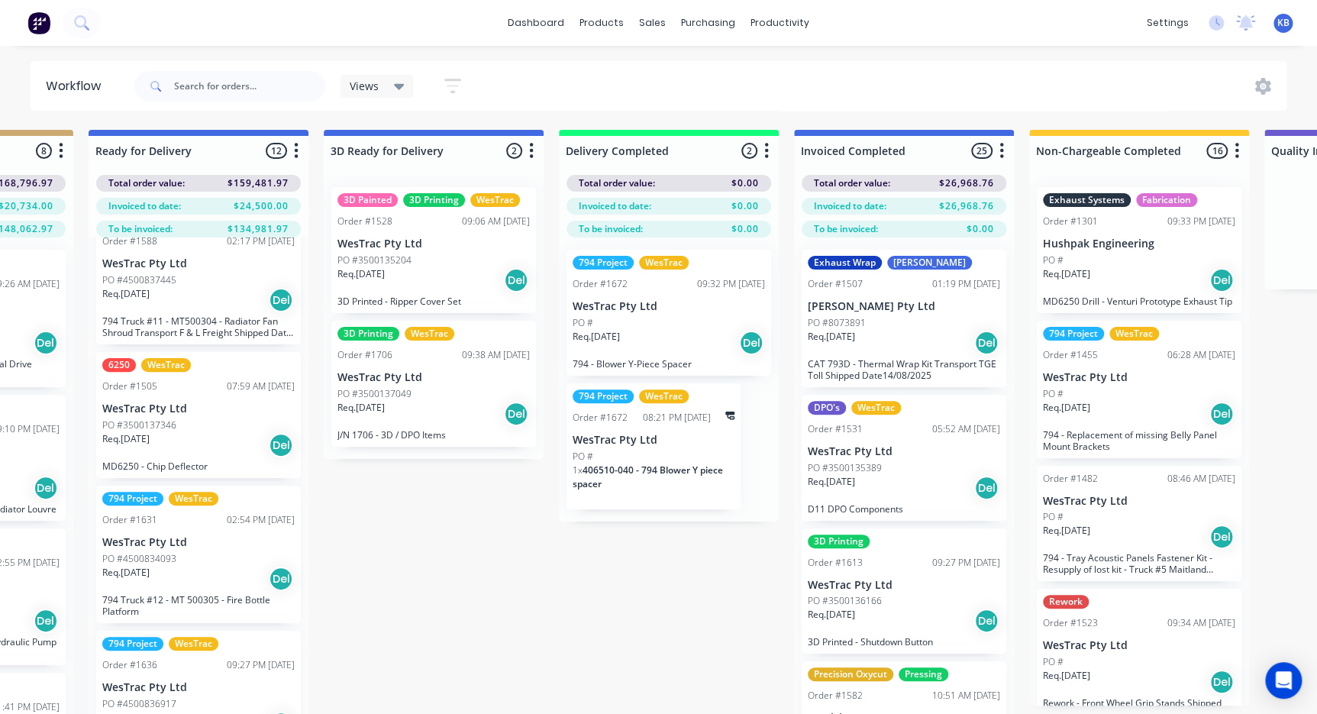
scroll to position [0, 2770]
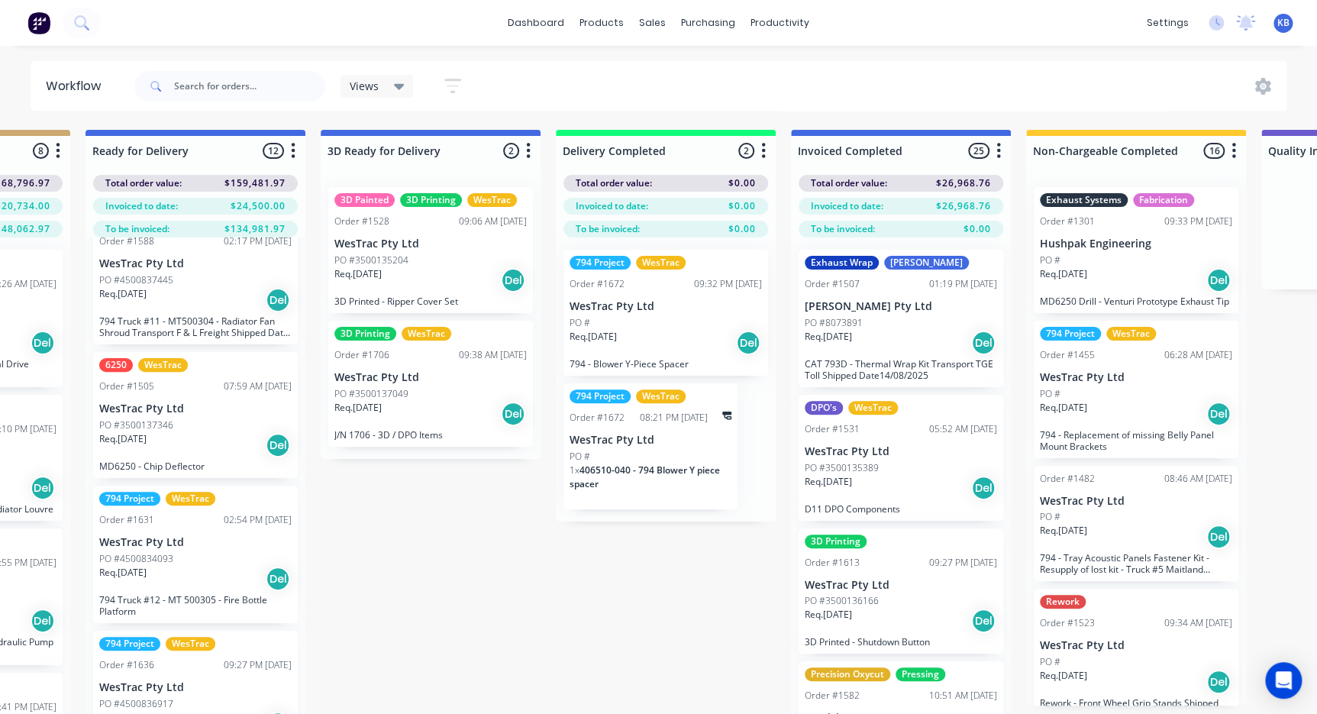
click at [654, 345] on div "Req. 28/07/25 Del" at bounding box center [666, 343] width 192 height 26
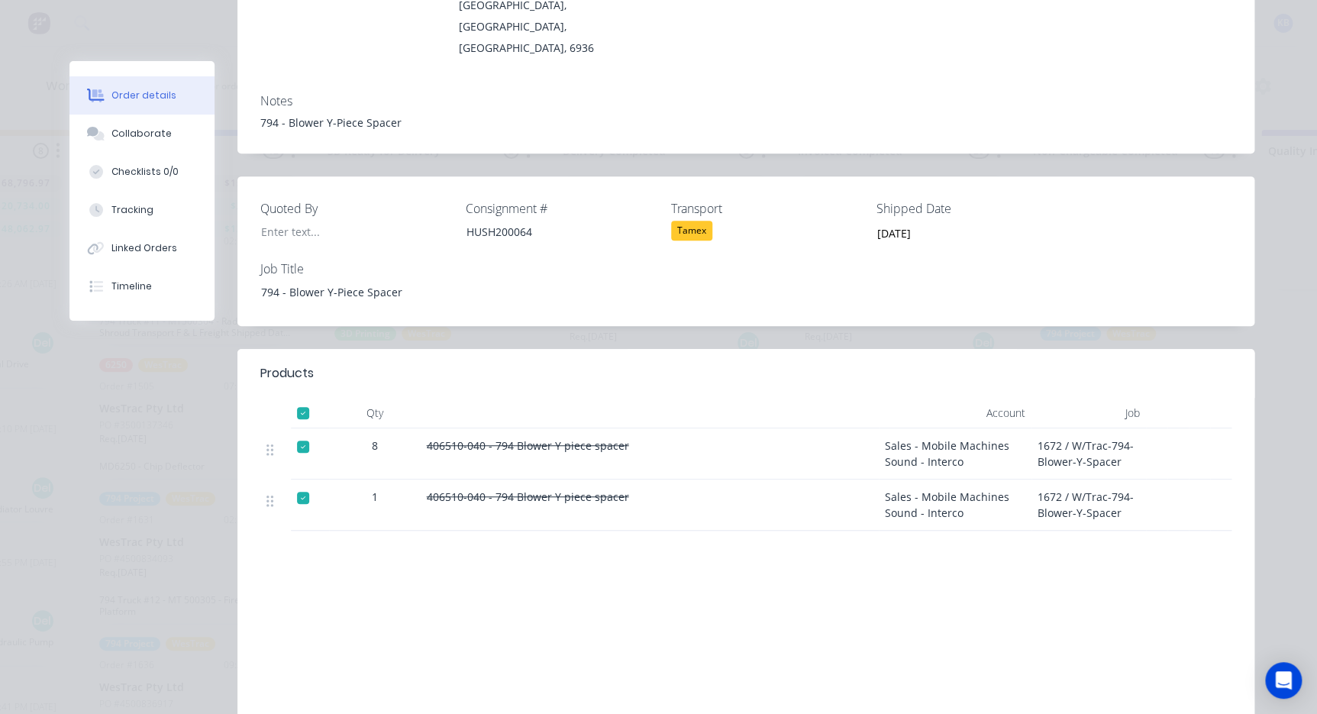
scroll to position [0, 0]
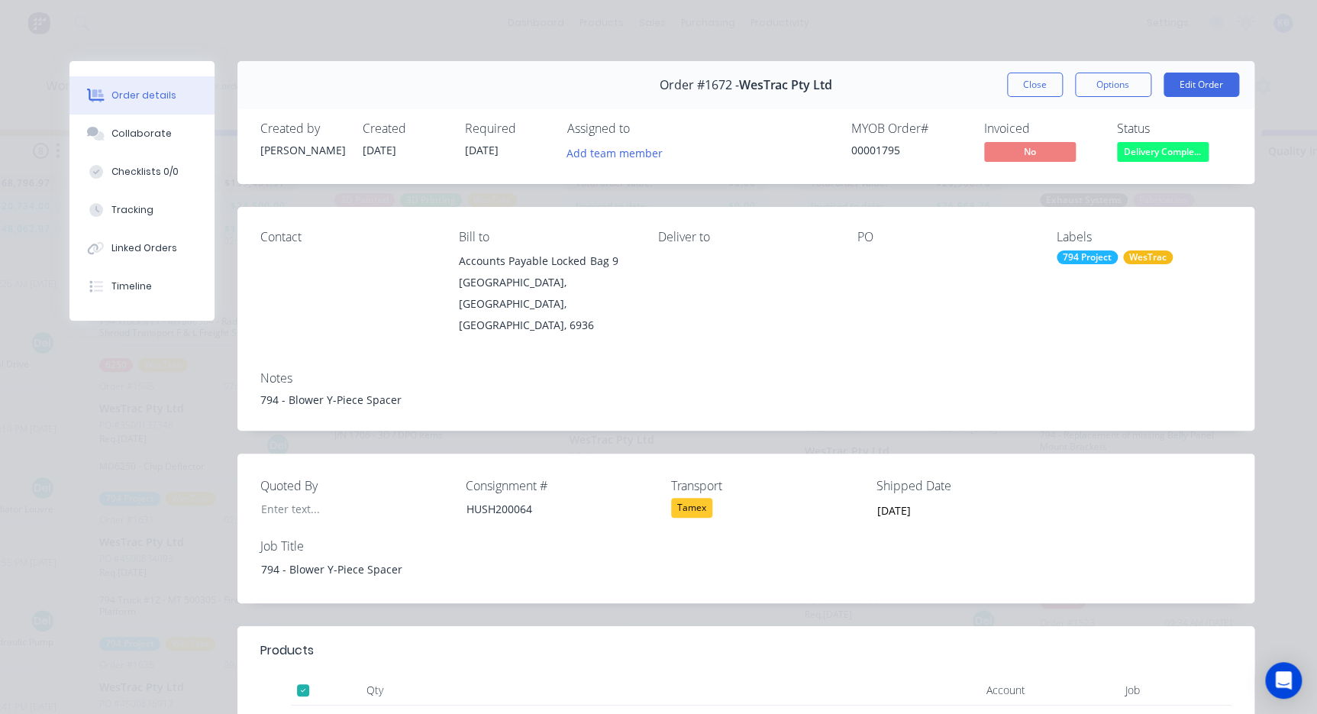
click at [1027, 71] on div "Order #1672 - WesTrac Pty Ltd Close Options Edit Order" at bounding box center [746, 85] width 1017 height 48
click at [1027, 82] on button "Close" at bounding box center [1035, 85] width 56 height 24
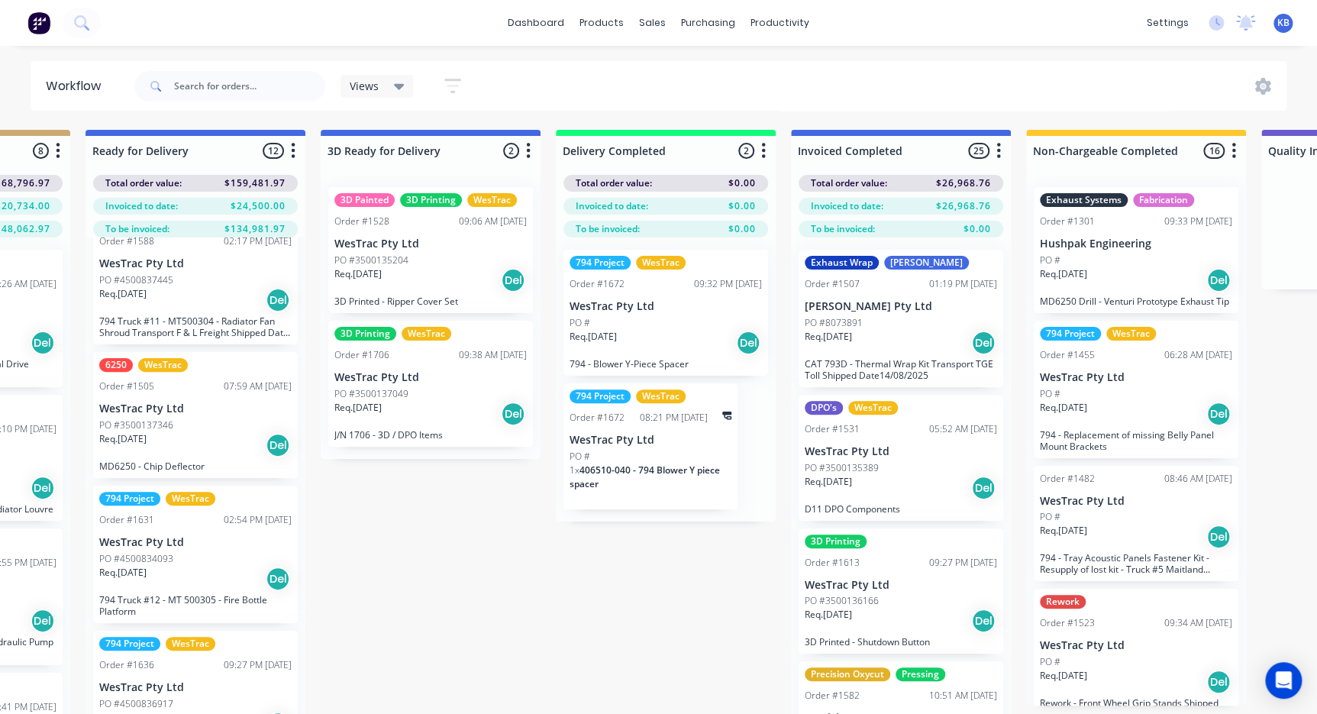
click at [637, 460] on div "PO #" at bounding box center [651, 457] width 162 height 14
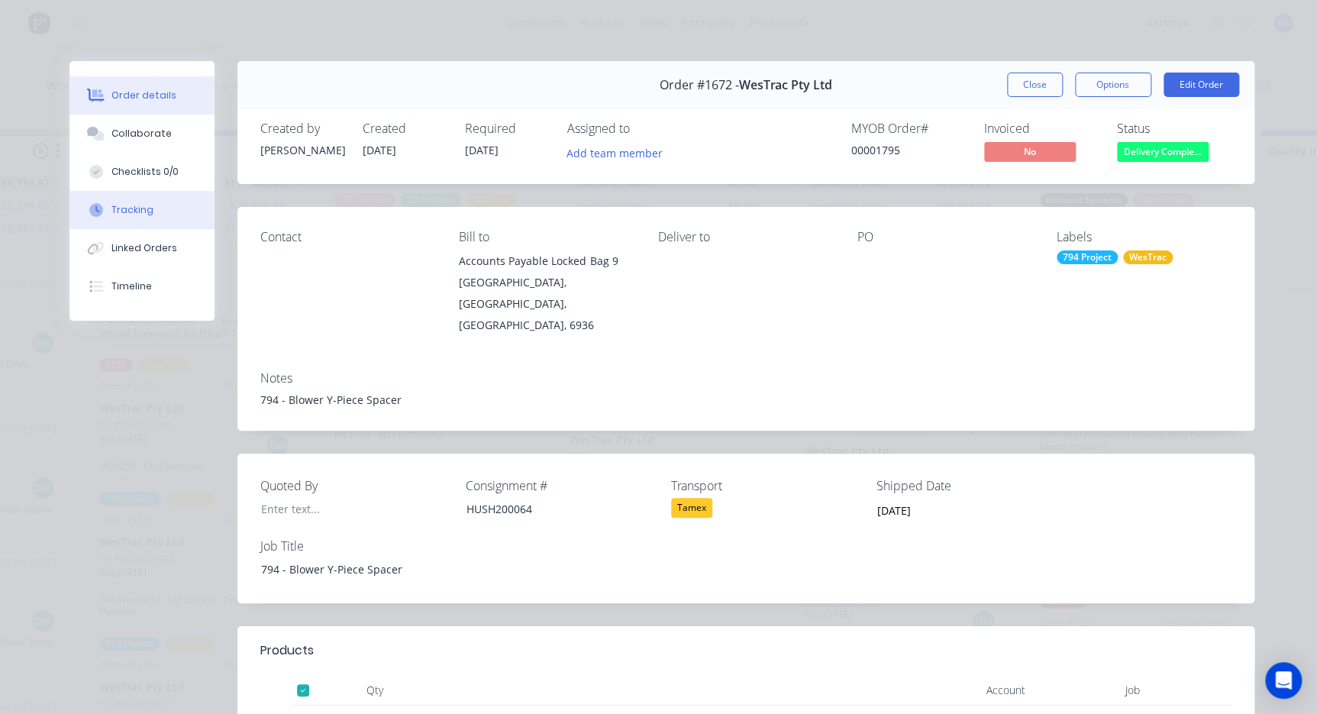
click at [147, 216] on button "Tracking" at bounding box center [142, 210] width 145 height 38
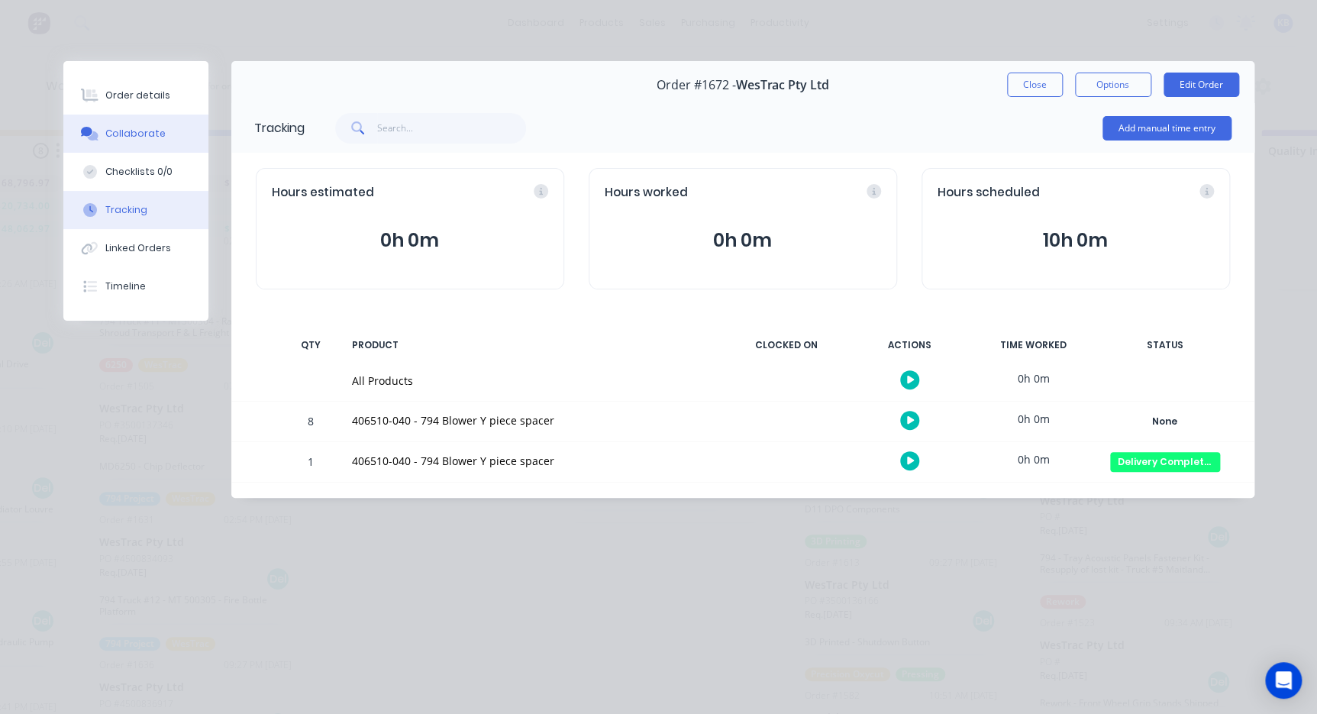
click at [137, 127] on div "Collaborate" at bounding box center [135, 134] width 60 height 14
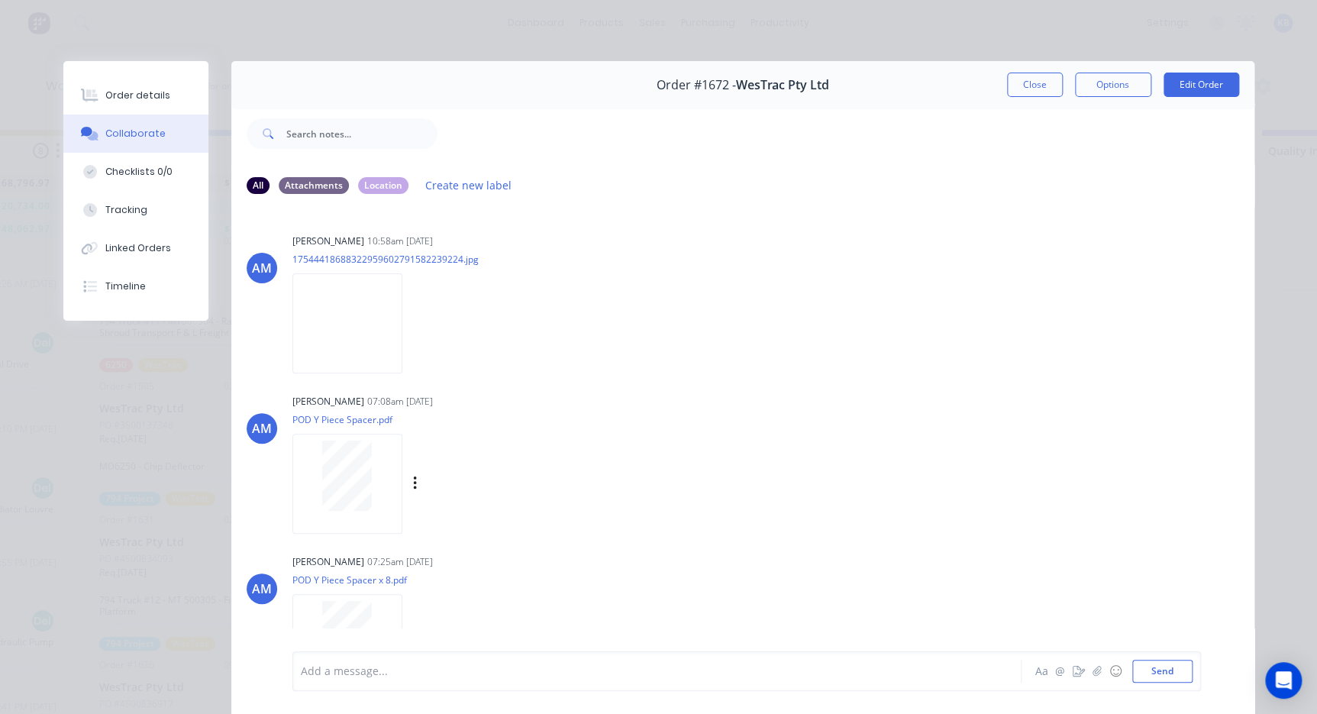
click at [368, 481] on div at bounding box center [347, 476] width 96 height 70
click at [376, 610] on div at bounding box center [347, 636] width 96 height 70
click at [1018, 86] on button "Close" at bounding box center [1035, 85] width 56 height 24
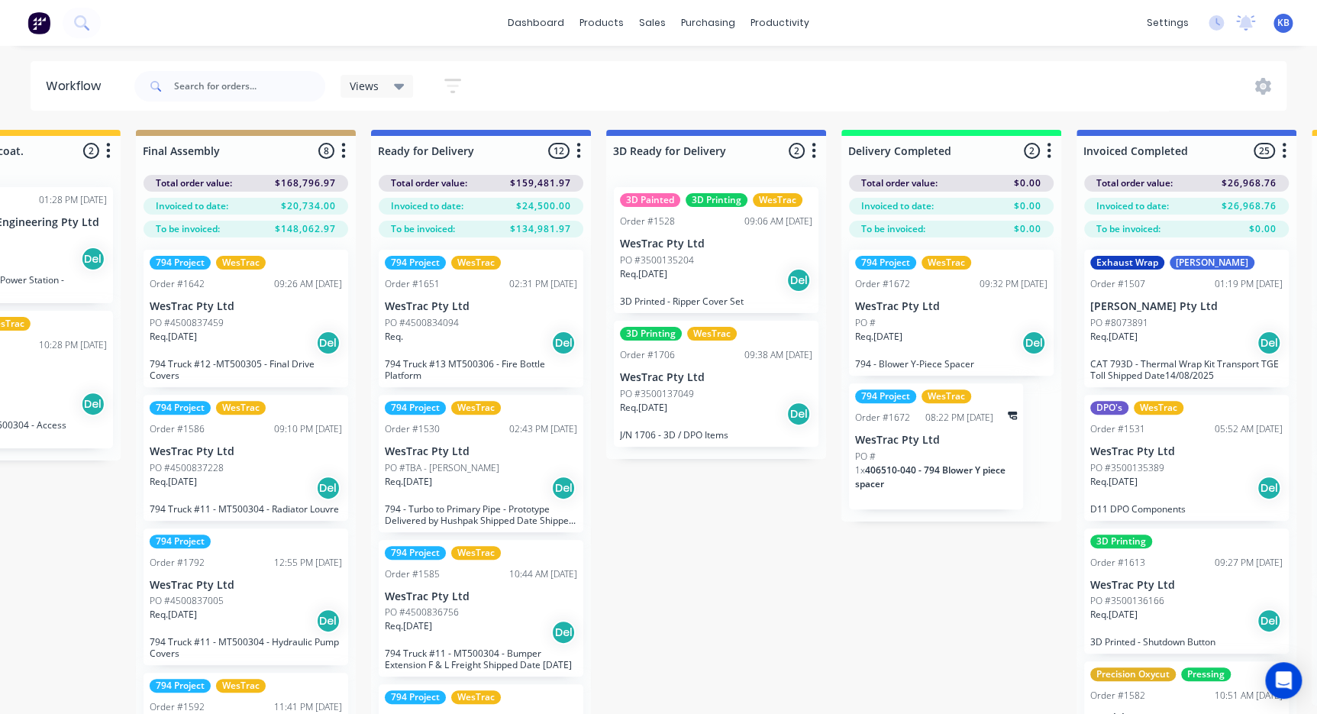
scroll to position [0, 2555]
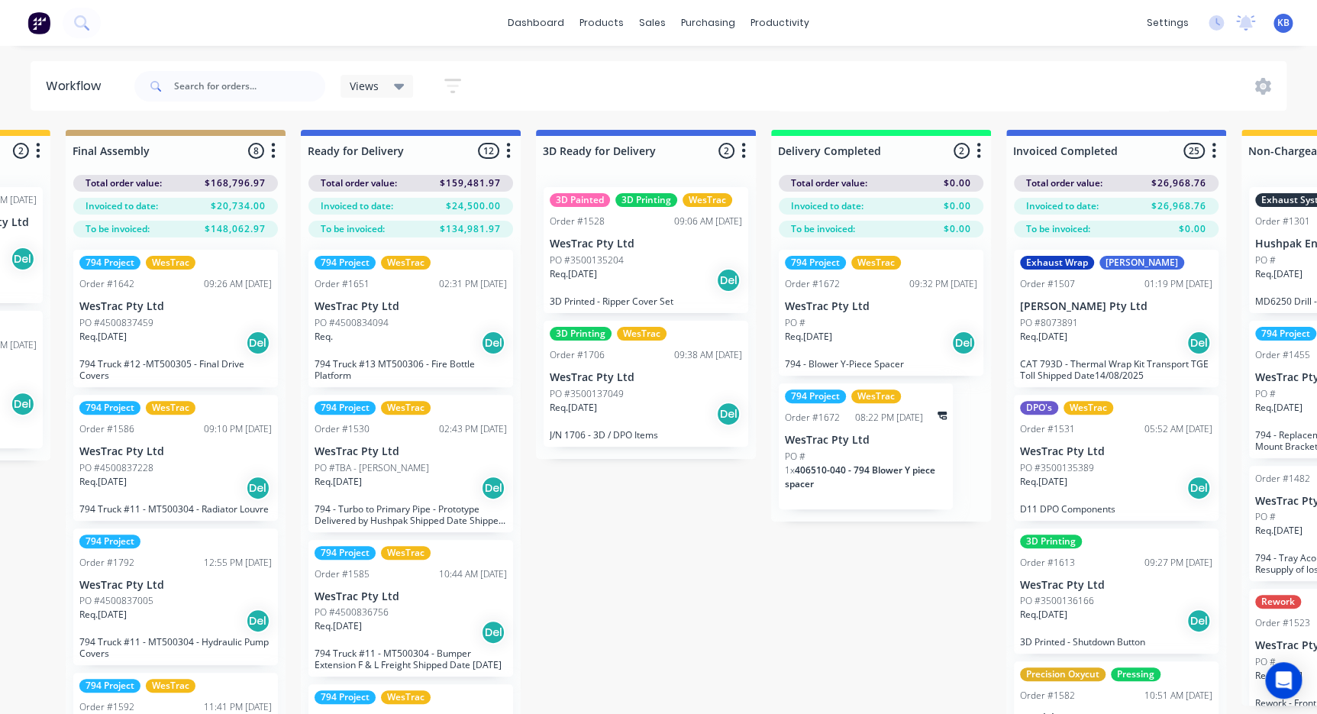
click at [871, 461] on div "PO #" at bounding box center [866, 457] width 162 height 14
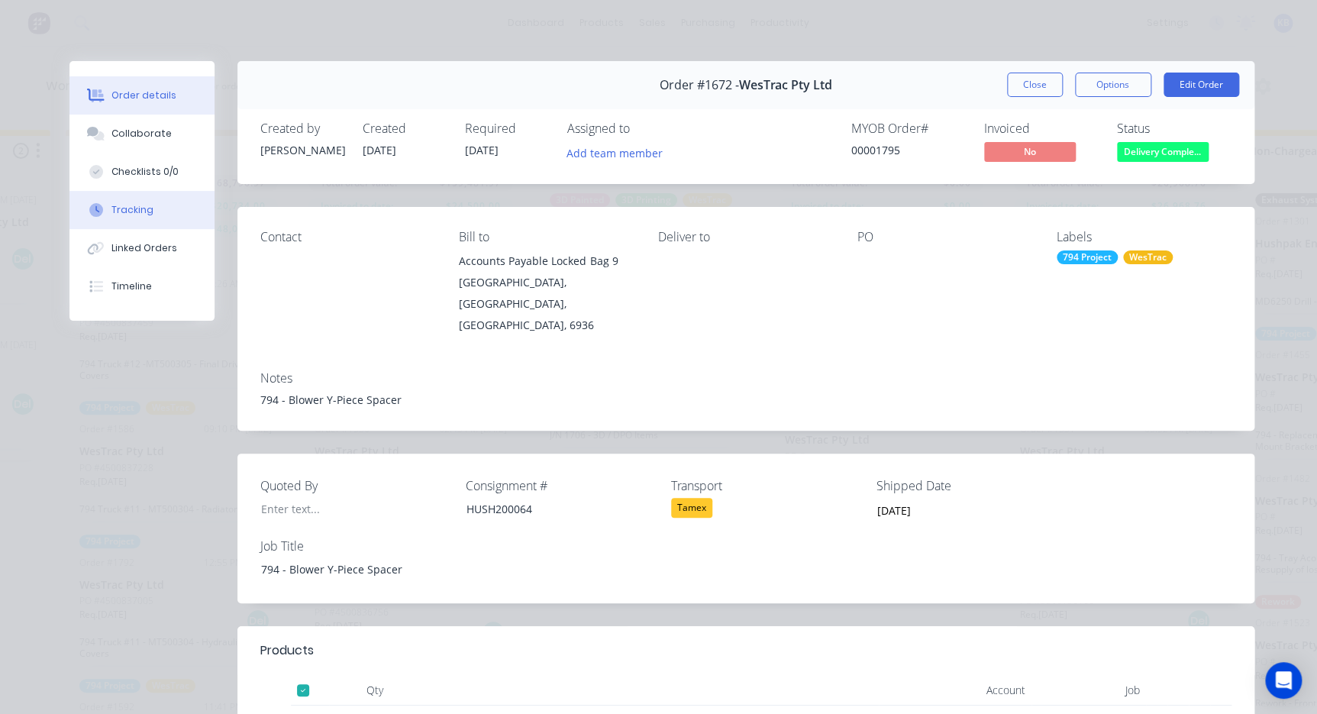
click at [147, 215] on button "Tracking" at bounding box center [142, 210] width 145 height 38
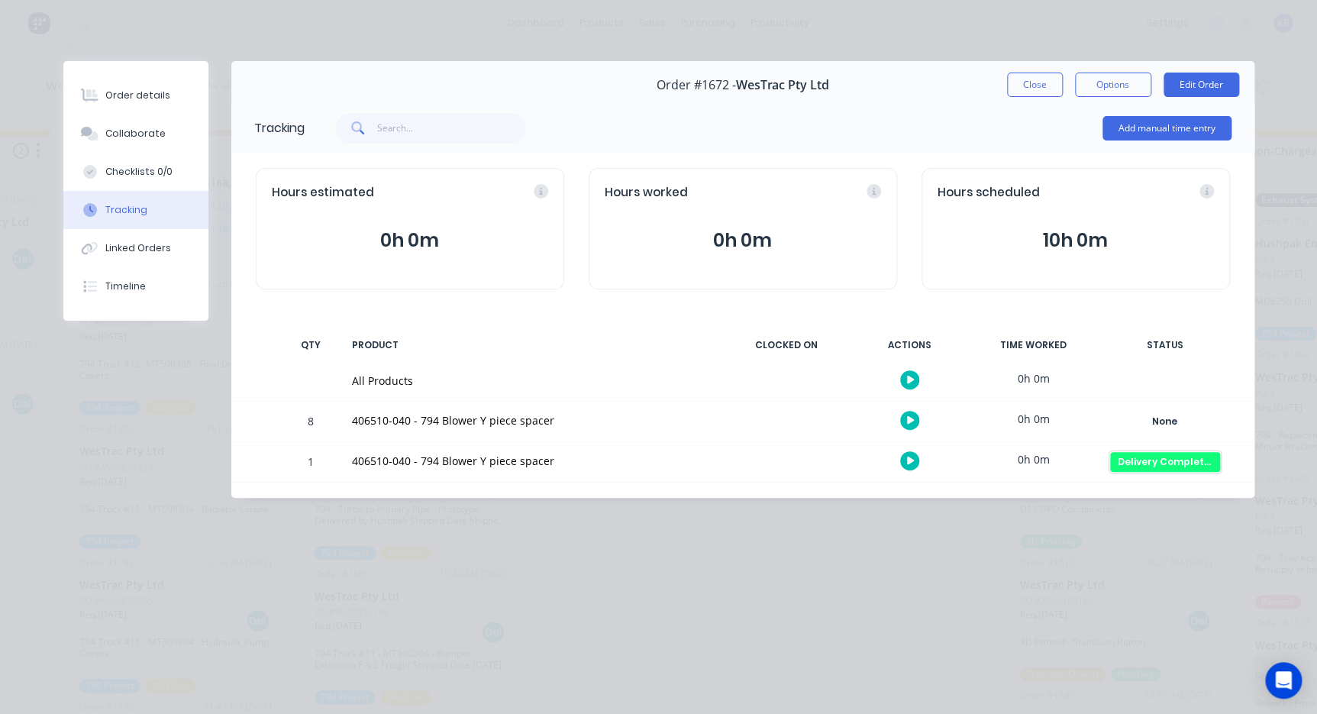
click at [1144, 467] on div "Delivery Completed" at bounding box center [1165, 462] width 110 height 20
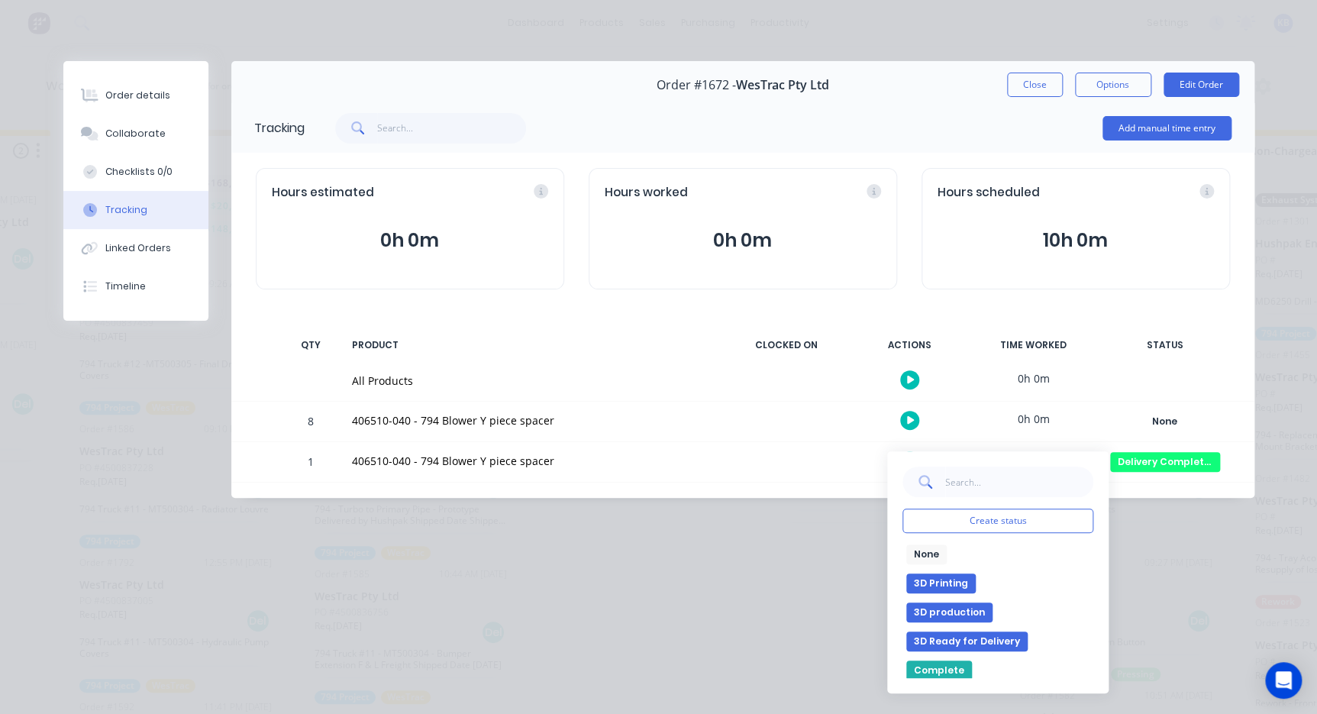
click at [957, 561] on div "None edit" at bounding box center [998, 555] width 191 height 20
click at [926, 552] on button "None" at bounding box center [927, 555] width 40 height 20
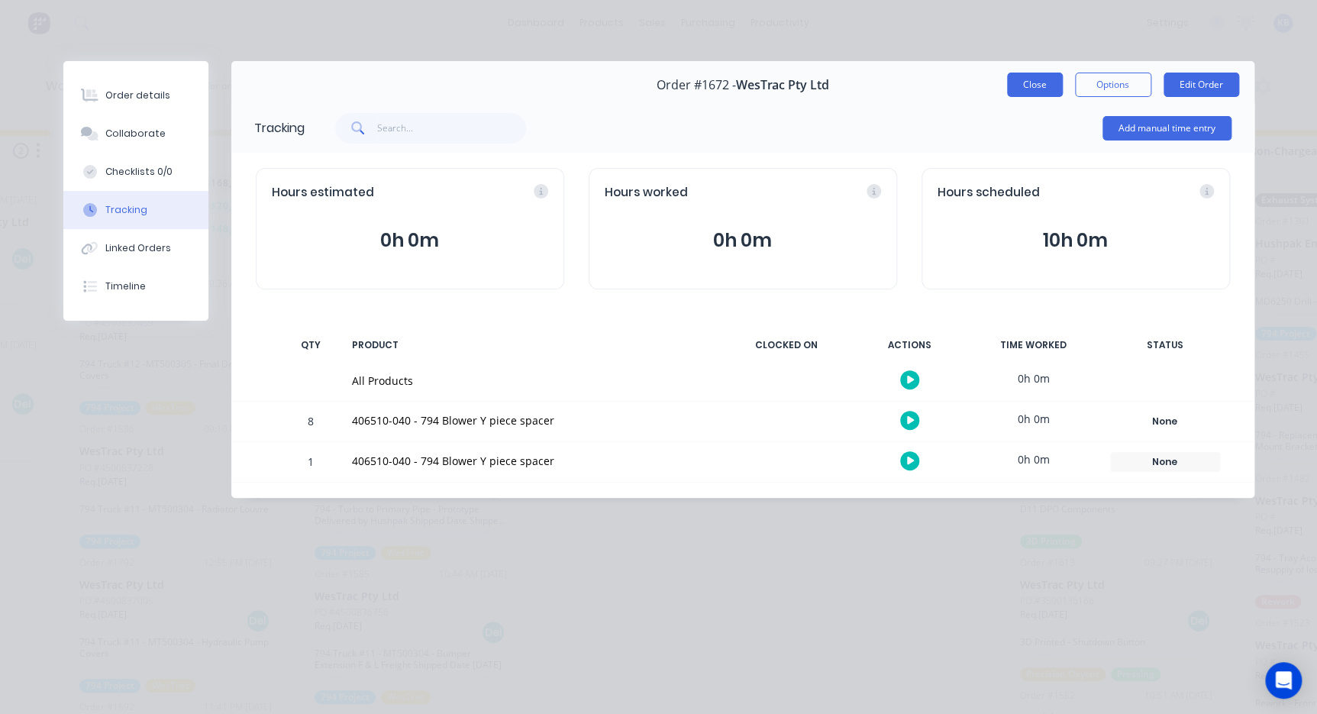
click at [1050, 76] on button "Close" at bounding box center [1035, 85] width 56 height 24
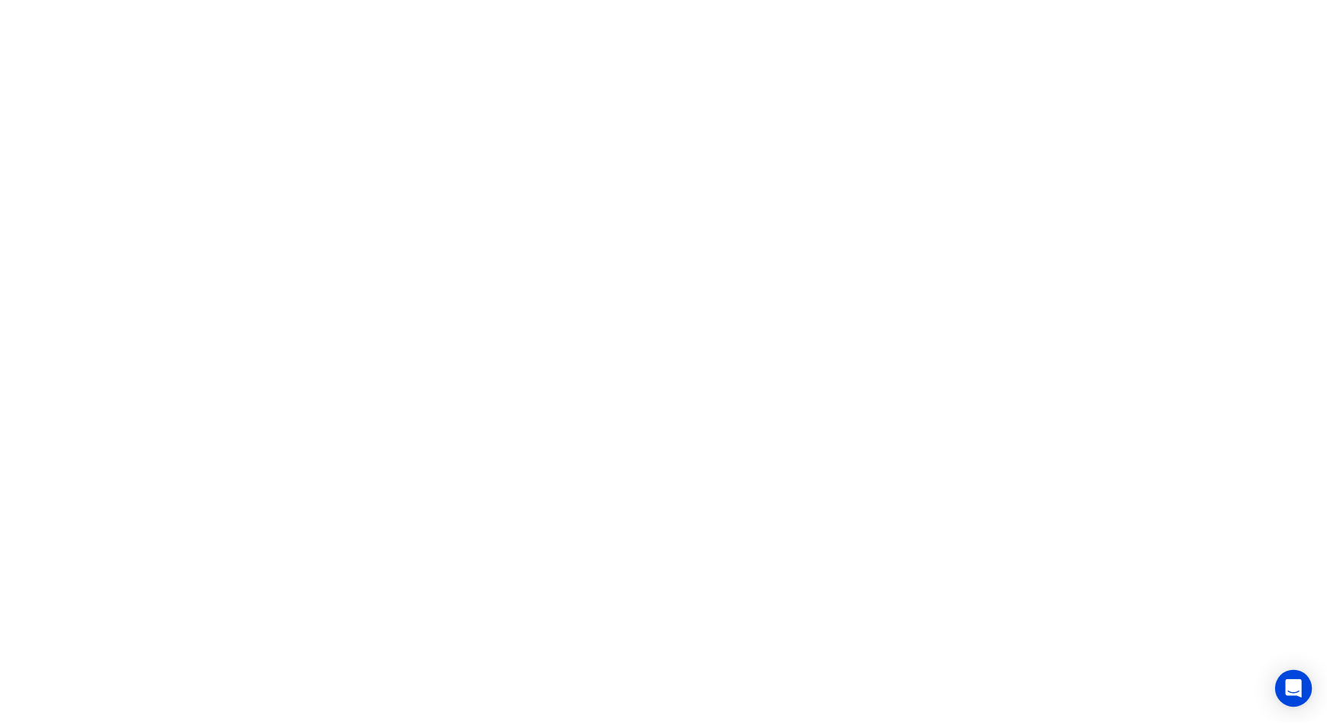
scroll to position [0, 0]
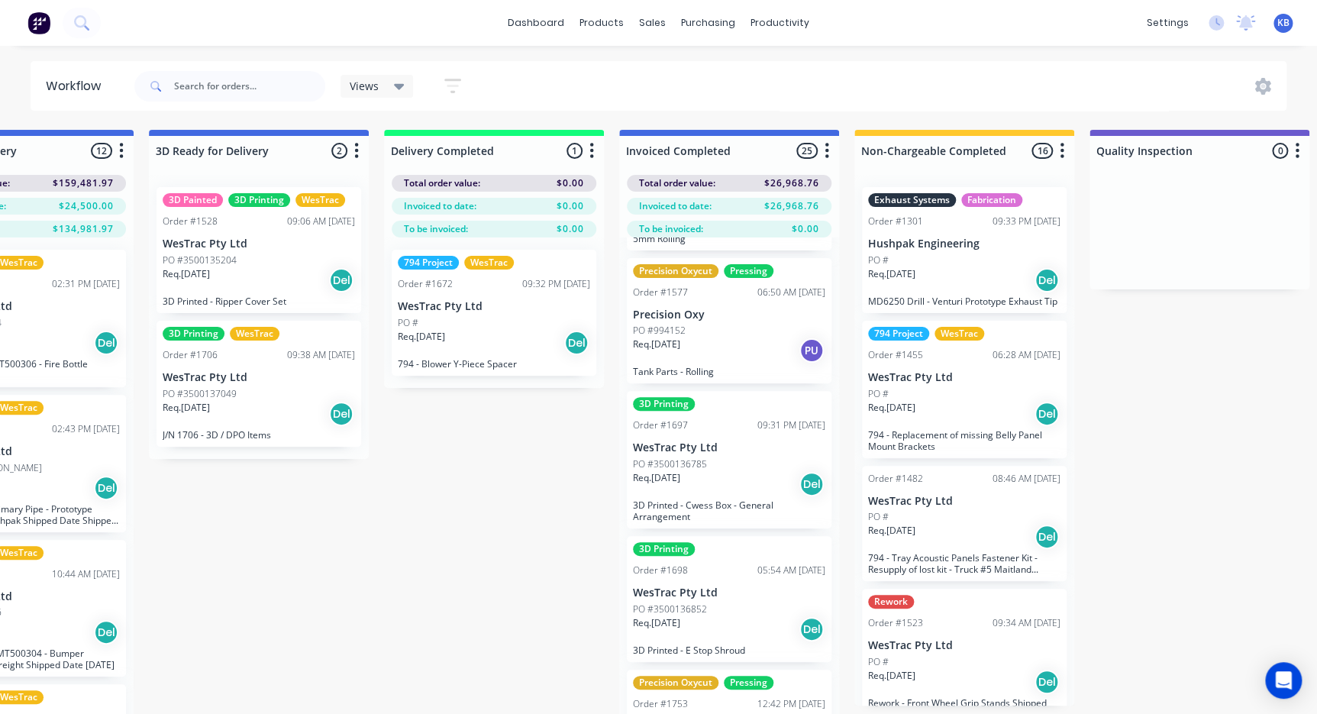
scroll to position [694, 0]
